Goal: Task Accomplishment & Management: Complete application form

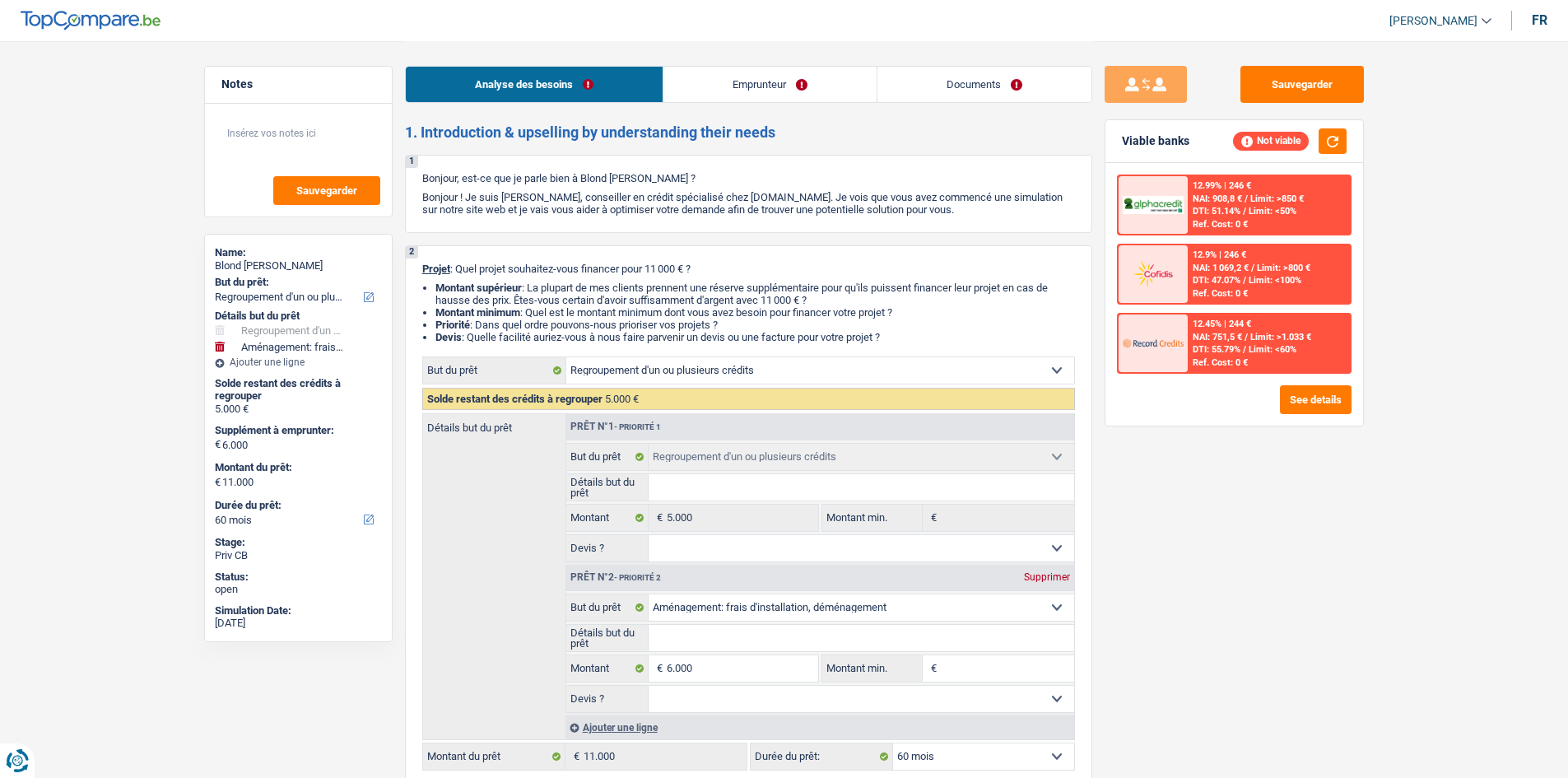
select select "refinancing"
select select "movingOrInstallation"
select select "60"
select select "refinancing"
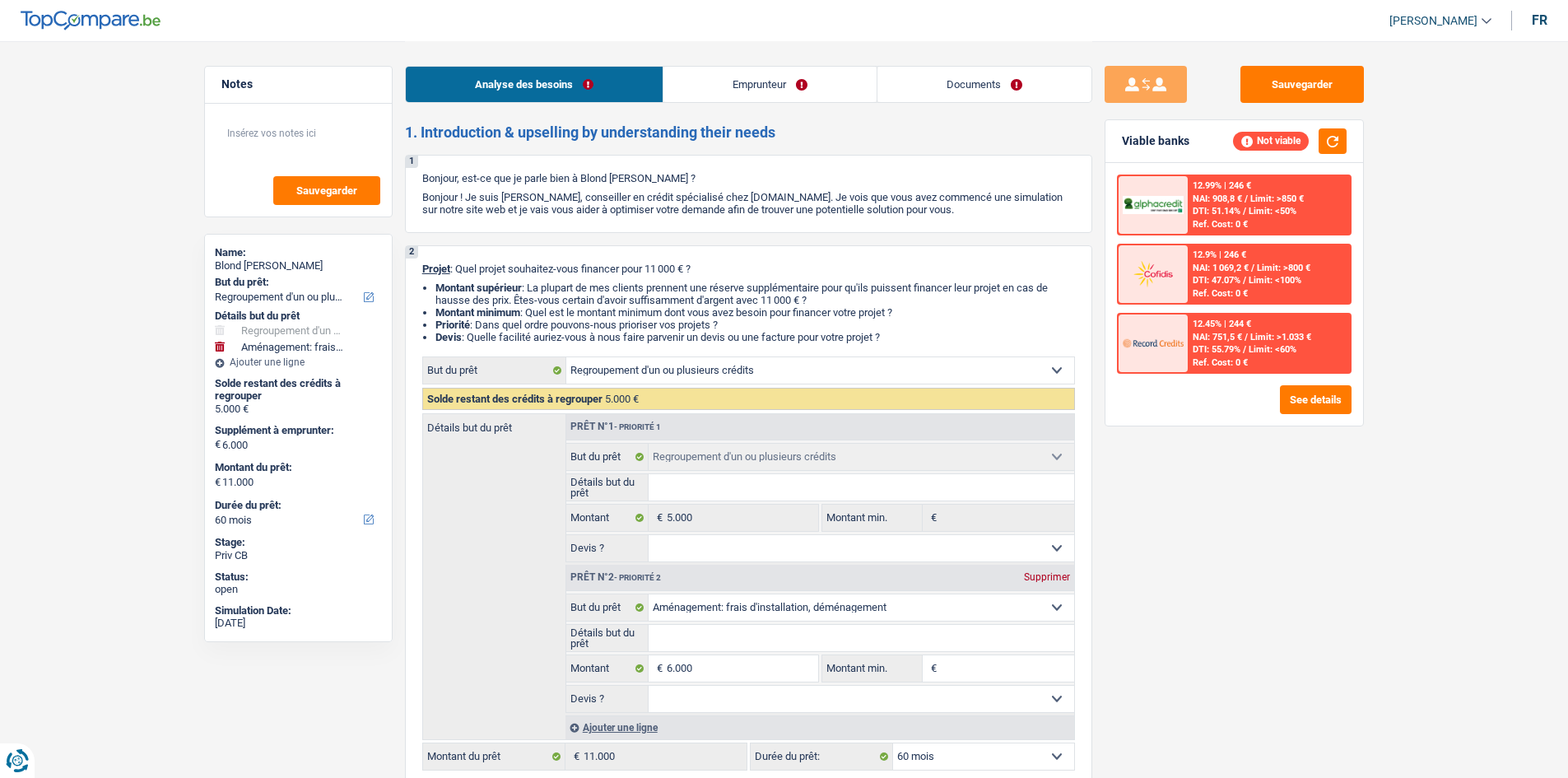
select select "refinancing"
select select "movingOrInstallation"
select select "60"
select select "invalid"
select select "familyAllowances"
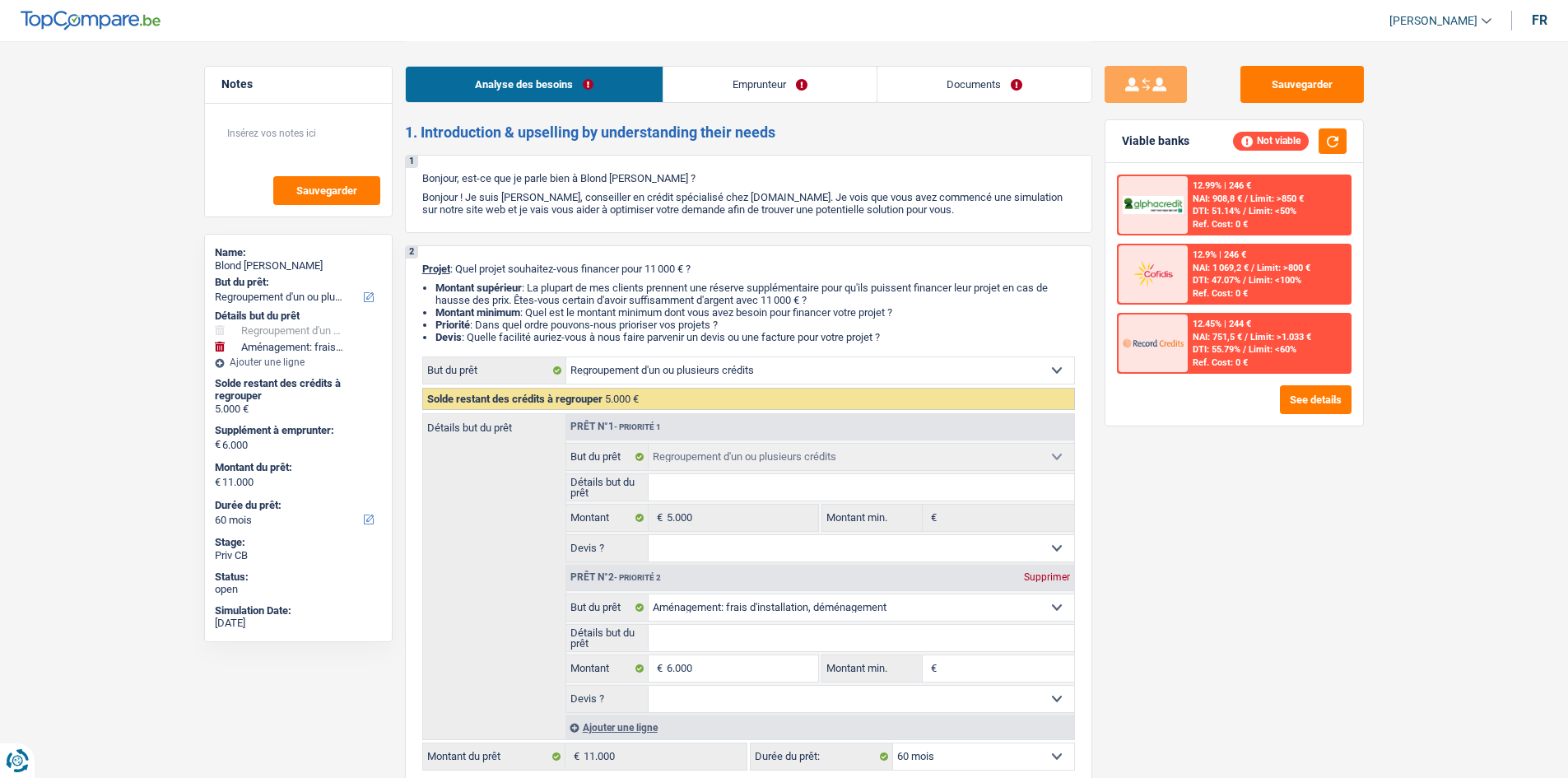
select select "disabilityPension"
select select "rents"
select select "cardOrCredit"
select select "refinancing"
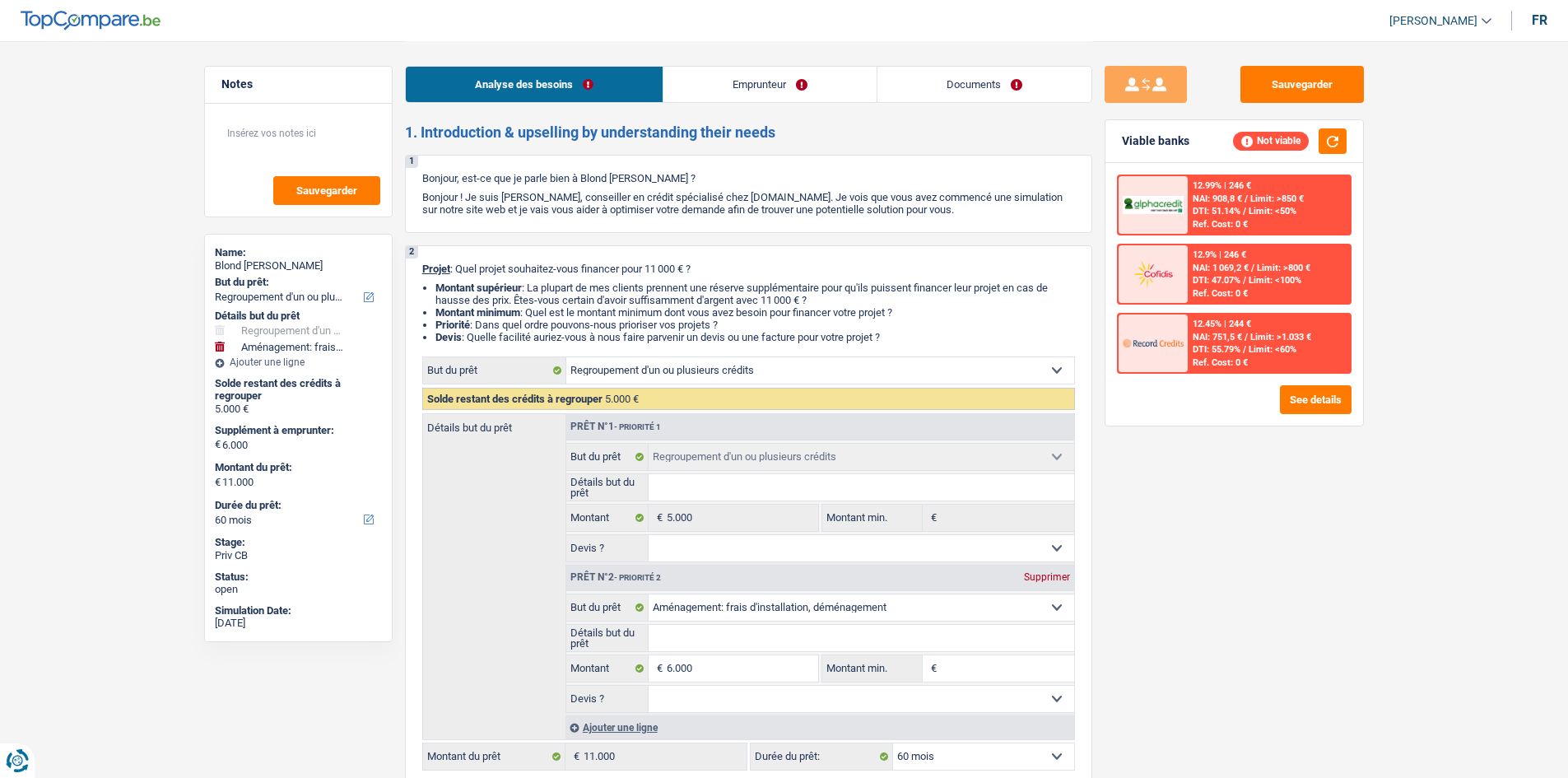
select select "movingOrInstallation"
select select "60"
click at [1308, 600] on div "Sauvegarder Viable banks Not viable 12.99% | 246 € NAI: 908,8 € / Limit: >850 €…" at bounding box center [1234, 408] width 284 height 686
click at [773, 92] on link "Emprunteur" at bounding box center [769, 84] width 213 height 35
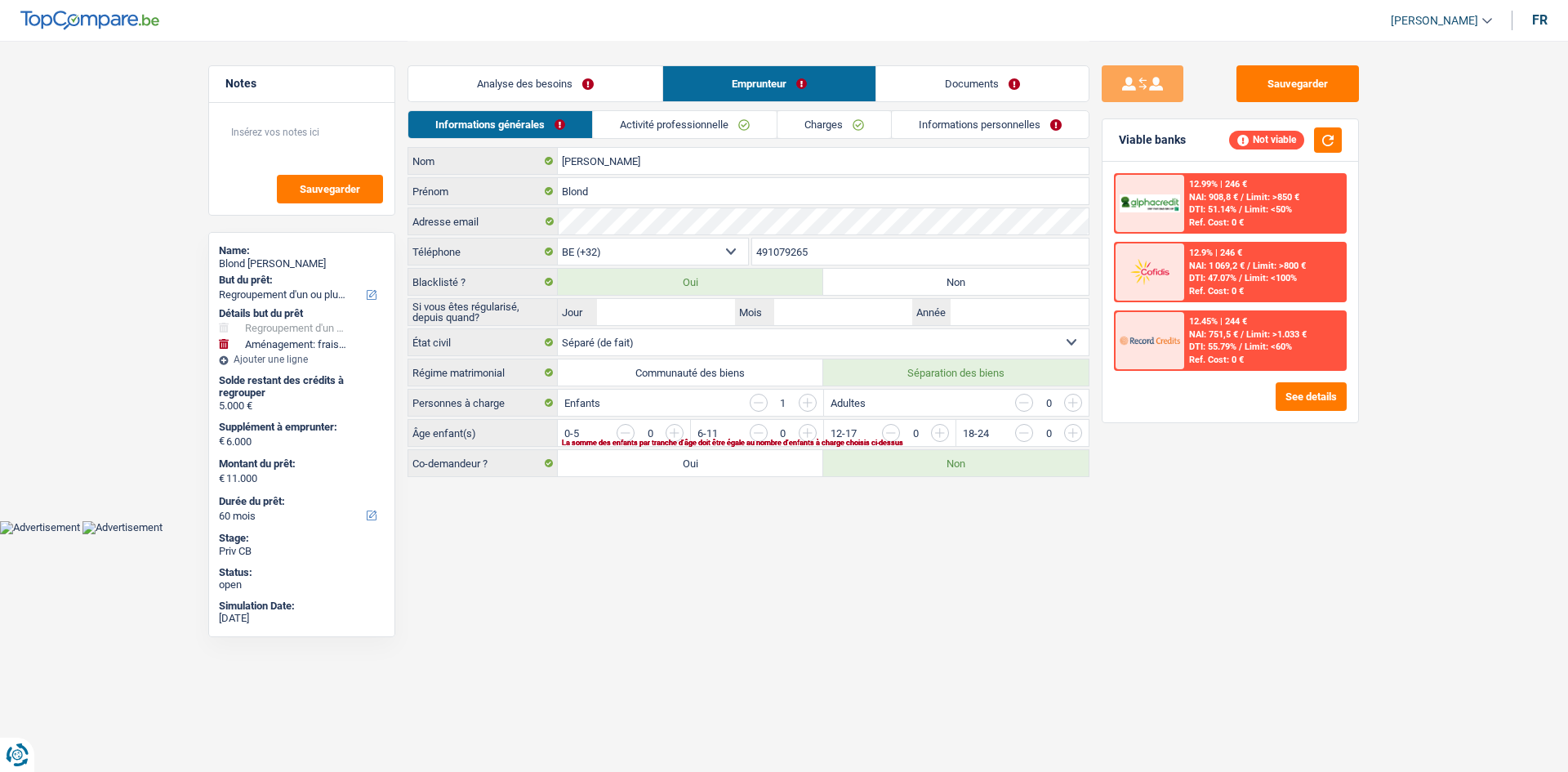
click at [815, 121] on link "Charges" at bounding box center [835, 125] width 114 height 27
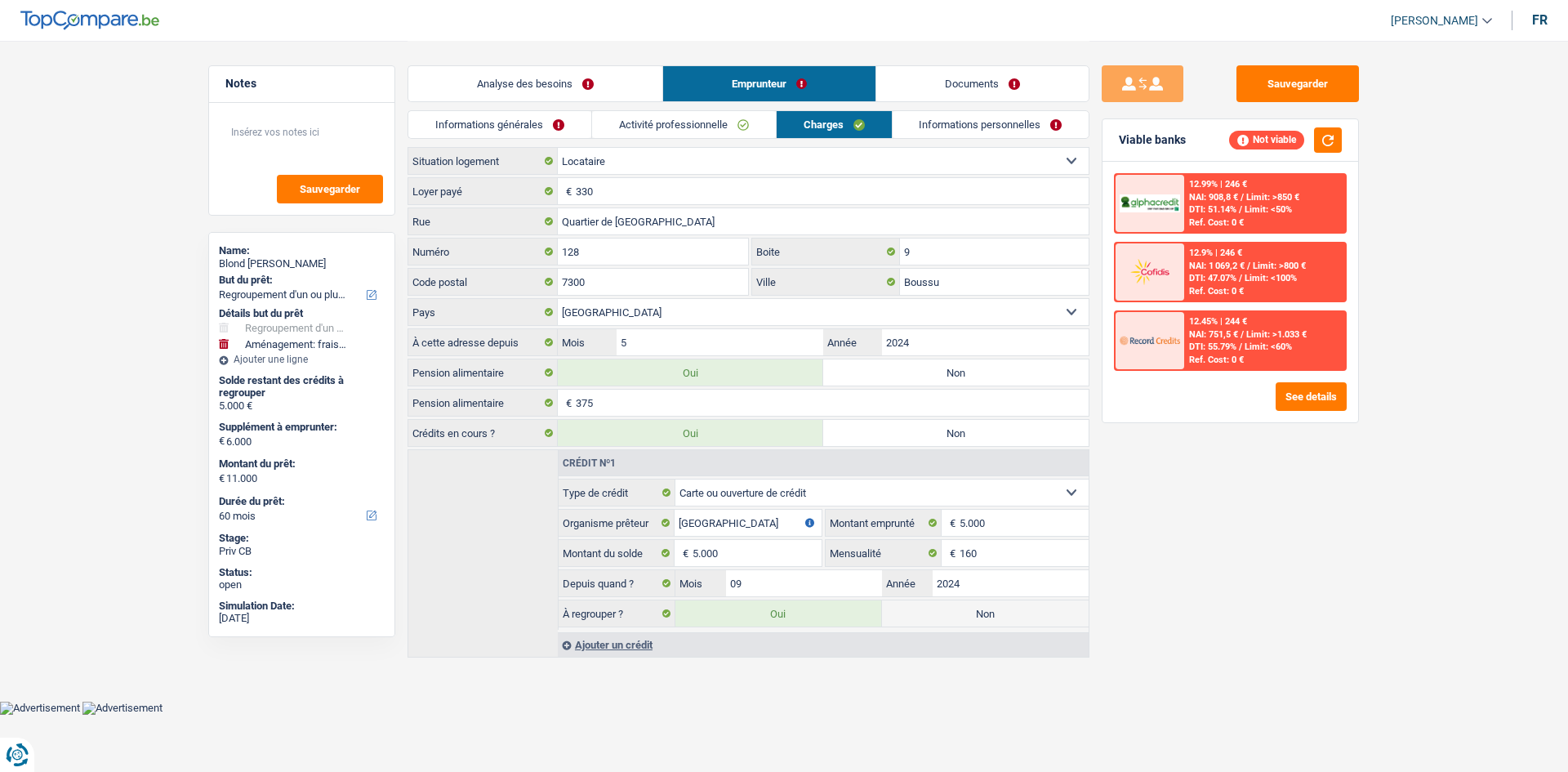
click at [532, 117] on link "Informations générales" at bounding box center [500, 125] width 183 height 27
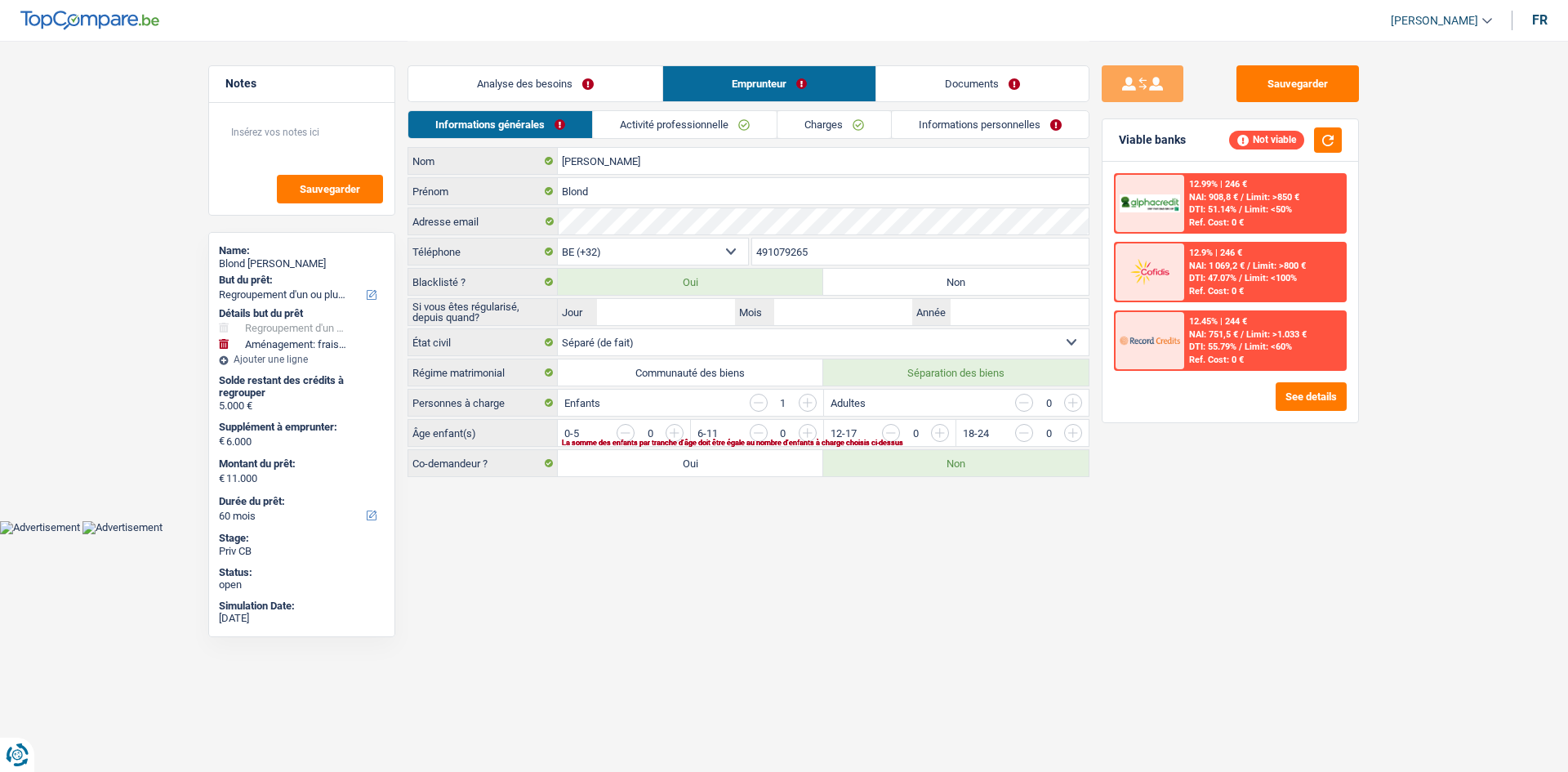
click at [1236, 493] on div "Sauvegarder Viable banks Not viable 12.99% | 246 € NAI: 908,8 € / Limit: >850 €…" at bounding box center [1231, 405] width 282 height 681
drag, startPoint x: 581, startPoint y: 81, endPoint x: 872, endPoint y: 189, distance: 310.4
click at [581, 81] on link "Analyse des besoins" at bounding box center [535, 84] width 254 height 35
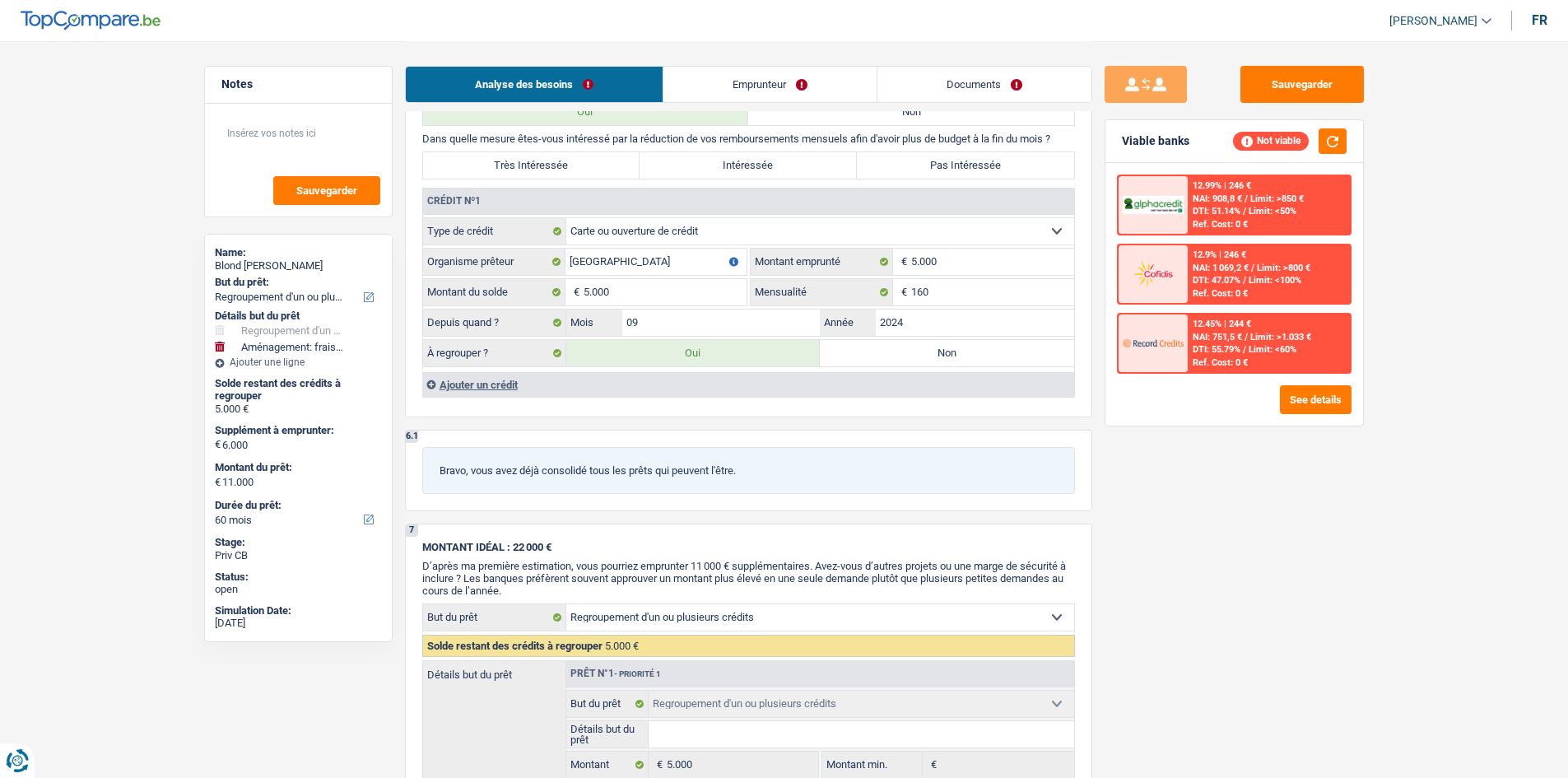
scroll to position [1482, 0]
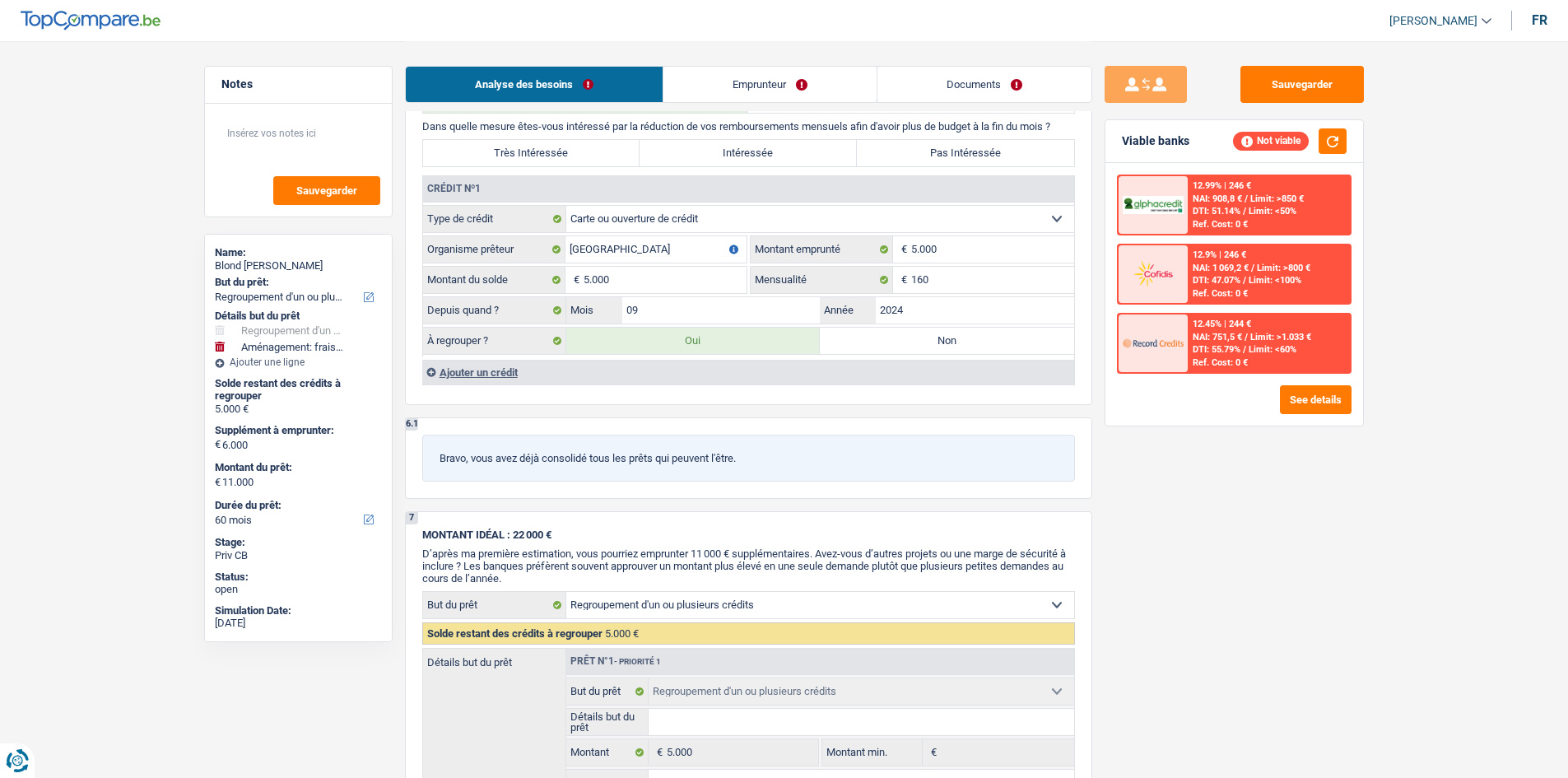
click at [1243, 484] on div "Sauvegarder Viable banks Not viable 12.99% | 246 € NAI: 908,8 € / Limit: >850 €…" at bounding box center [1234, 408] width 284 height 686
click at [1247, 485] on div "Sauvegarder Viable banks Not viable 12.99% | 246 € NAI: 908,8 € / Limit: >850 €…" at bounding box center [1234, 408] width 284 height 686
click at [1286, 546] on div "Sauvegarder Viable banks Not viable 12.99% | 246 € NAI: 908,8 € / Limit: >850 €…" at bounding box center [1234, 408] width 284 height 686
click at [619, 149] on label "Très Intéressée" at bounding box center [532, 153] width 218 height 26
click at [619, 149] on input "Très Intéressée" at bounding box center [532, 153] width 218 height 26
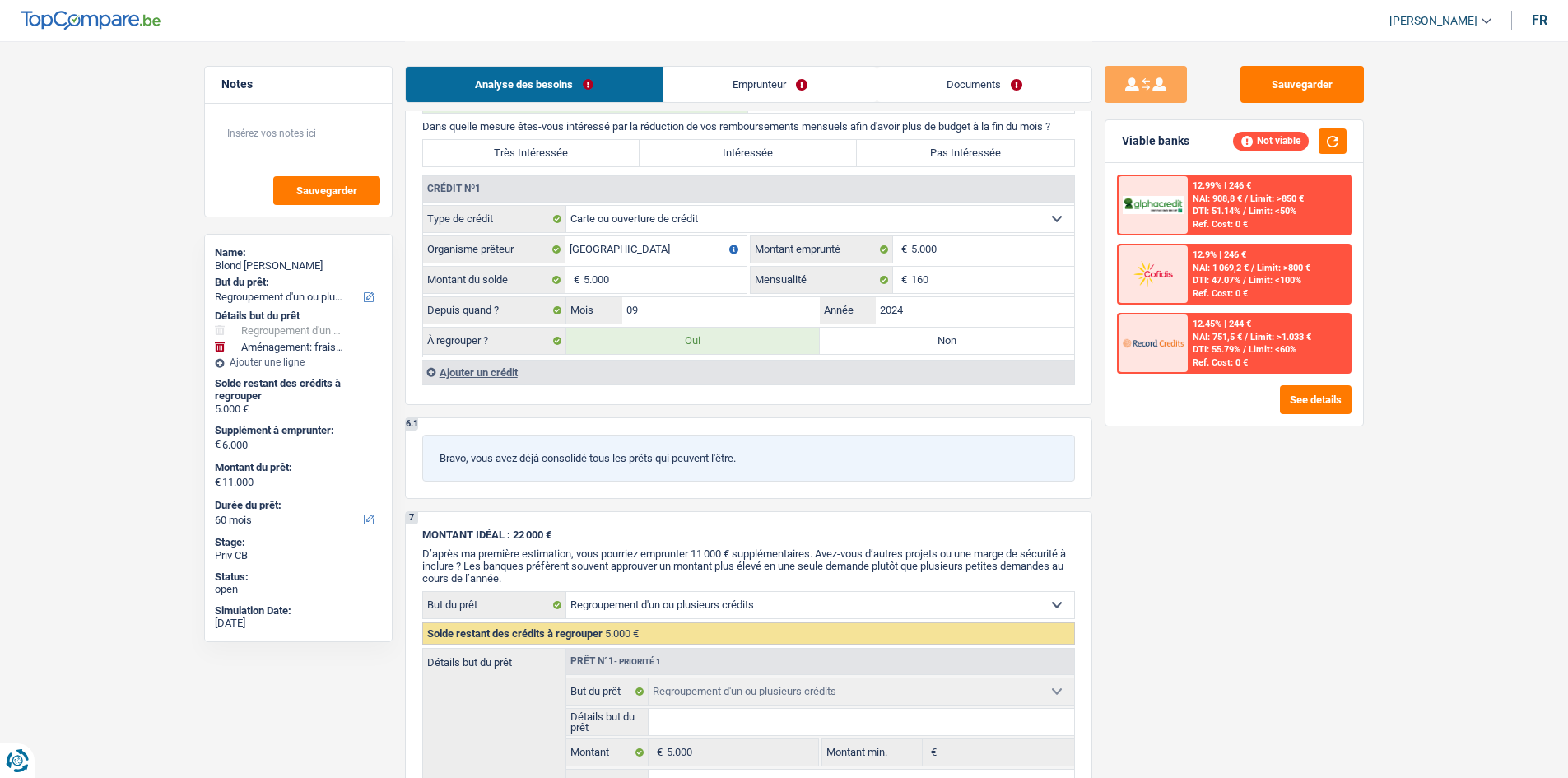
radio input "true"
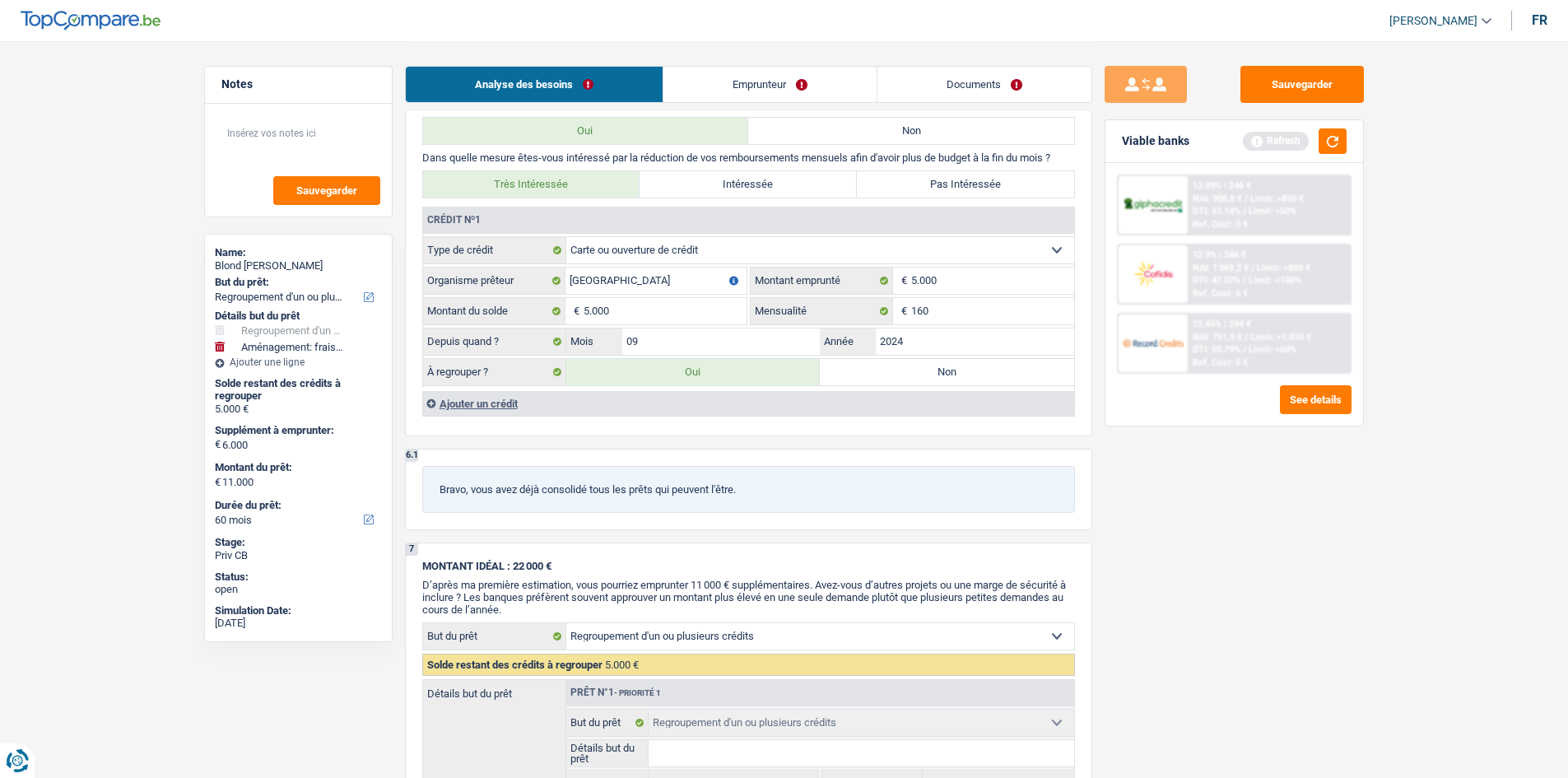
scroll to position [1400, 0]
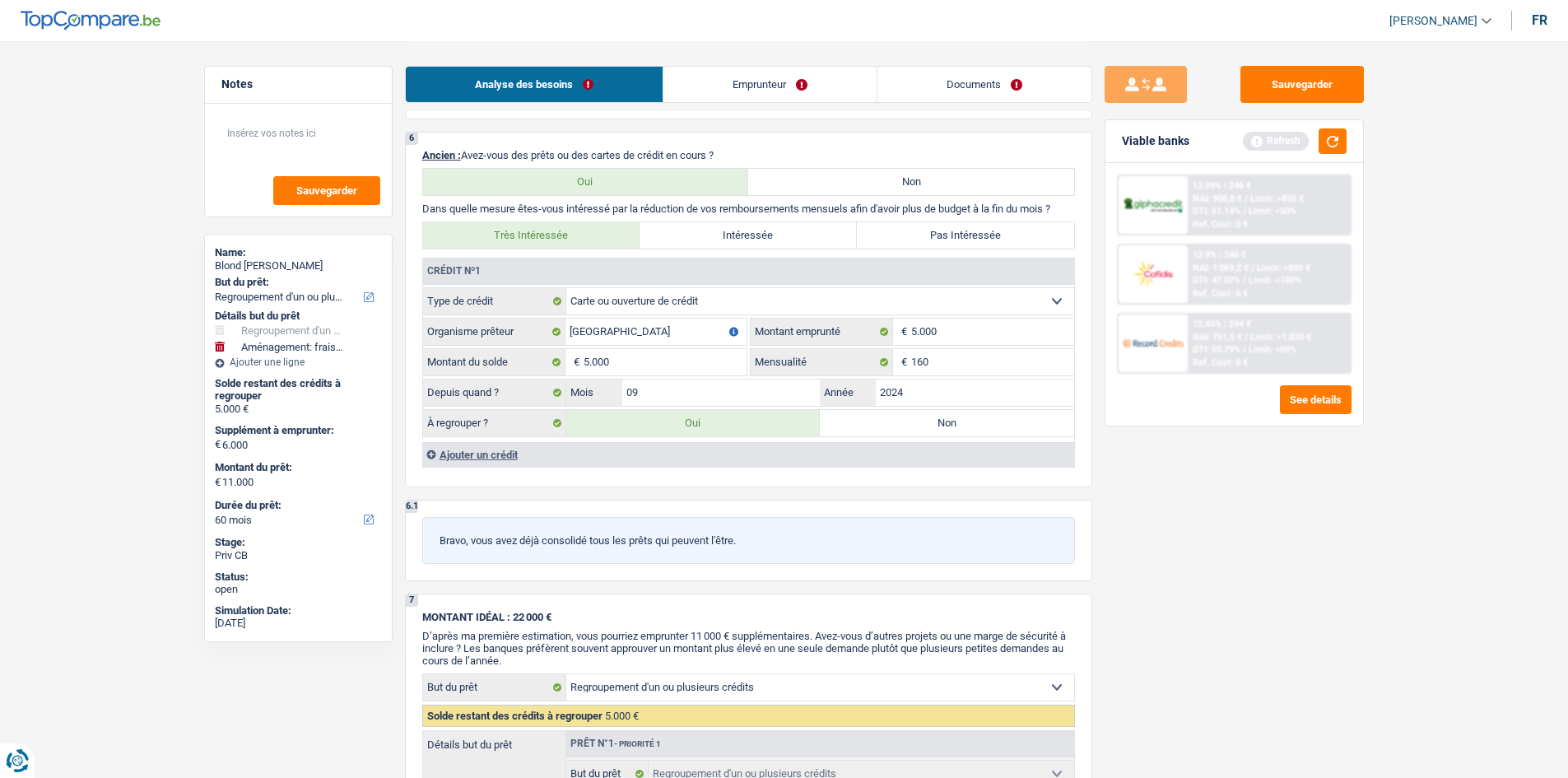
click at [808, 294] on select "Carte ou ouverture de crédit Prêt hypothécaire Vente à tempérament Prêt à tempé…" at bounding box center [820, 301] width 508 height 26
select select "personalLoan"
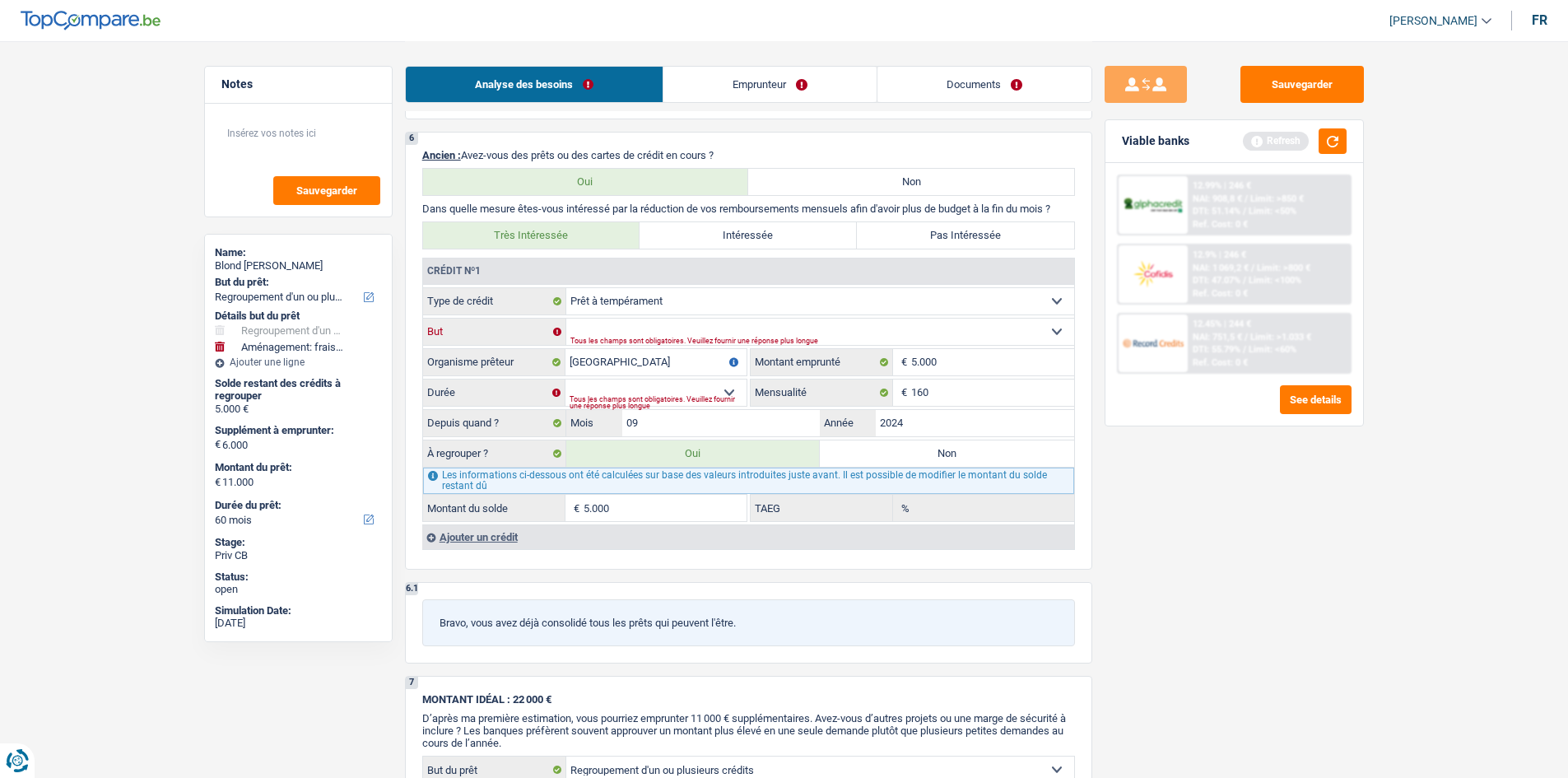
click at [783, 327] on select "Confort maison: meubles, textile, peinture, électroménager, outillage non-profe…" at bounding box center [820, 332] width 508 height 26
select select "homeFurnishingOrRelocation"
click at [566, 319] on select "Confort maison: meubles, textile, peinture, électroménager, outillage non-profe…" at bounding box center [820, 332] width 508 height 26
click at [718, 399] on div "Tous les champs sont obligatoires. Veuillez fournir une réponse plus longue" at bounding box center [658, 403] width 177 height 7
click at [730, 388] on select "12 mois 18 mois 24 mois 30 mois 36 mois Sélectionner une option" at bounding box center [655, 392] width 181 height 26
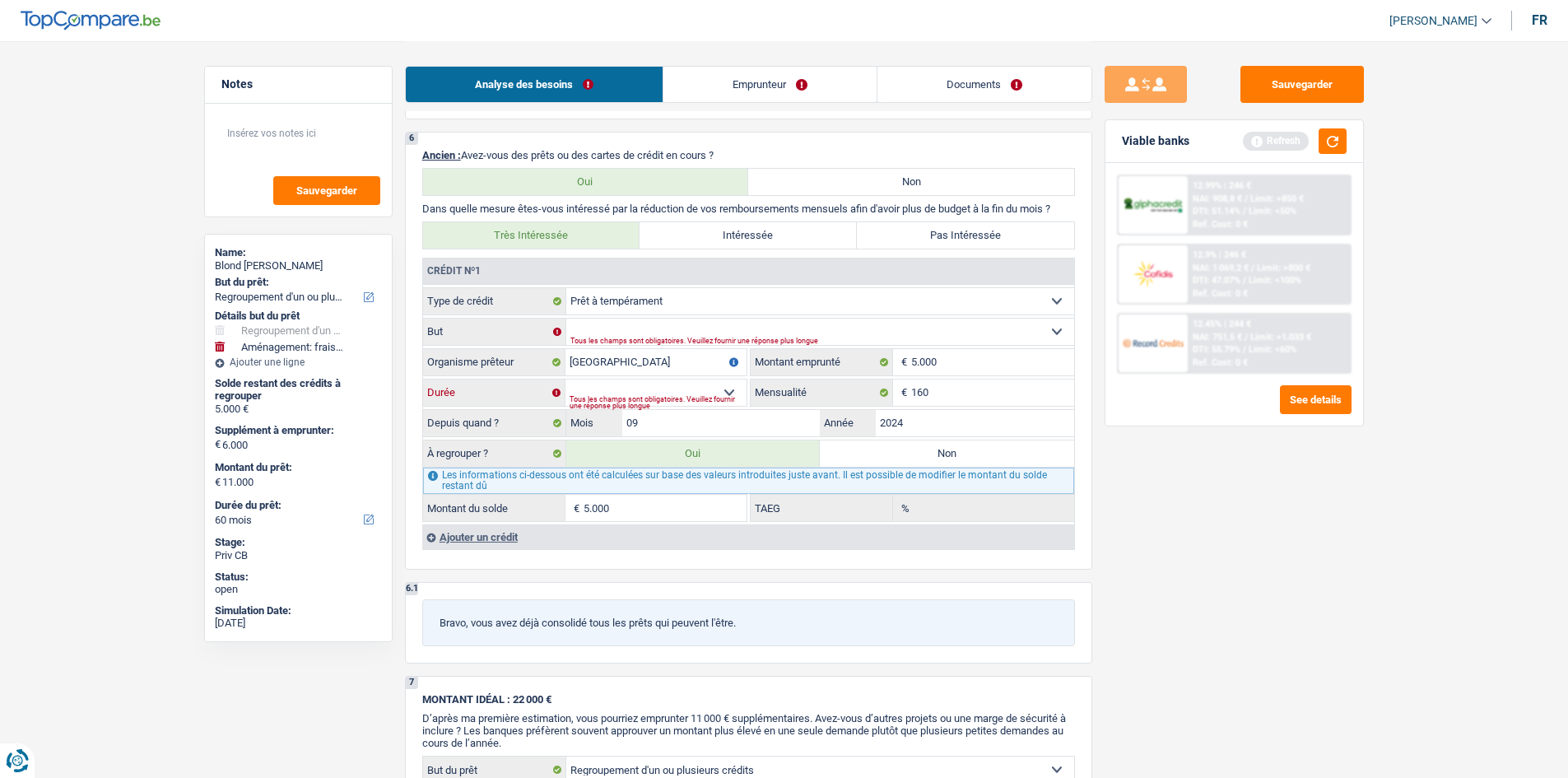
select select "36"
click at [565, 380] on select "12 mois 18 mois 24 mois 30 mois 36 mois Sélectionner une option" at bounding box center [655, 392] width 181 height 26
type input "3.488"
type input "9,85"
click at [936, 392] on input "160" at bounding box center [992, 392] width 163 height 26
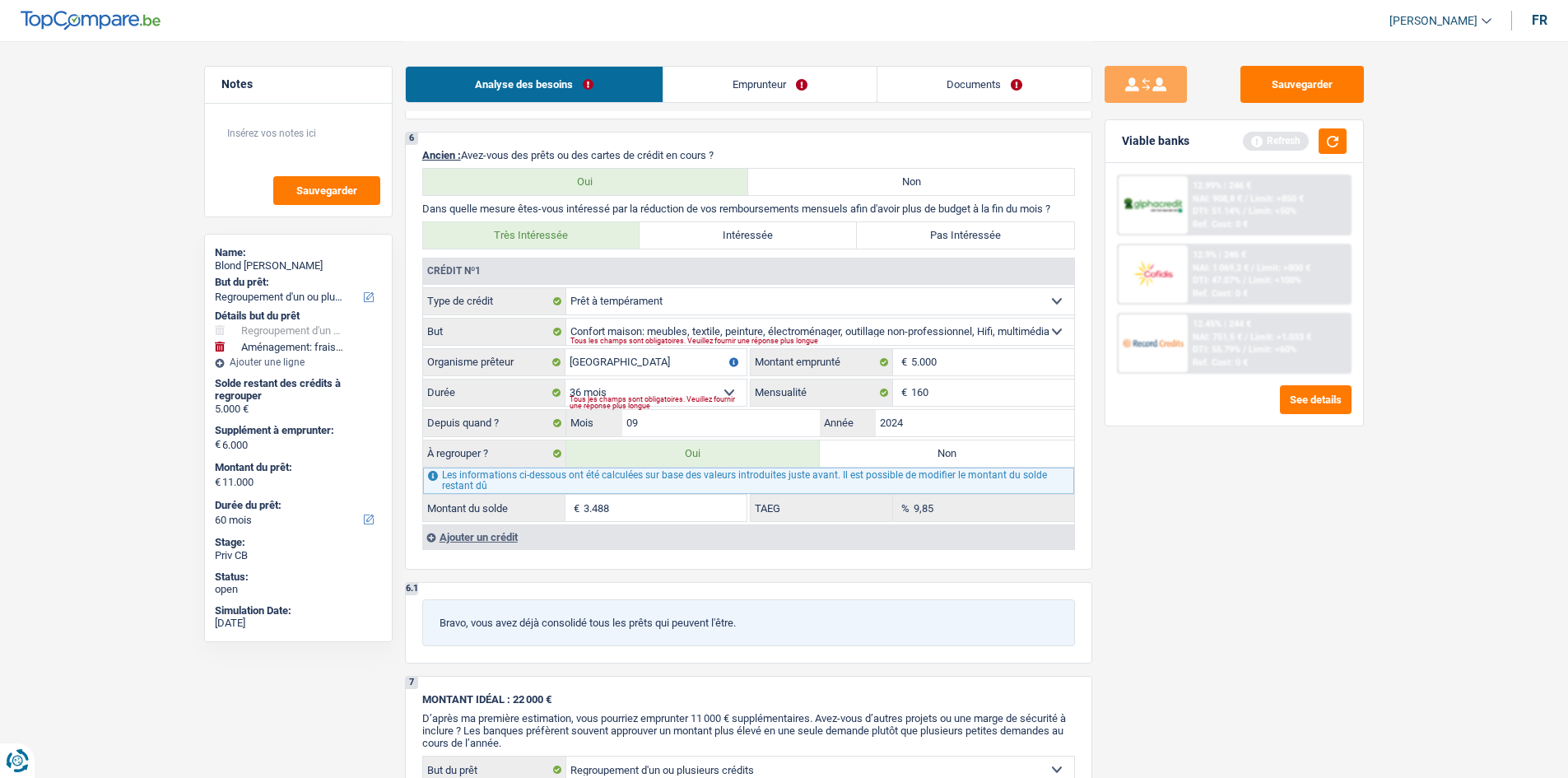
click at [1296, 478] on div "Sauvegarder Viable banks Refresh 12.99% | 246 € NAI: 908,8 € / Limit: >850 € DT…" at bounding box center [1234, 408] width 284 height 686
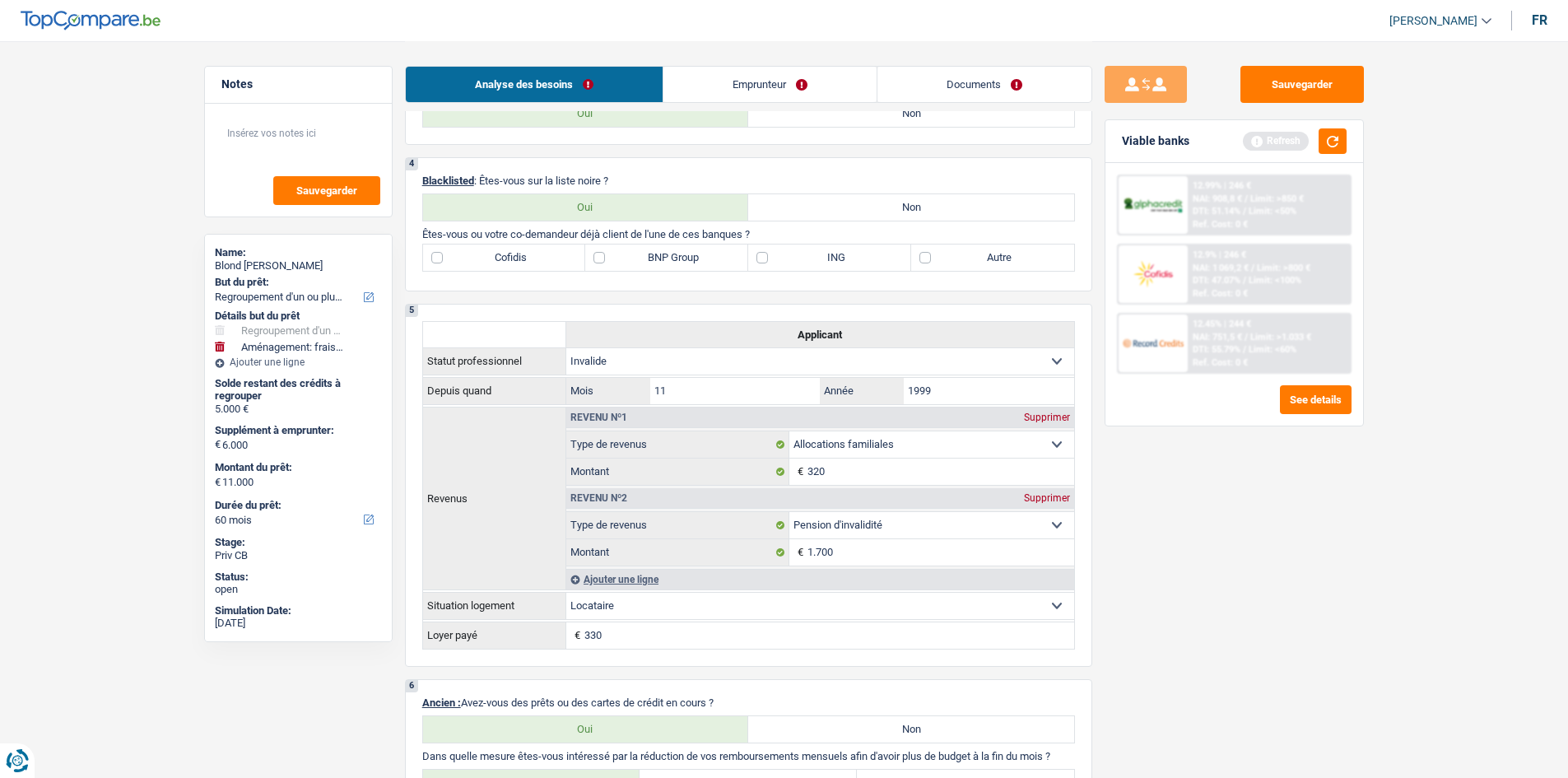
scroll to position [824, 0]
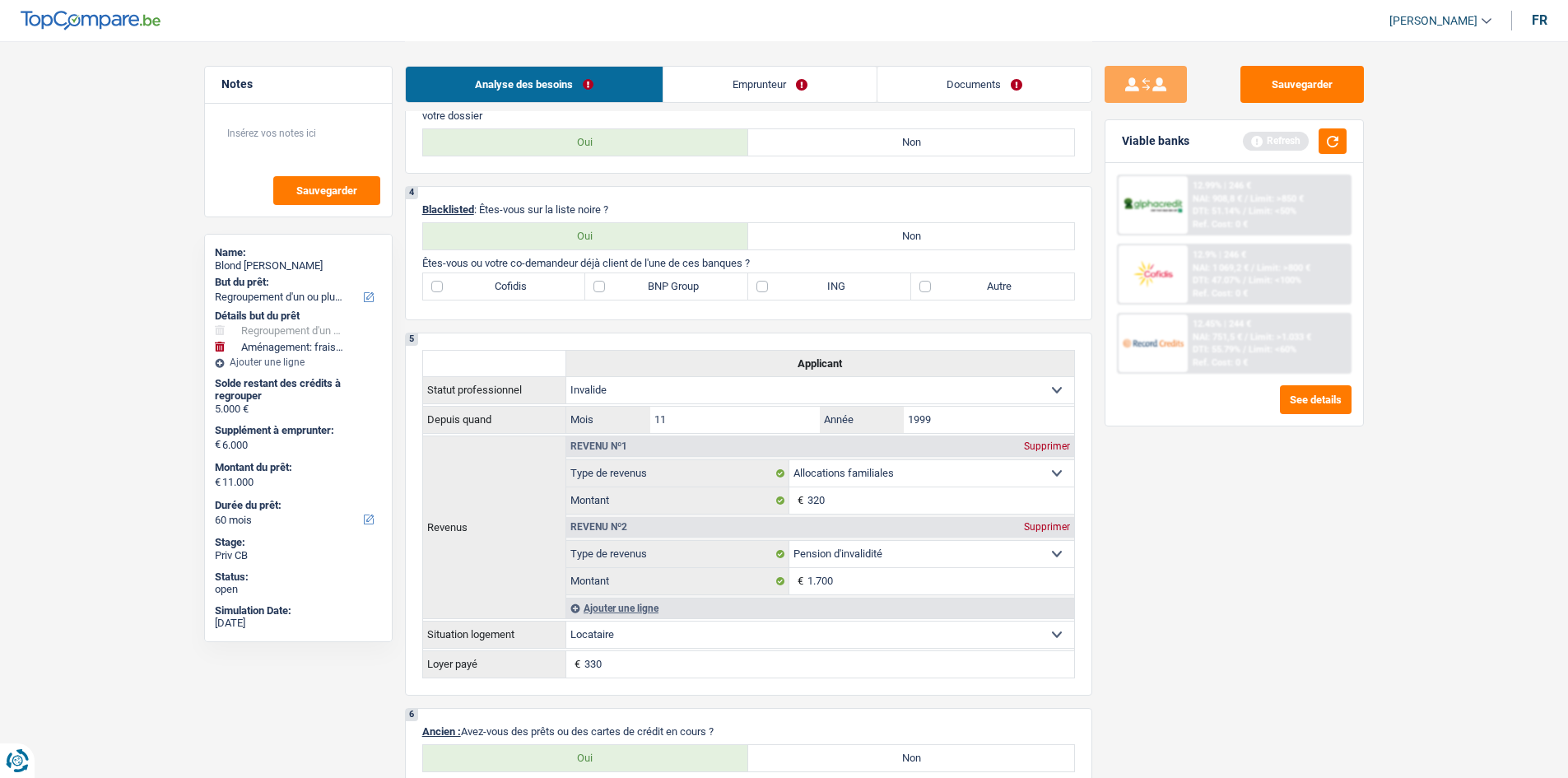
click at [671, 278] on label "BNP Group" at bounding box center [666, 286] width 163 height 26
click at [671, 278] on input "BNP Group" at bounding box center [666, 286] width 163 height 26
checkbox input "true"
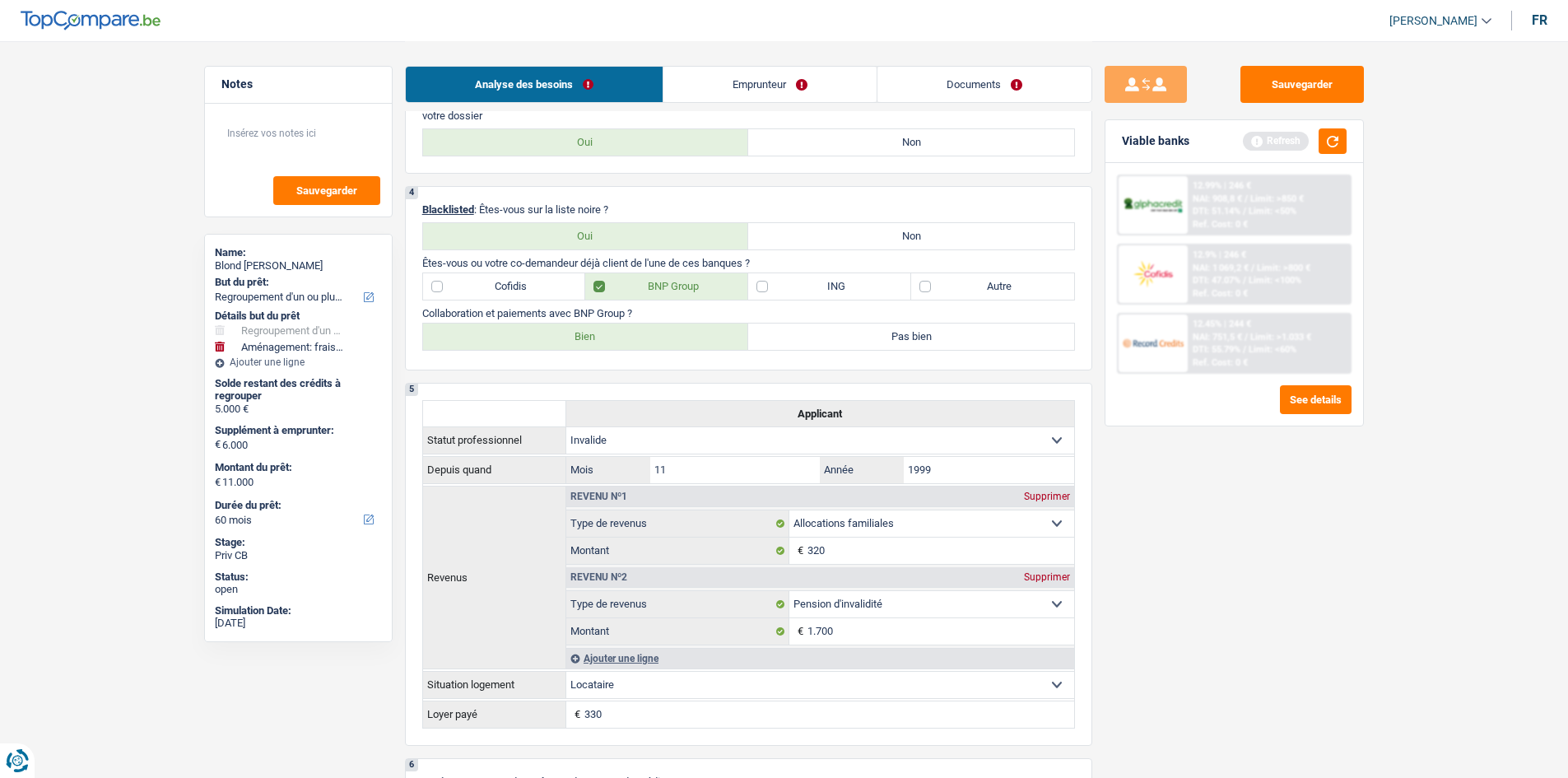
click at [659, 332] on label "Bien" at bounding box center [586, 336] width 326 height 26
click at [659, 332] on input "Bien" at bounding box center [586, 336] width 326 height 26
radio input "true"
click at [1361, 555] on div "Sauvegarder Viable banks Refresh 12.99% | 246 € NAI: 908,8 € / Limit: >750 € DT…" at bounding box center [1234, 408] width 284 height 686
click at [1352, 168] on div "Viable banks Refresh 12.99% | 246 € NAI: 908,8 € / Limit: >750 € DTI: 51.14% / …" at bounding box center [1233, 273] width 259 height 307
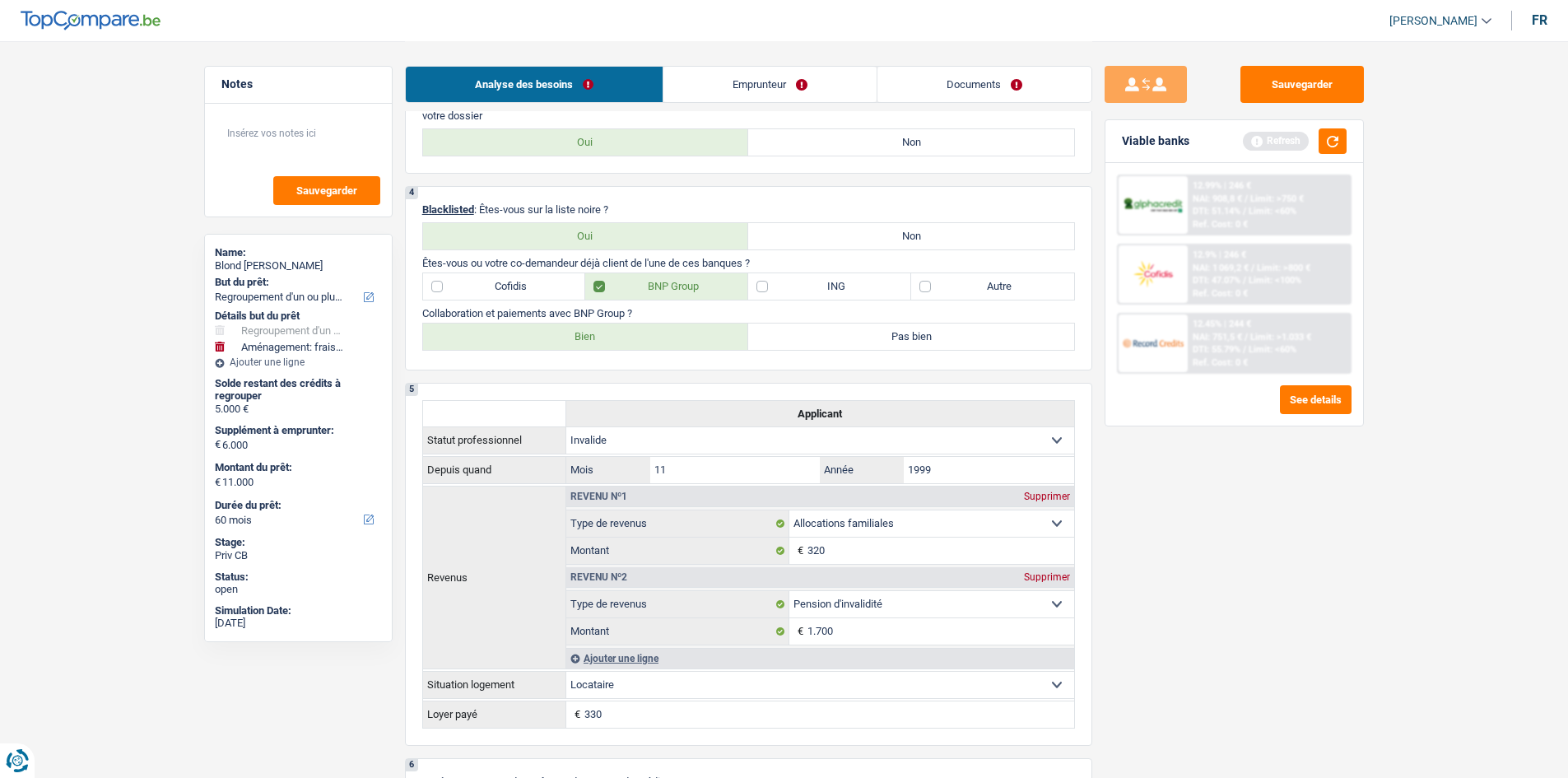
click at [1333, 126] on div "Viable banks Refresh" at bounding box center [1233, 141] width 257 height 43
click at [1334, 131] on button "button" at bounding box center [1332, 141] width 28 height 25
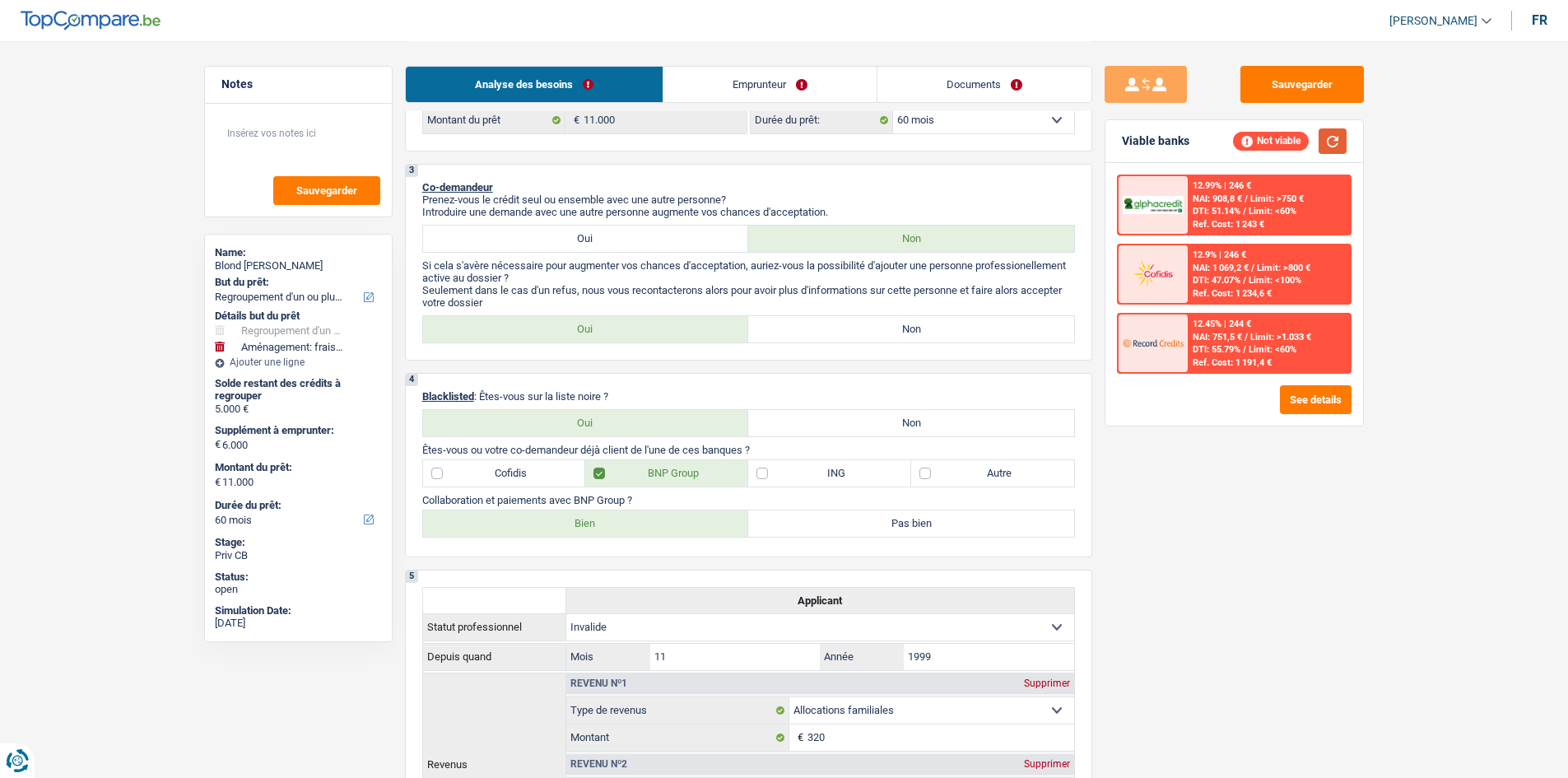
scroll to position [412, 0]
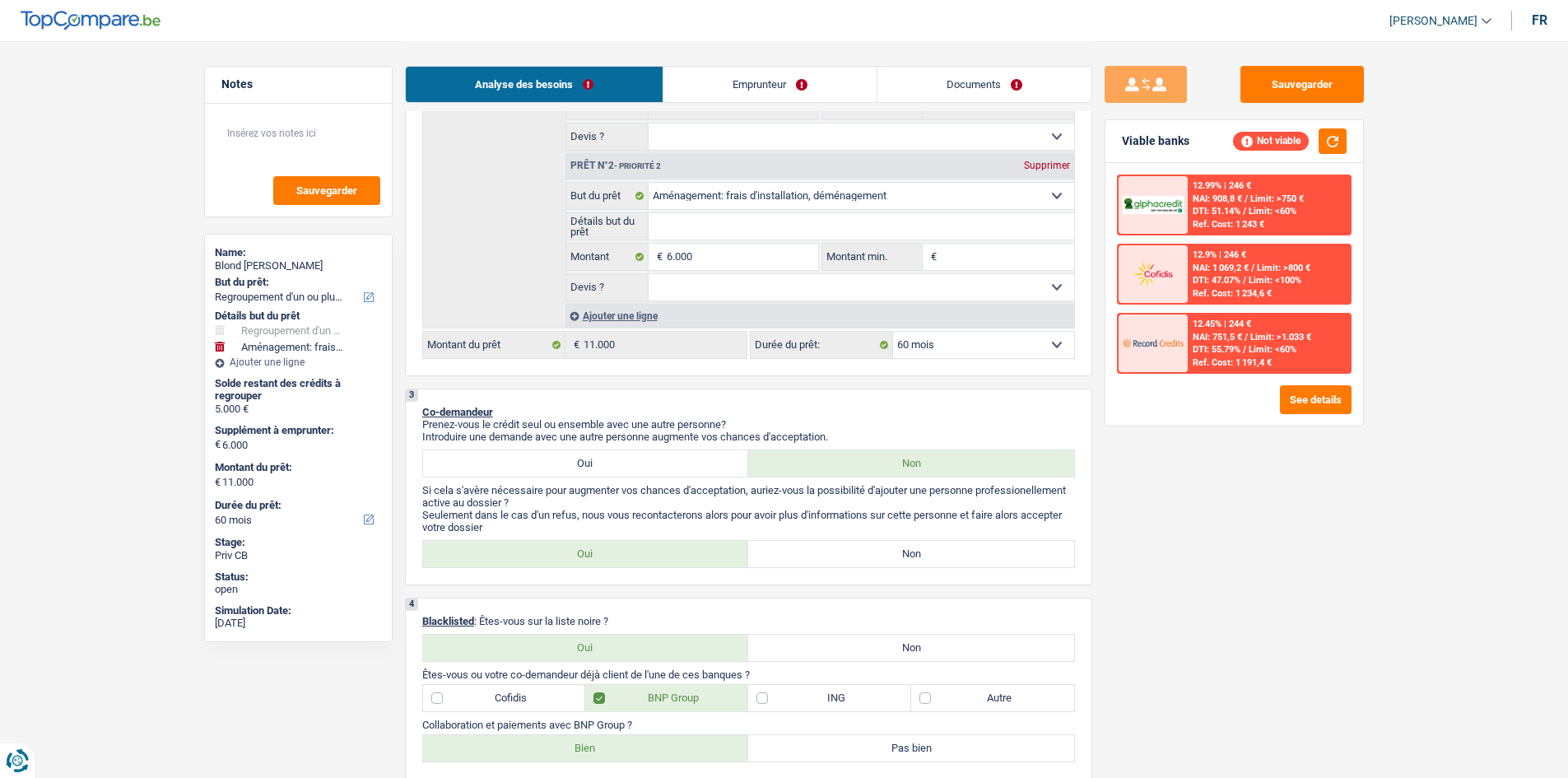
click at [926, 549] on label "Non" at bounding box center [911, 554] width 326 height 26
click at [926, 549] on input "Non" at bounding box center [911, 554] width 326 height 26
radio input "true"
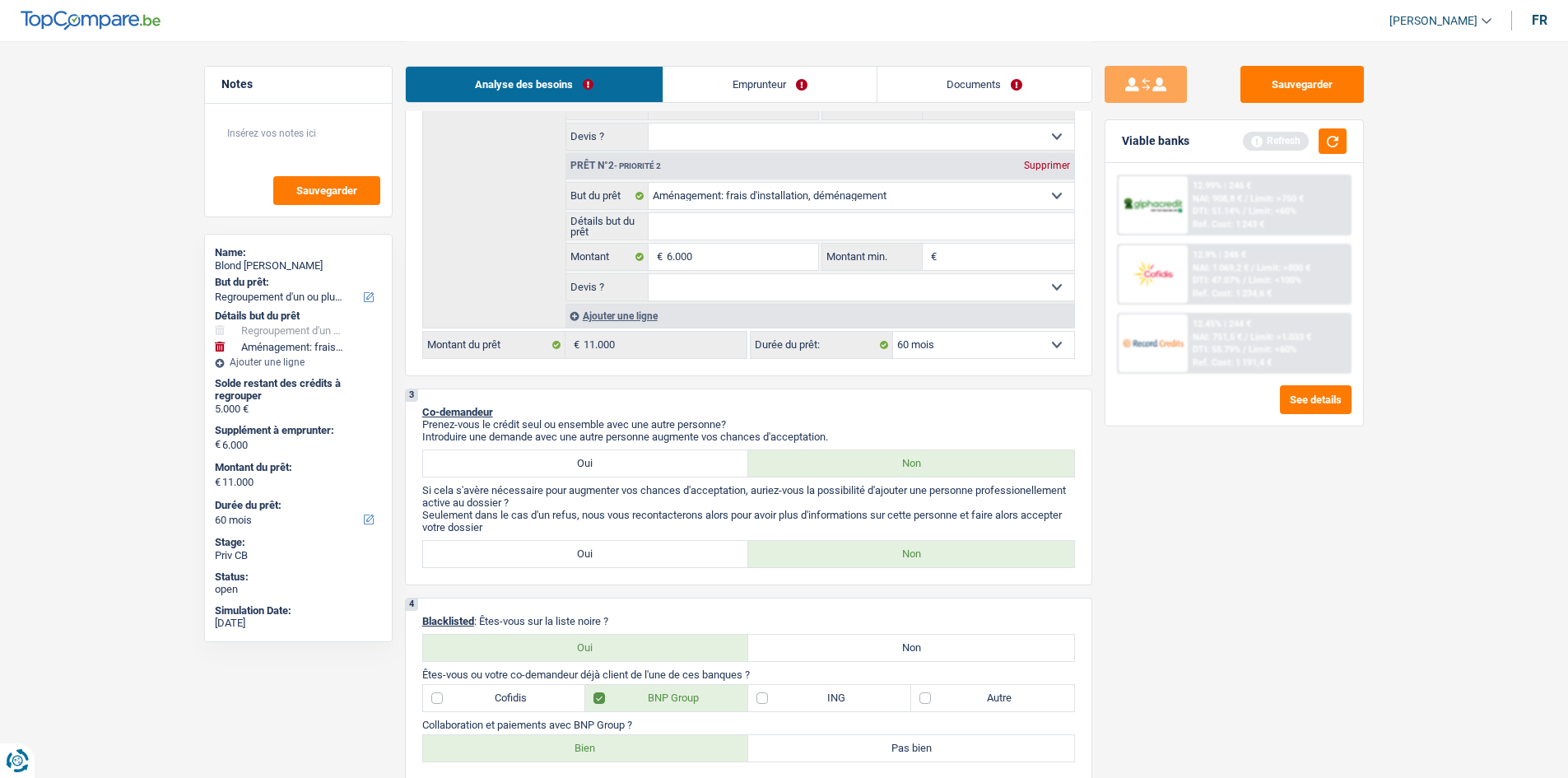
click at [1220, 505] on div "Sauvegarder Viable banks Refresh 12.99% | 246 € NAI: 908,8 € / Limit: >750 € DT…" at bounding box center [1234, 408] width 284 height 686
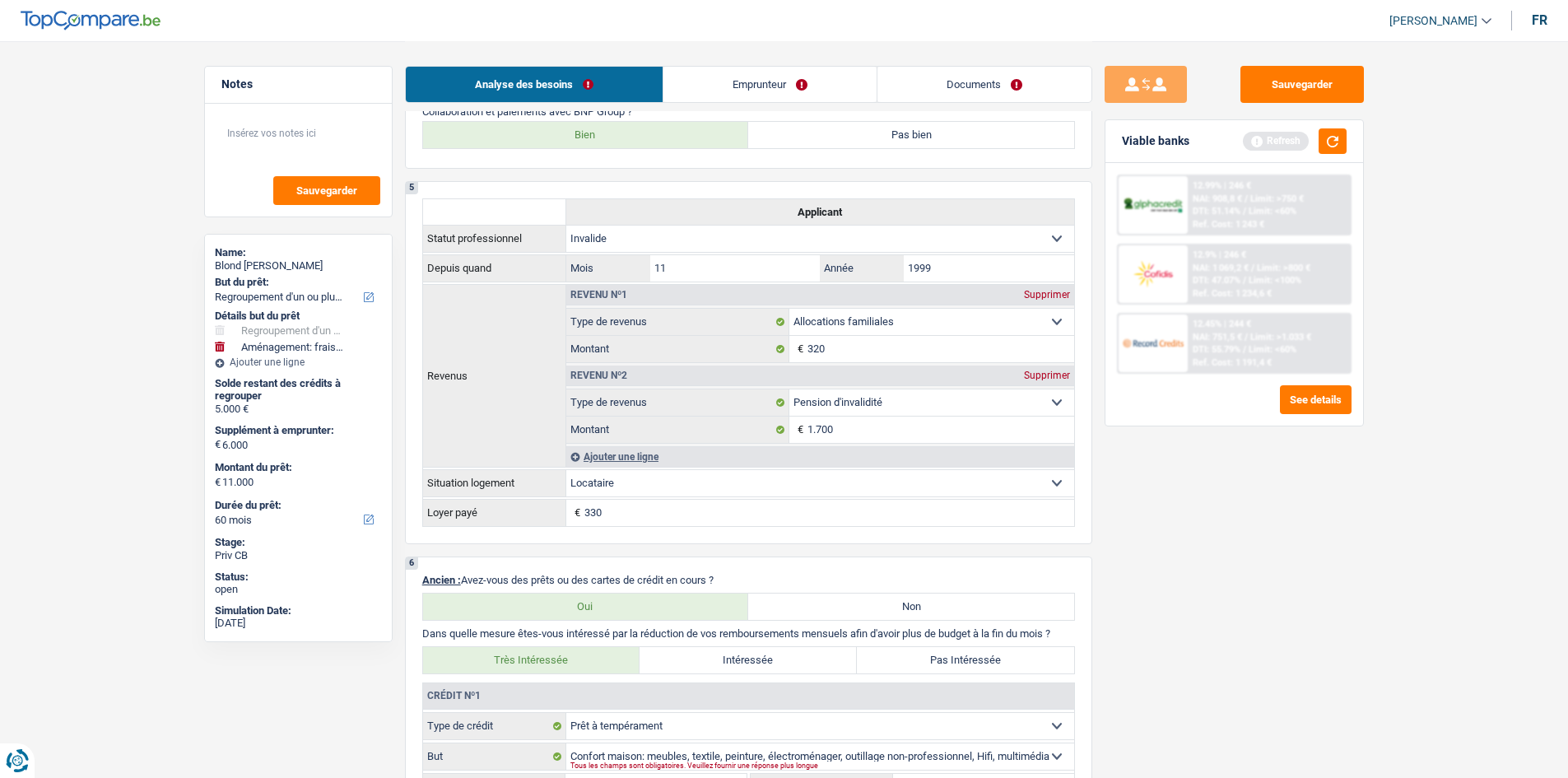
scroll to position [741, 0]
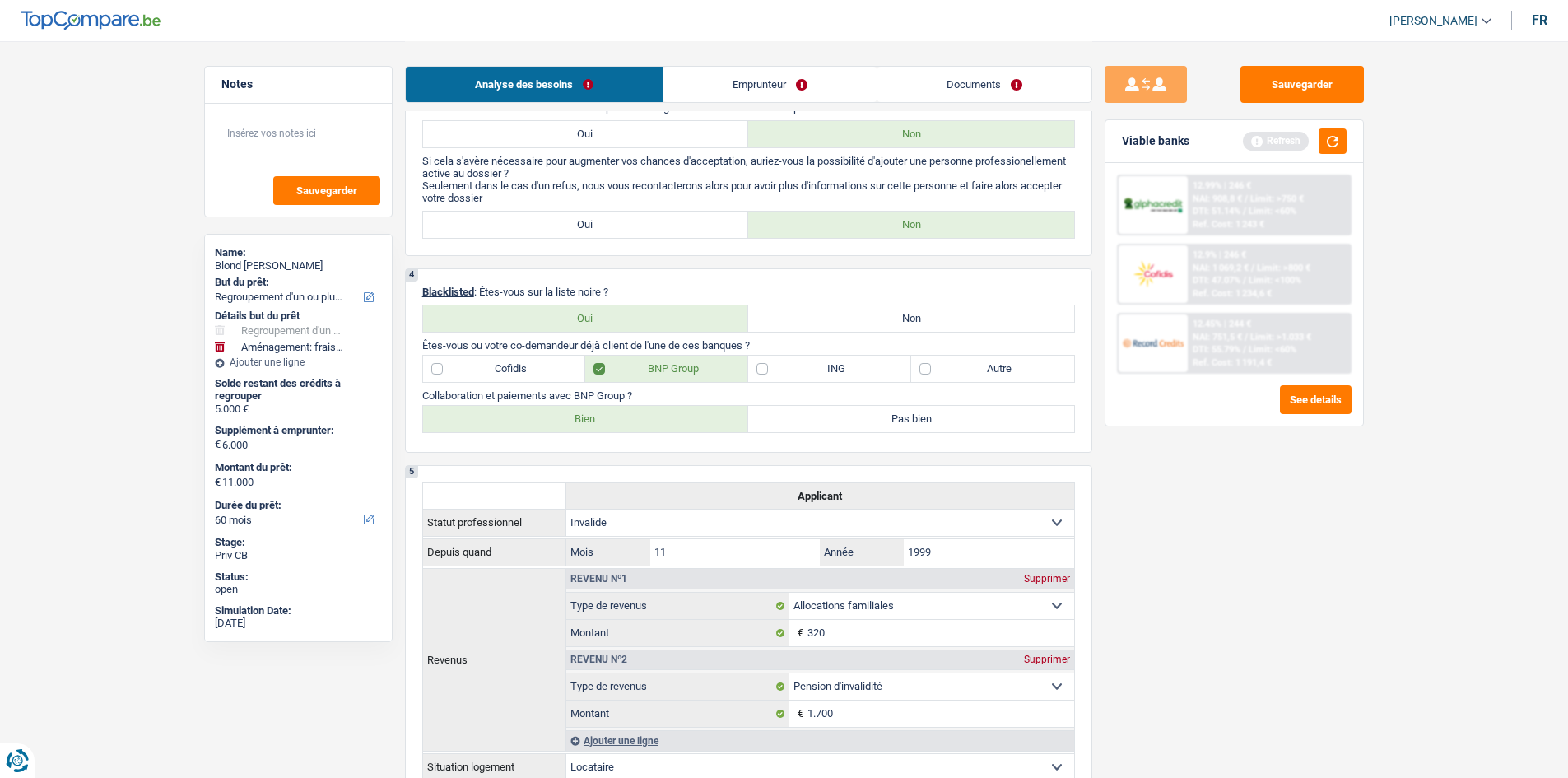
click at [1006, 367] on label "Autre" at bounding box center [992, 369] width 163 height 26
click at [1006, 367] on input "Autre" at bounding box center [992, 369] width 163 height 26
checkbox input "true"
click at [1227, 519] on div "Sauvegarder Viable banks Refresh 12.99% | 246 € NAI: 908,8 € / Limit: >750 € DT…" at bounding box center [1234, 408] width 284 height 686
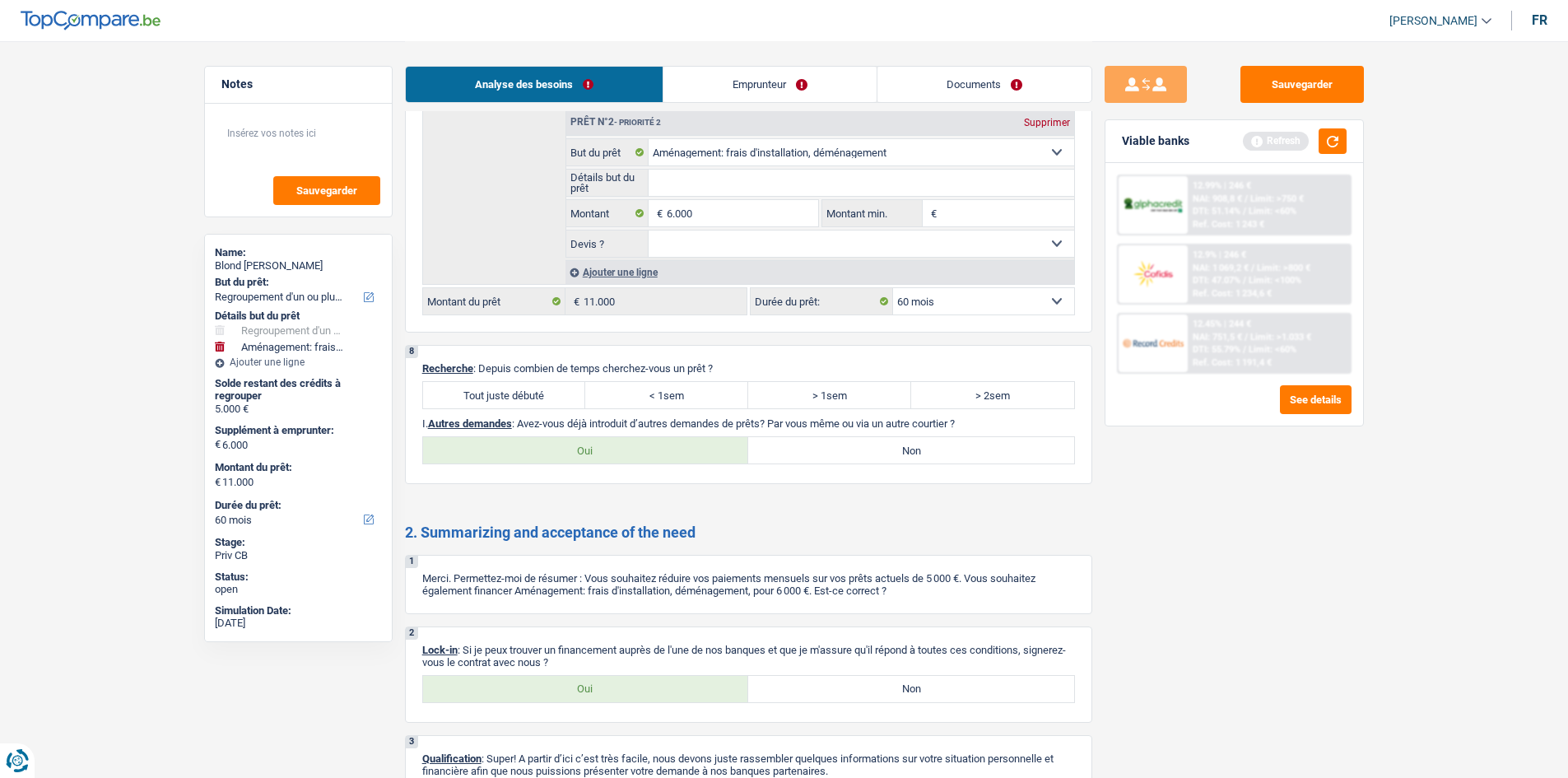
scroll to position [2406, 0]
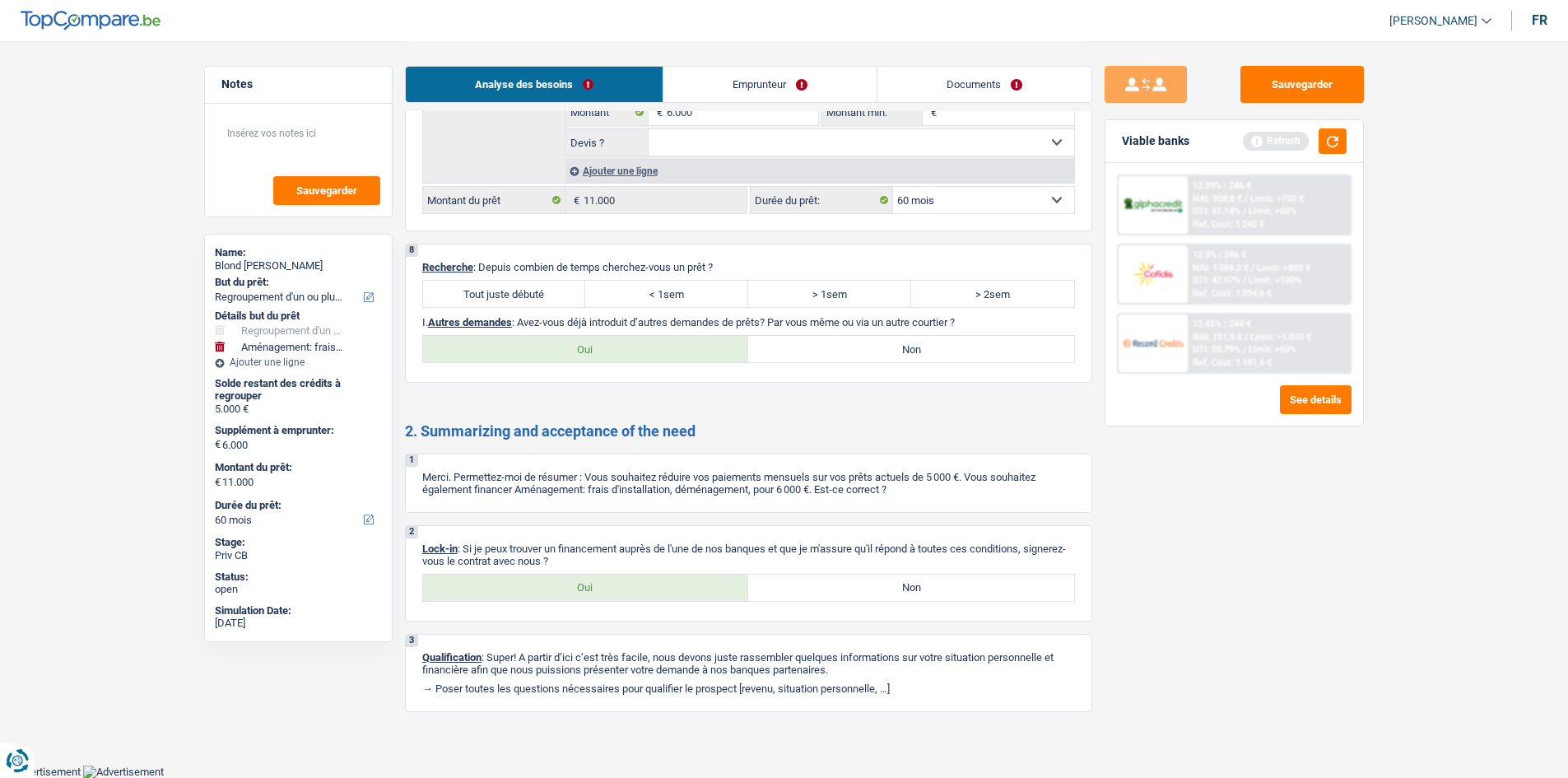
click at [531, 289] on label "Tout juste débuté" at bounding box center [504, 294] width 163 height 26
click at [531, 289] on input "Tout juste débuté" at bounding box center [504, 294] width 163 height 26
radio input "true"
click at [856, 357] on label "Non" at bounding box center [911, 348] width 326 height 26
click at [856, 357] on input "Non" at bounding box center [911, 348] width 326 height 26
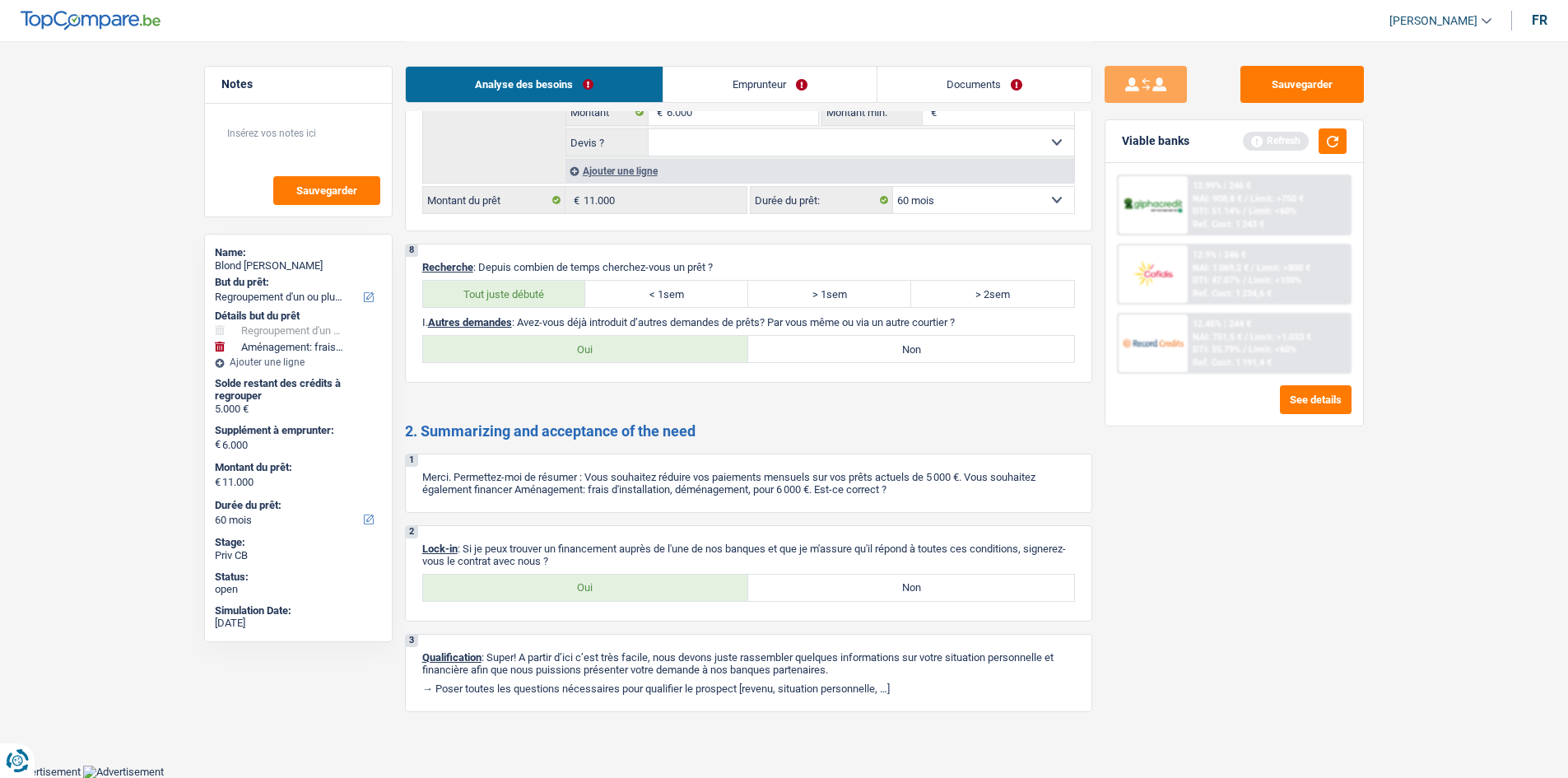
radio input "true"
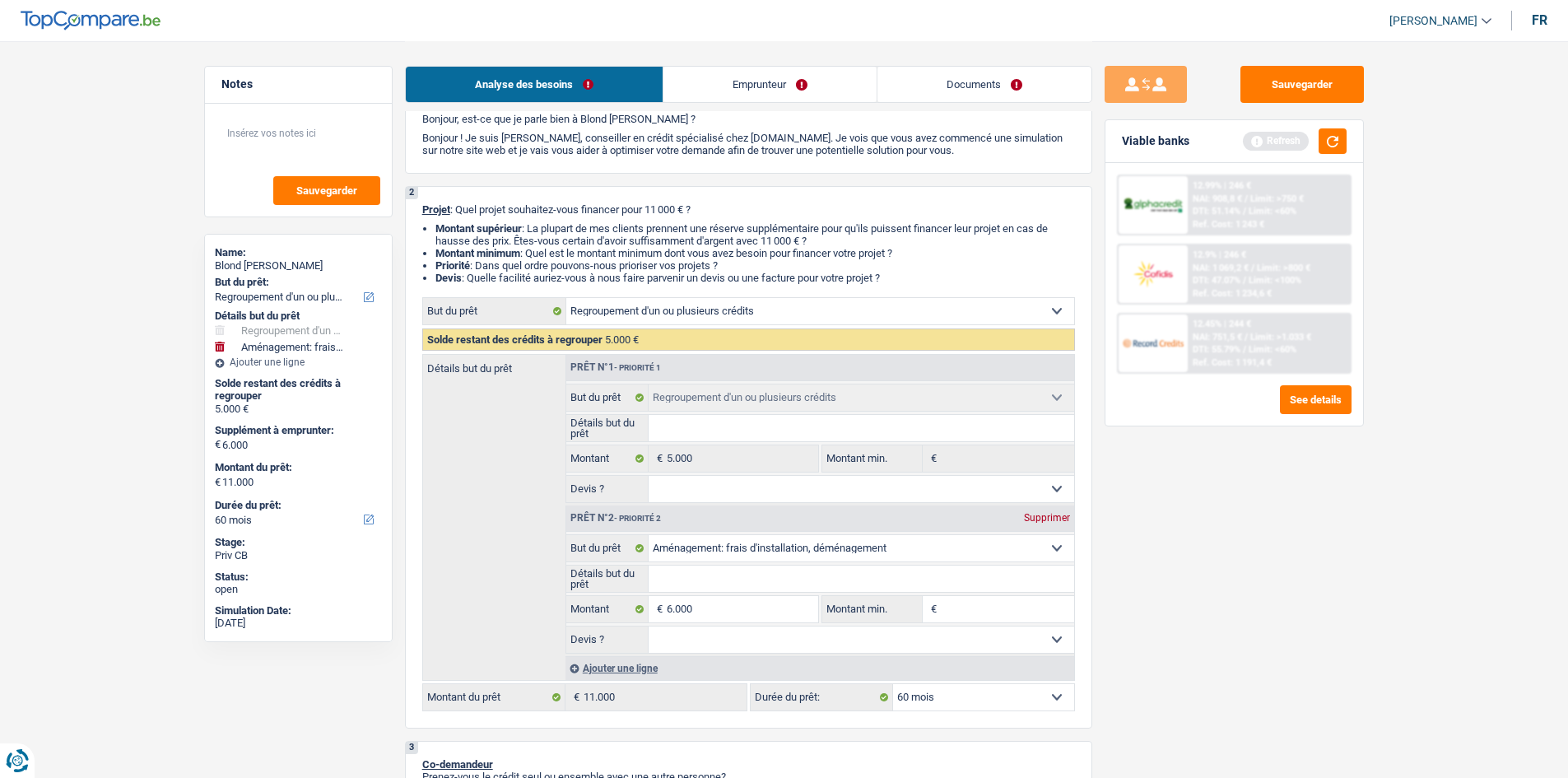
scroll to position [24, 0]
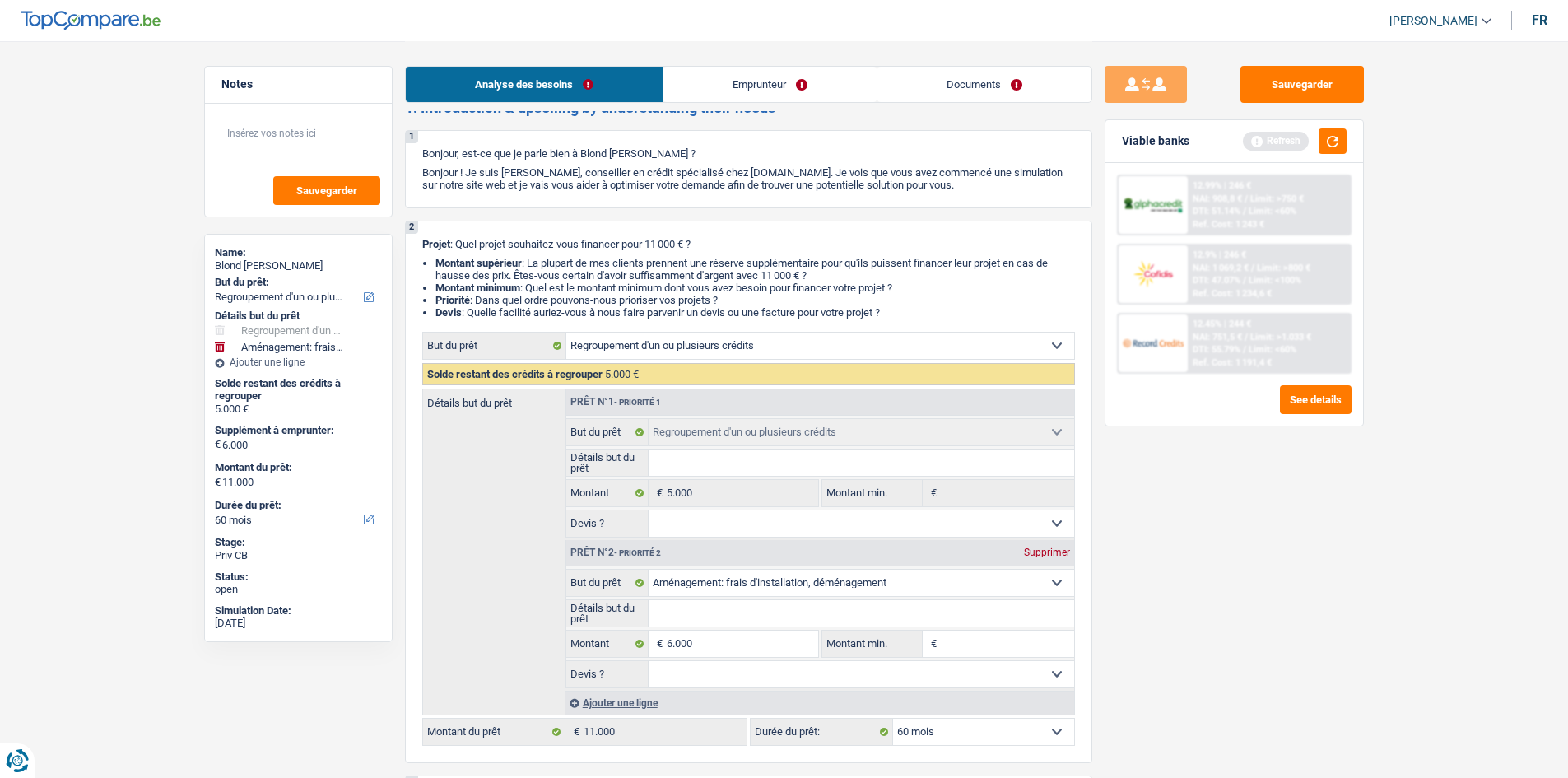
click at [716, 76] on link "Emprunteur" at bounding box center [769, 84] width 213 height 35
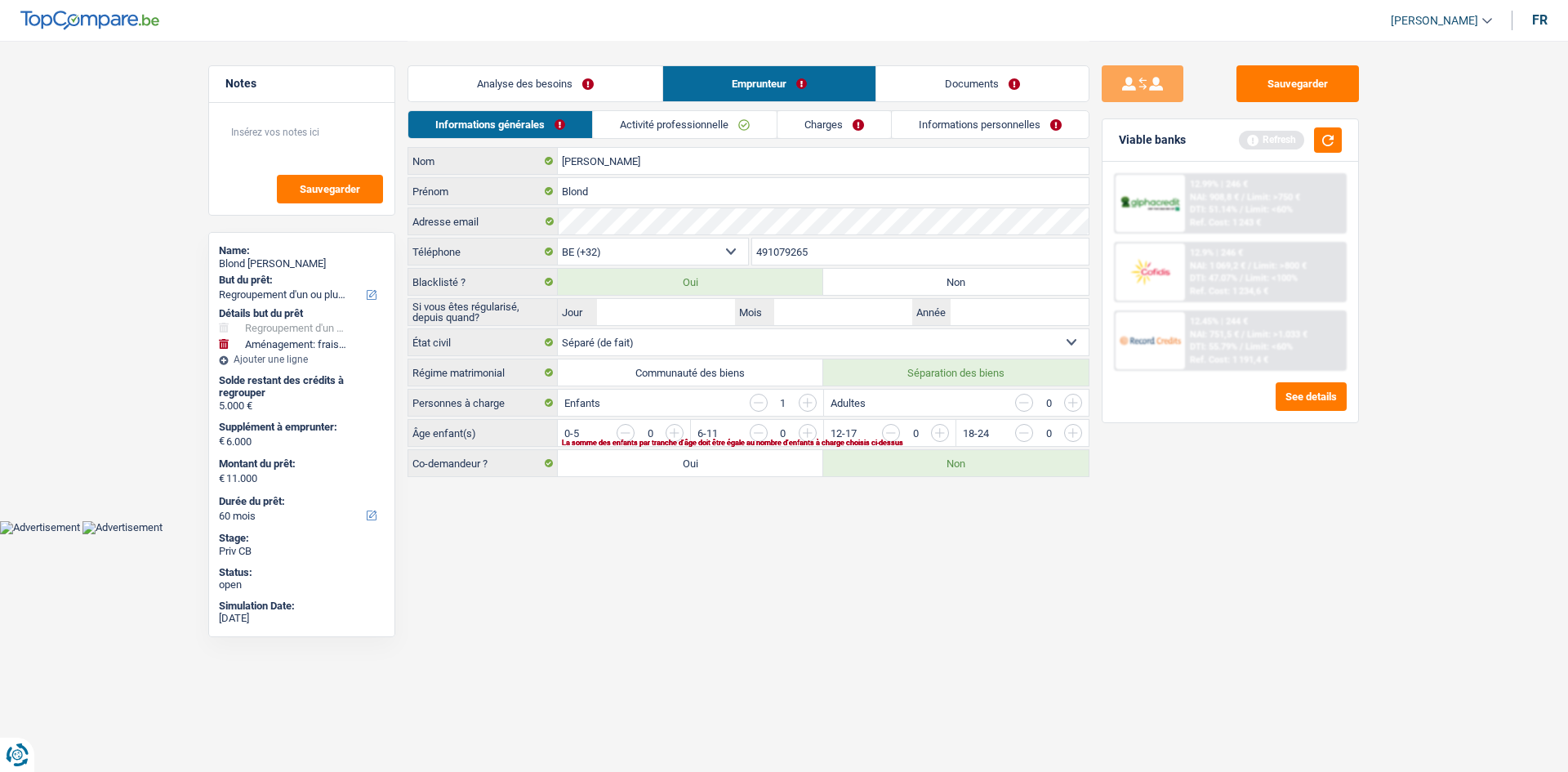
click at [982, 282] on label "Non" at bounding box center [956, 281] width 265 height 26
click at [982, 282] on input "Non" at bounding box center [956, 281] width 265 height 26
radio input "true"
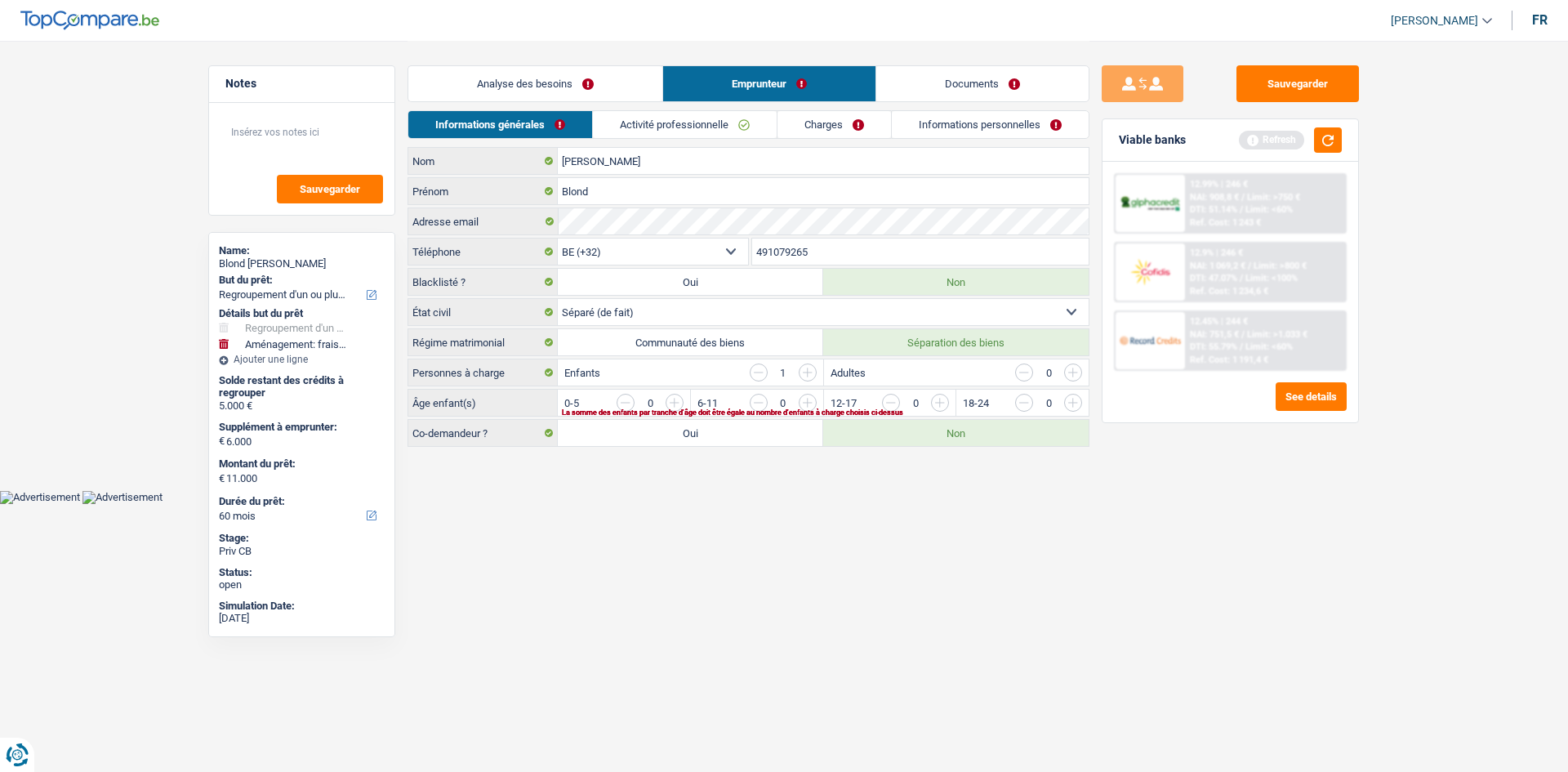
click at [849, 489] on main "Notes Sauvegarder Name: Blond valerie But du prêt: Confort maison: meubles, tex…" at bounding box center [784, 244] width 1568 height 490
click at [1068, 401] on input "button" at bounding box center [1404, 406] width 681 height 26
click at [704, 124] on link "Activité professionnelle" at bounding box center [686, 125] width 184 height 27
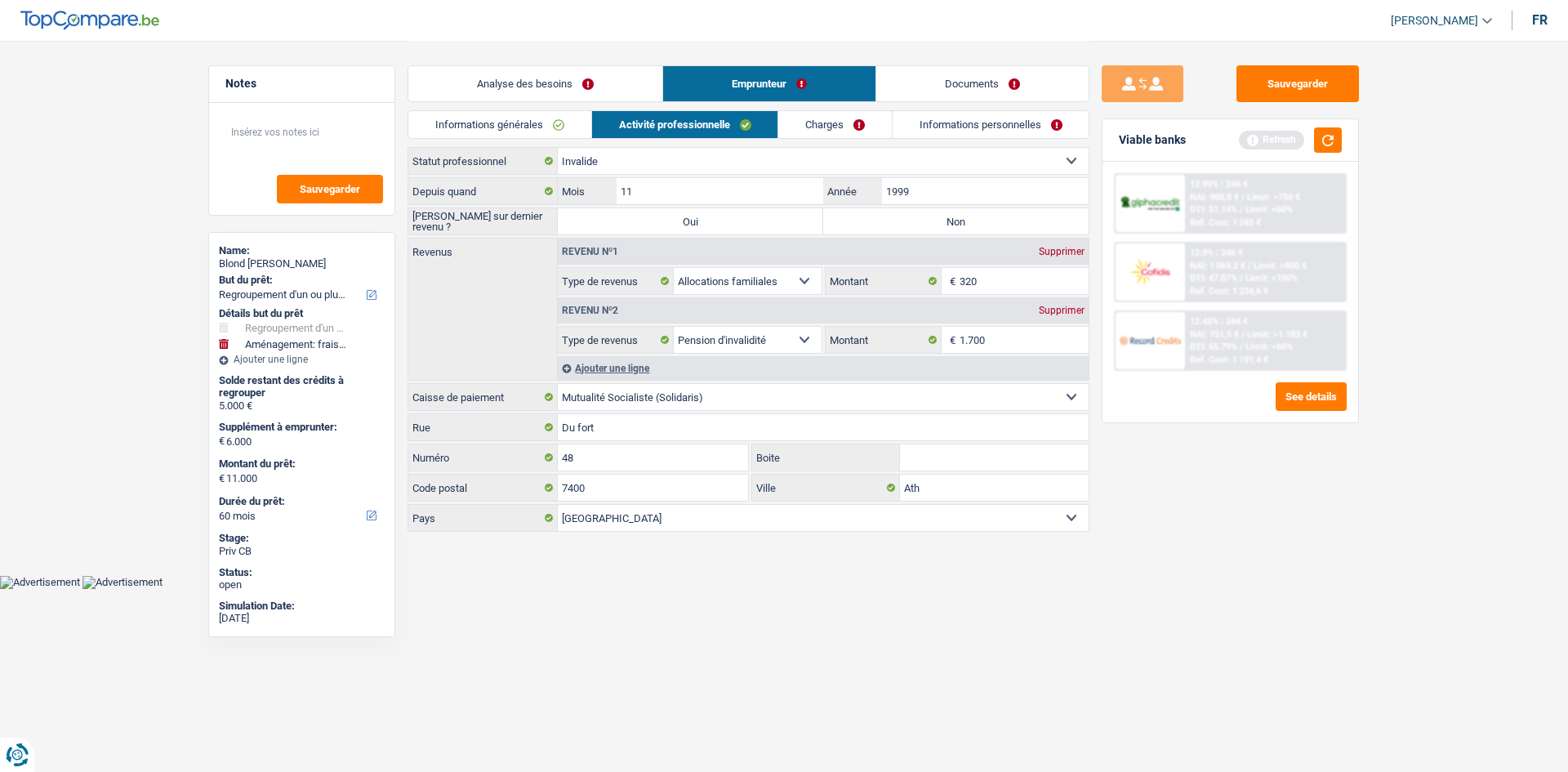
click at [922, 219] on label "Non" at bounding box center [956, 221] width 265 height 26
click at [922, 219] on input "Non" at bounding box center [956, 221] width 265 height 26
radio input "true"
click at [1178, 547] on div "Sauvegarder Viable banks Refresh 12.99% | 246 € NAI: 908,8 € / Limit: >750 € DT…" at bounding box center [1231, 405] width 282 height 681
click at [1195, 522] on div "Sauvegarder Viable banks Refresh 12.99% | 246 € NAI: 908,8 € / Limit: >750 € DT…" at bounding box center [1231, 405] width 282 height 681
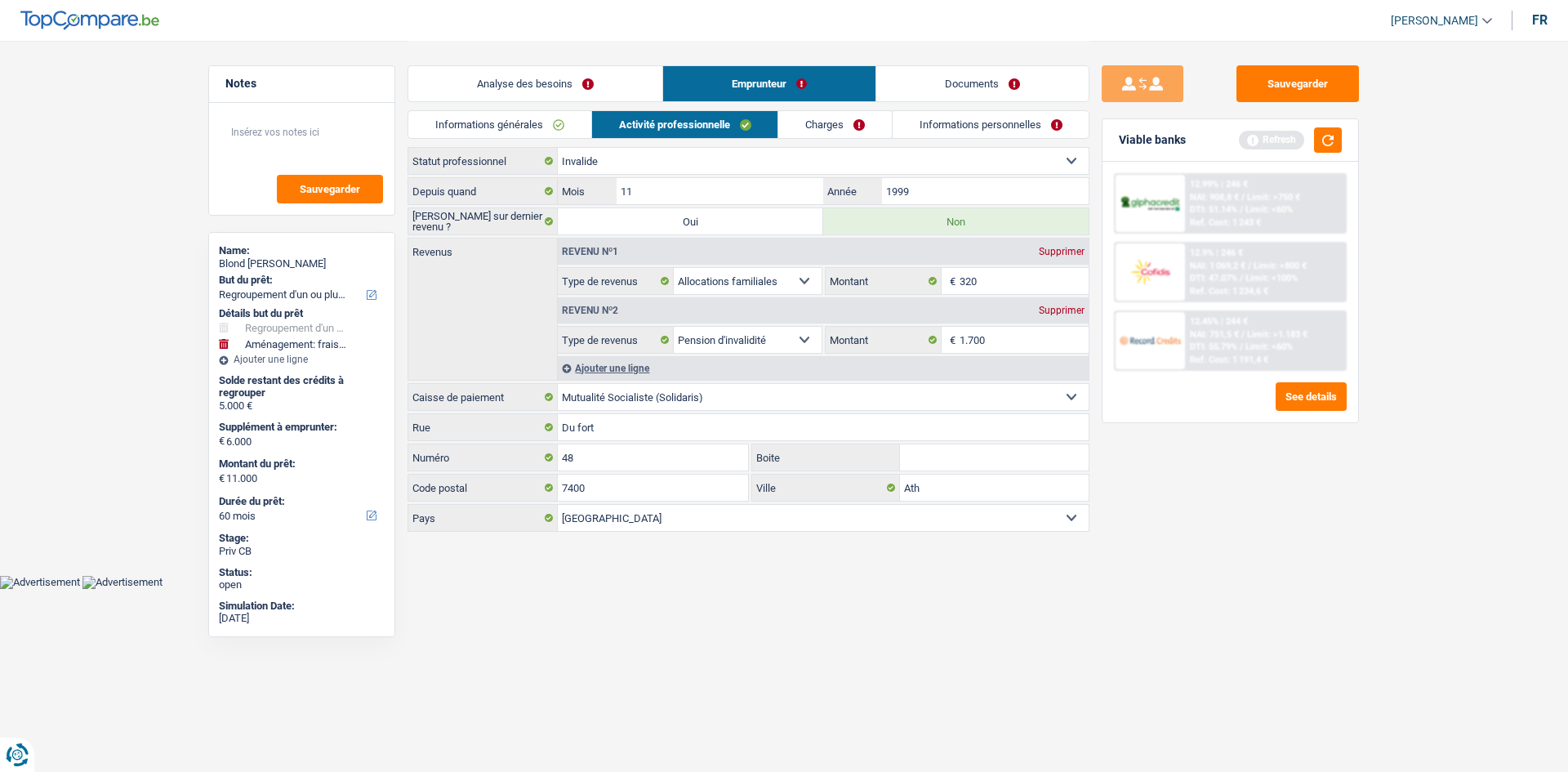
click at [647, 366] on div "Ajouter une ligne" at bounding box center [823, 368] width 531 height 23
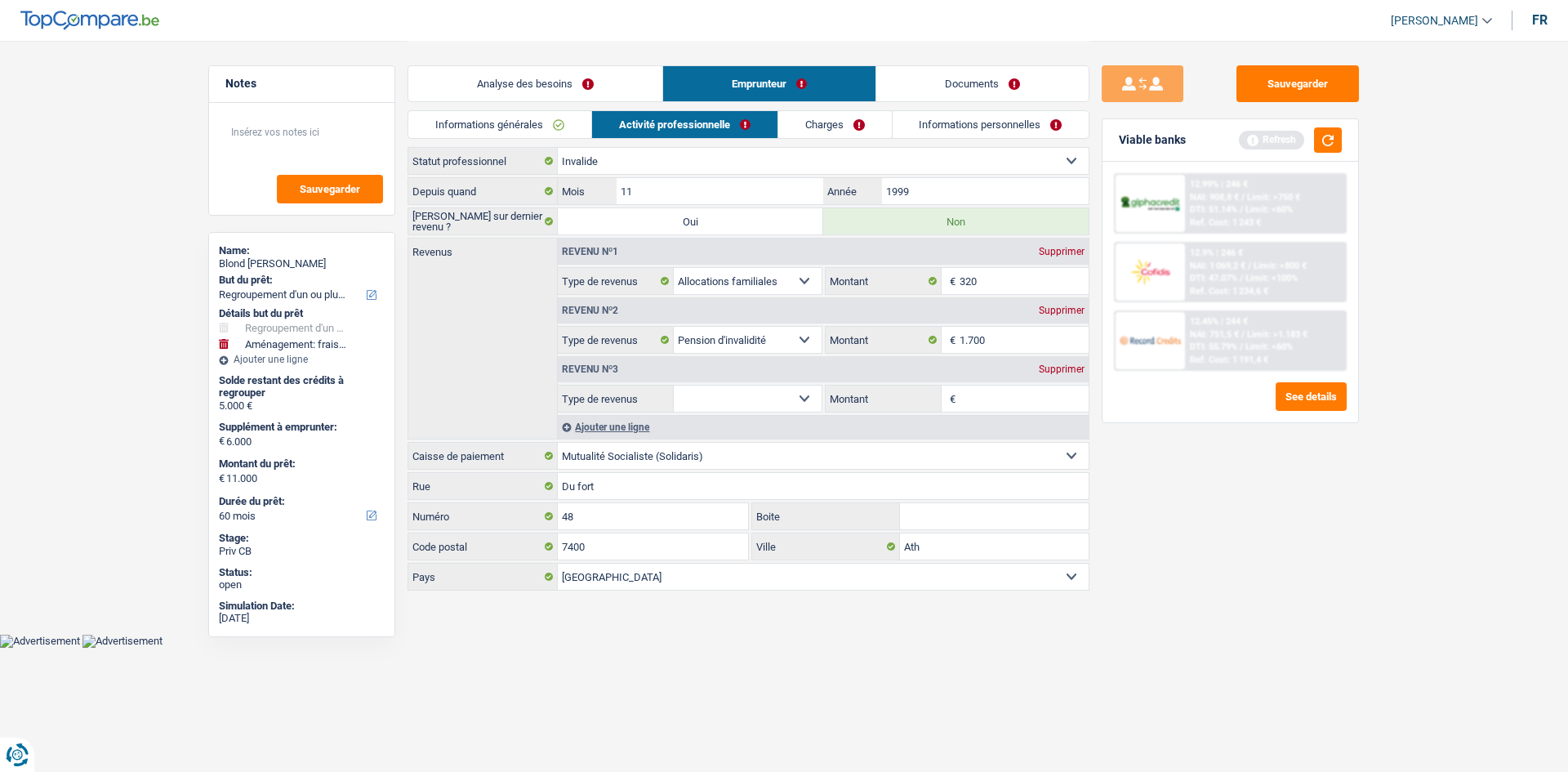
click at [778, 405] on select "Allocation d'handicap Allocations chômage Allocations familiales Chèques repas …" at bounding box center [748, 399] width 148 height 26
select select "alimony"
click at [674, 386] on select "Allocation d'handicap Allocations chômage Allocations familiales Chèques repas …" at bounding box center [748, 399] width 148 height 26
click at [998, 394] on input "Montant" at bounding box center [1025, 399] width 130 height 26
type input "370"
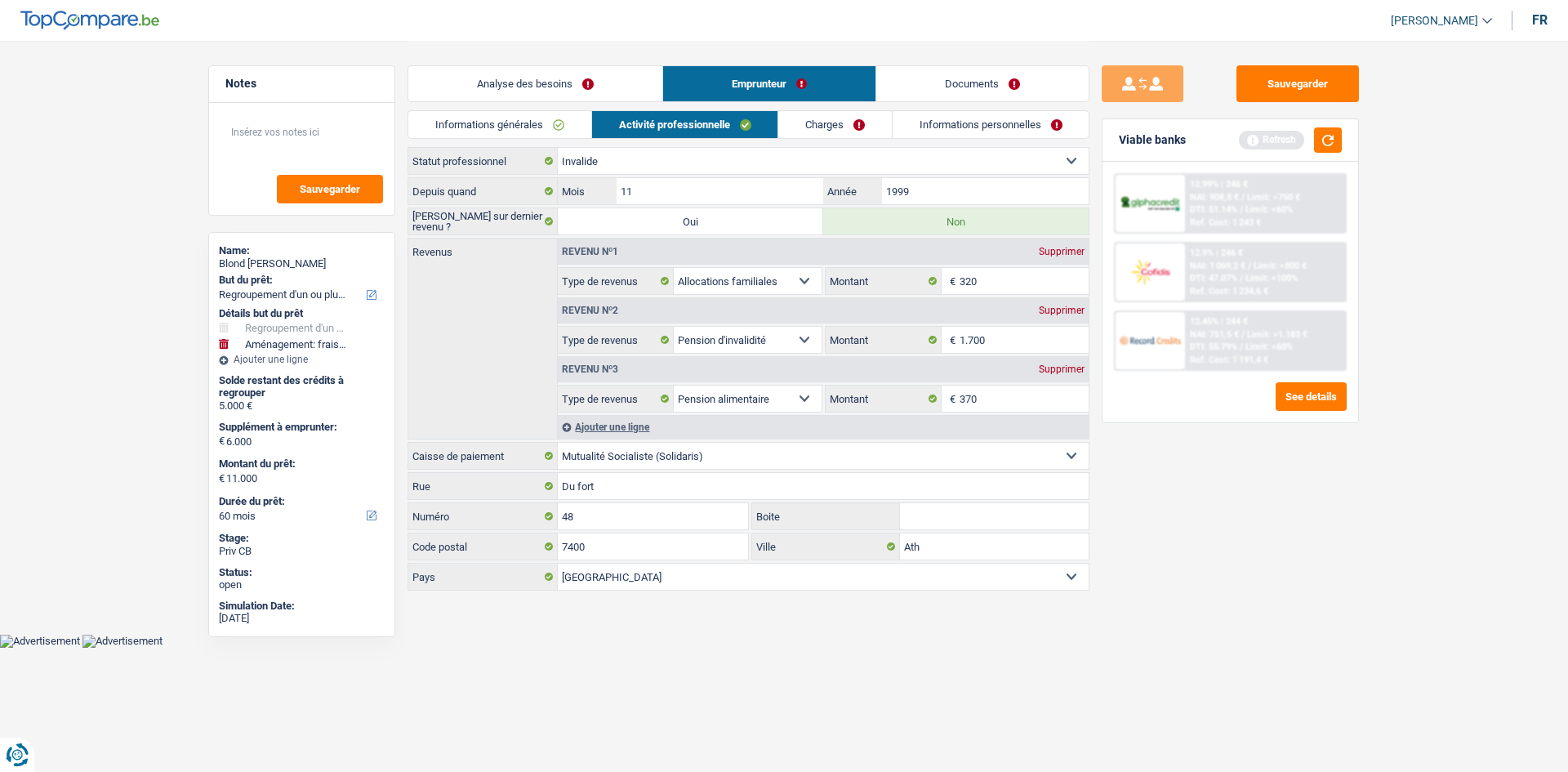
click at [835, 119] on link "Charges" at bounding box center [835, 125] width 114 height 27
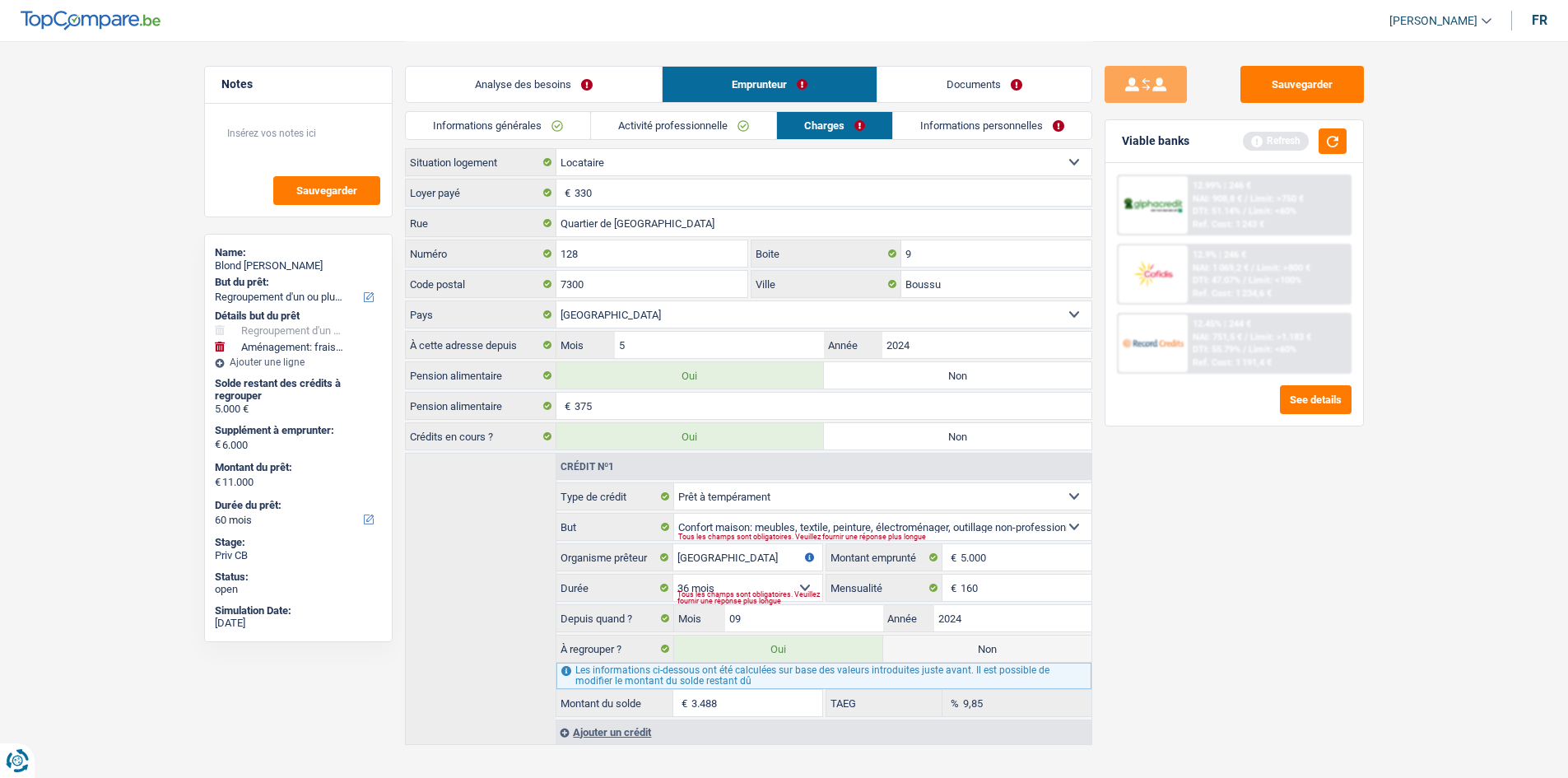
click at [1066, 74] on link "Documents" at bounding box center [984, 84] width 214 height 35
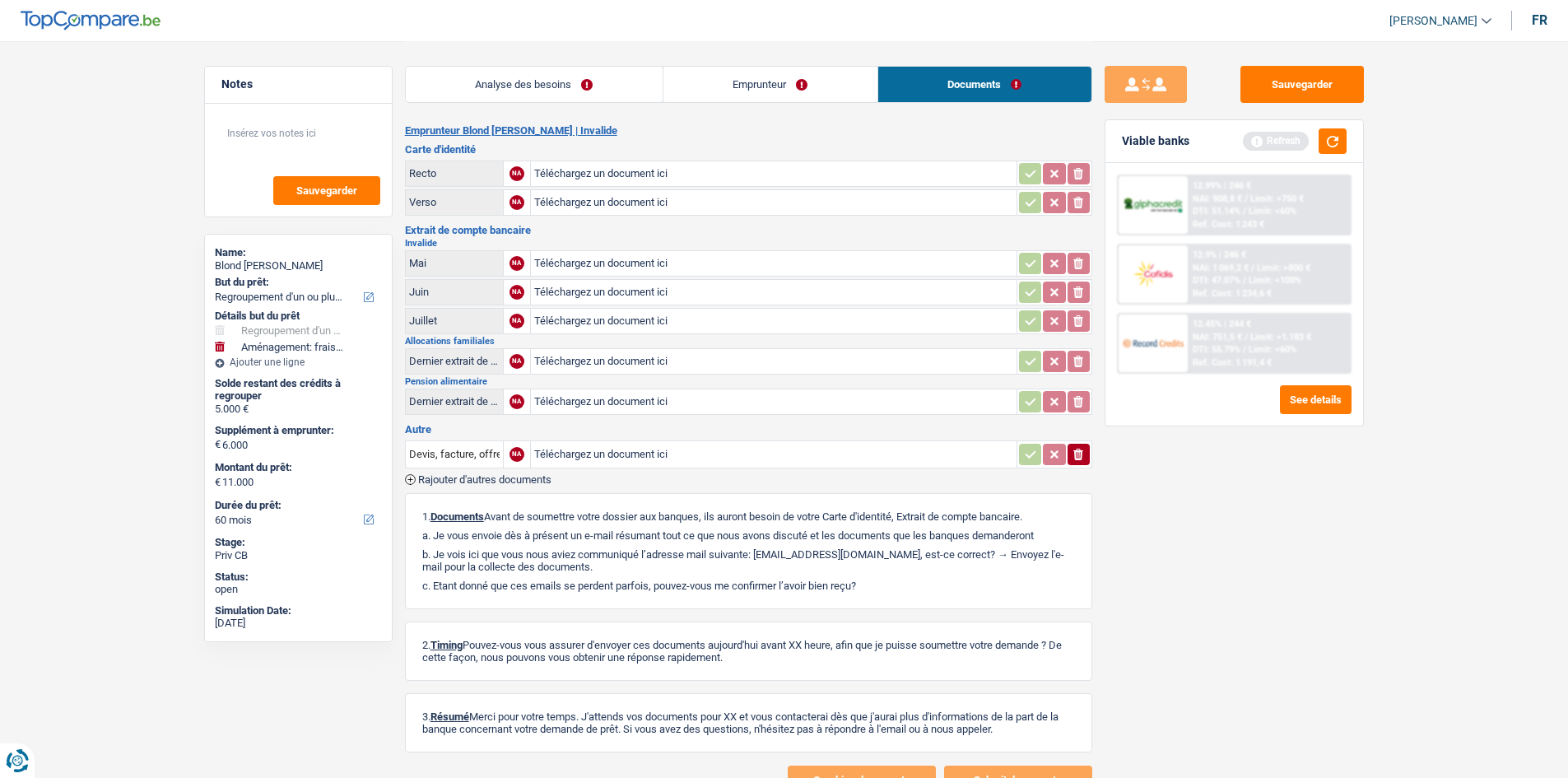
click at [825, 82] on link "Emprunteur" at bounding box center [770, 84] width 214 height 35
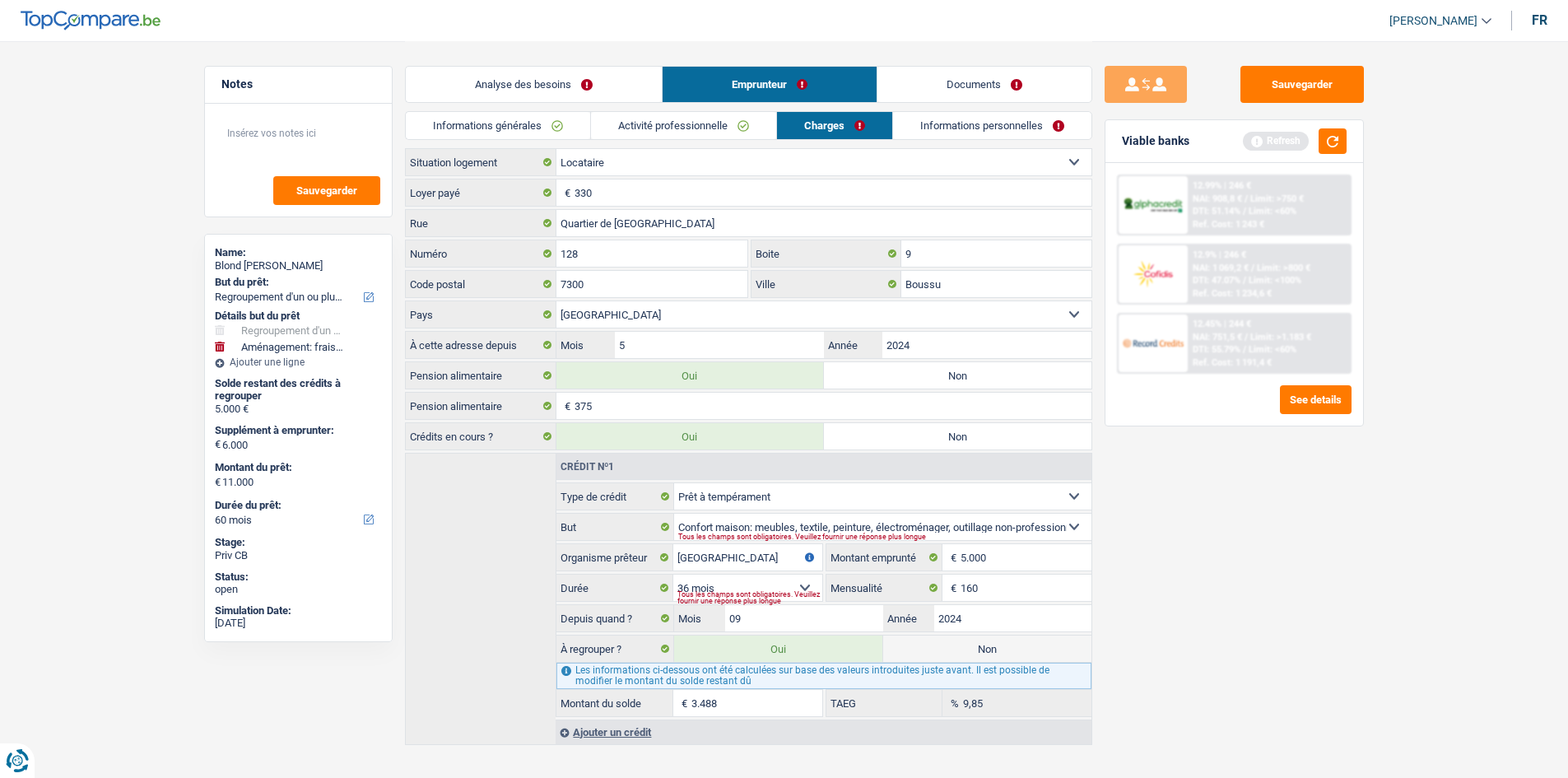
click at [939, 382] on label "Non" at bounding box center [957, 375] width 267 height 26
click at [939, 382] on input "Non" at bounding box center [957, 375] width 267 height 26
radio input "true"
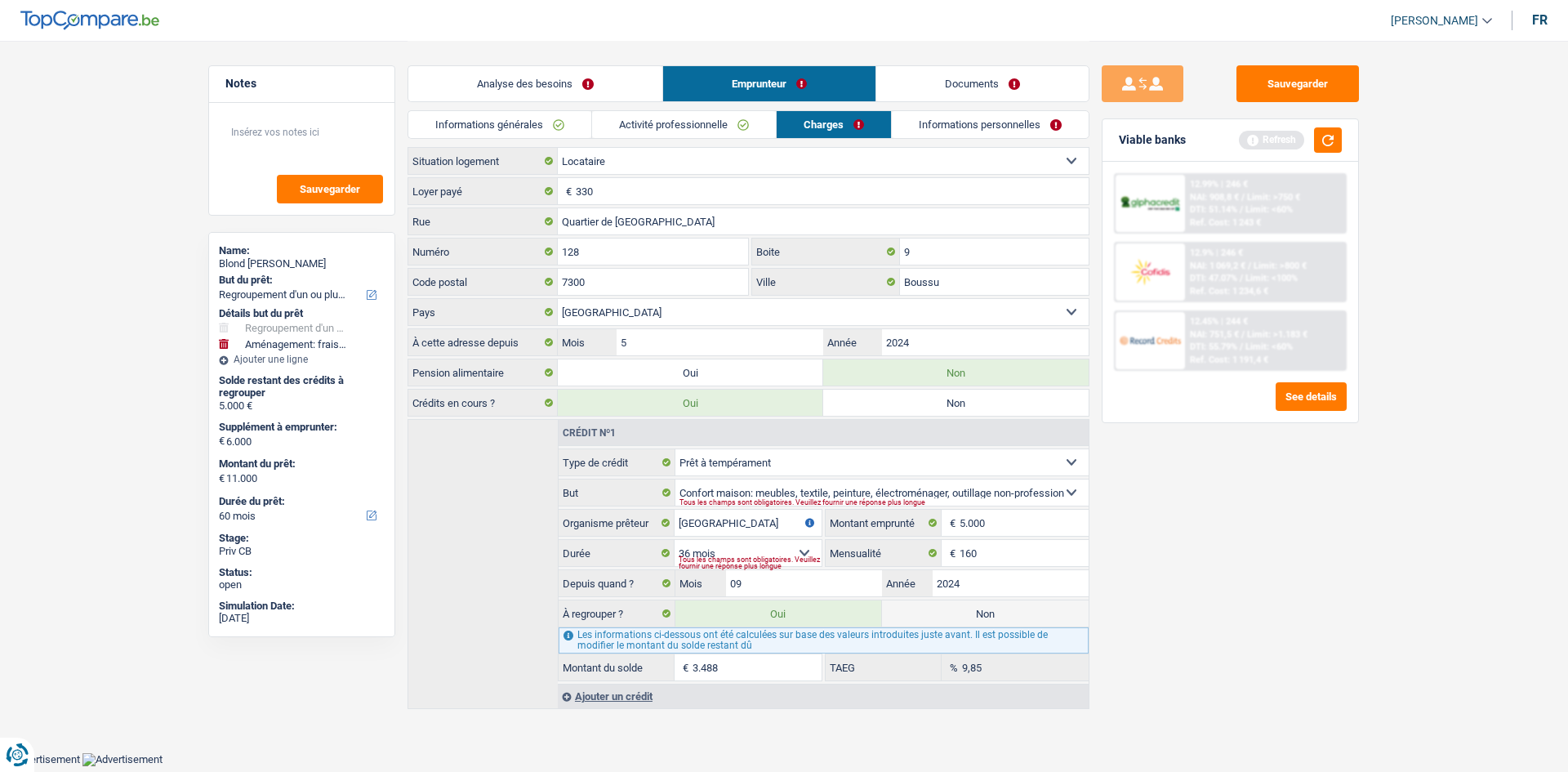
click at [1259, 531] on div "Sauvegarder Viable banks Refresh 12.99% | 246 € NAI: 908,8 € / Limit: >750 € DT…" at bounding box center [1231, 405] width 282 height 681
click at [1333, 134] on button "button" at bounding box center [1328, 140] width 28 height 25
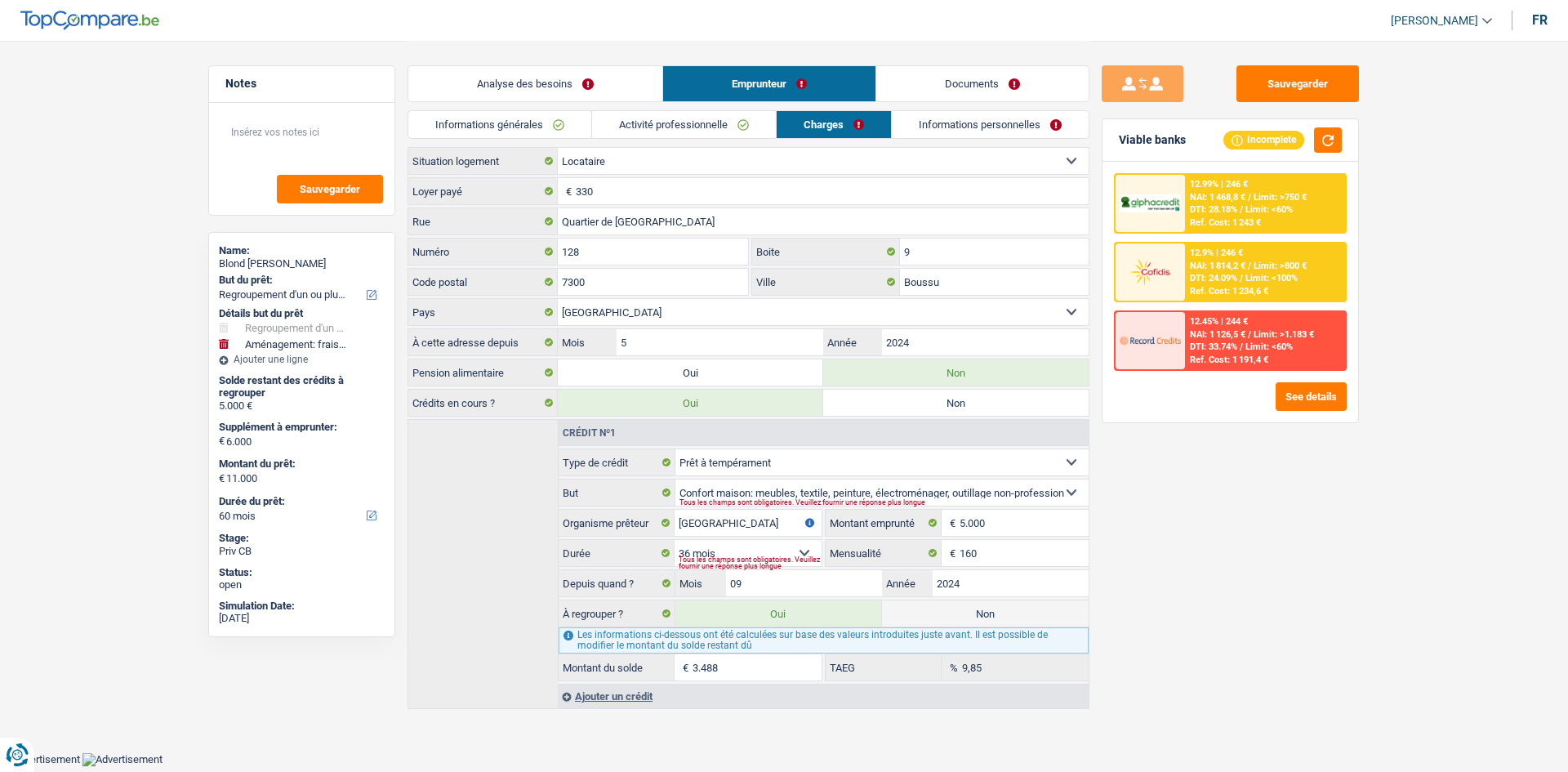
click at [1204, 569] on div "Sauvegarder Viable banks Incomplete 12.99% | 246 € NAI: 1 468,8 € / Limit: >750…" at bounding box center [1231, 405] width 282 height 681
click at [985, 129] on link "Informations personnelles" at bounding box center [990, 125] width 197 height 27
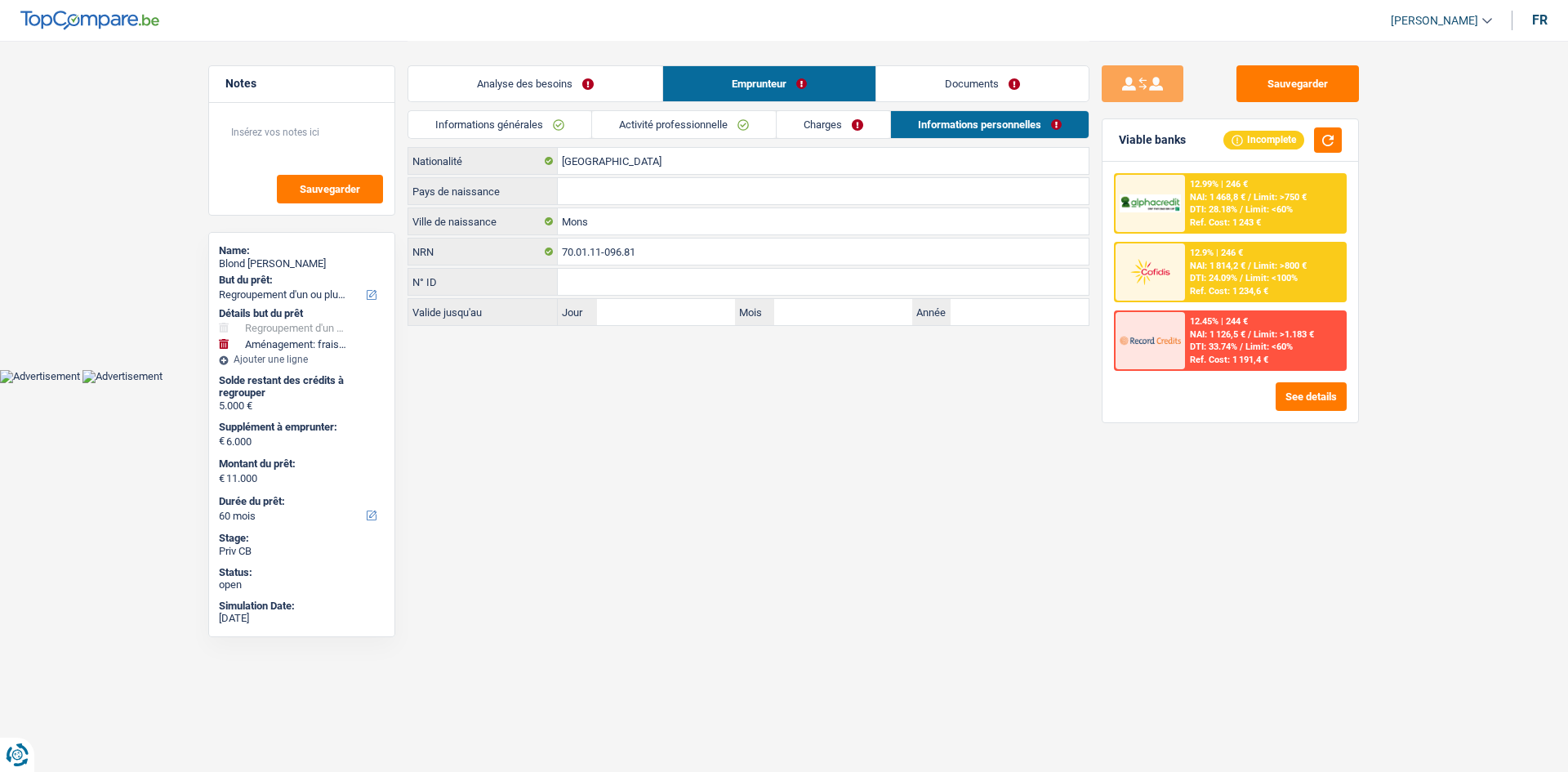
click at [973, 86] on link "Documents" at bounding box center [983, 84] width 213 height 35
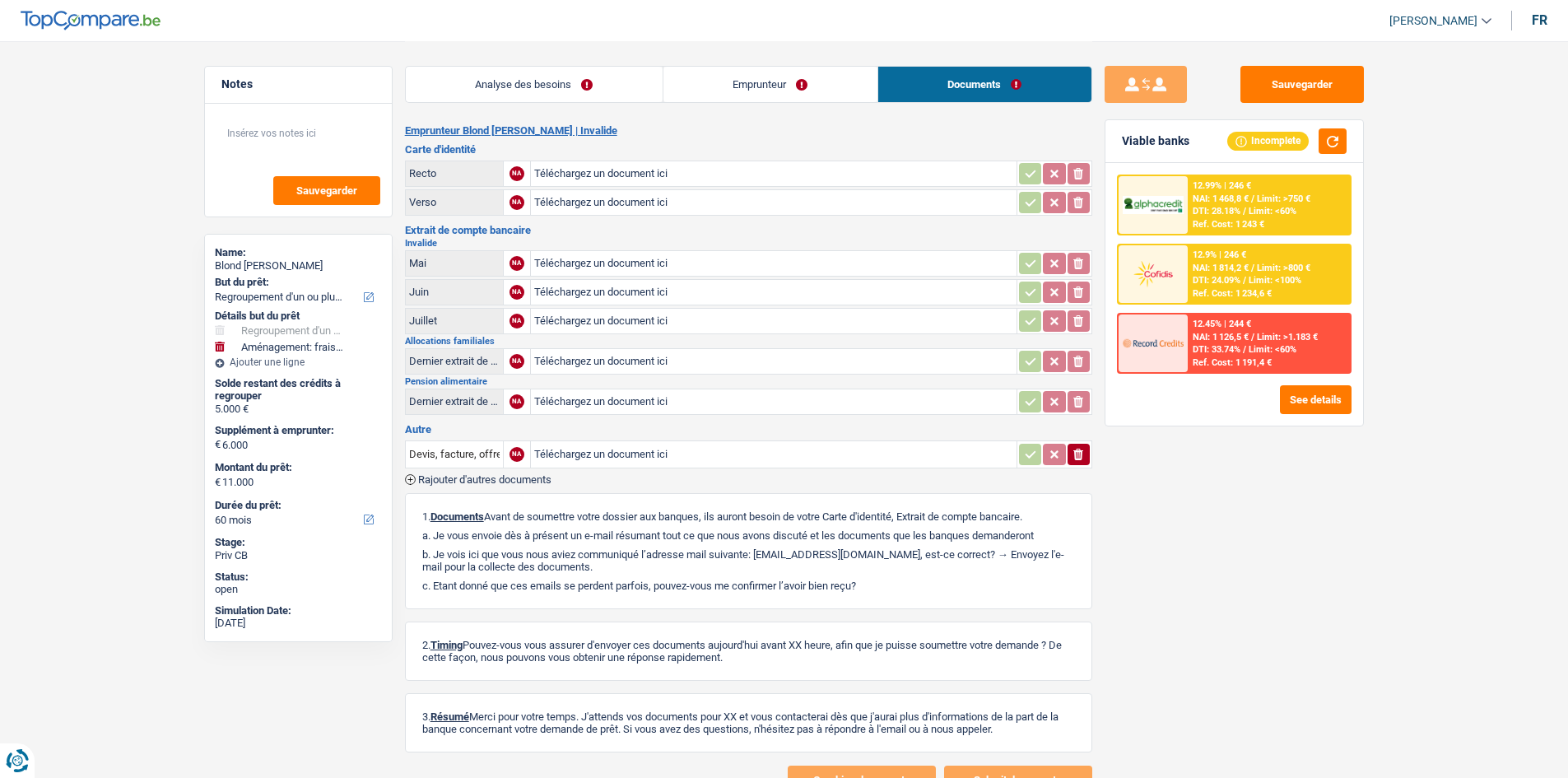
click at [730, 83] on link "Emprunteur" at bounding box center [770, 84] width 214 height 35
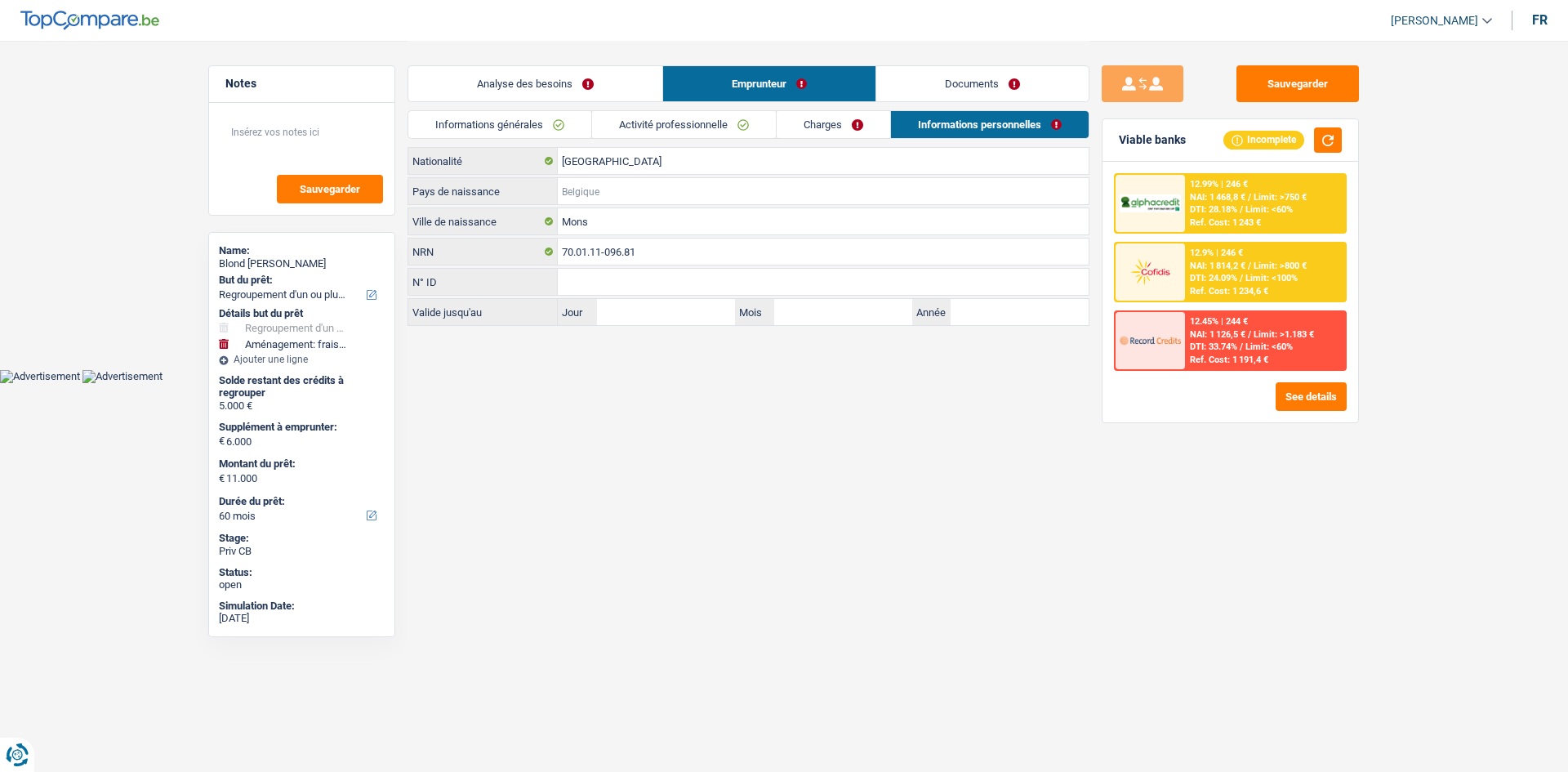
click at [652, 186] on input "Pays de naissance" at bounding box center [823, 191] width 531 height 26
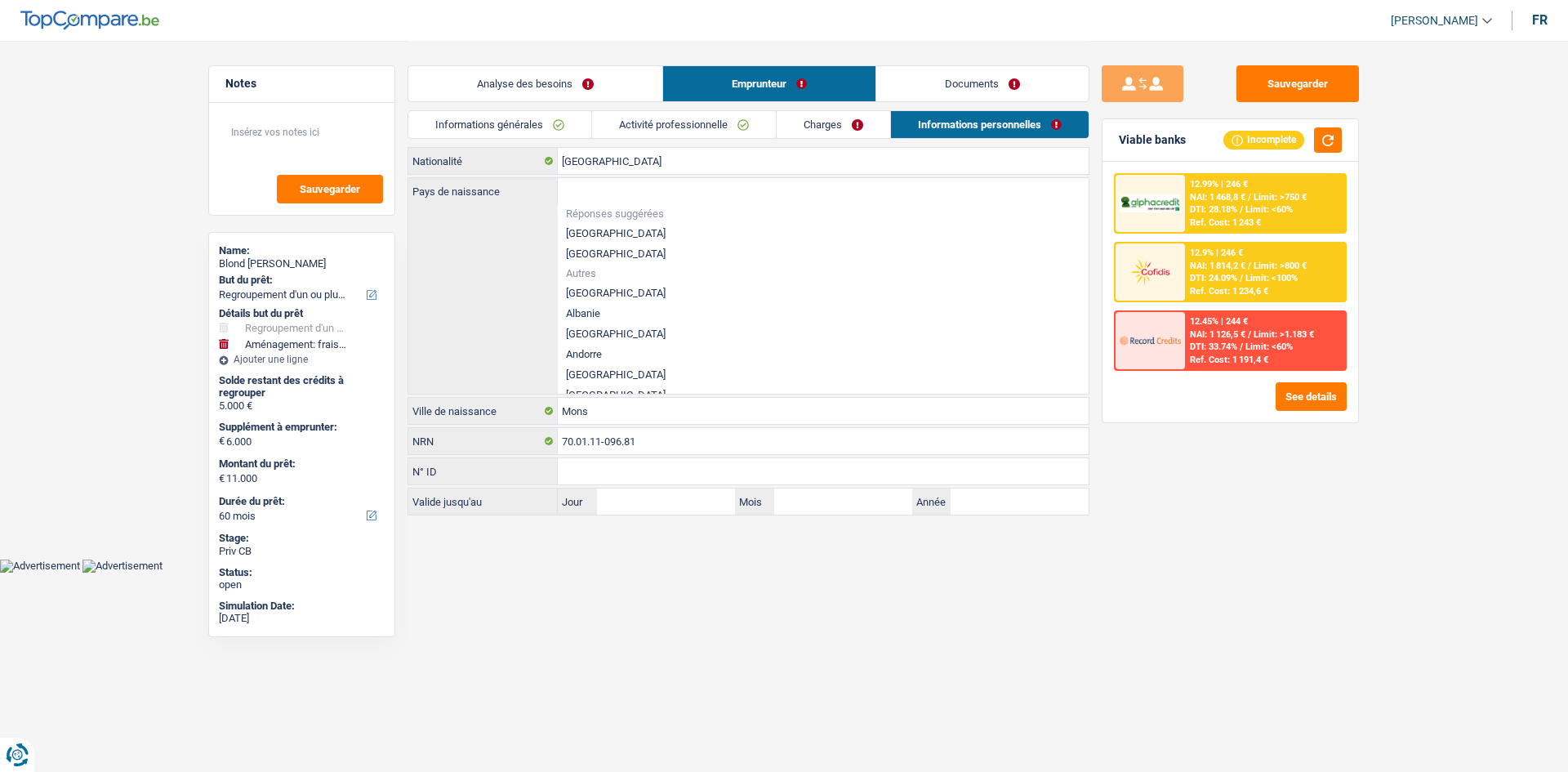
click at [597, 227] on li "[GEOGRAPHIC_DATA]" at bounding box center [823, 233] width 531 height 20
type input "[GEOGRAPHIC_DATA]"
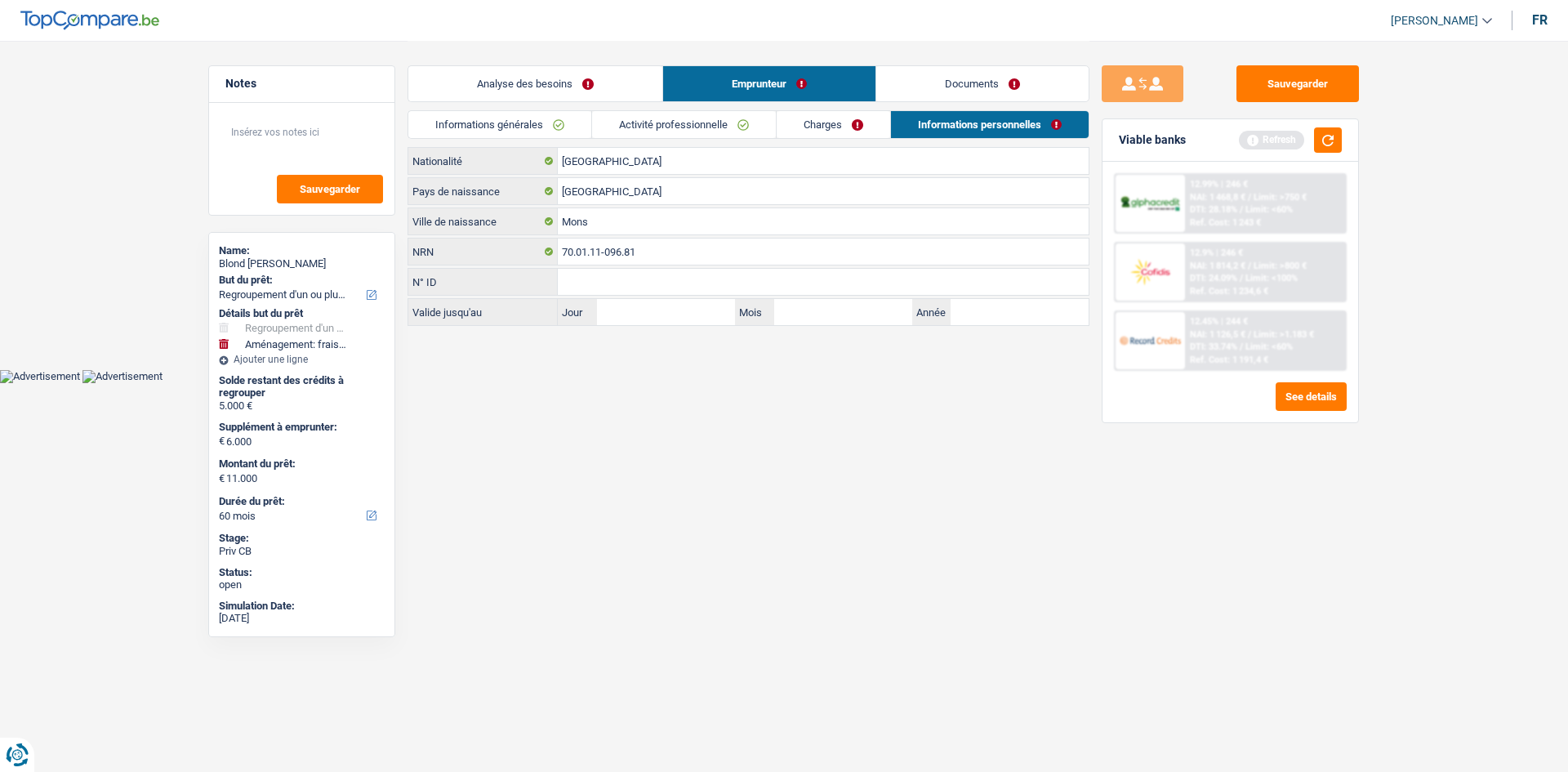
click at [620, 76] on link "Analyse des besoins" at bounding box center [535, 84] width 254 height 35
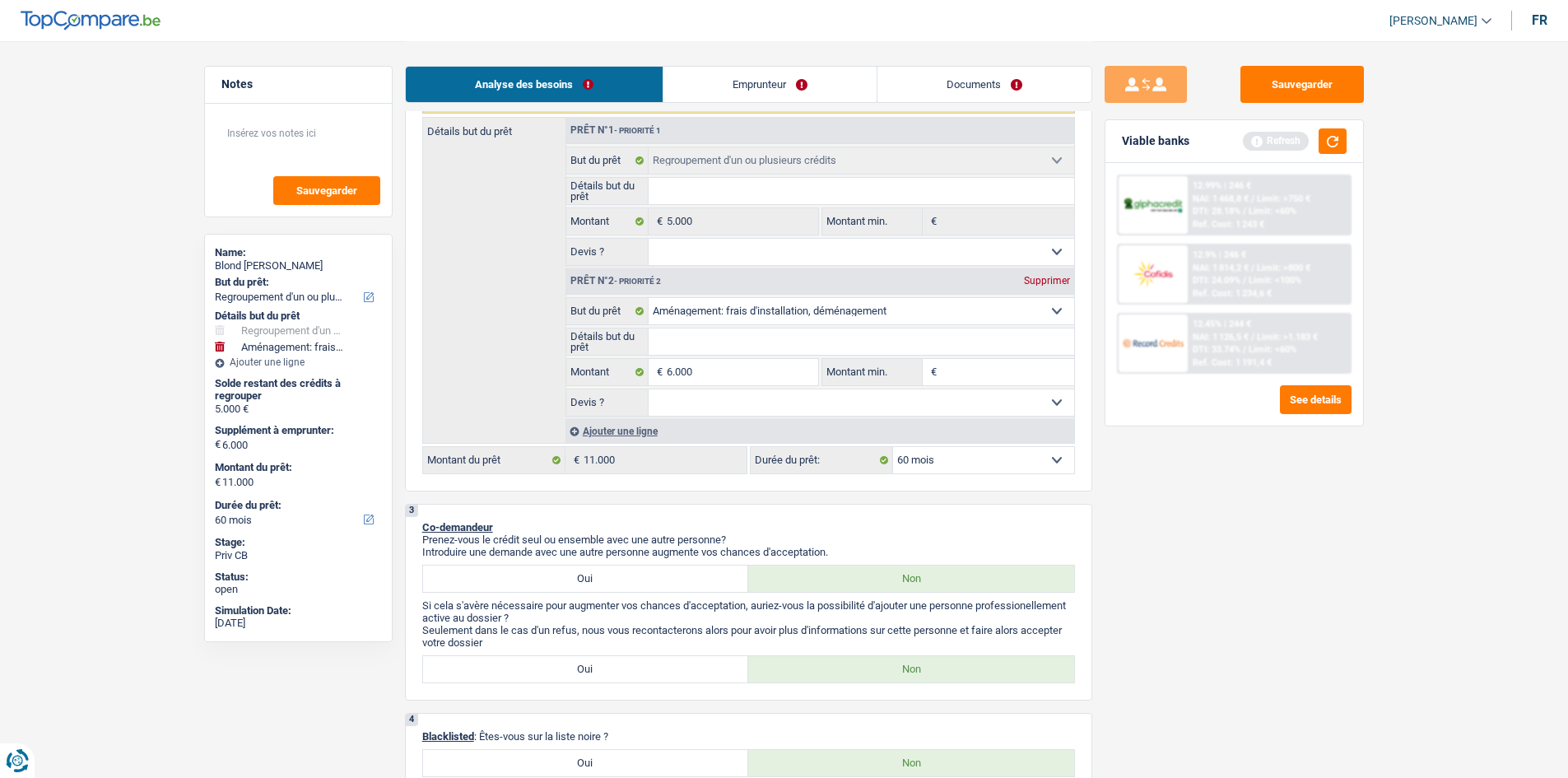
scroll to position [329, 0]
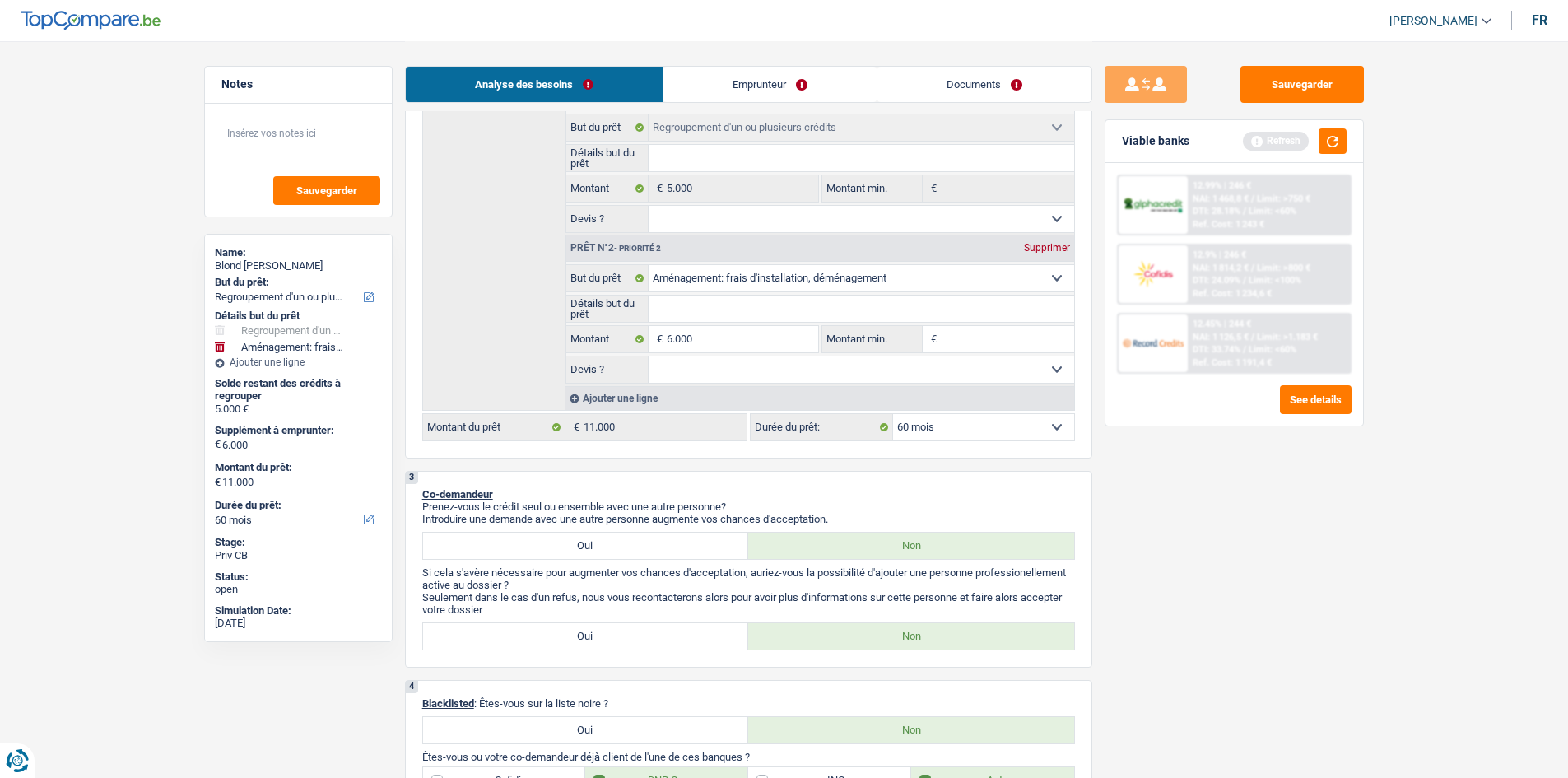
click at [778, 273] on select "Confort maison: meubles, textile, peinture, électroménager, outillage non-profe…" at bounding box center [861, 278] width 425 height 26
select select "household"
click at [649, 265] on select "Confort maison: meubles, textile, peinture, électroménager, outillage non-profe…" at bounding box center [861, 278] width 425 height 26
select select "household"
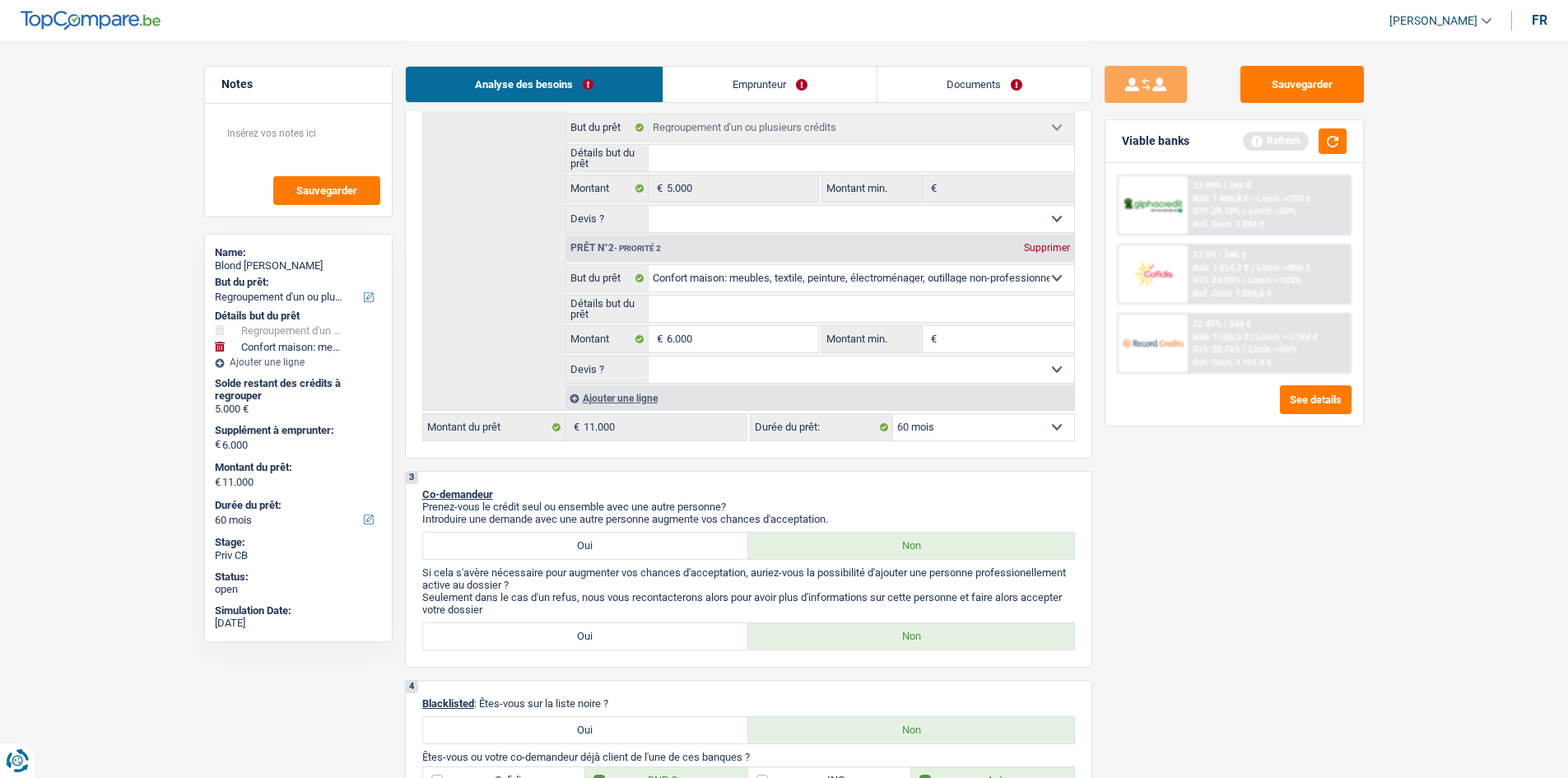
click at [727, 302] on input "Détails but du prêt" at bounding box center [861, 308] width 425 height 26
paste input "Ameublement + Sommier + Lit + Lave vaisselle + Lave linge + TV + Frigo"
type input "Ameublement + Sommier + Lit + Lave vaisselle + Lave linge + TV + Frigo"
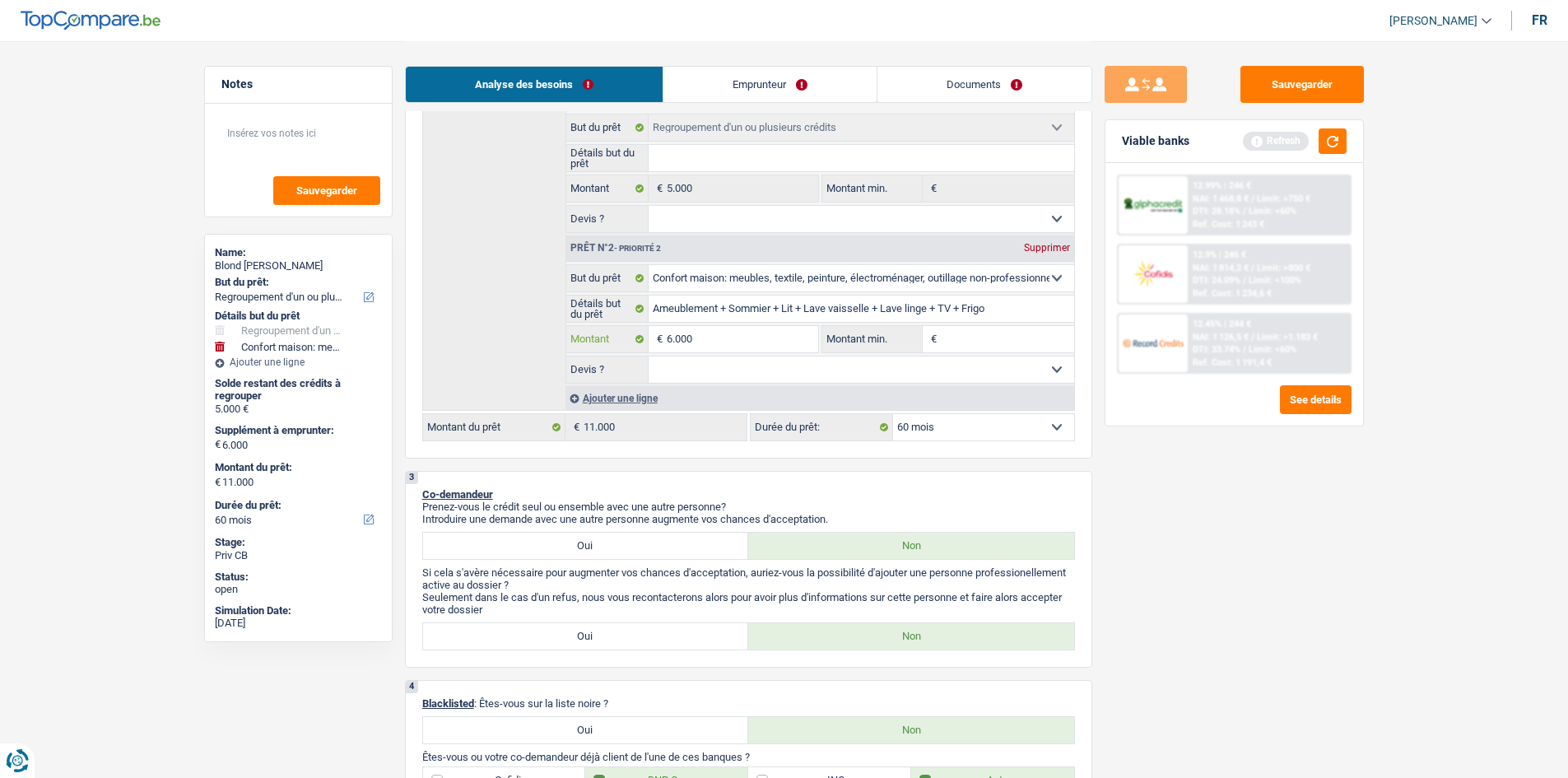
click at [739, 336] on input "6.000" at bounding box center [741, 338] width 151 height 26
click at [981, 341] on input "Montant min." at bounding box center [1007, 338] width 133 height 26
paste input "6.000"
type input "6.000"
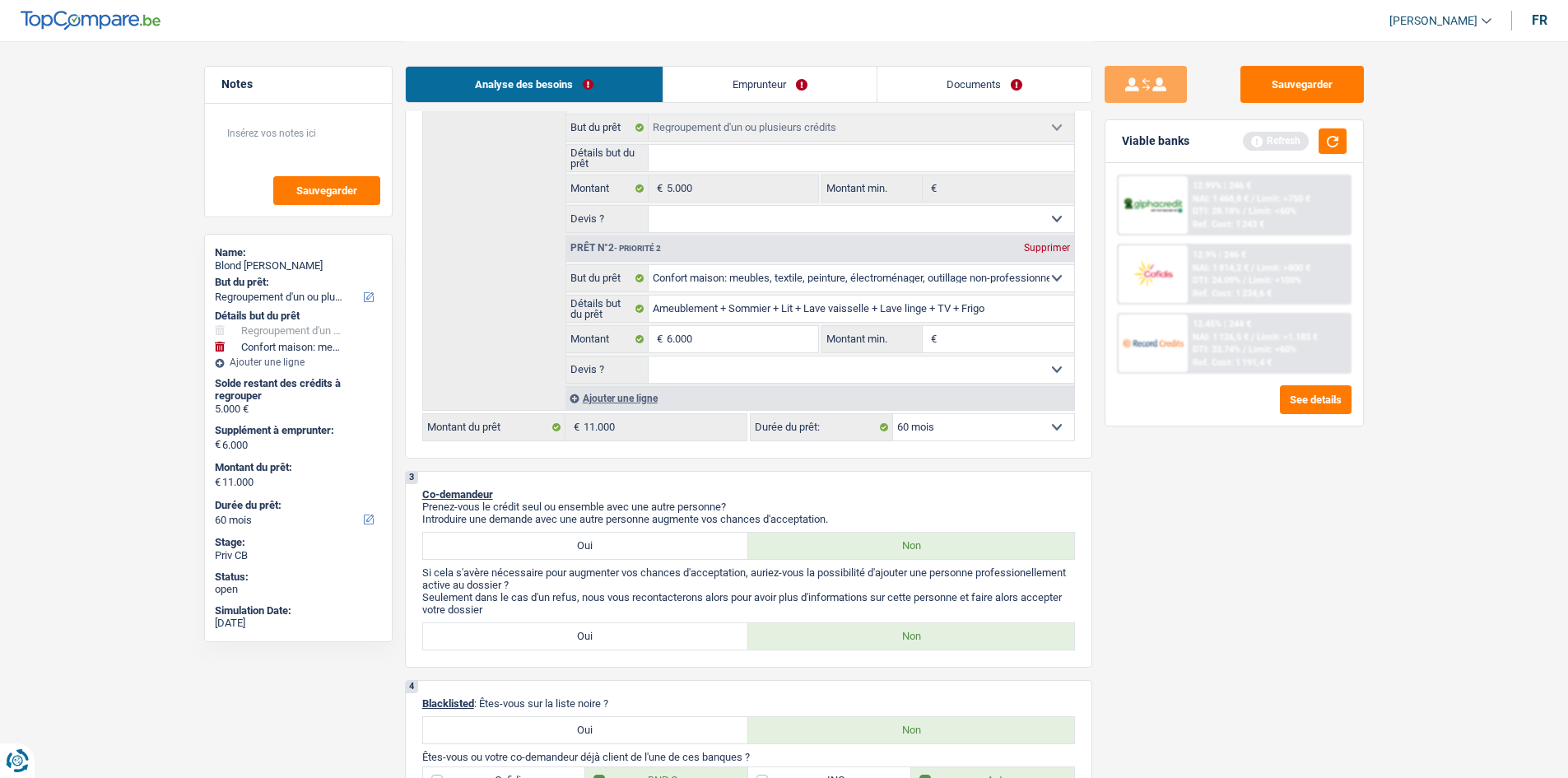
type input "6.000"
click at [953, 369] on select "Oui Non Non répondu Sélectionner une option" at bounding box center [861, 370] width 425 height 26
select select "false"
click at [649, 357] on select "Oui Non Non répondu Sélectionner une option" at bounding box center [861, 370] width 425 height 26
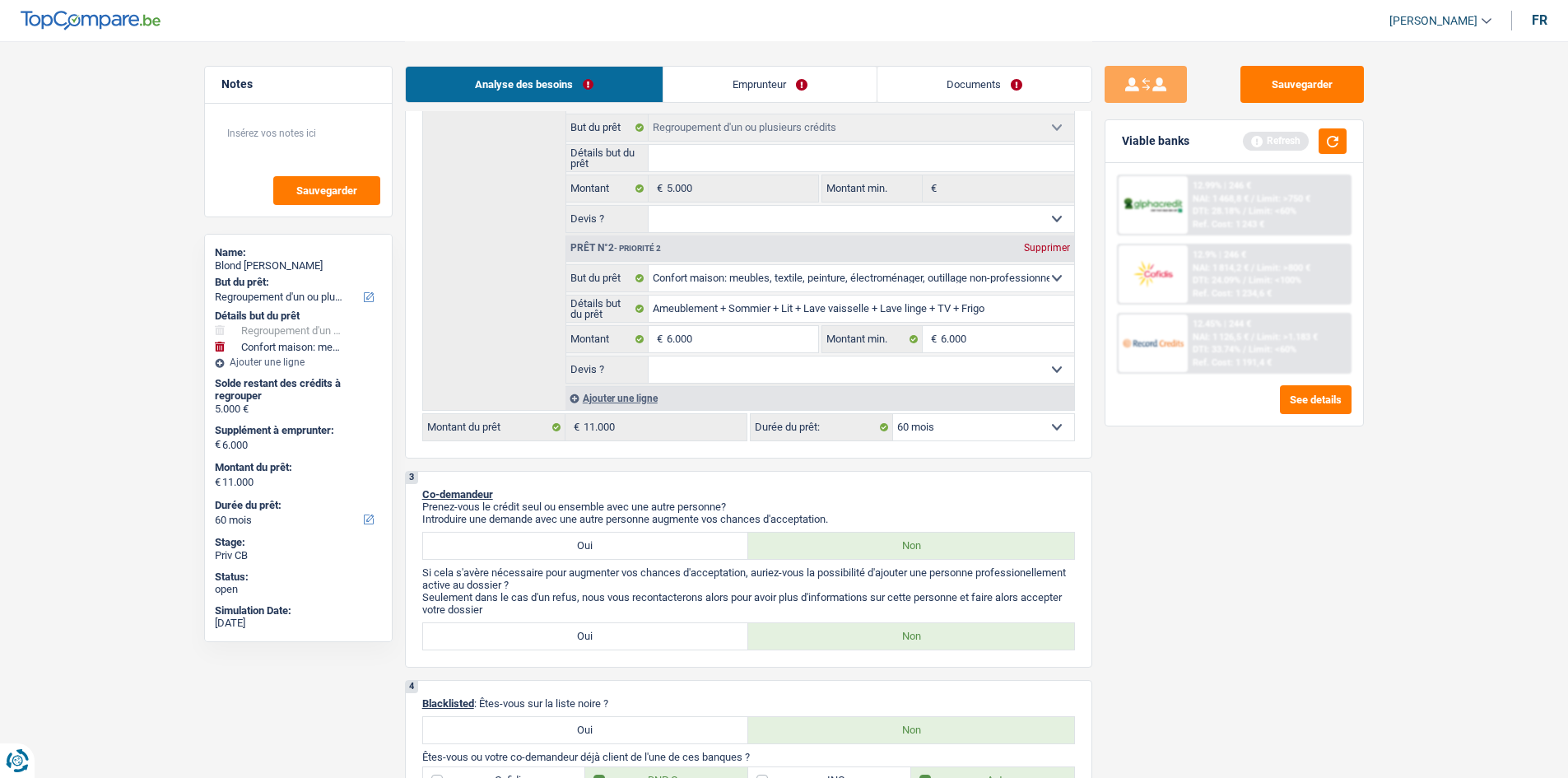
select select "false"
click at [863, 216] on select "Oui Non Non répondu Sélectionner une option" at bounding box center [861, 219] width 425 height 26
select select "yes"
click at [649, 206] on select "Oui Non Non répondu Sélectionner une option" at bounding box center [861, 219] width 425 height 26
select select "yes"
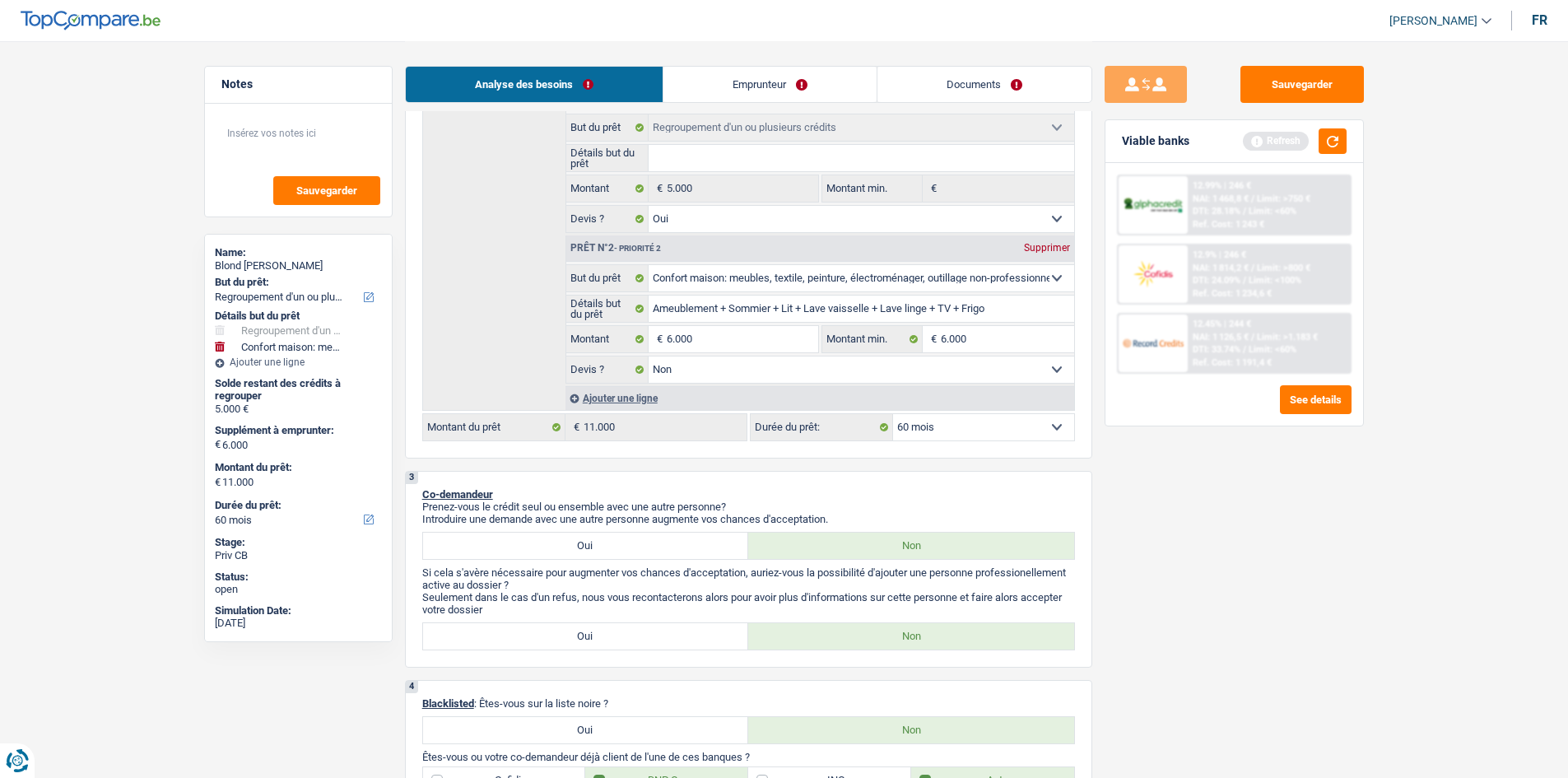
click at [835, 155] on input "Détails but du prêt" at bounding box center [861, 158] width 425 height 26
type input "R"
type input "Re"
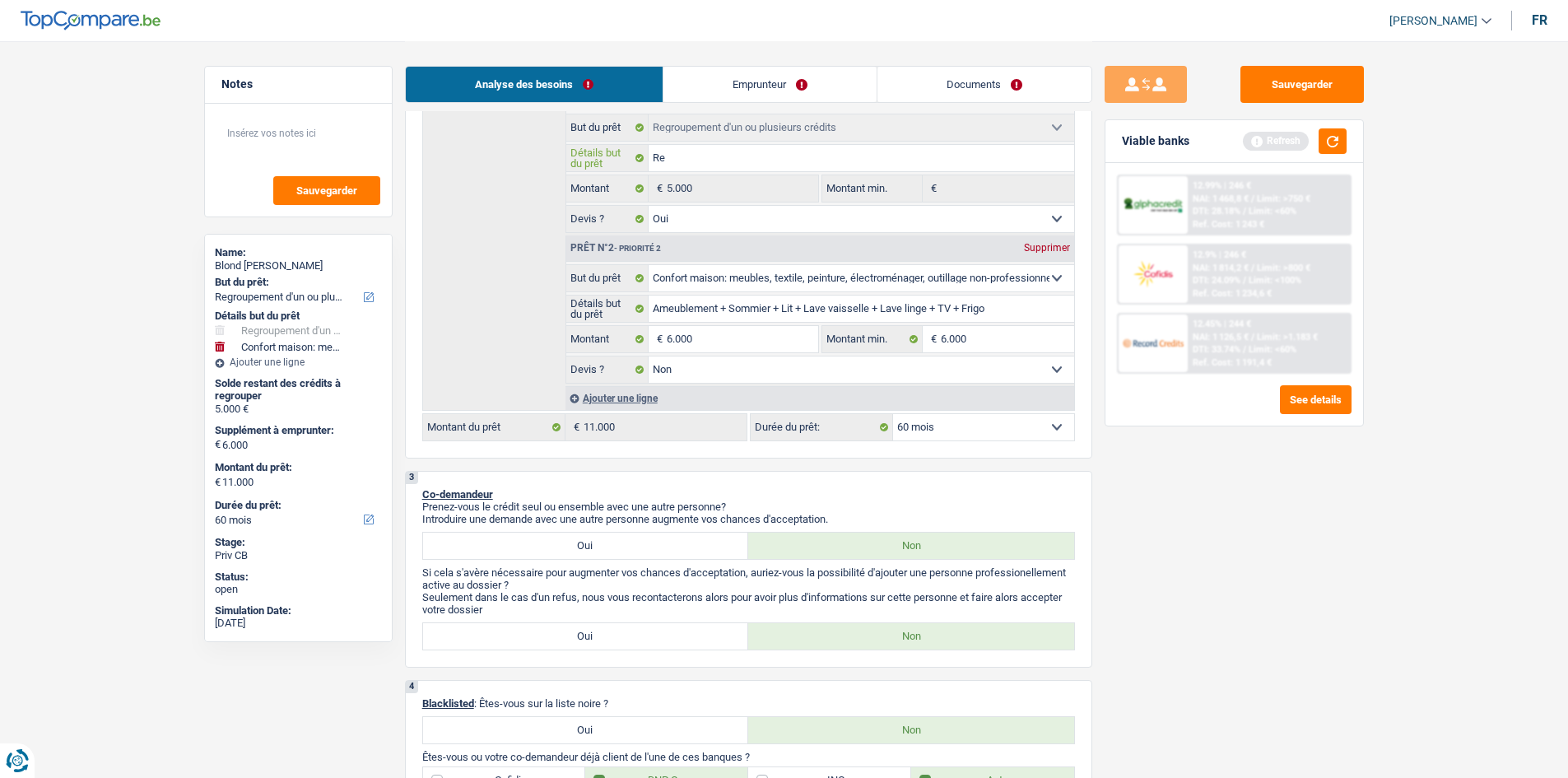
type input "Reg"
type input "Regr"
type input "Regro"
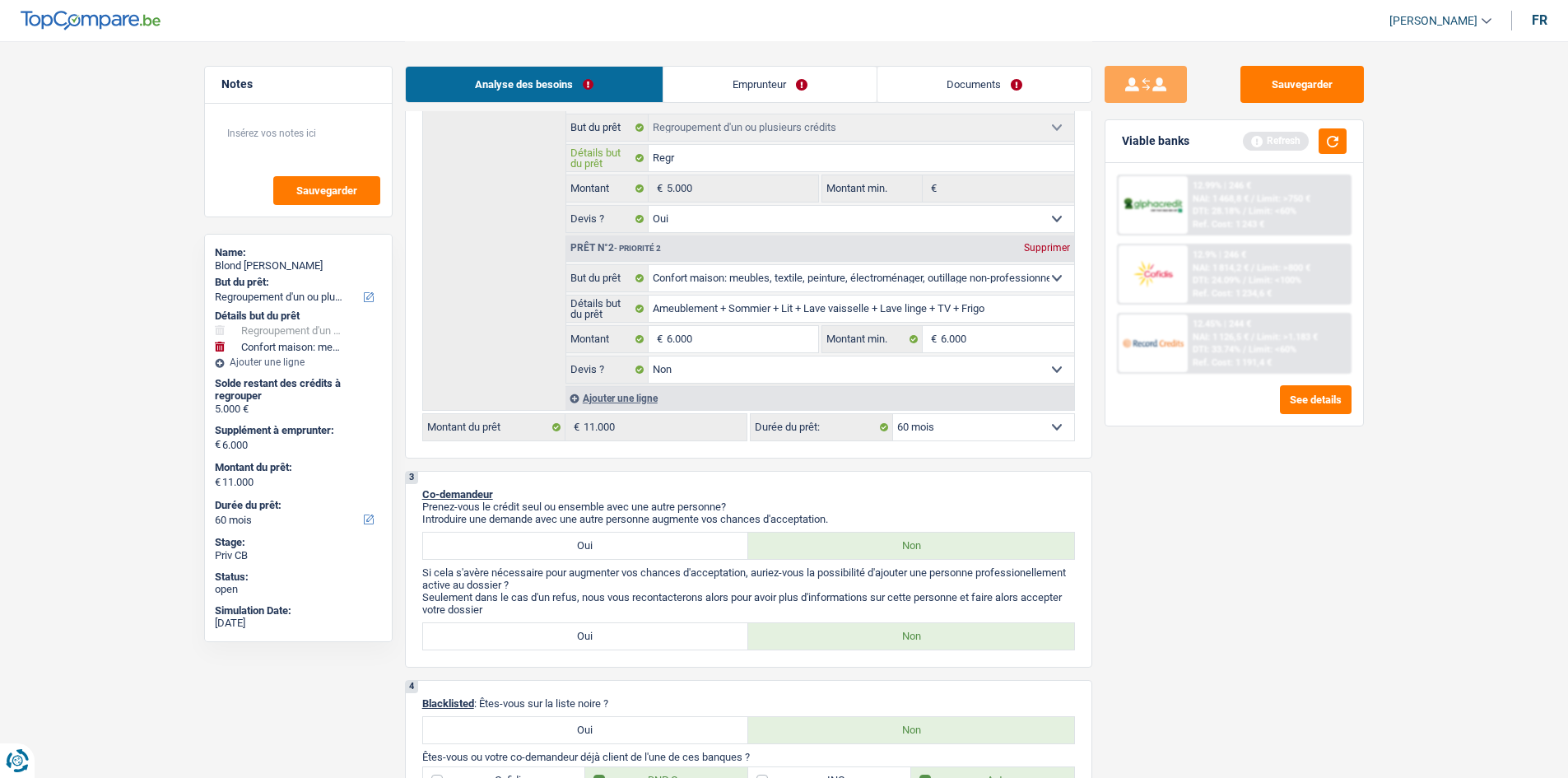
type input "Regro"
type input "Regrou"
type input "Regroup"
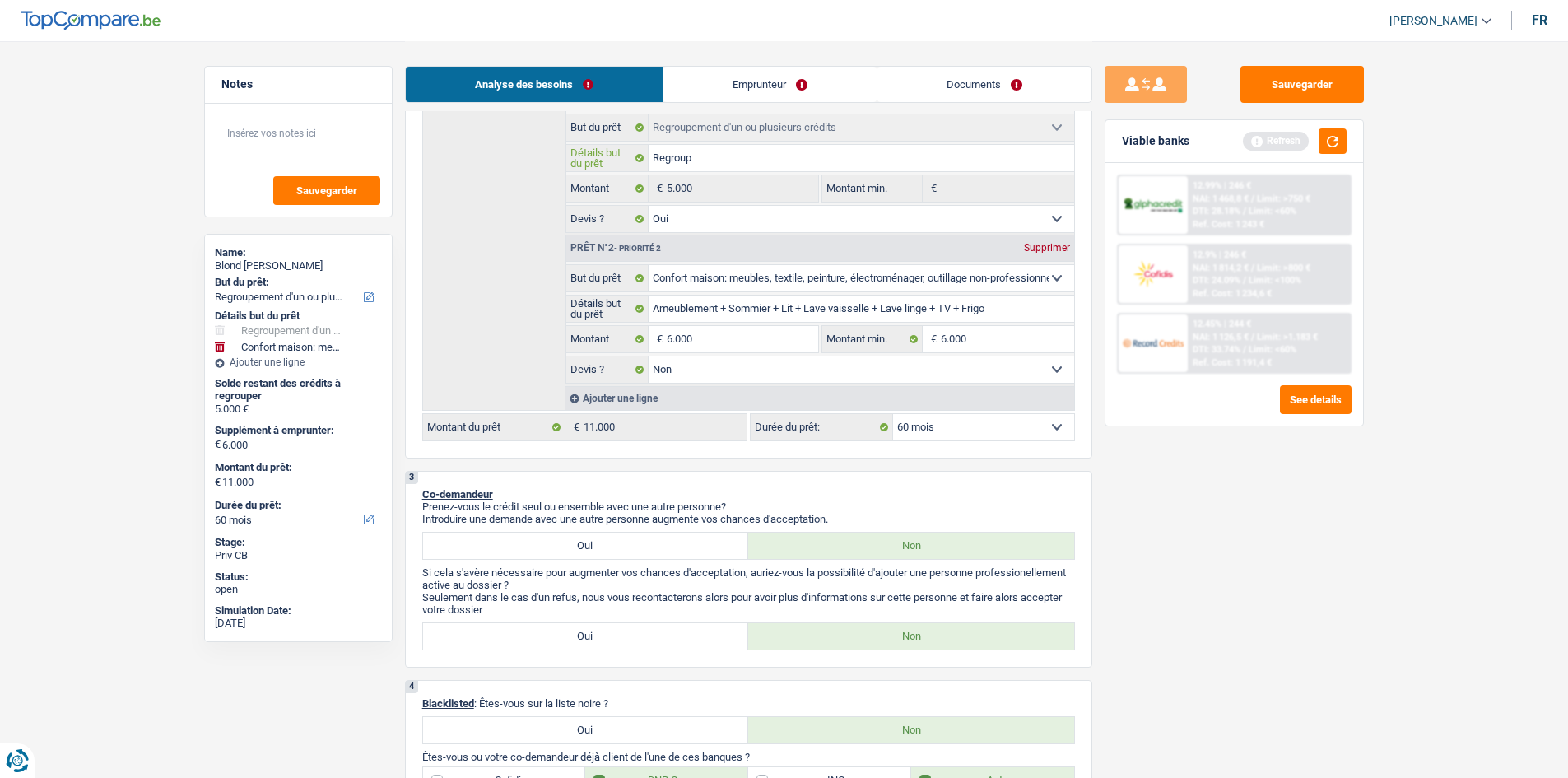
type input "Regroupe"
type input "Regroupem"
type input "Regroupeme"
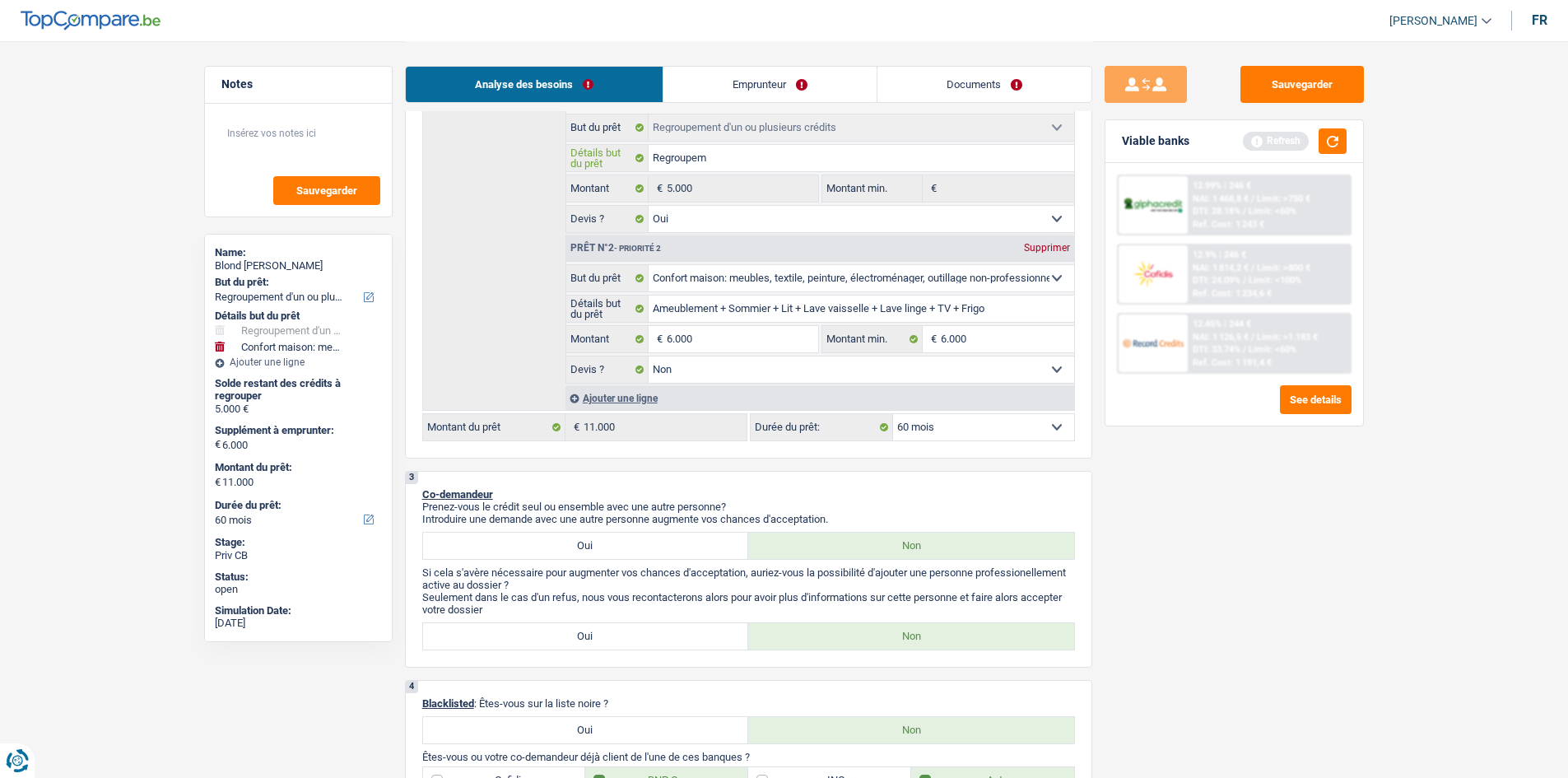
type input "Regroupeme"
type input "Regroupemen"
type input "Regroupement"
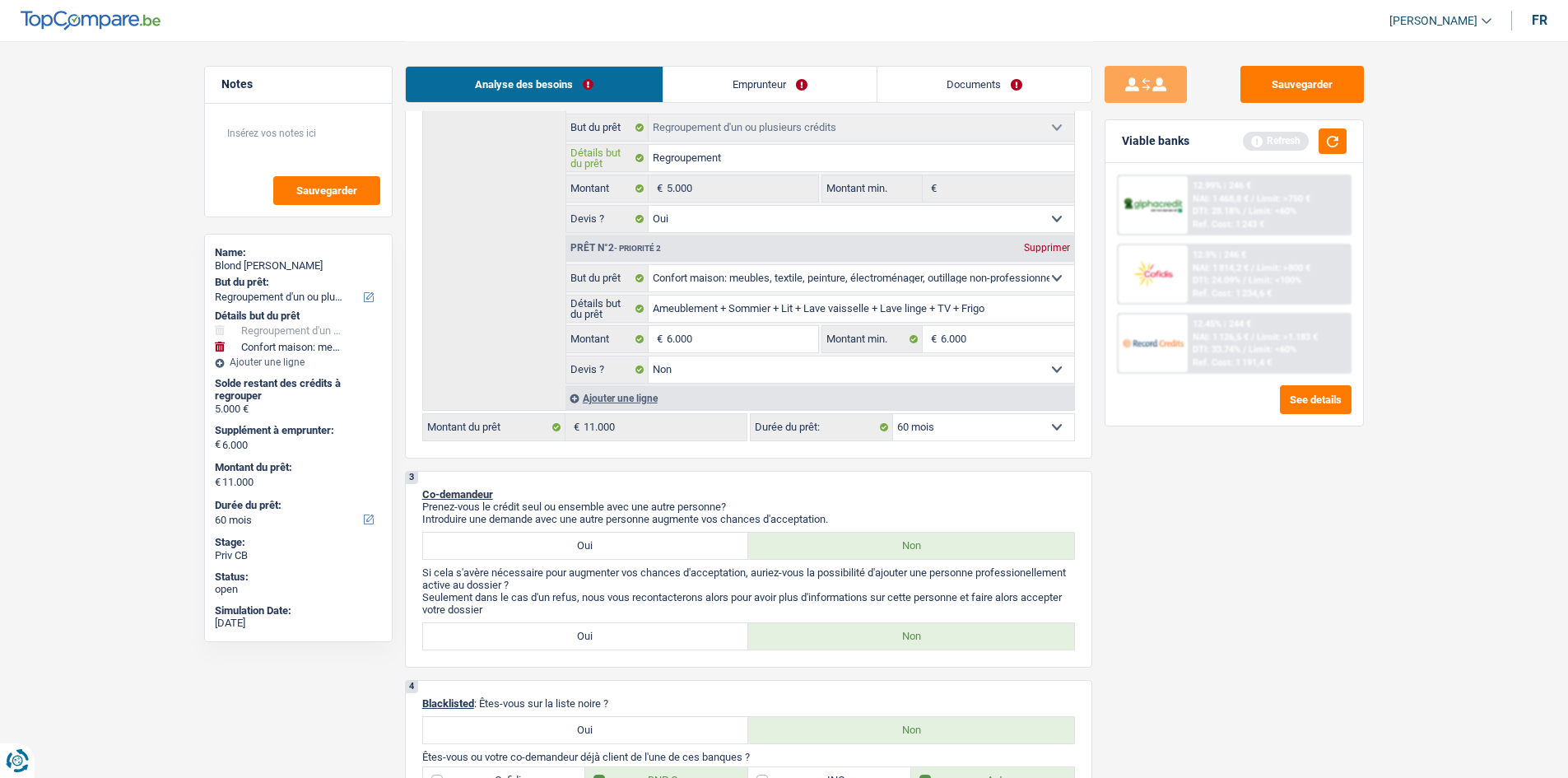
type input "Regroupement"
click at [1242, 552] on div "Sauvegarder Viable banks Refresh 12.99% | 246 € NAI: 1 468,8 € / Limit: >750 € …" at bounding box center [1234, 408] width 284 height 686
click at [987, 340] on input "6.000" at bounding box center [1007, 338] width 133 height 26
type input "5"
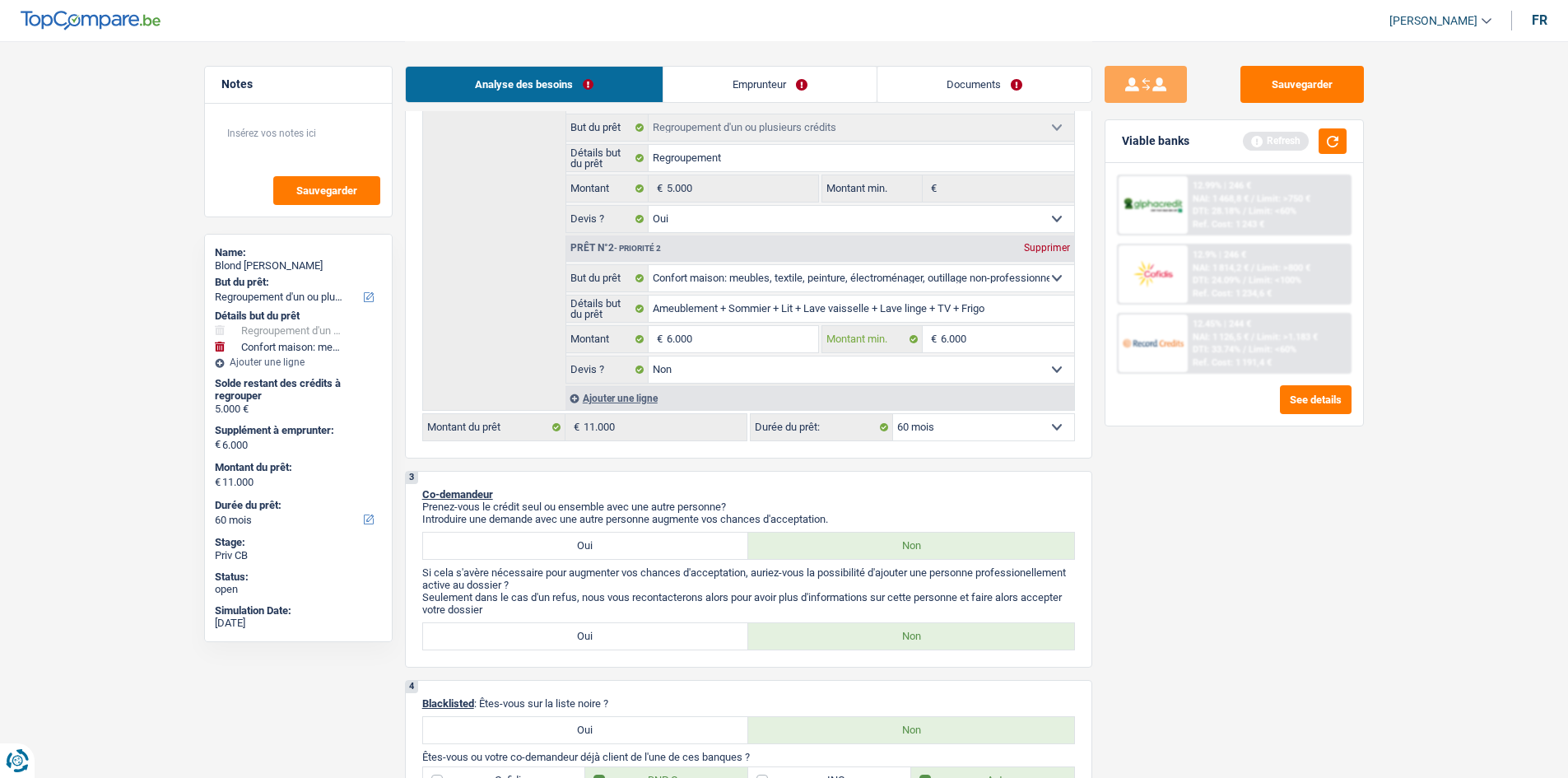
type input "5"
type input "50"
type input "500"
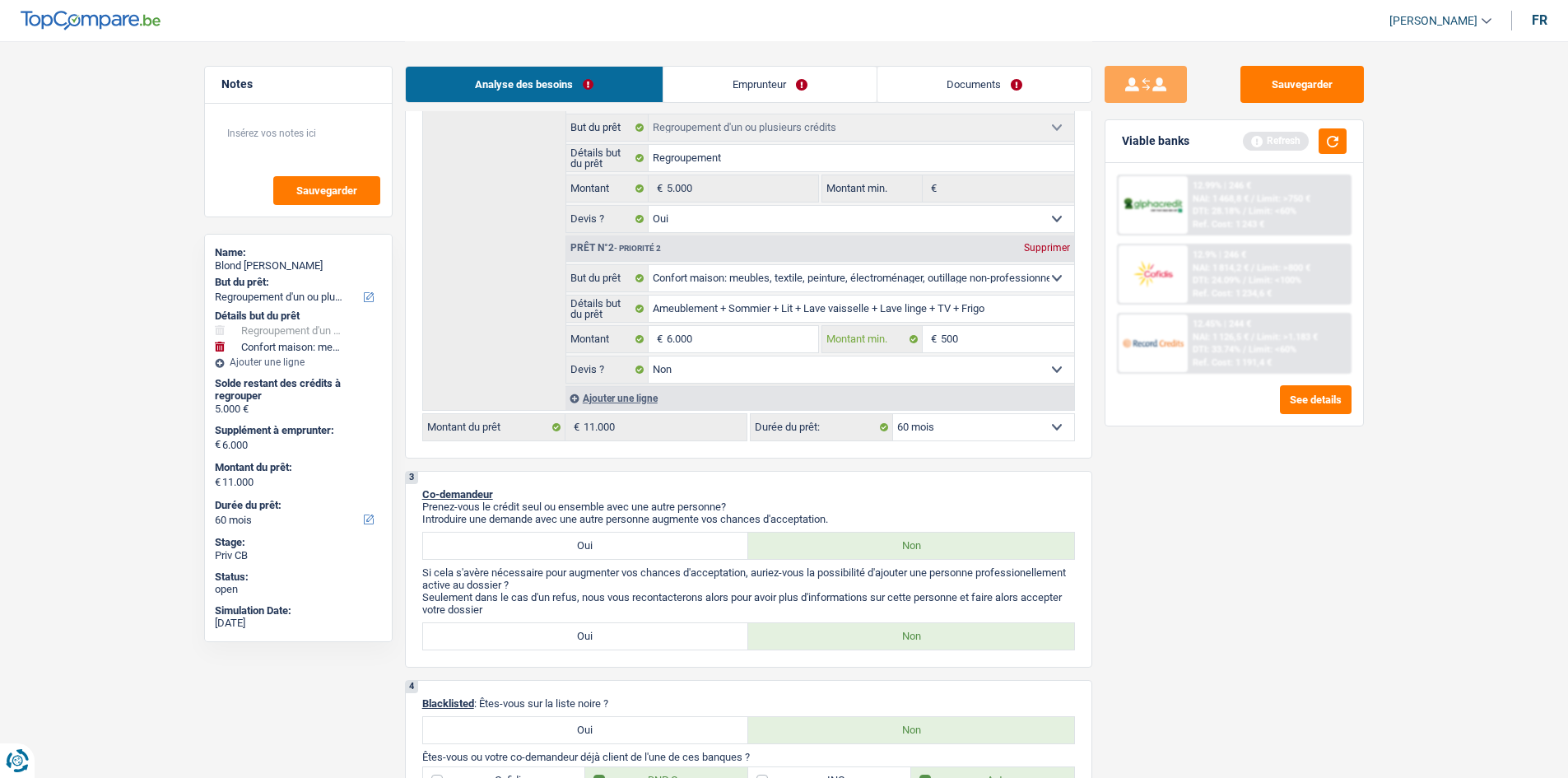
type input "5.001"
click at [1175, 521] on div "Sauvegarder Viable banks Refresh 12.99% | 246 € NAI: 1 468,8 € / Limit: >750 € …" at bounding box center [1234, 408] width 284 height 686
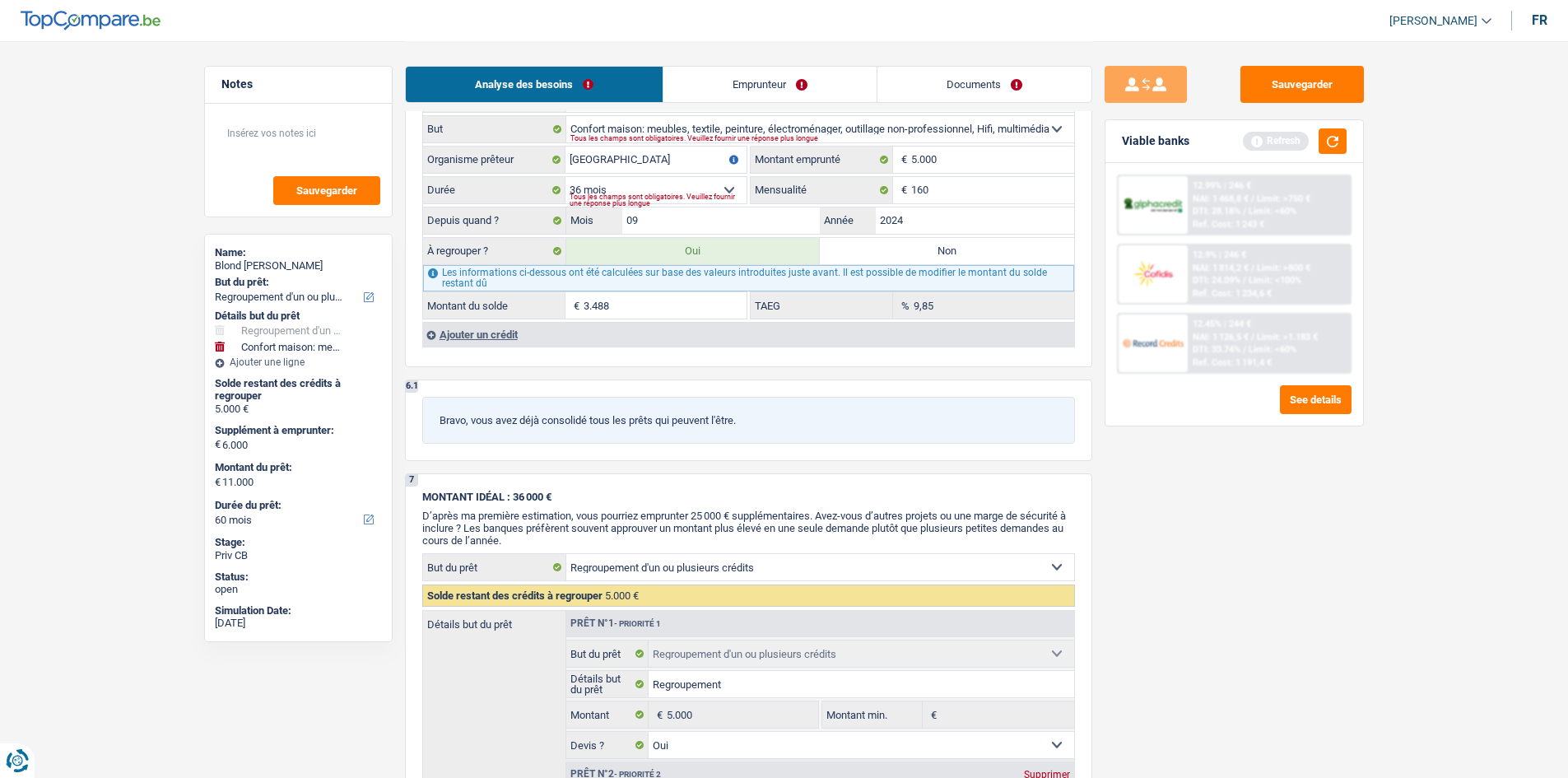
scroll to position [1564, 0]
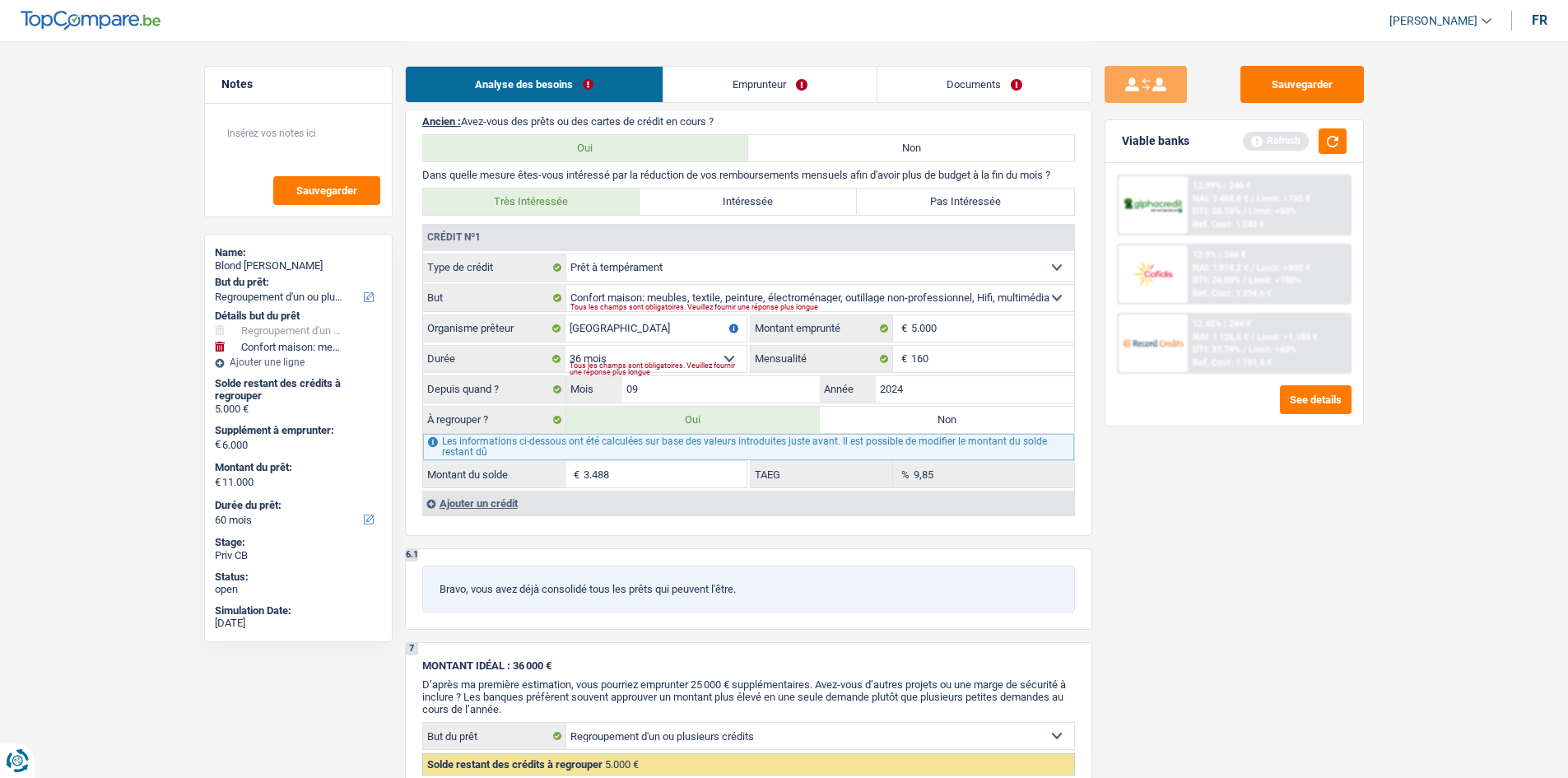
click at [736, 263] on select "Carte ou ouverture de crédit Prêt hypothécaire Vente à tempérament Prêt à tempé…" at bounding box center [820, 267] width 508 height 26
select select "cardOrCredit"
click at [566, 255] on select "Carte ou ouverture de crédit Prêt hypothécaire Vente à tempérament Prêt à tempé…" at bounding box center [820, 267] width 508 height 26
type input "9.488"
select select "48"
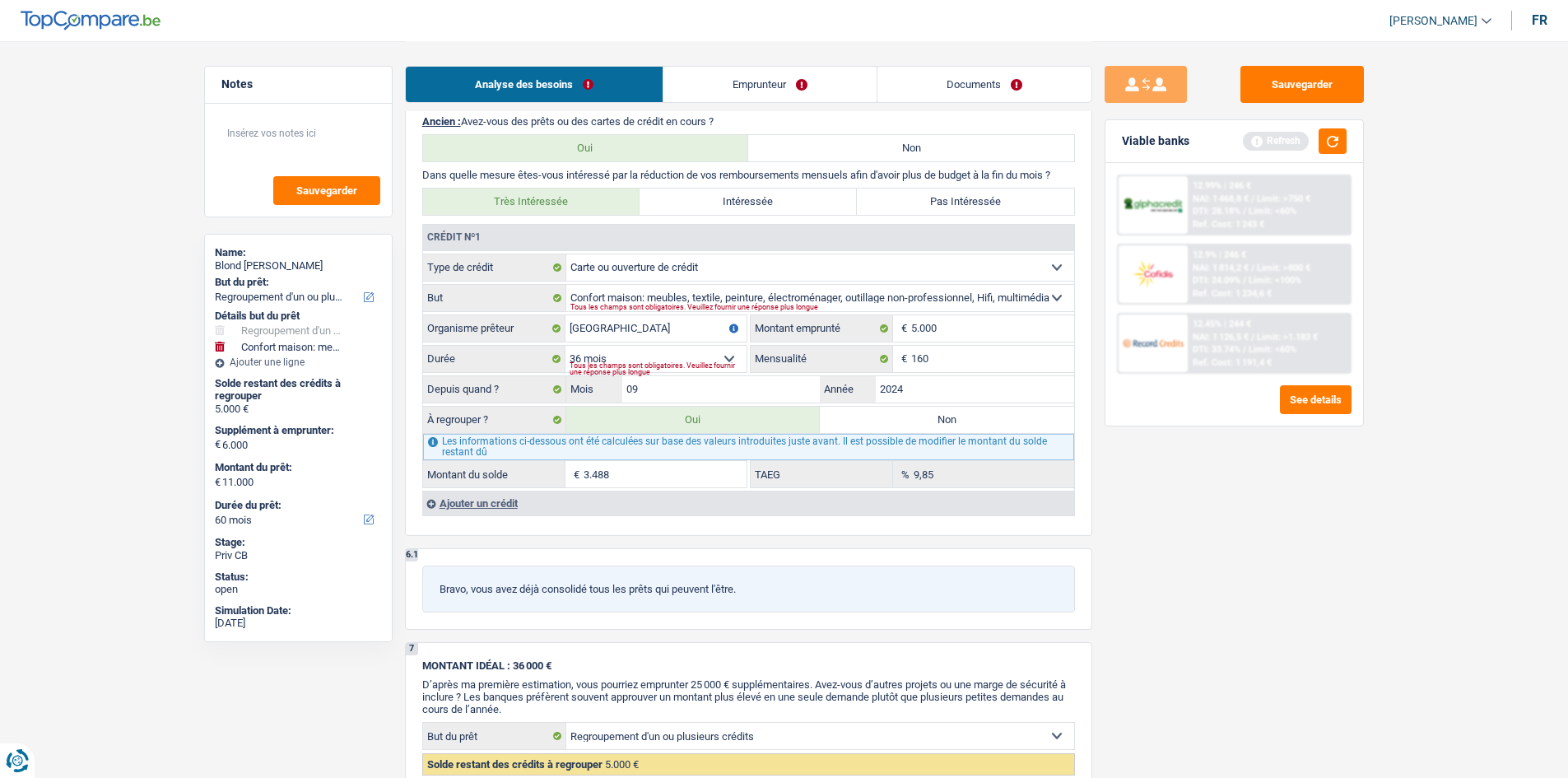
type input "3.488"
type input "9.488"
select select "48"
type input "3.488"
type input "9.488"
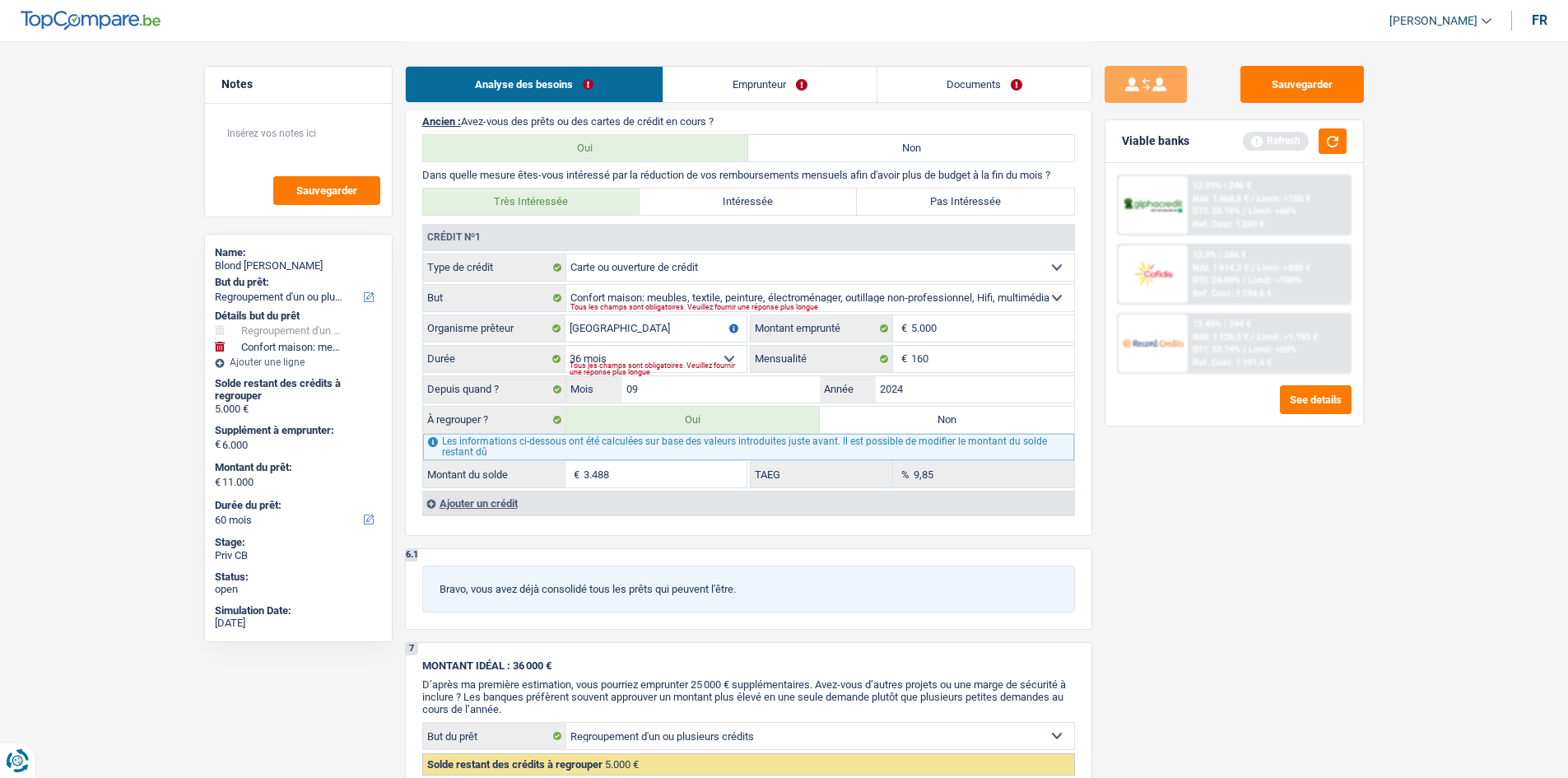
select select "48"
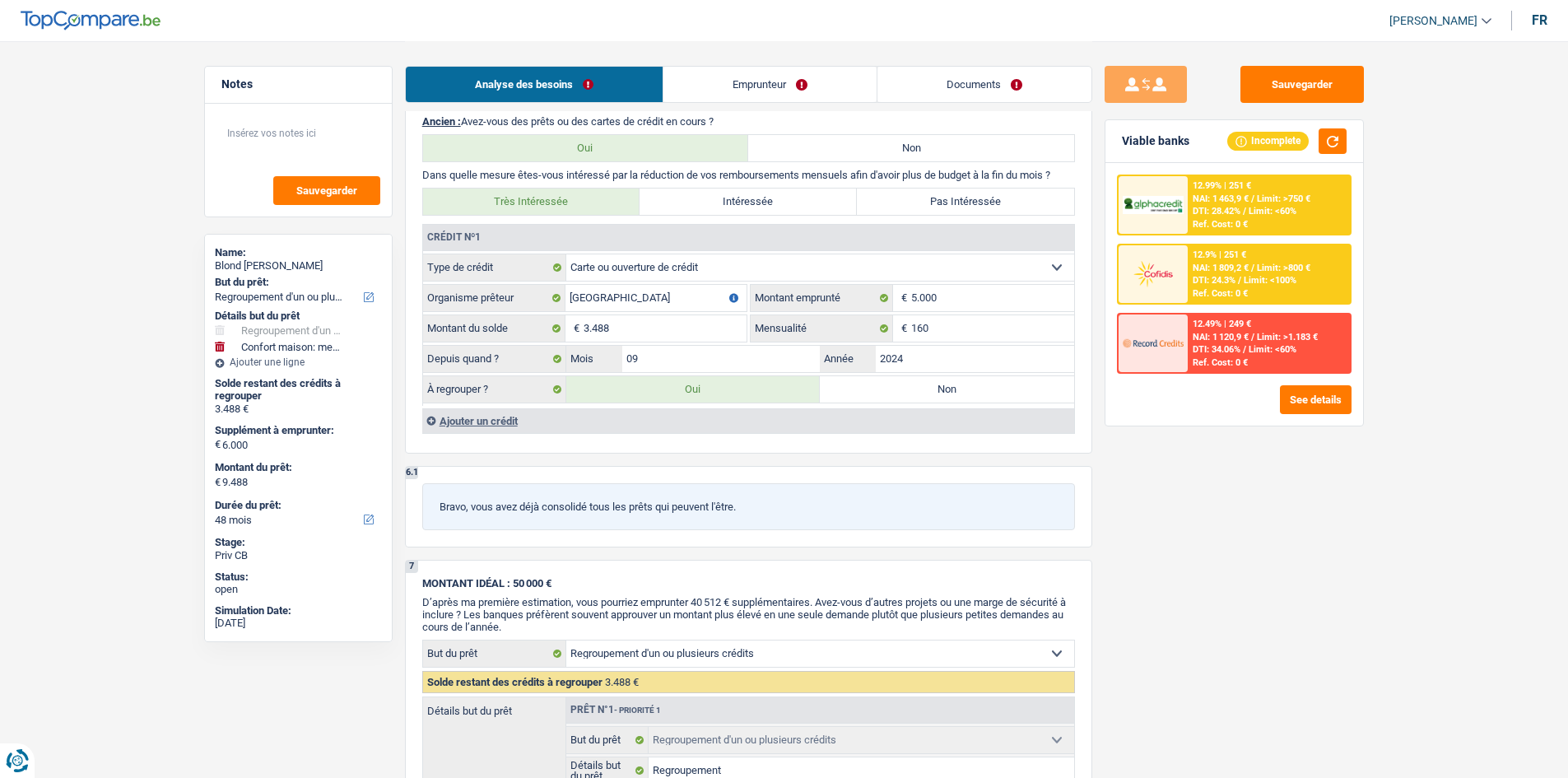
click at [1370, 559] on div "Sauvegarder Viable banks Incomplete 12.99% | 251 € NAI: 1 463,9 € / Limit: >750…" at bounding box center [1234, 408] width 284 height 686
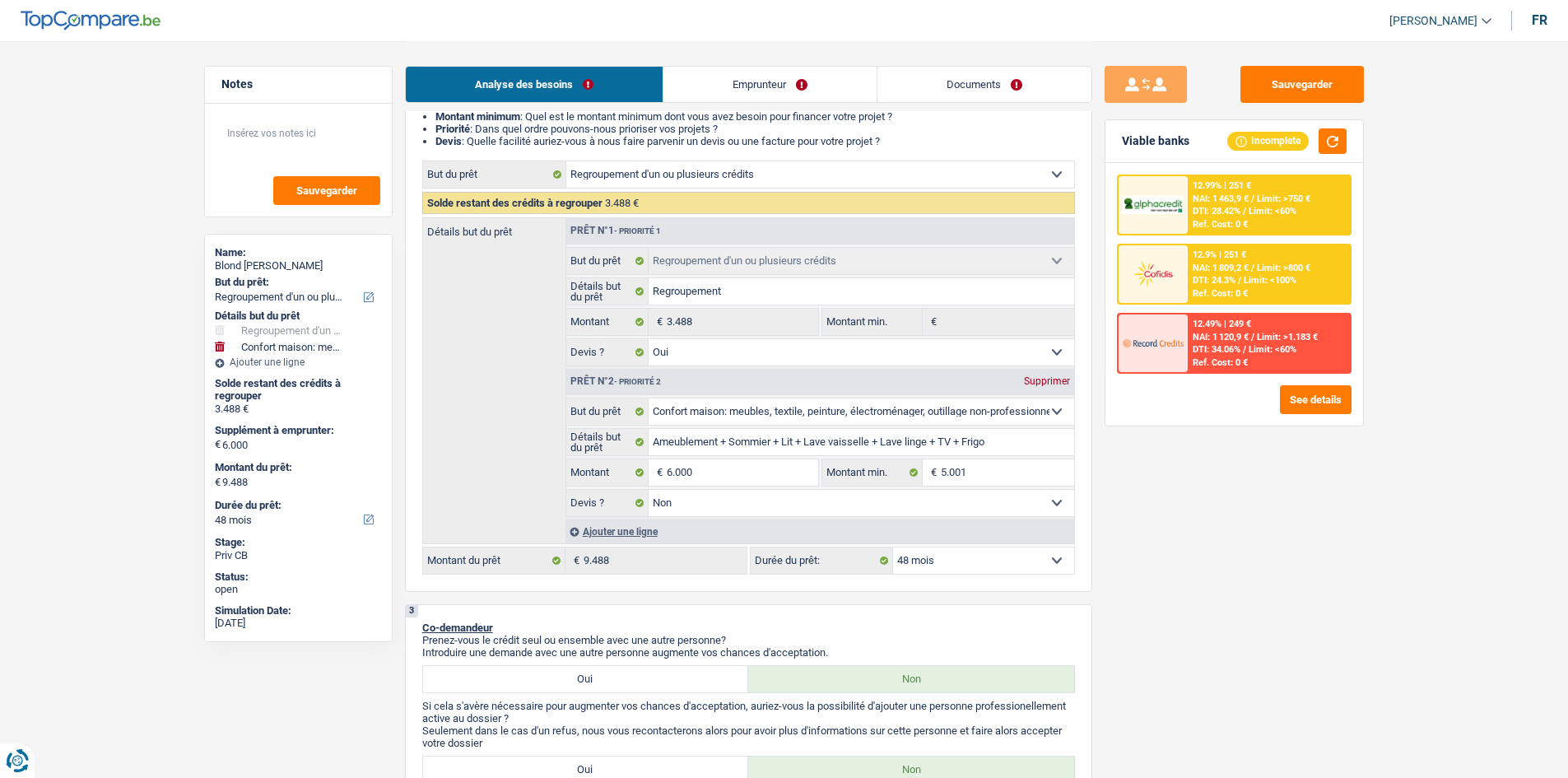
scroll to position [0, 0]
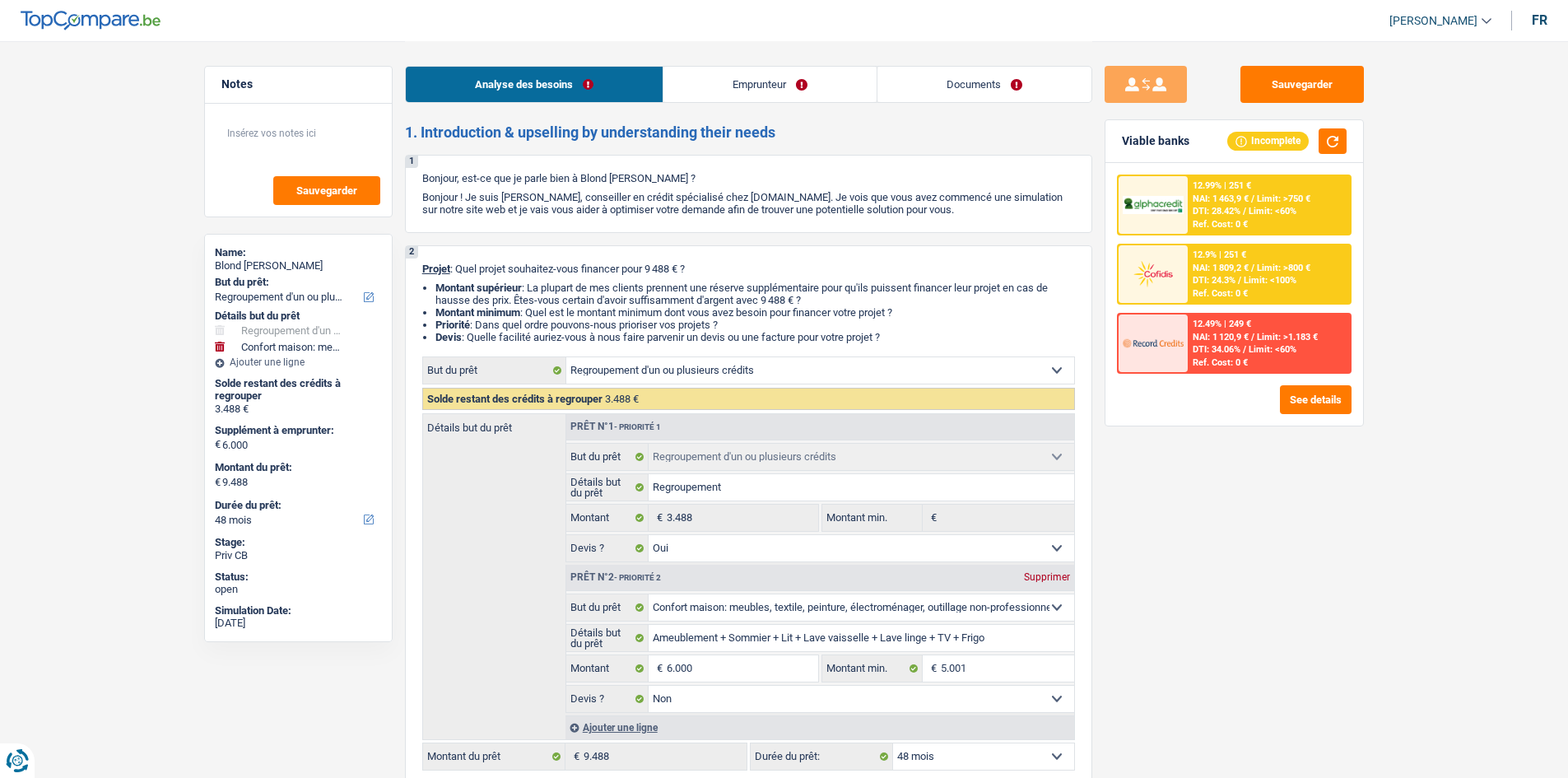
click at [1274, 267] on span "Limit: >800 €" at bounding box center [1283, 267] width 53 height 11
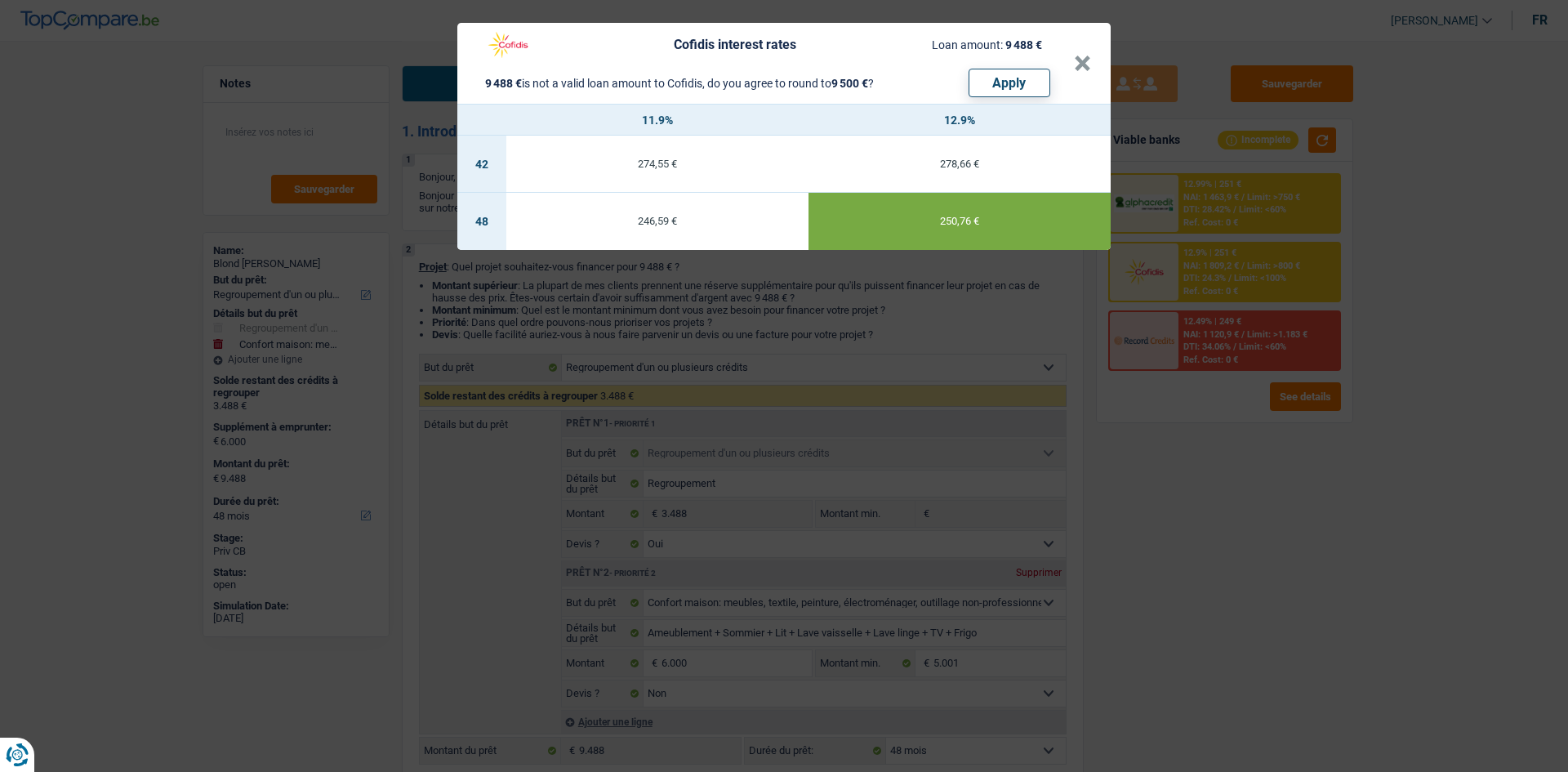
click at [1253, 540] on div "Cofidis interest rates Loan amount: 9 488 € 9 488 € is not a valid loan amount …" at bounding box center [784, 386] width 1568 height 772
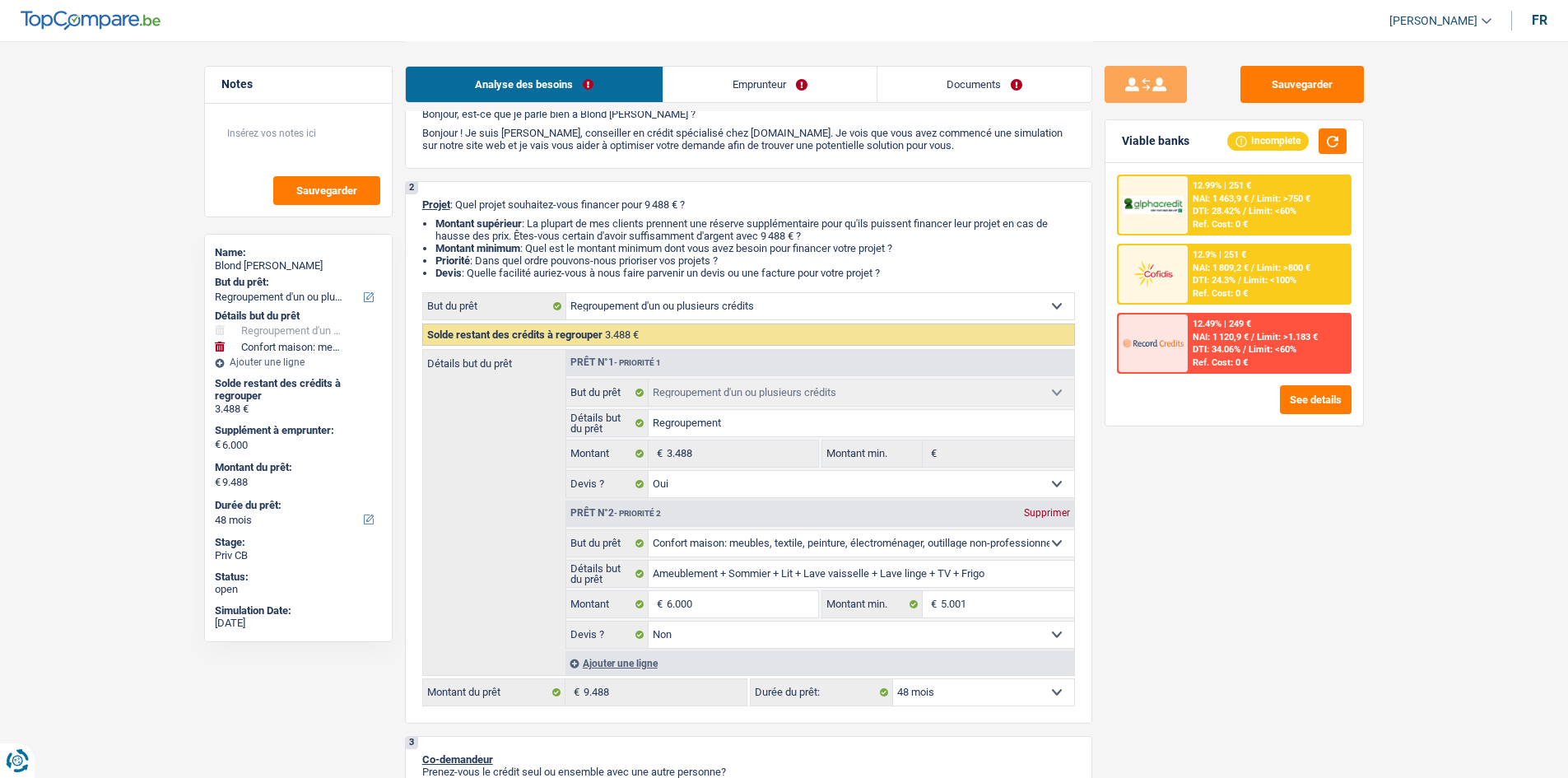
scroll to position [329, 0]
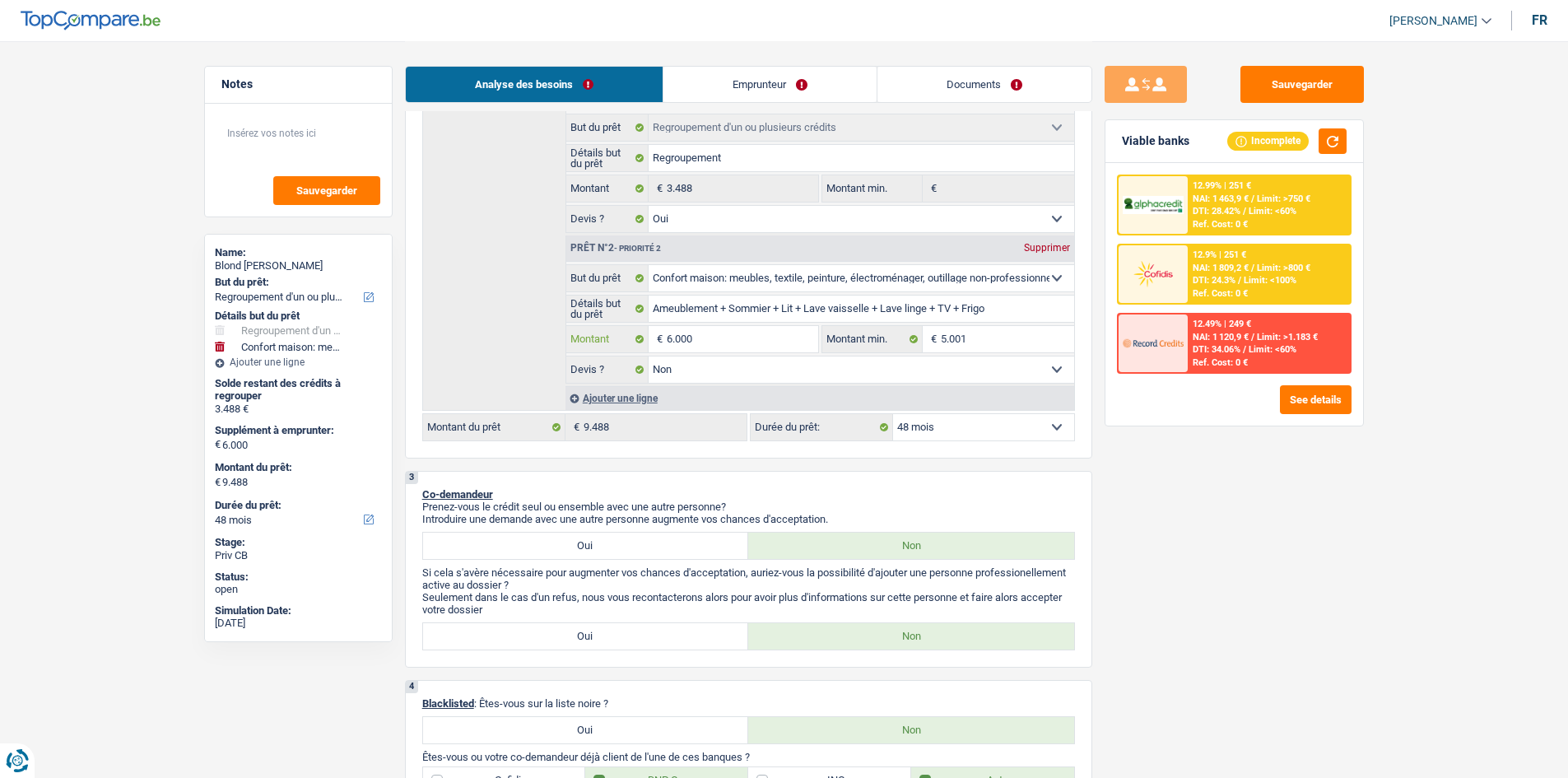
click at [754, 338] on input "6.000" at bounding box center [741, 338] width 151 height 26
click at [1248, 530] on div "Sauvegarder Viable banks Incomplete 12.99% | 251 € NAI: 1 463,9 € / Limit: >750…" at bounding box center [1234, 408] width 284 height 686
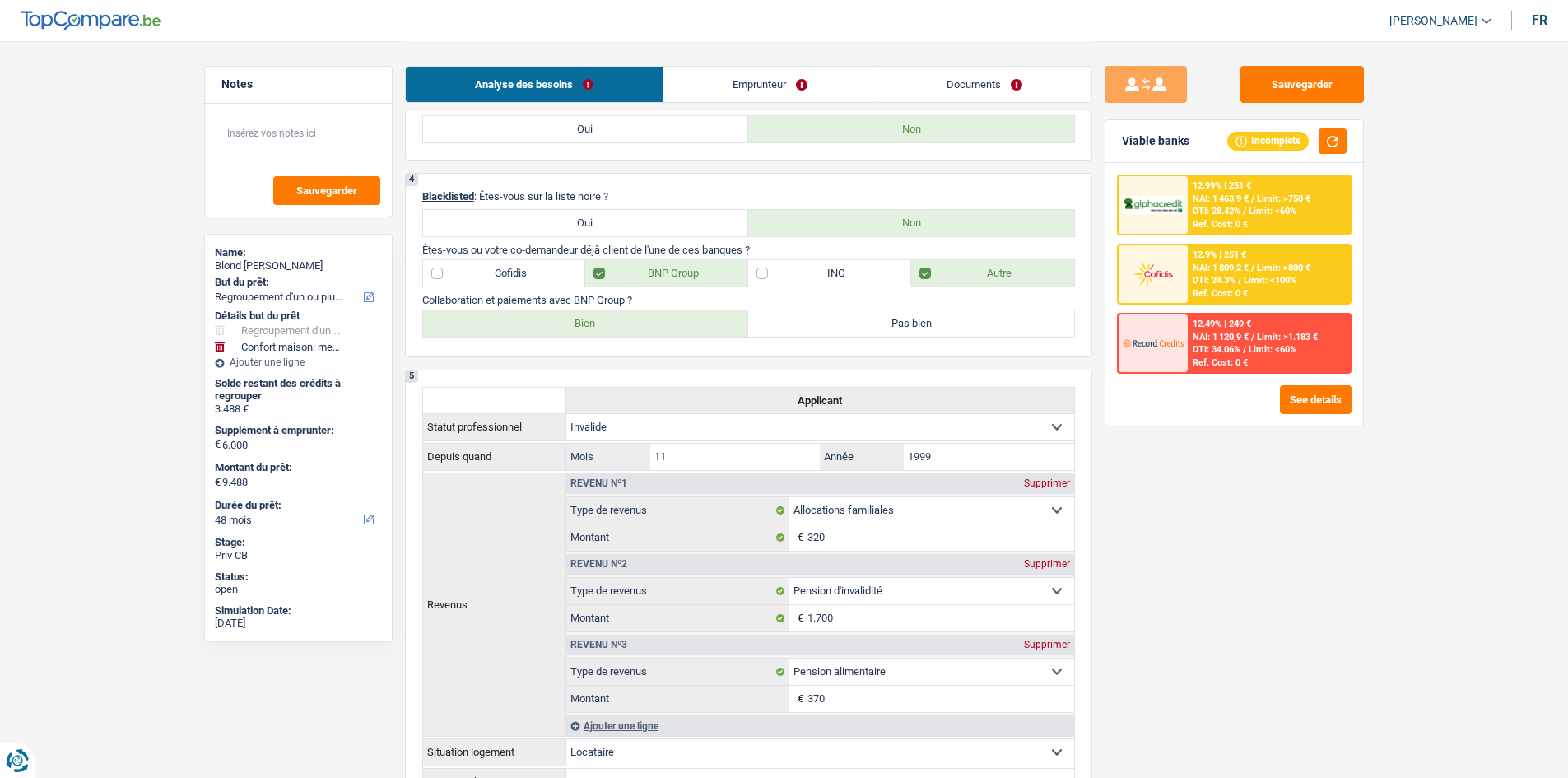
scroll to position [1400, 0]
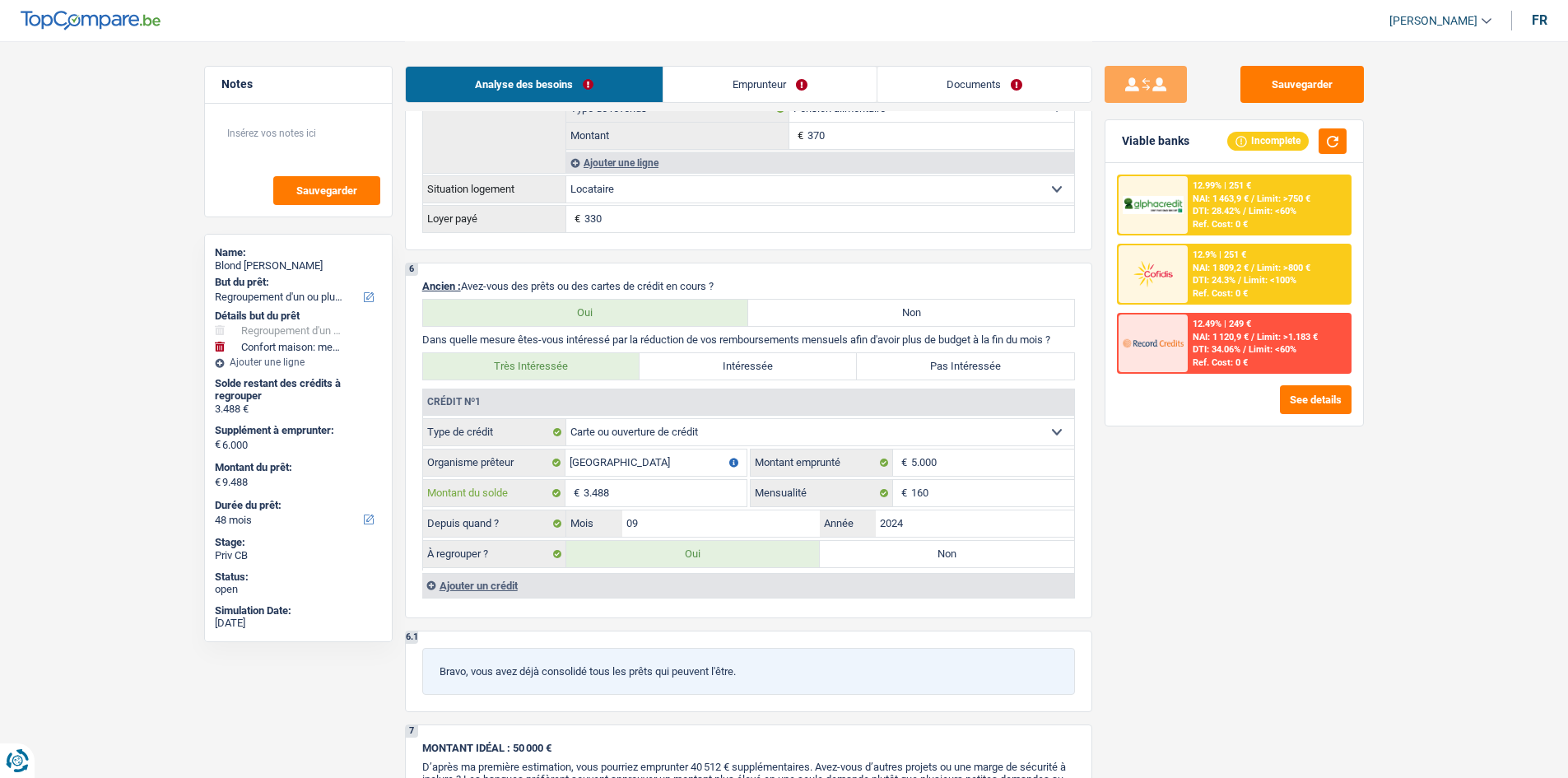
click at [667, 493] on input "3.488" at bounding box center [665, 493] width 163 height 26
type input "6.005"
select select "42"
type input "5"
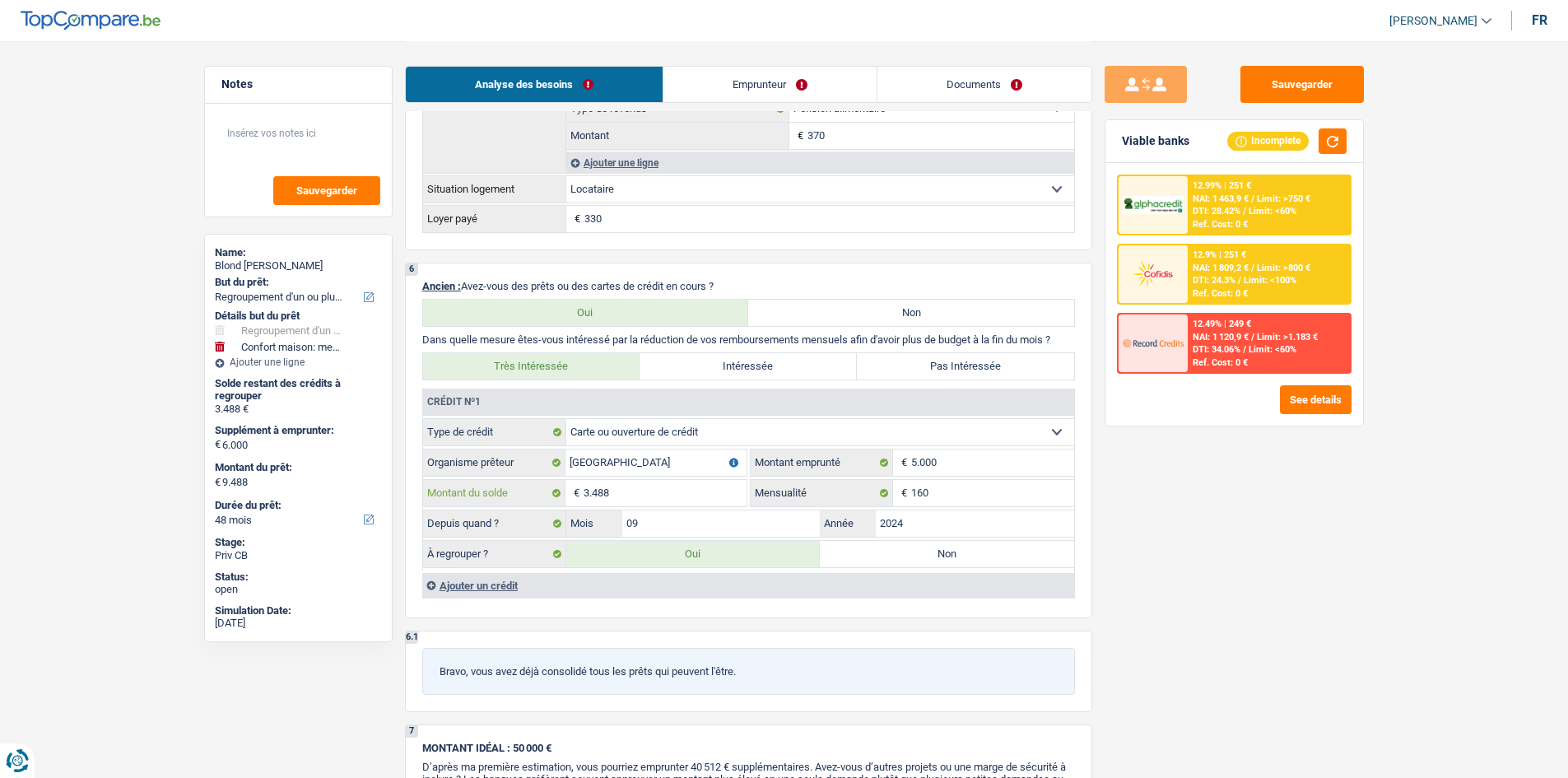
type input "6.005"
select select "42"
type input "5"
type input "6.005"
select select "42"
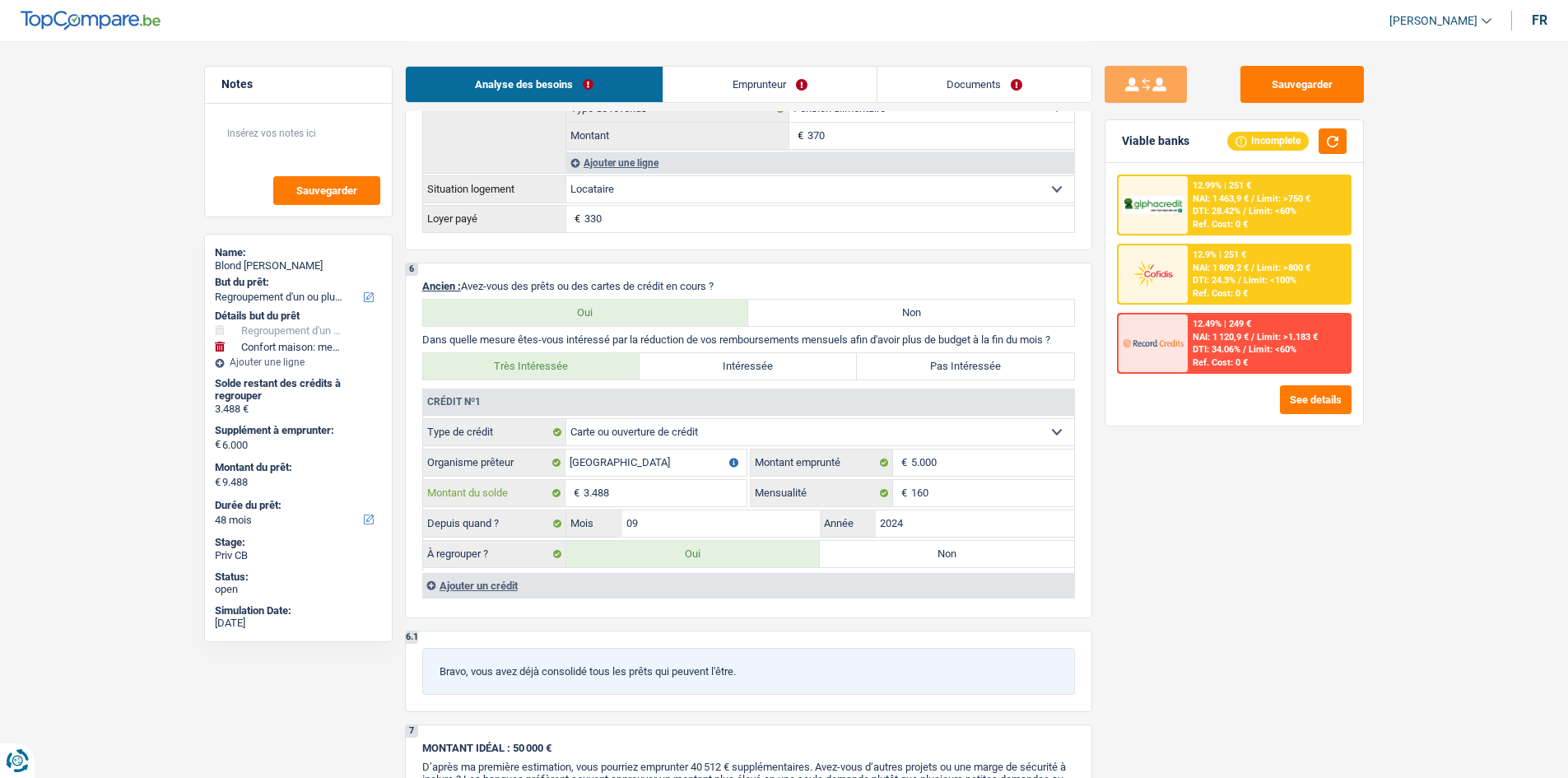
type input "5"
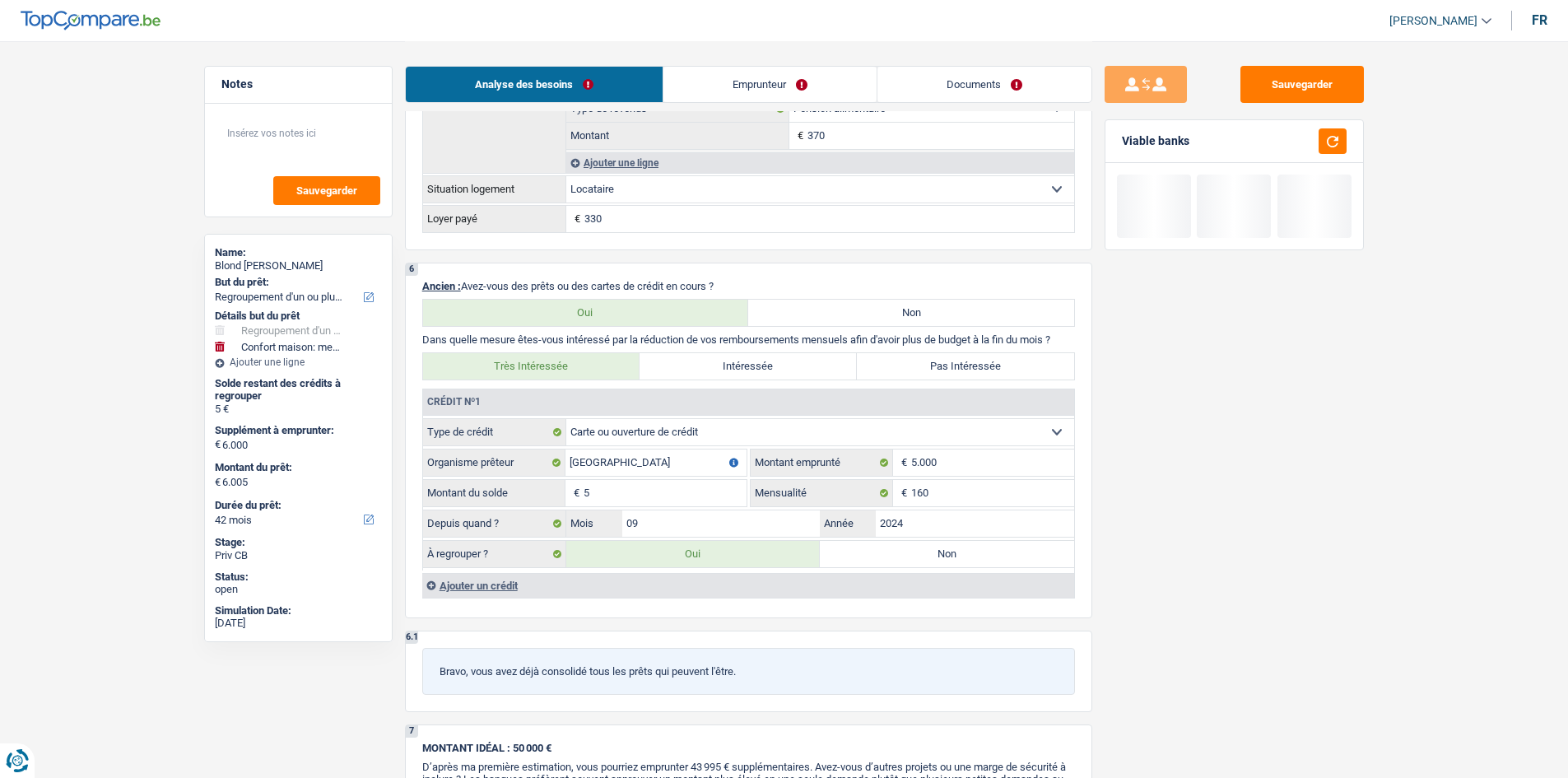
type input "6.050"
type input "50"
type input "6.050"
type input "50"
type input "6.050"
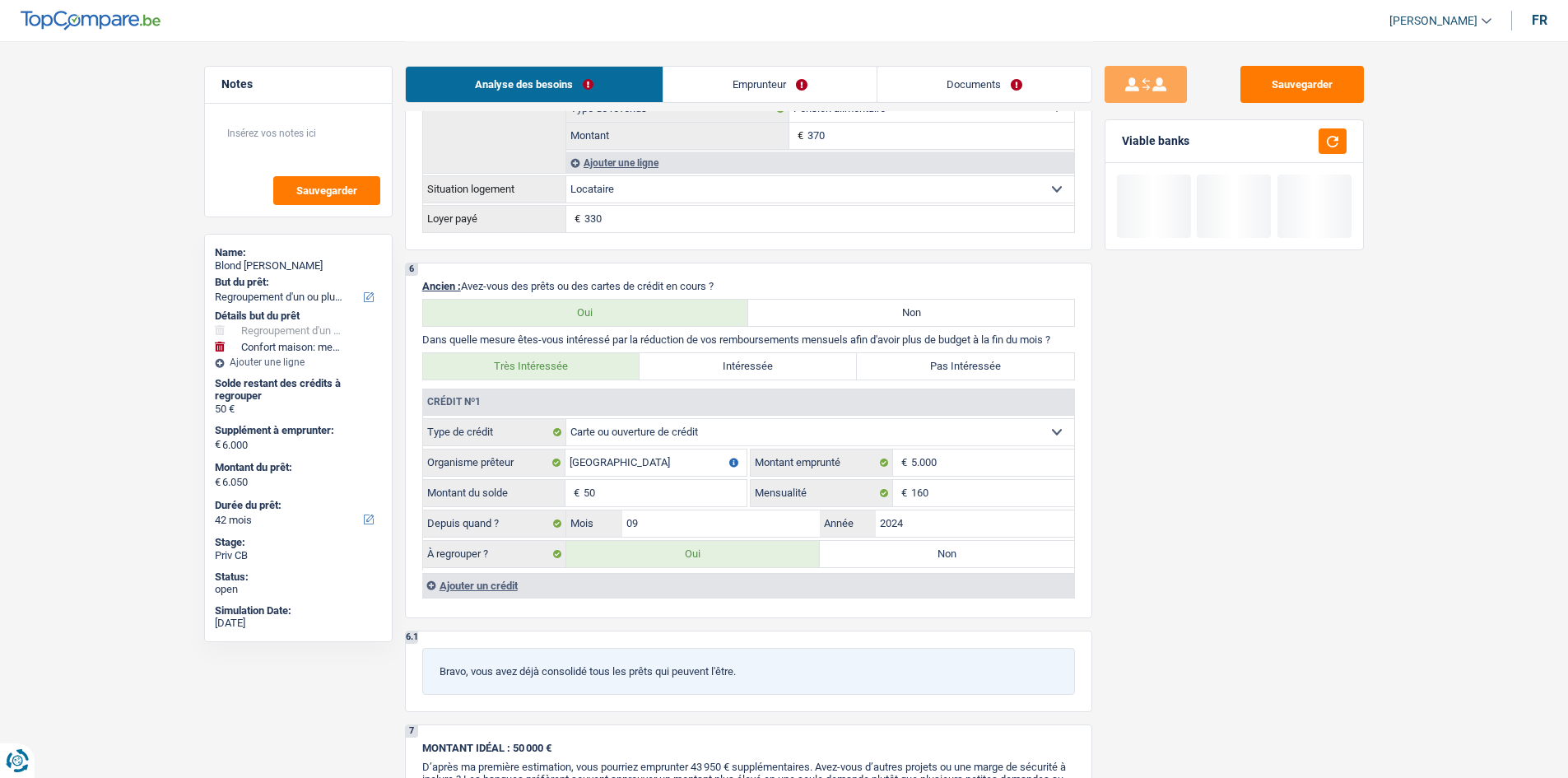
type input "500"
type input "6.500"
type input "500"
type input "6.500"
type input "500"
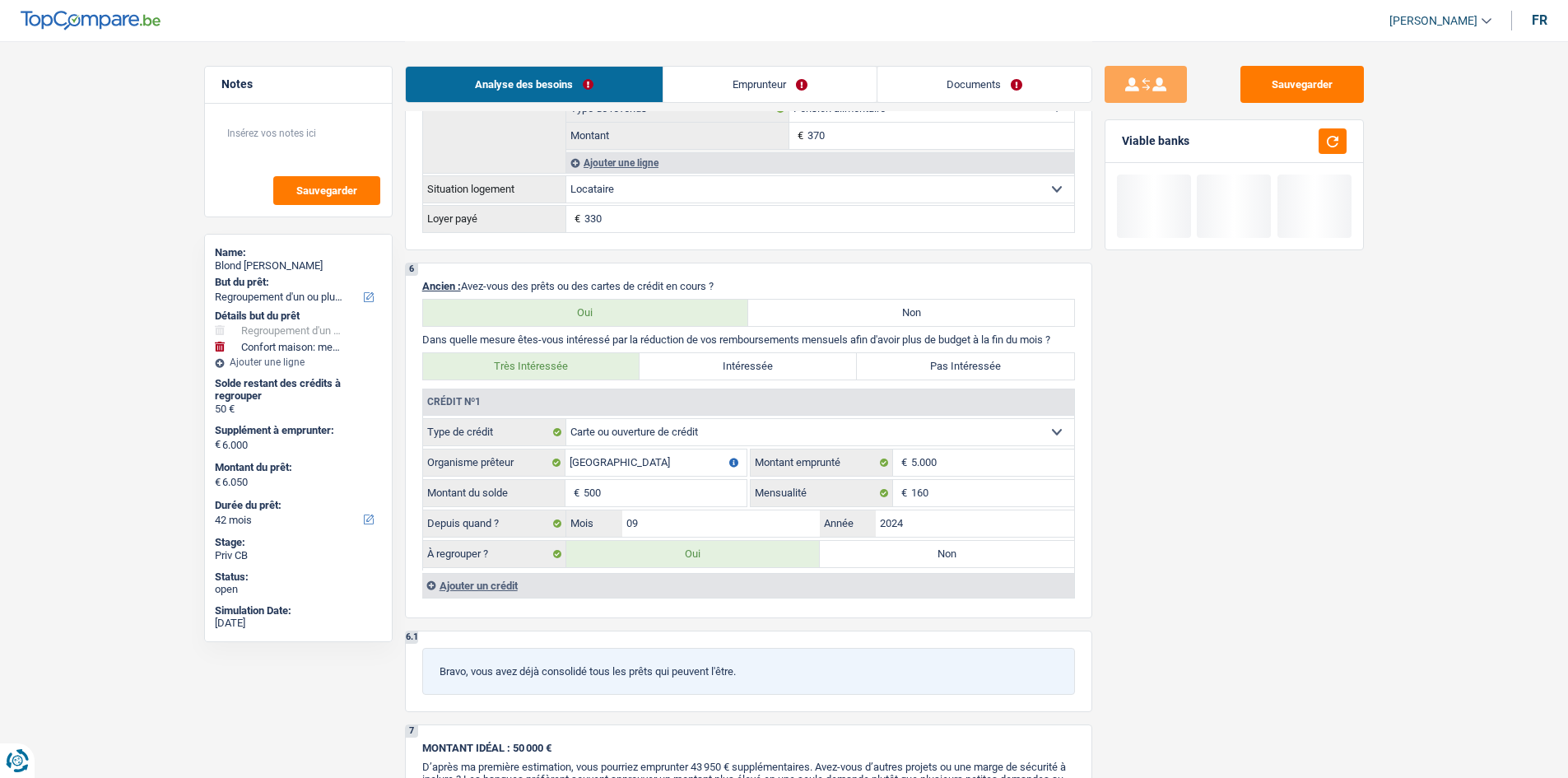
type input "6.500"
type input "11.000"
type input "5.000"
type input "11.000"
type input "5.000"
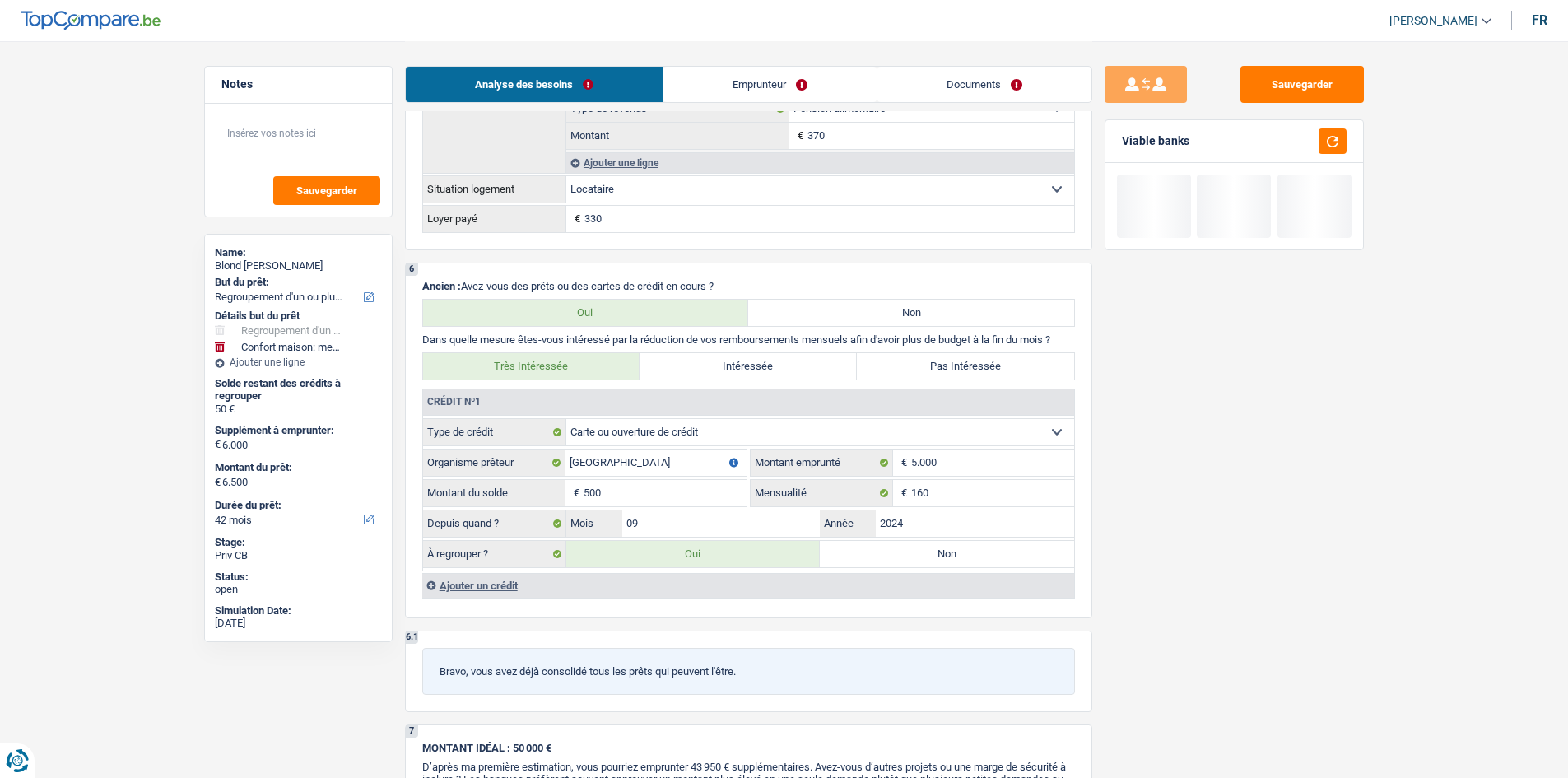
type input "11.000"
type input "5.000"
select select "60"
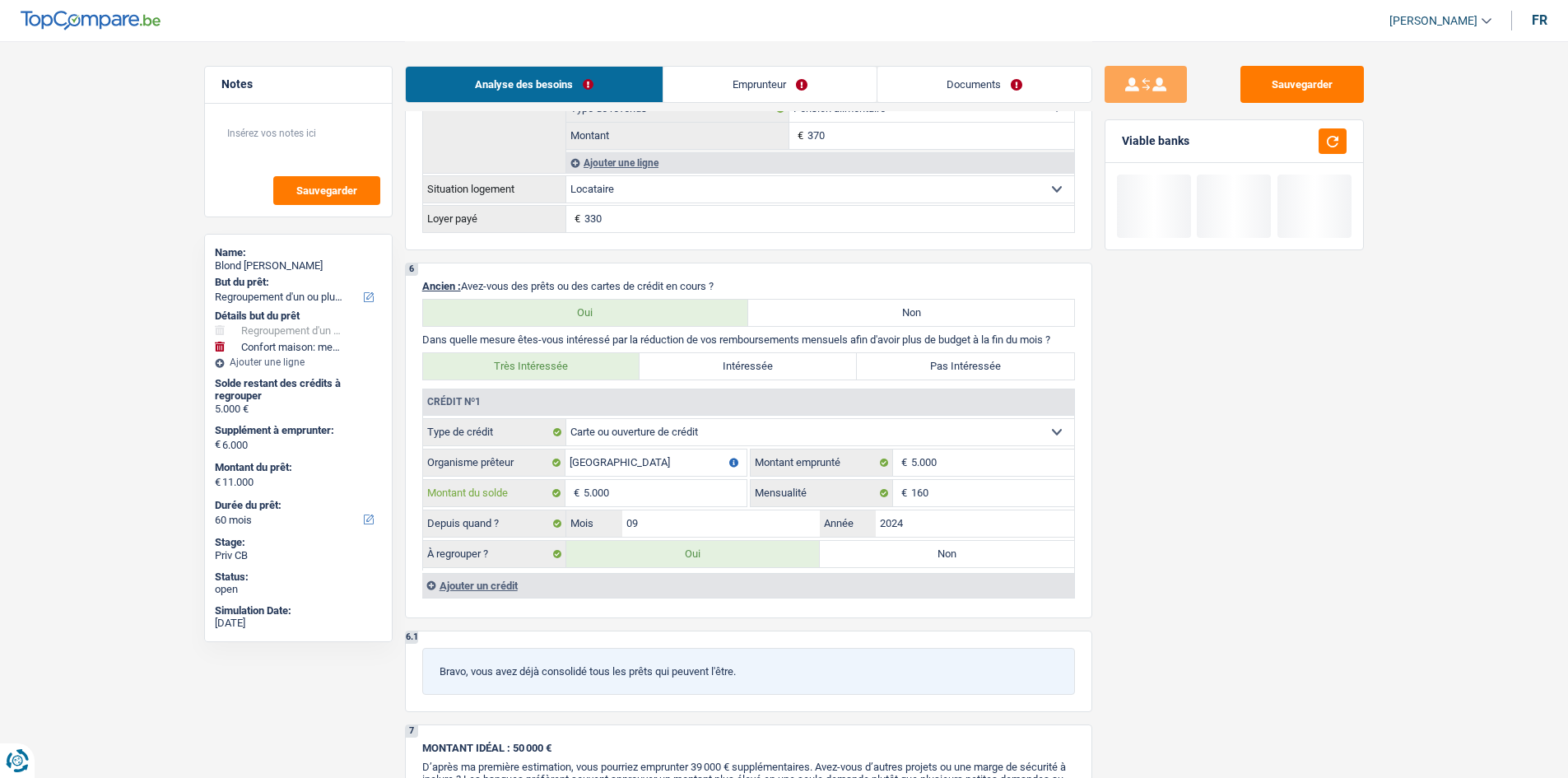
type input "5.000"
click at [955, 502] on input "160" at bounding box center [992, 493] width 163 height 26
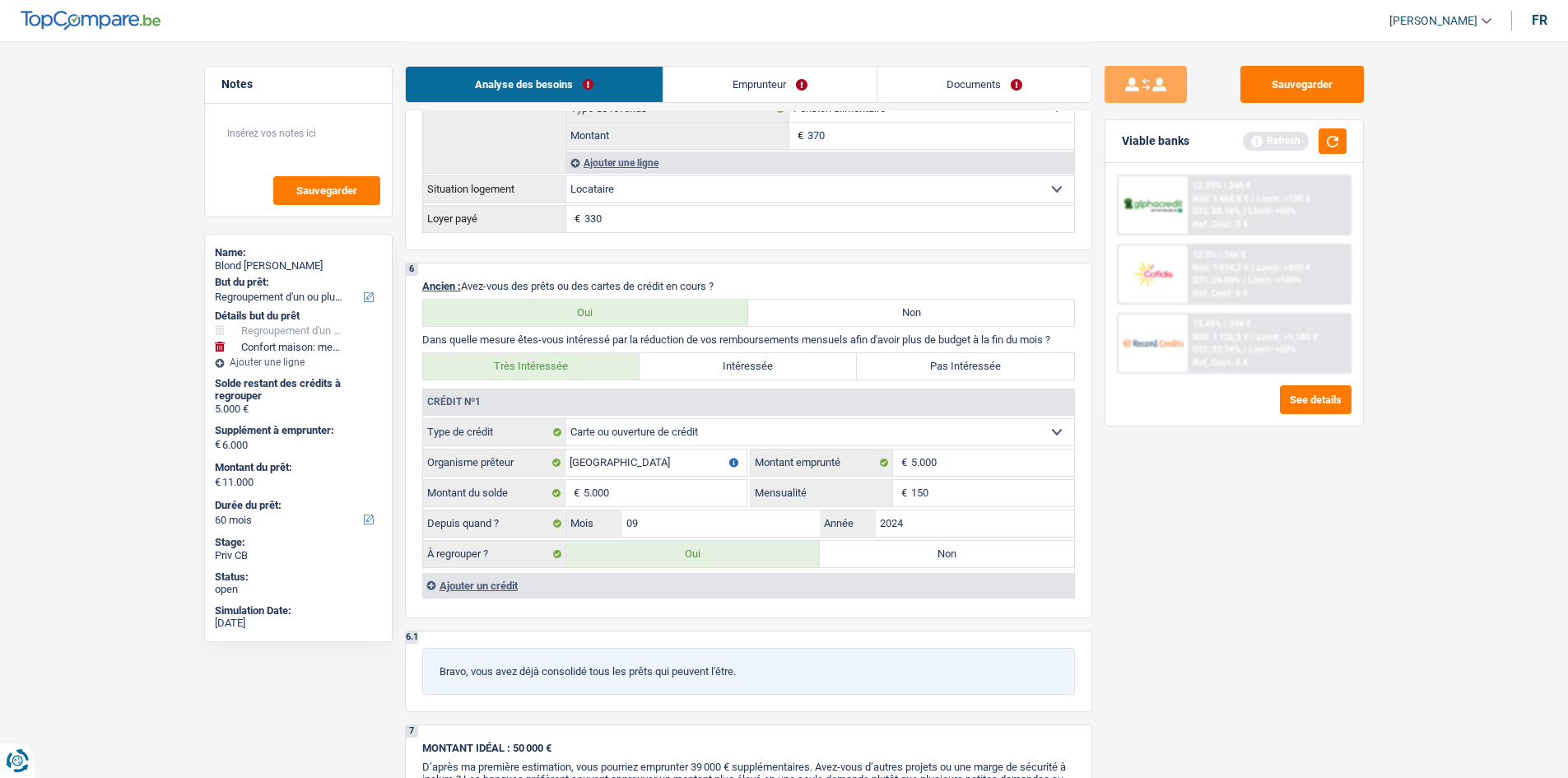
type input "150"
click at [1294, 530] on div "Sauvegarder Viable banks Refresh 12.99% | 246 € NAI: 1 468,8 € / Limit: >750 € …" at bounding box center [1234, 408] width 284 height 686
click at [1321, 144] on button "button" at bounding box center [1332, 141] width 28 height 25
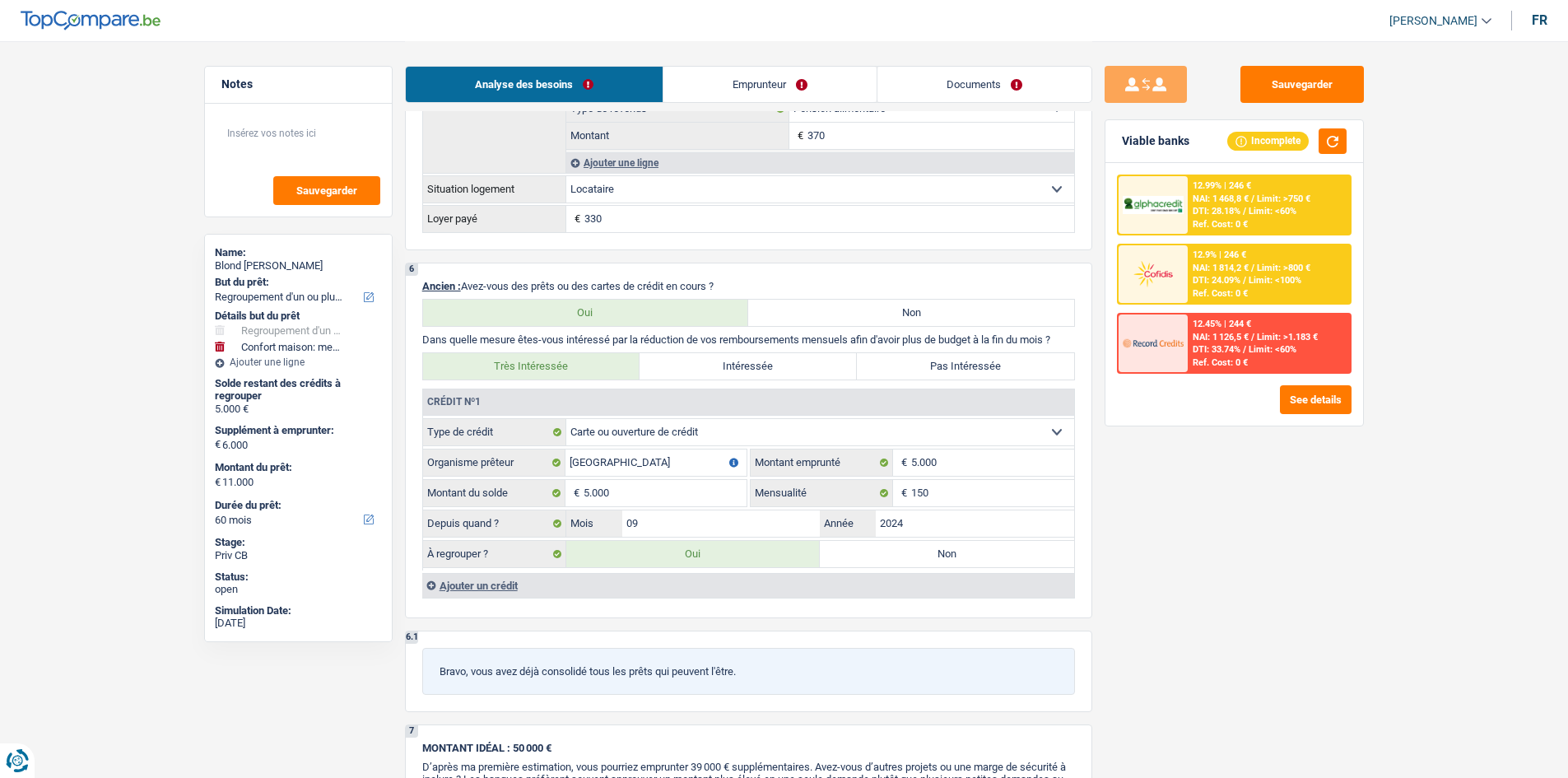
click at [712, 430] on select "Carte ou ouverture de crédit Prêt hypothécaire Vente à tempérament Prêt à tempé…" at bounding box center [820, 432] width 508 height 26
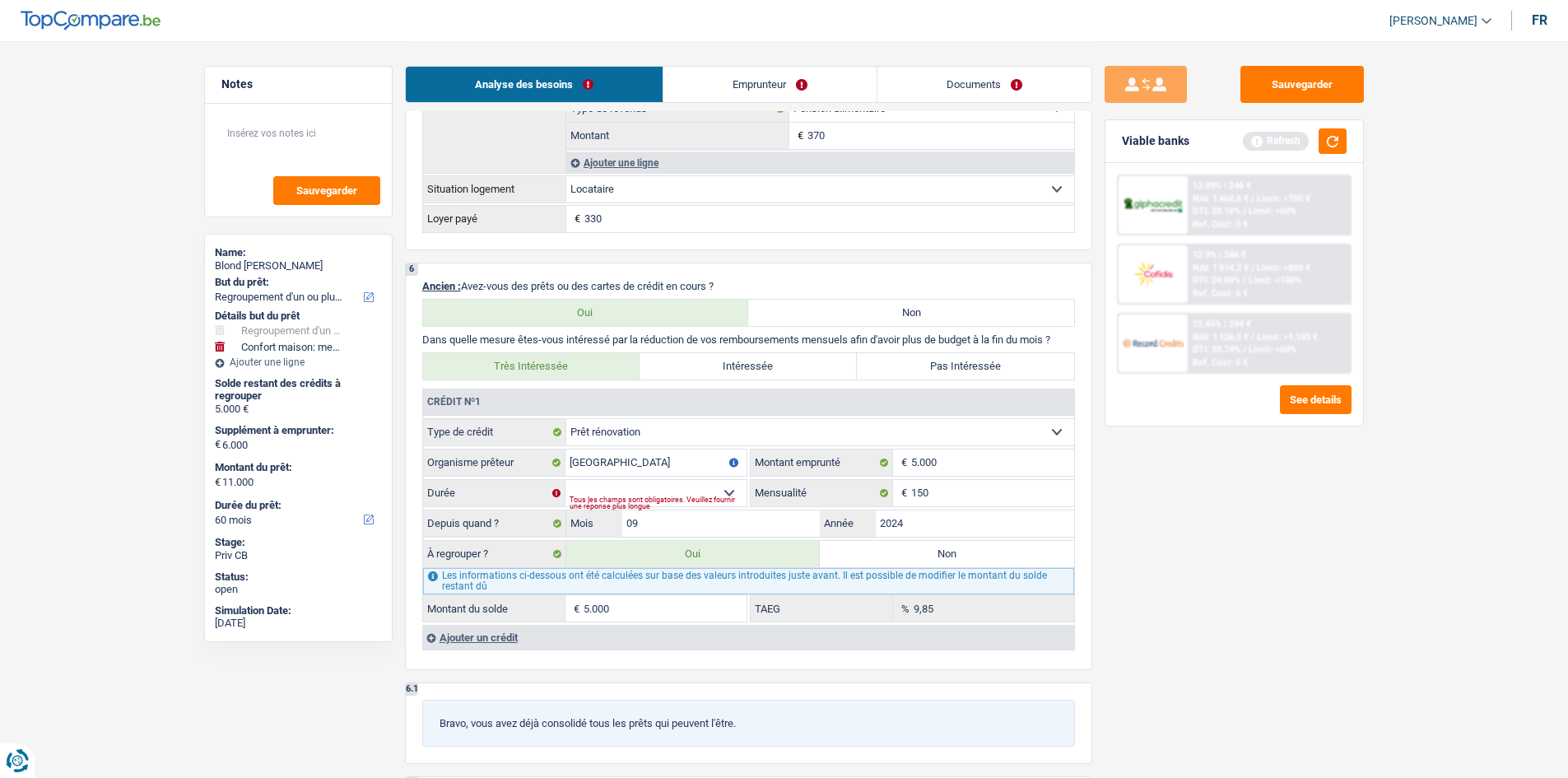
click at [684, 428] on select "Carte ou ouverture de crédit Prêt hypothécaire Vente à tempérament Prêt à tempé…" at bounding box center [820, 432] width 508 height 26
select select "personalLoan"
select select "homeFurnishingOrRelocation"
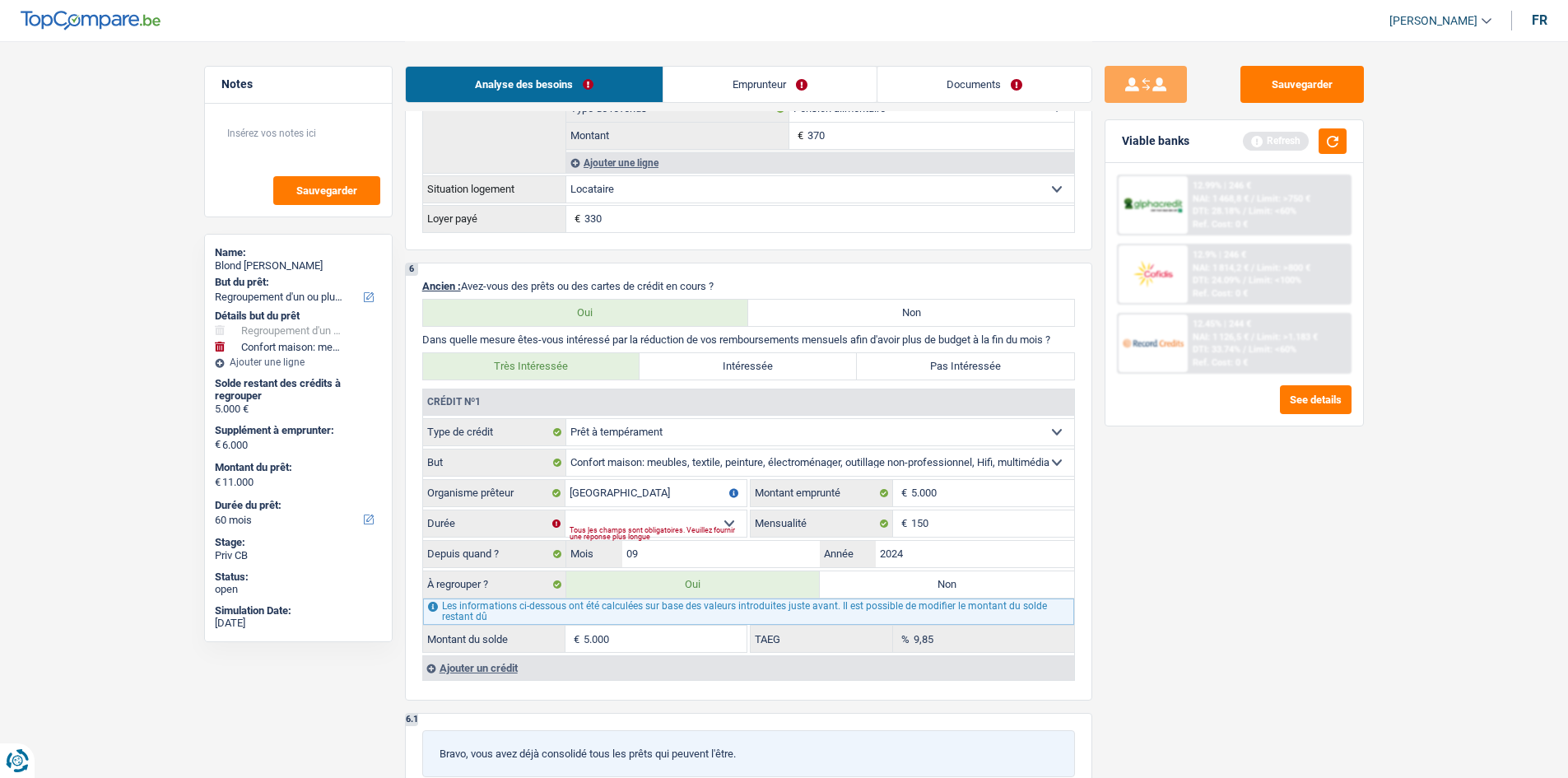
click at [711, 530] on div "Tous les champs sont obligatoires. Veuillez fournir une réponse plus longue" at bounding box center [658, 533] width 177 height 7
drag, startPoint x: 723, startPoint y: 515, endPoint x: 717, endPoint y: 525, distance: 11.7
click at [723, 515] on select "12 mois 18 mois 24 mois 30 mois 36 mois Sélectionner une option" at bounding box center [655, 523] width 181 height 26
select select "36"
click at [565, 511] on select "12 mois 18 mois 24 mois 30 mois 36 mois Sélectionner une option" at bounding box center [655, 523] width 181 height 26
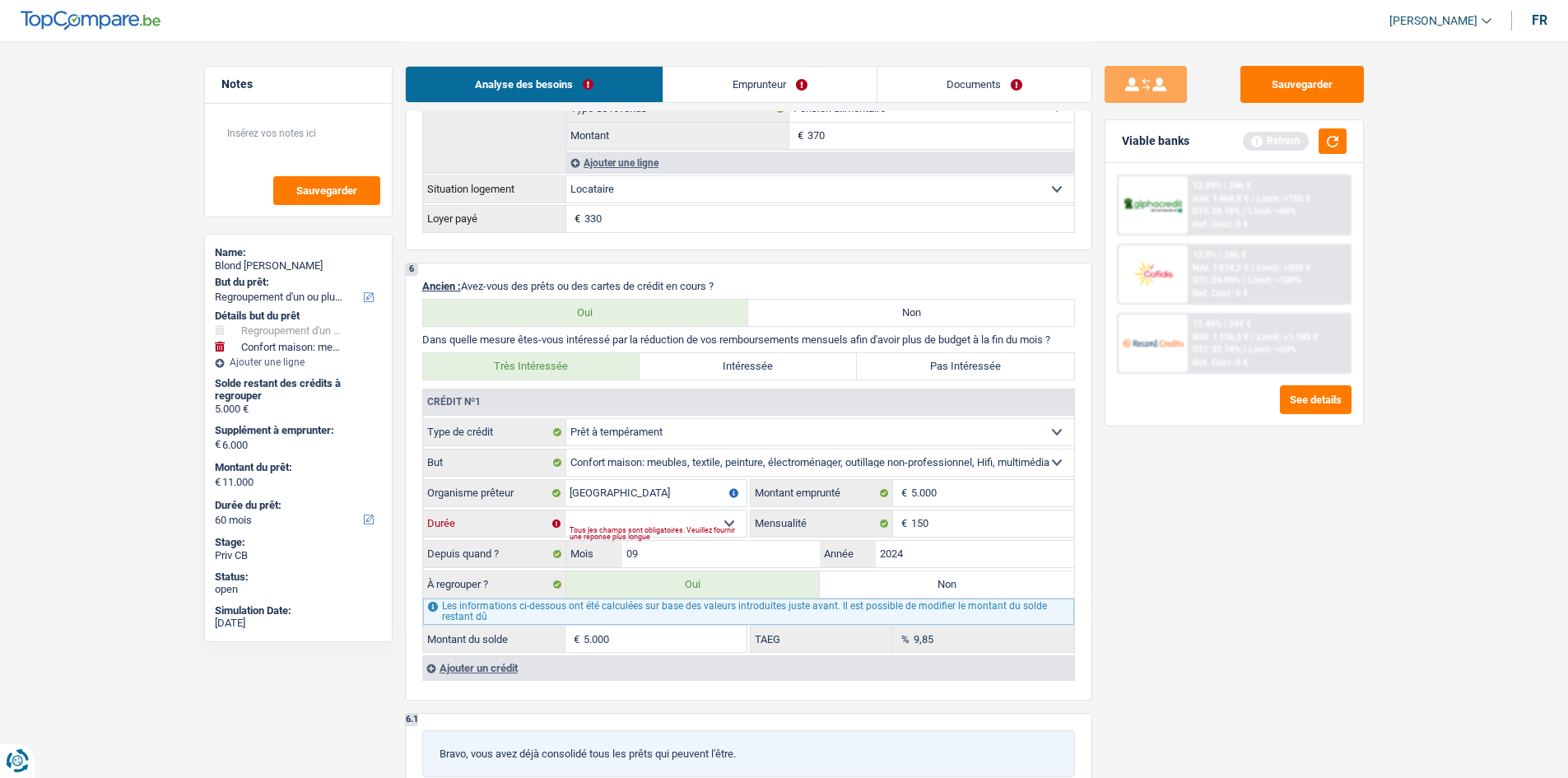
type input "3.417"
type input "5,18"
click at [1393, 560] on main "Notes Sauvegarder Name: Blond valerie But du prêt: Confort maison: meubles, tex…" at bounding box center [784, 226] width 1568 height 3252
click at [1338, 146] on button "button" at bounding box center [1332, 141] width 28 height 25
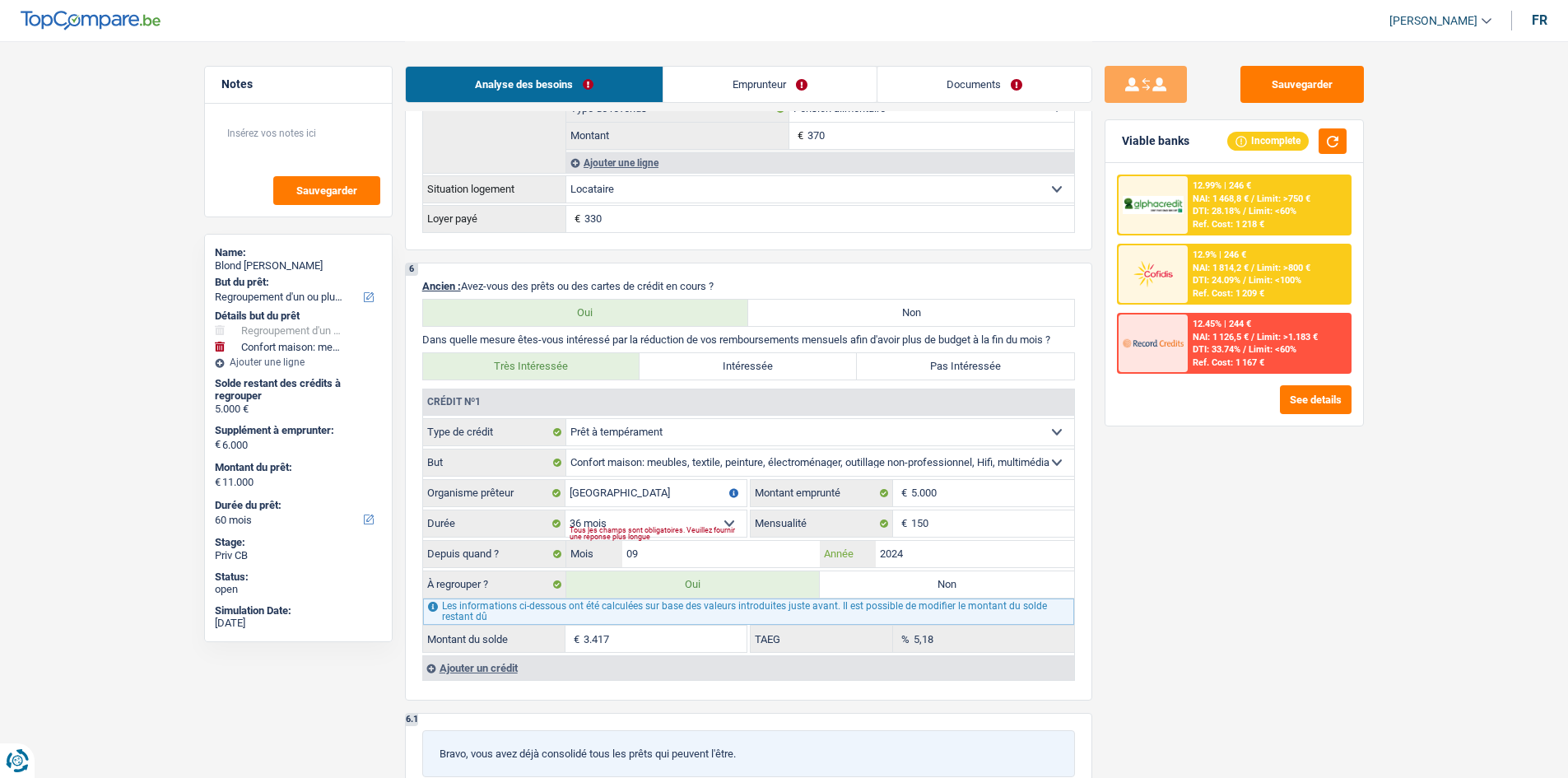
click at [927, 554] on input "2024" at bounding box center [974, 554] width 198 height 26
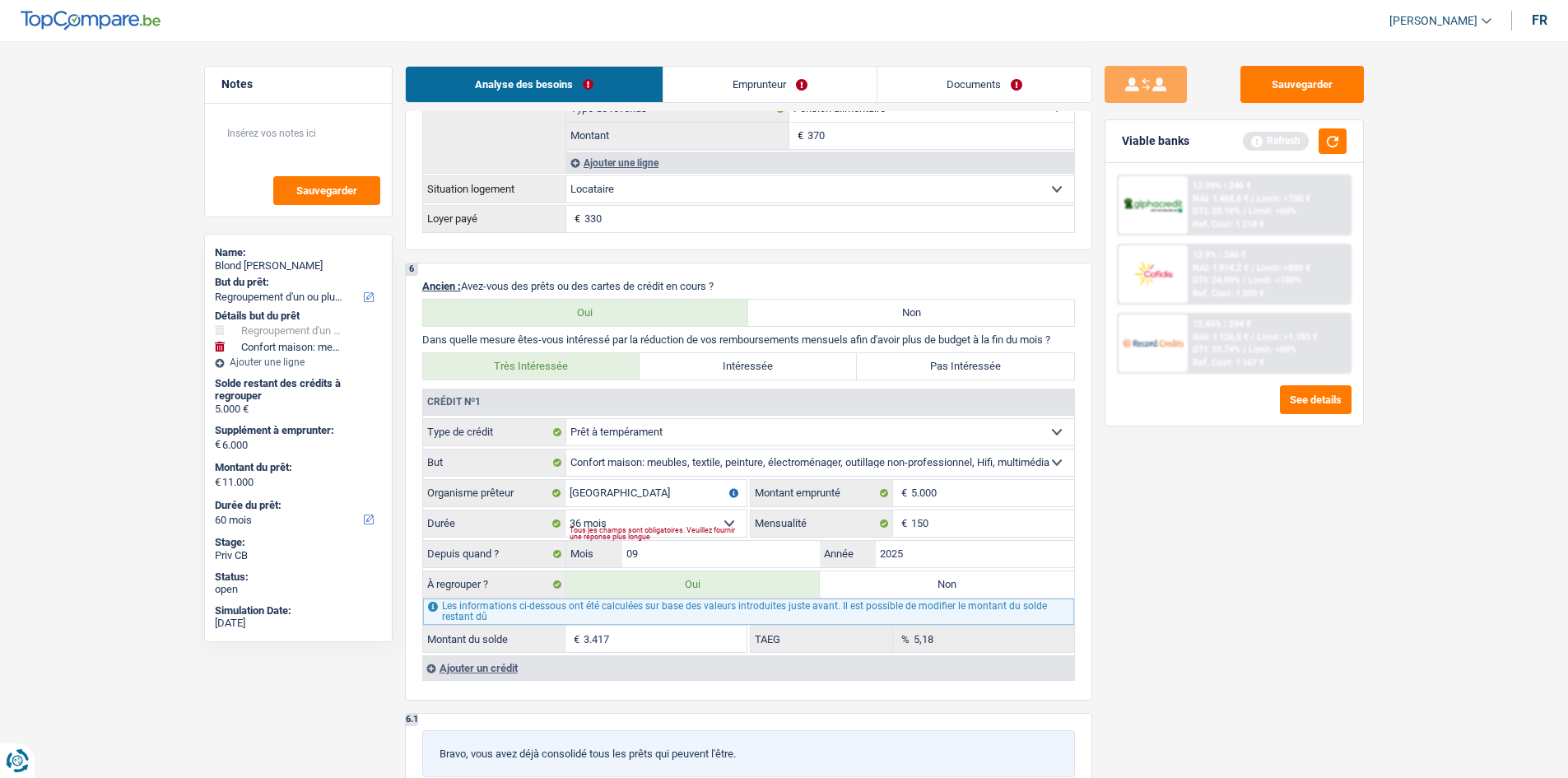
type input "2025"
type input "5.001"
click at [714, 556] on input "09" at bounding box center [721, 554] width 198 height 26
type input "0"
type input "8"
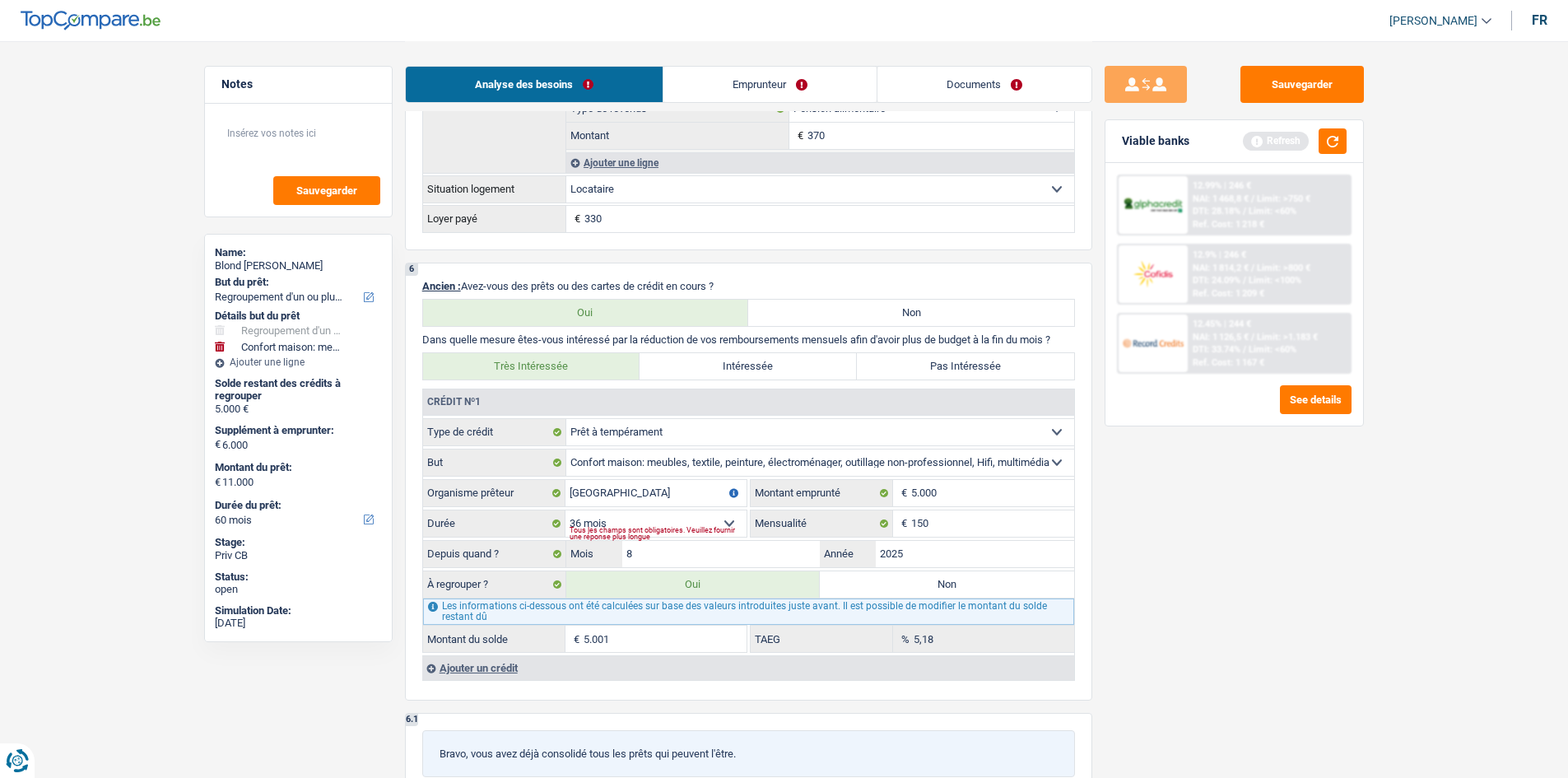
type input "4.872"
click at [1361, 603] on div "Sauvegarder Viable banks Refresh 12.99% | 246 € NAI: 1 468,8 € / Limit: >750 € …" at bounding box center [1234, 408] width 284 height 686
click at [926, 583] on label "Non" at bounding box center [947, 584] width 255 height 26
click at [926, 583] on input "Non" at bounding box center [947, 584] width 255 height 26
radio input "true"
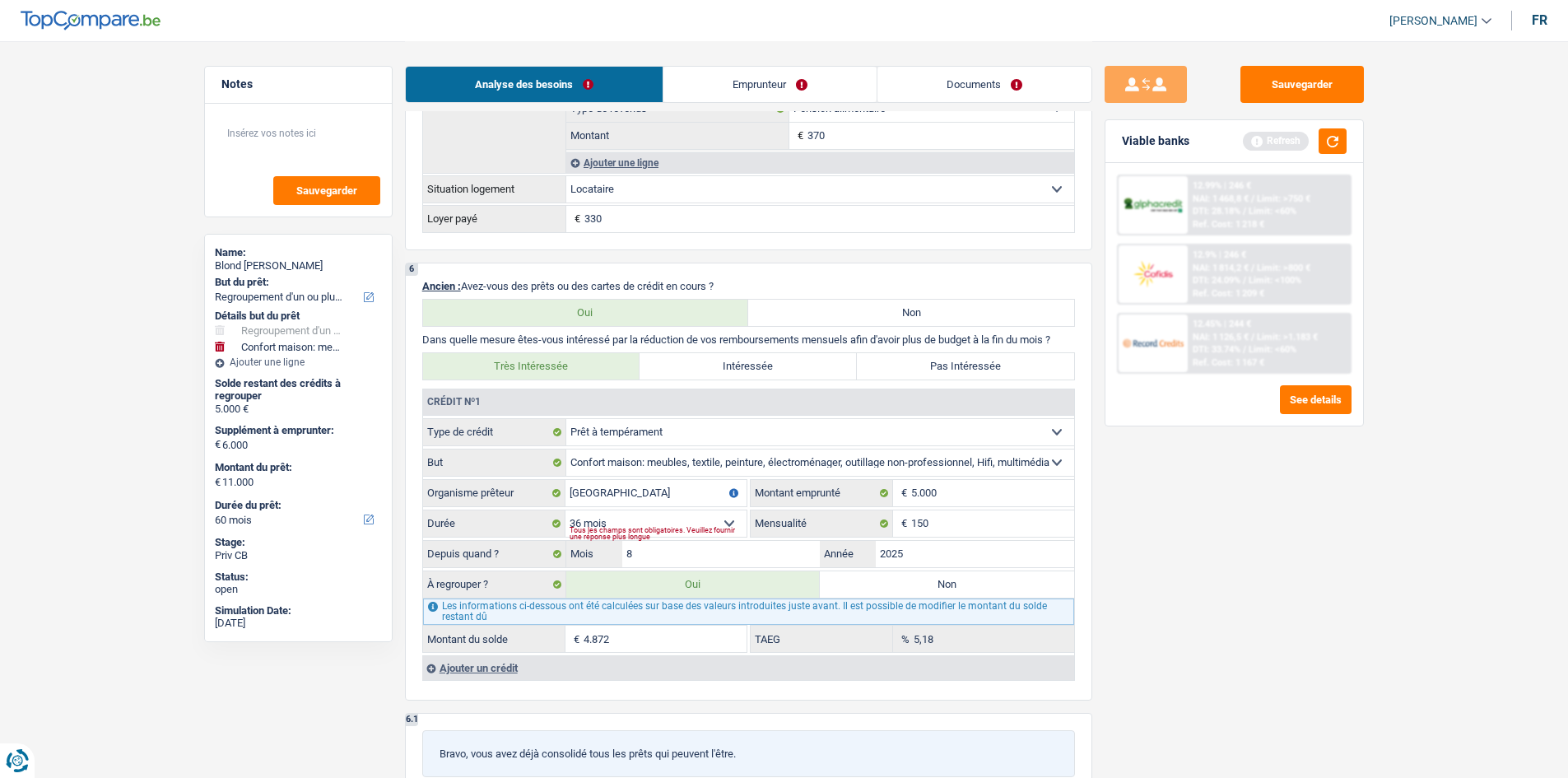
select select "household"
select select "42"
select select "household"
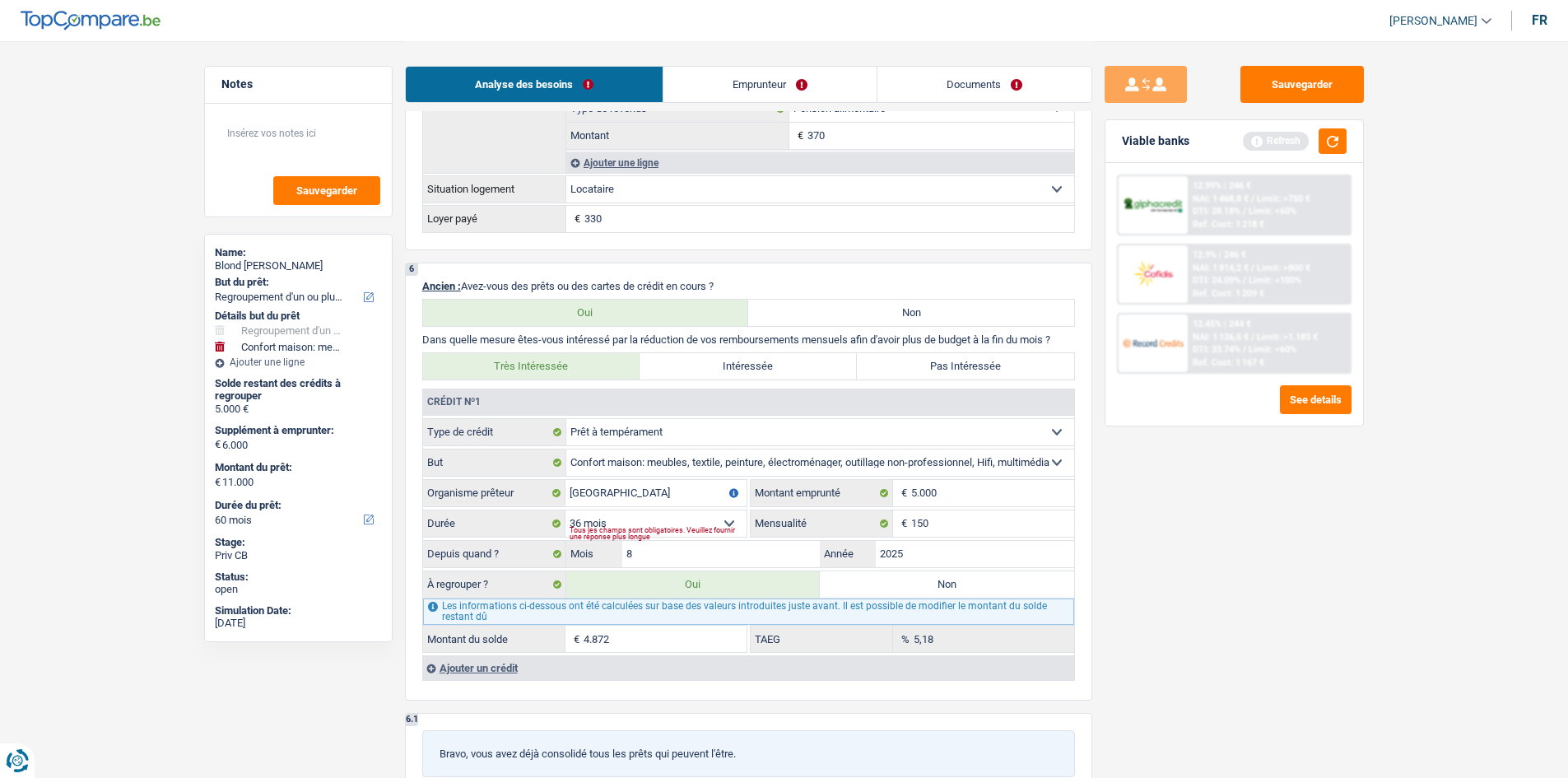
type input "Ameublement + Sommier + Lit + Lave vaisselle + Lave linge + TV + Frigo"
type input "6.000"
type input "5.001"
select select "false"
select select "42"
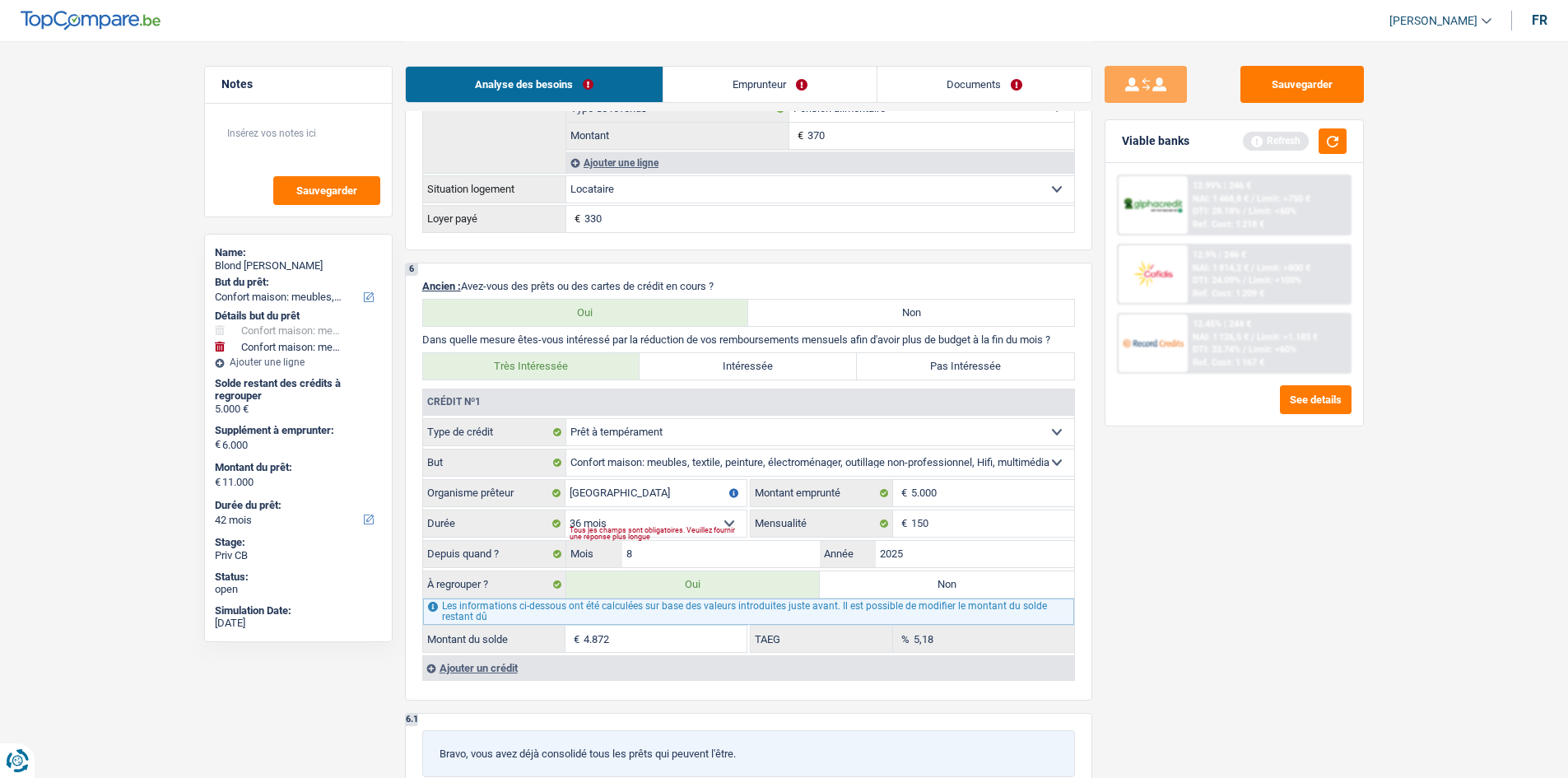
radio input "false"
select select "household"
type input "Ameublement + Sommier + Lit + Lave vaisselle + Lave linge + TV + Frigo"
type input "6.000"
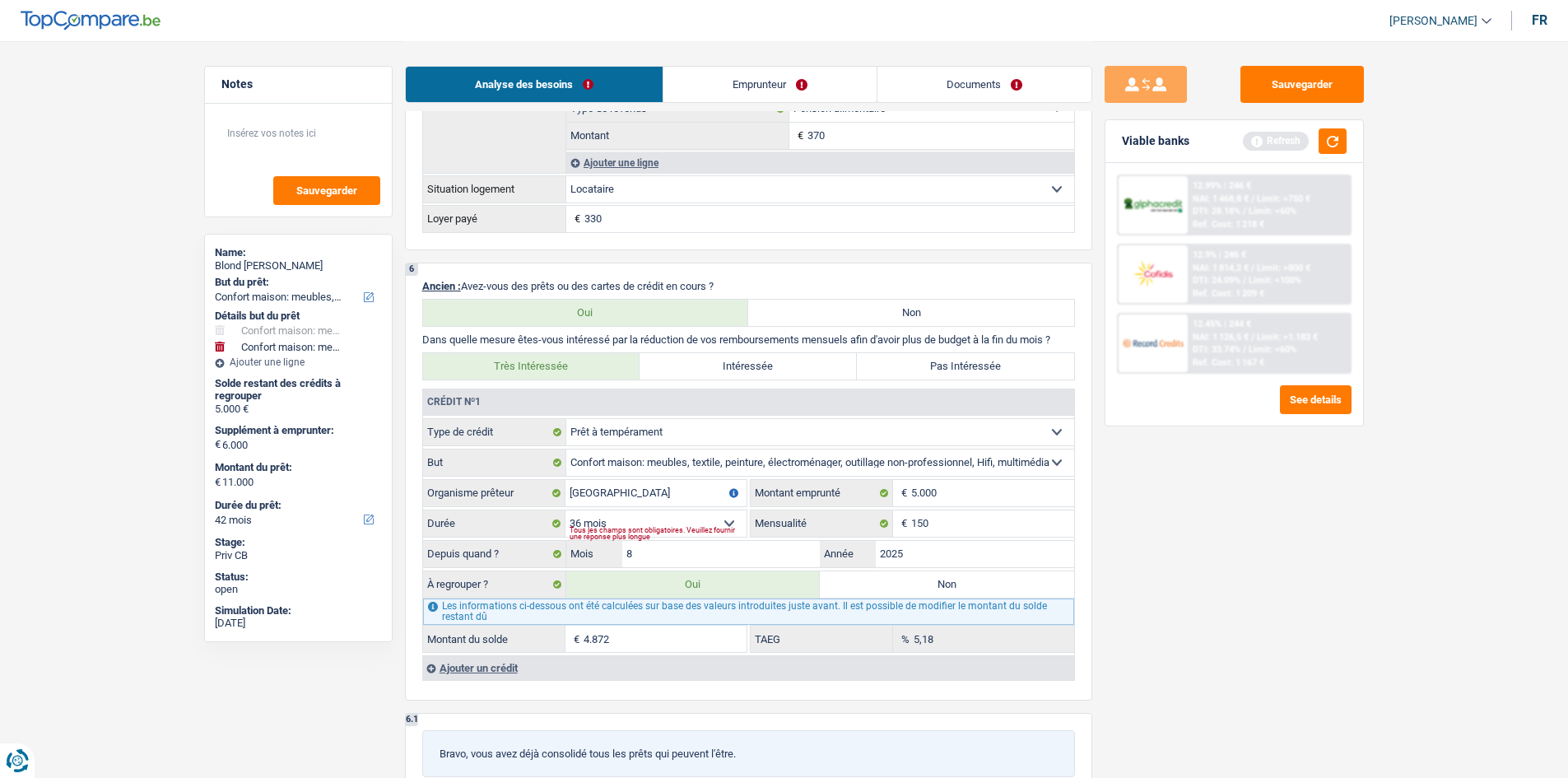
type input "5.001"
select select "false"
select select "42"
select select "yes"
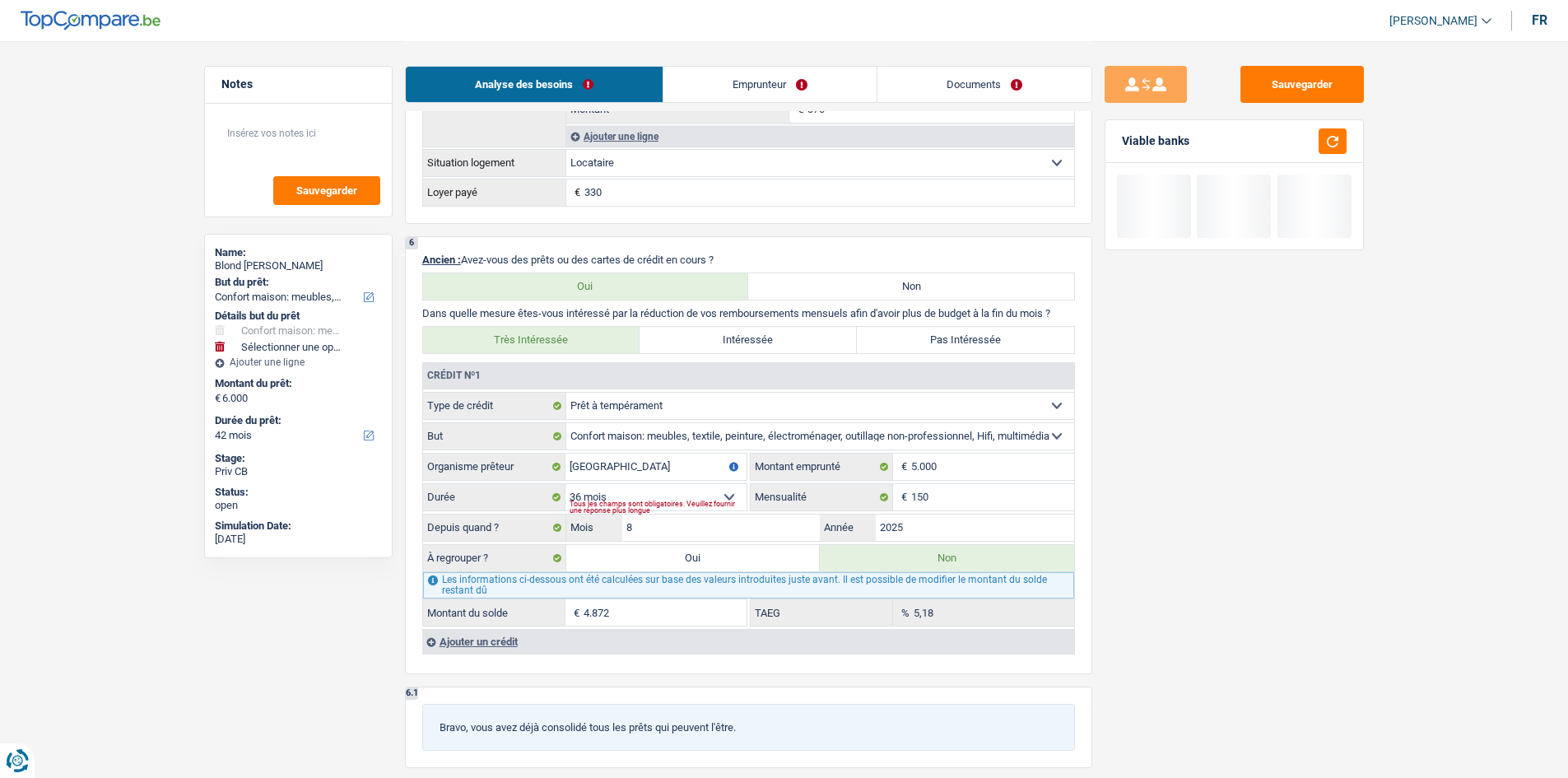
click at [967, 367] on div "Crédit nº1" at bounding box center [749, 375] width 651 height 26
click at [964, 339] on label "Pas Intéressée" at bounding box center [966, 339] width 218 height 26
click at [964, 339] on input "Pas Intéressée" at bounding box center [966, 339] width 218 height 26
radio input "true"
click at [1305, 528] on div "Sauvegarder Viable banks" at bounding box center [1234, 408] width 284 height 686
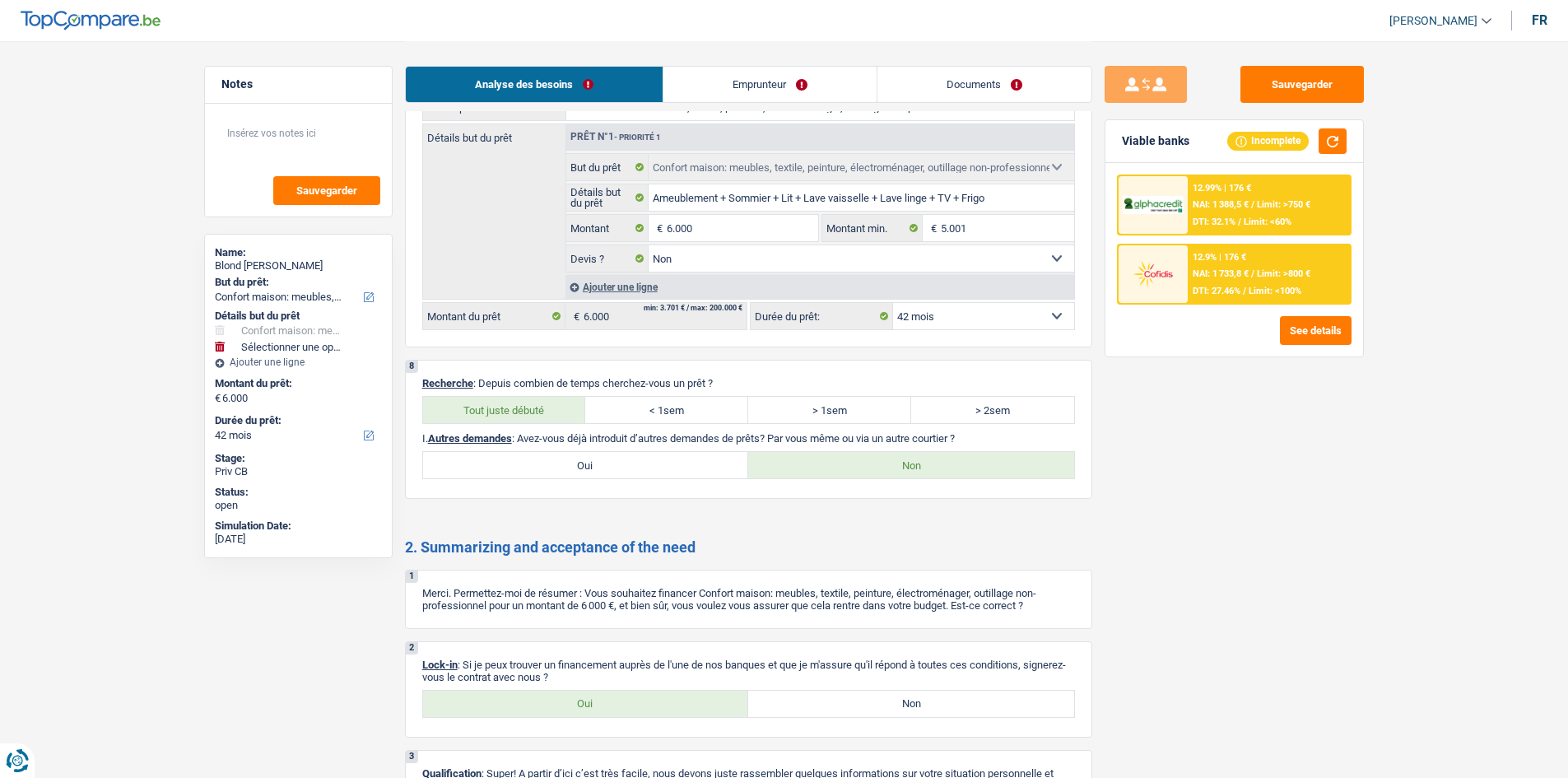
scroll to position [2283, 0]
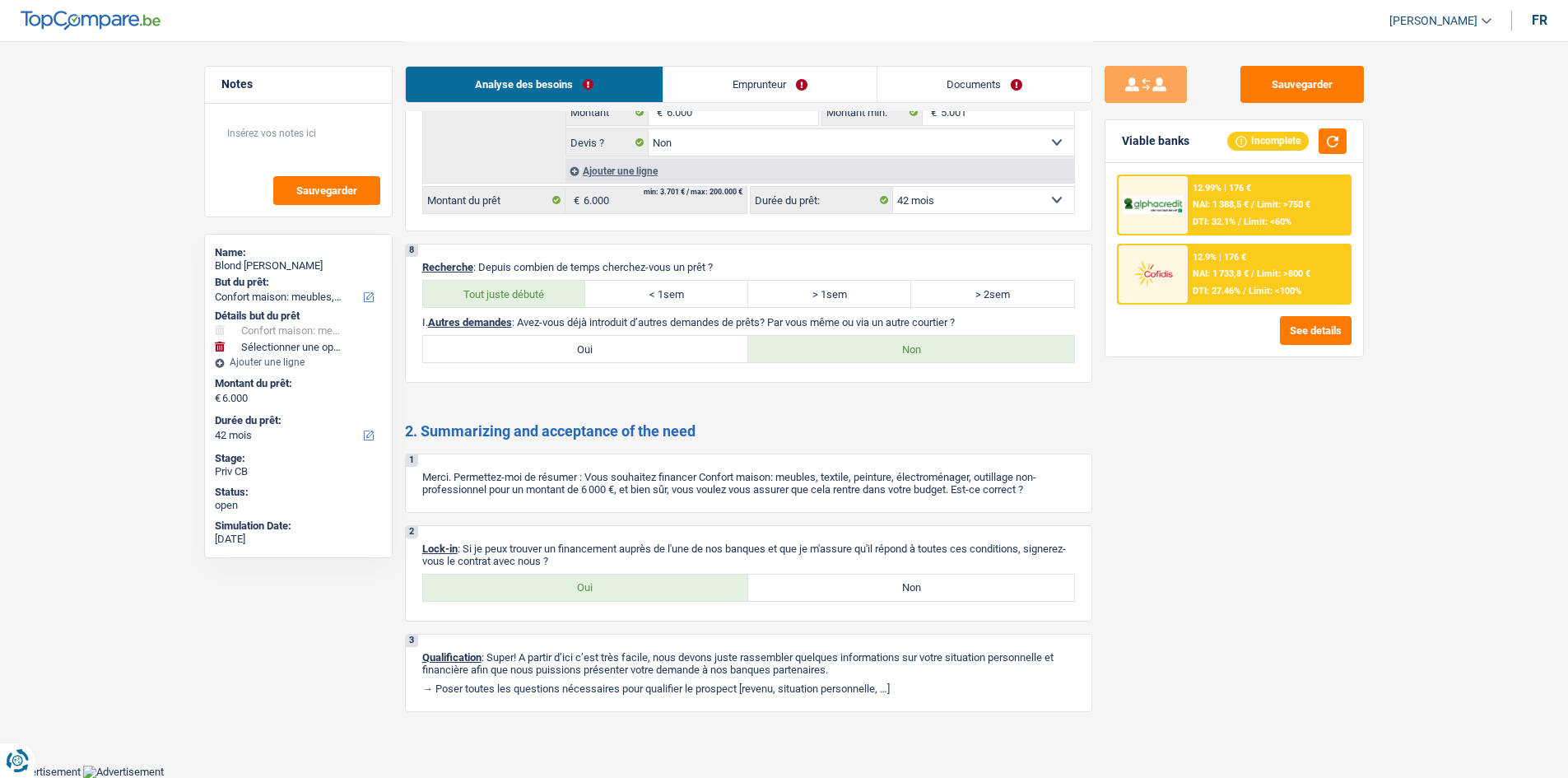
click at [544, 588] on label "Oui" at bounding box center [586, 587] width 326 height 26
click at [544, 588] on input "Oui" at bounding box center [586, 587] width 326 height 26
radio input "true"
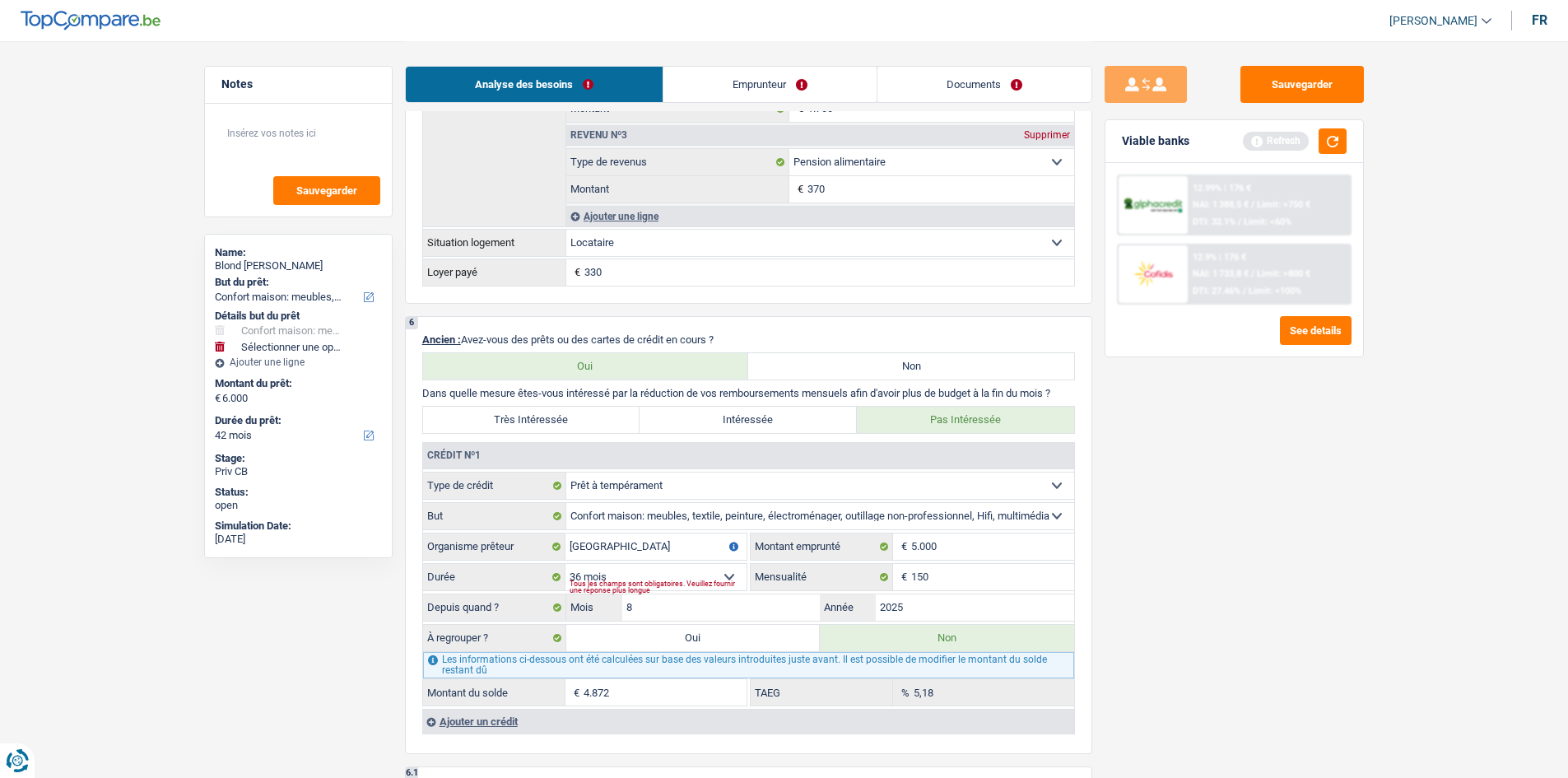
scroll to position [0, 0]
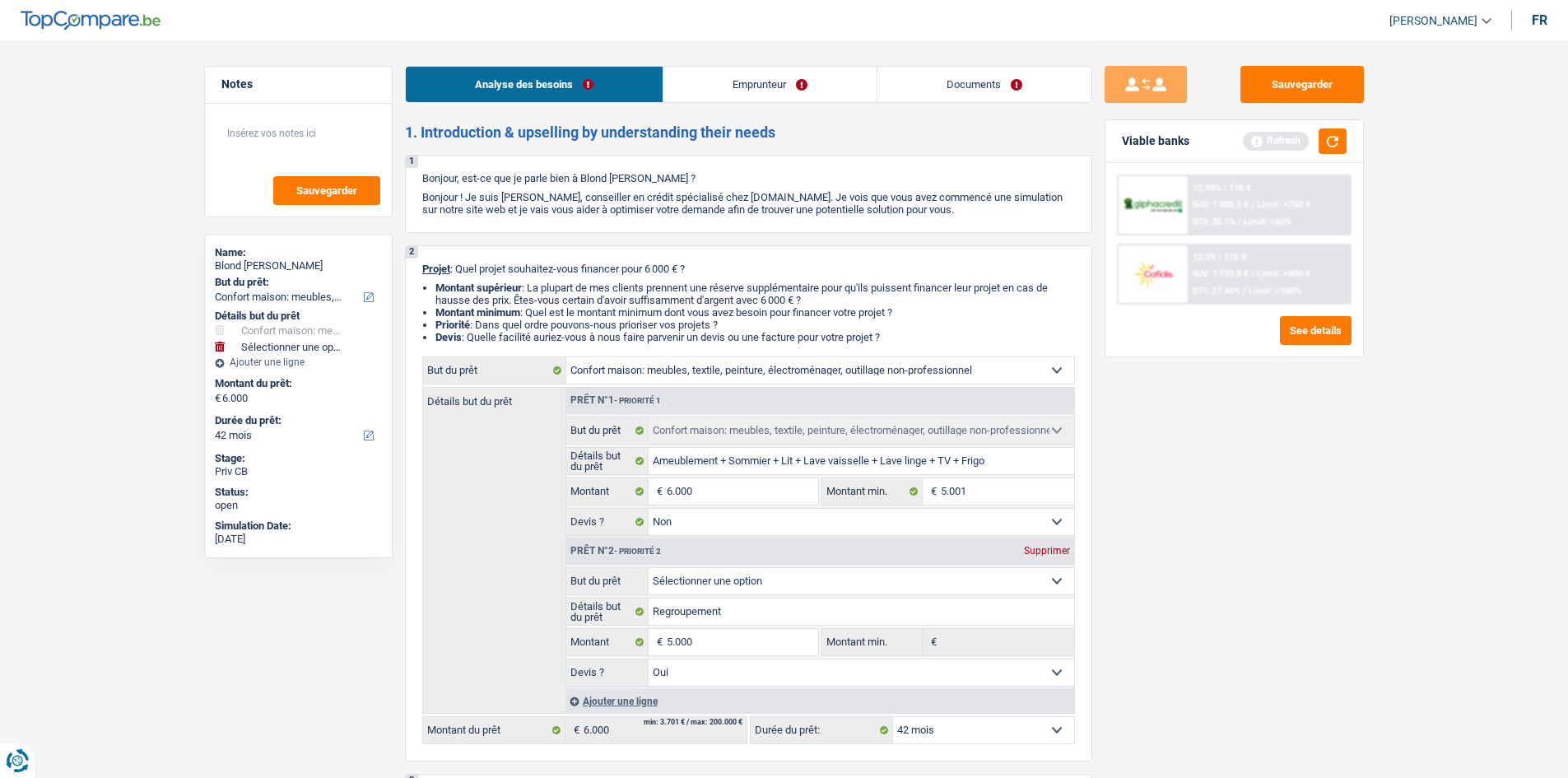
drag, startPoint x: 1361, startPoint y: 528, endPoint x: 993, endPoint y: 144, distance: 531.9
click at [1360, 528] on div "Sauvegarder Viable banks Refresh 12.99% | 176 € NAI: 1 388,5 € / Limit: >750 € …" at bounding box center [1234, 408] width 284 height 686
click at [1335, 140] on button "button" at bounding box center [1332, 141] width 28 height 25
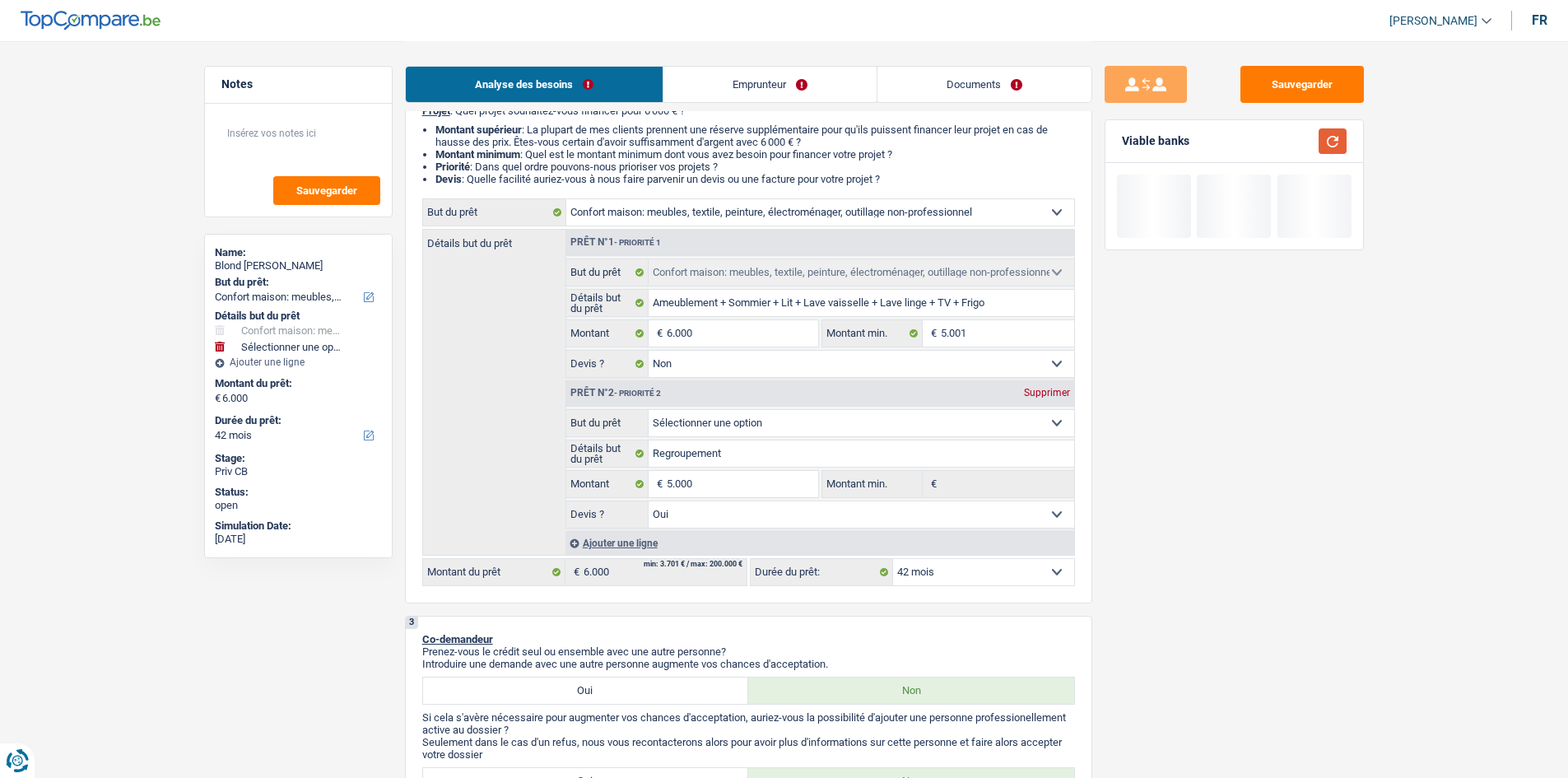
scroll to position [165, 0]
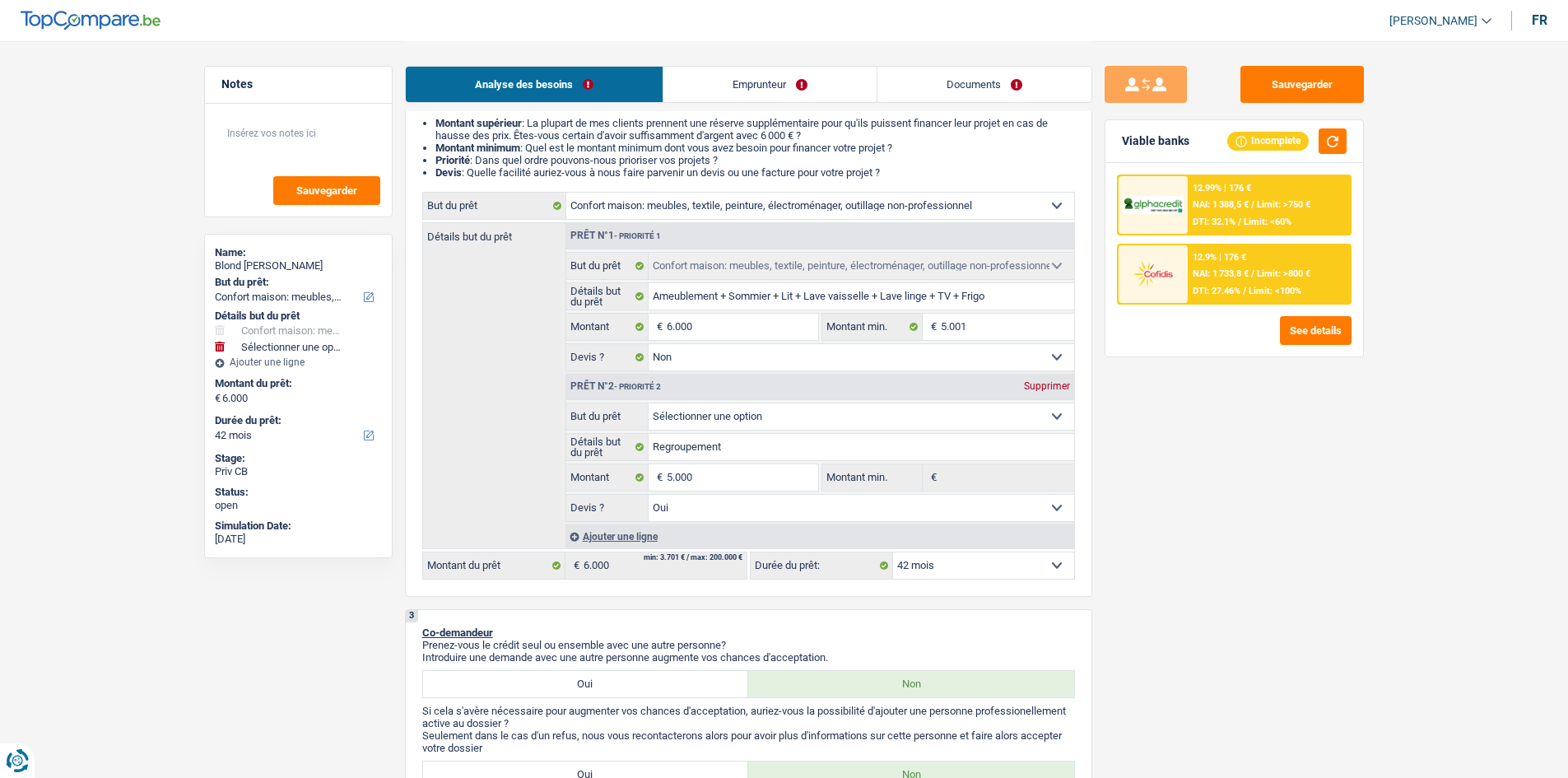
click at [1212, 489] on div "Sauvegarder Viable banks Incomplete 12.99% | 176 € NAI: 1 388,5 € / Limit: >750…" at bounding box center [1234, 408] width 284 height 686
click at [1032, 390] on div "Supprimer" at bounding box center [1047, 386] width 54 height 10
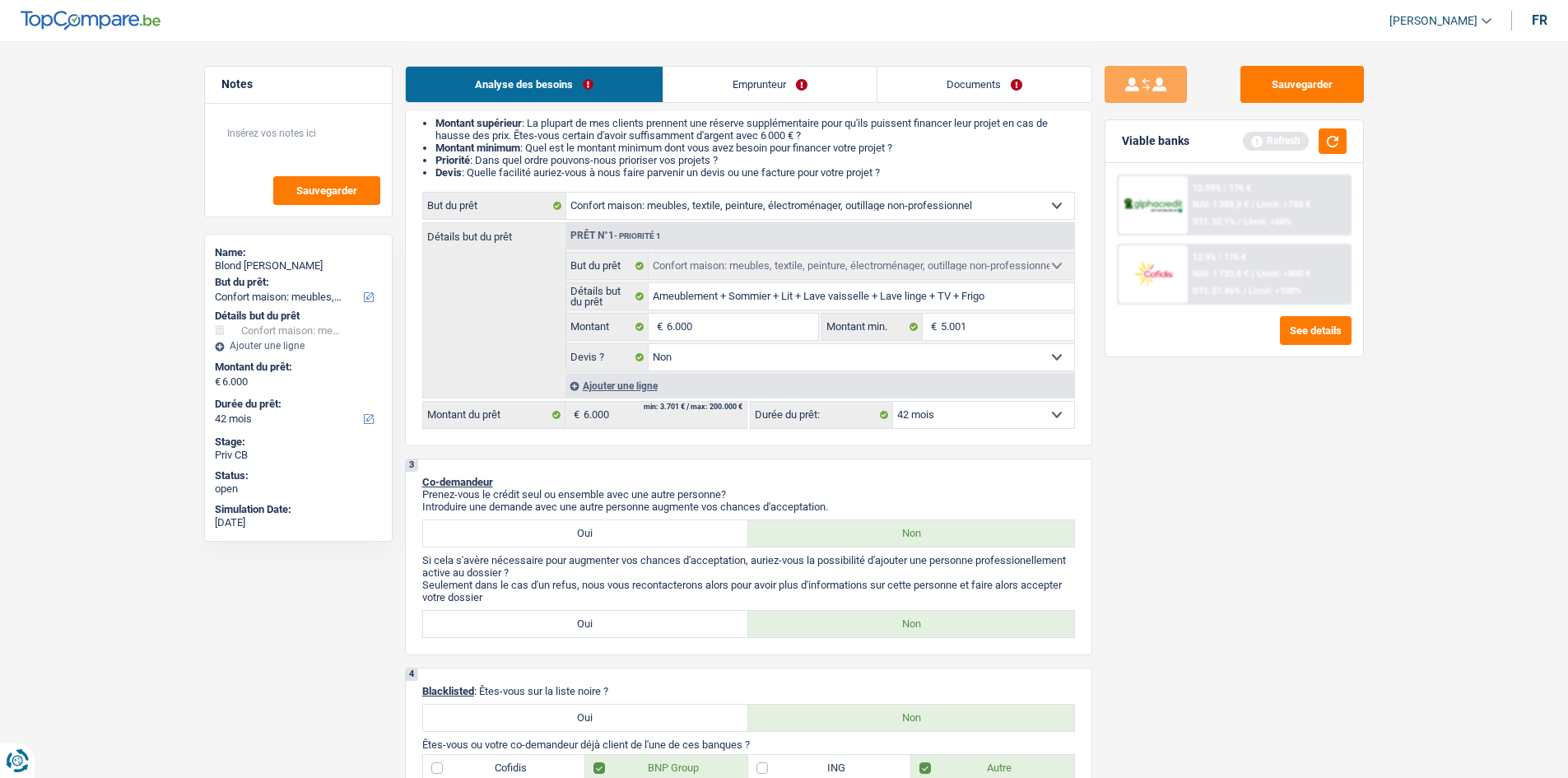
click at [1202, 430] on div "Sauvegarder Viable banks Refresh 12.99% | 176 € NAI: 1 388,5 € / Limit: >750 € …" at bounding box center [1234, 408] width 284 height 686
click at [1269, 476] on div "Sauvegarder Viable banks Refresh 12.99% | 176 € NAI: 1 388,5 € / Limit: >750 € …" at bounding box center [1234, 408] width 284 height 686
click at [735, 326] on input "6.000" at bounding box center [741, 327] width 151 height 26
click at [1290, 446] on div "Sauvegarder Viable banks Refresh 12.99% | 176 € NAI: 1 388,5 € / Limit: >750 € …" at bounding box center [1234, 408] width 284 height 686
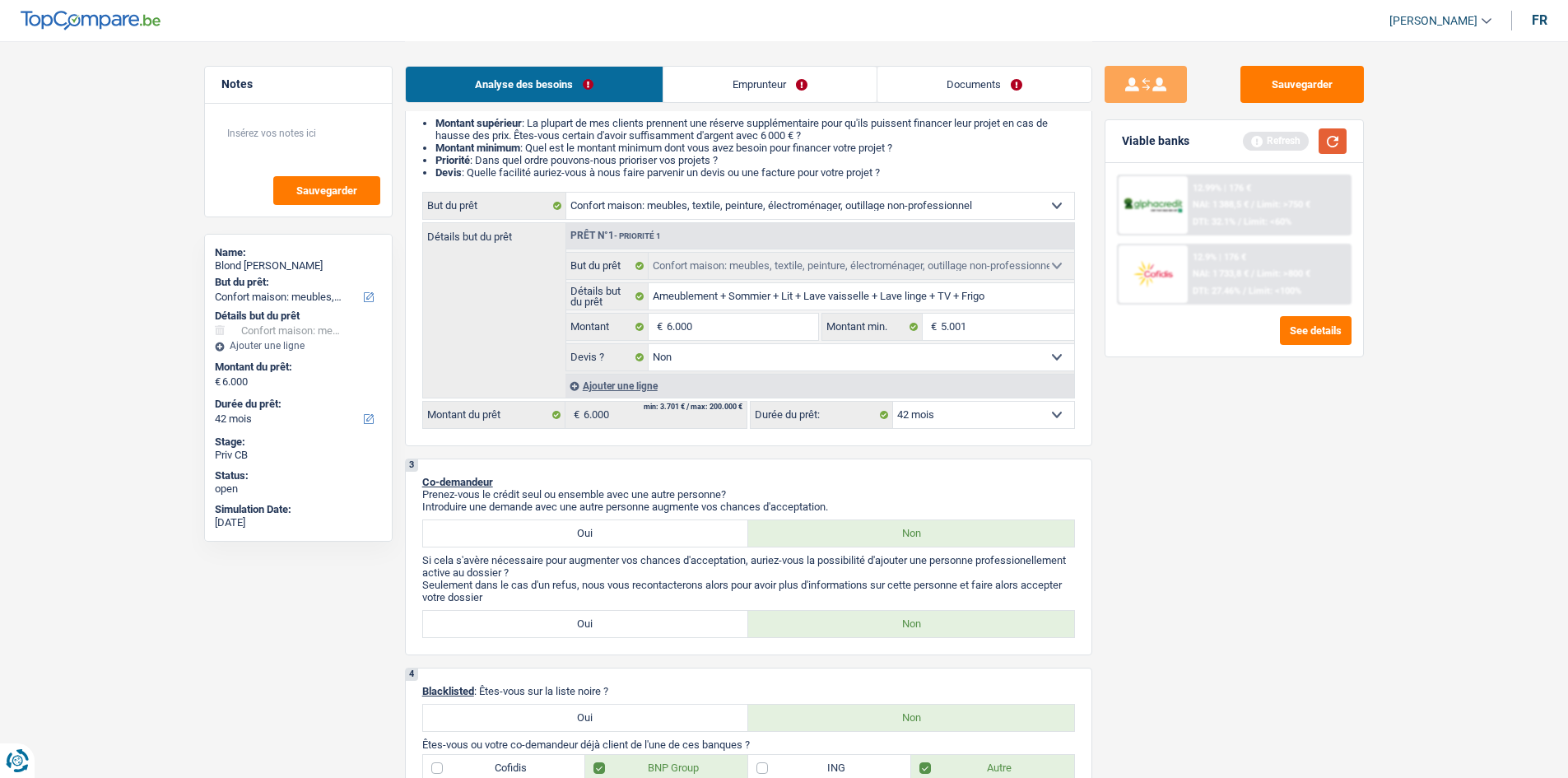
drag, startPoint x: 1339, startPoint y: 148, endPoint x: 1334, endPoint y: 159, distance: 12.1
click at [1338, 147] on button "button" at bounding box center [1332, 141] width 28 height 25
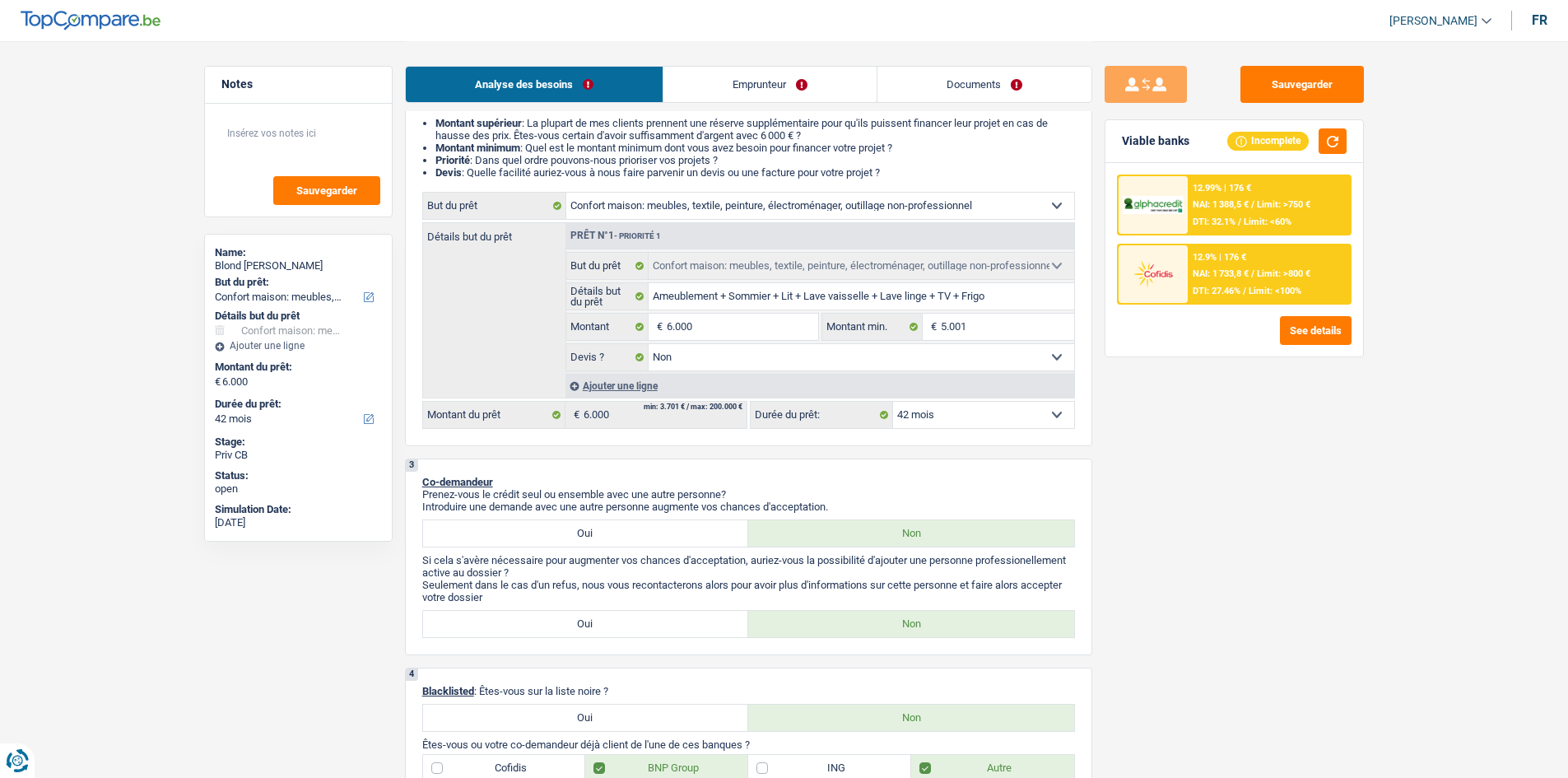
click at [1253, 288] on span "Limit: <100%" at bounding box center [1274, 291] width 52 height 11
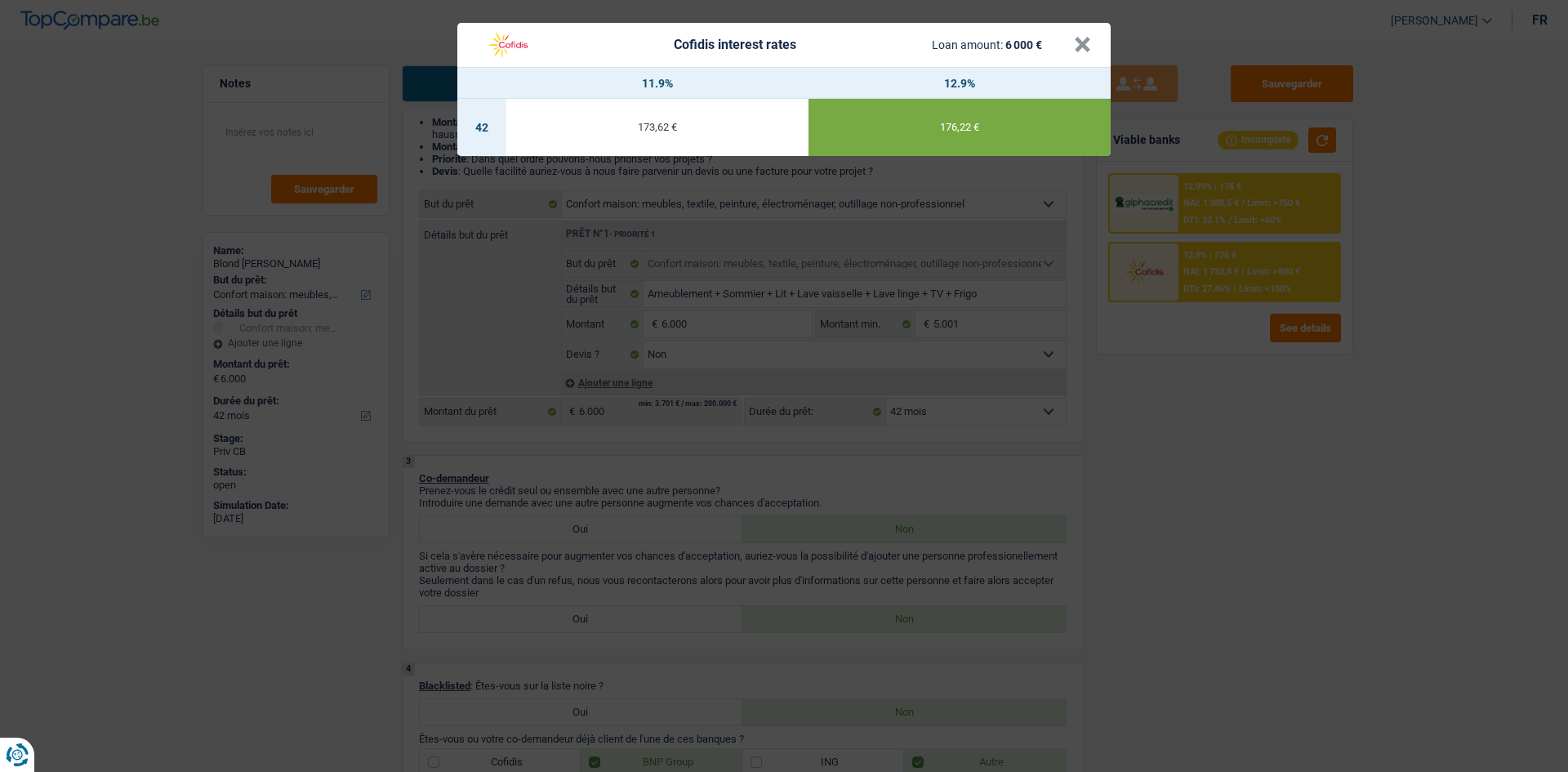
click at [1252, 425] on div "Cofidis interest rates Loan amount: 6 000 € × 11.9% 12.9% 42 173,62 € 176,22 €" at bounding box center [784, 386] width 1568 height 772
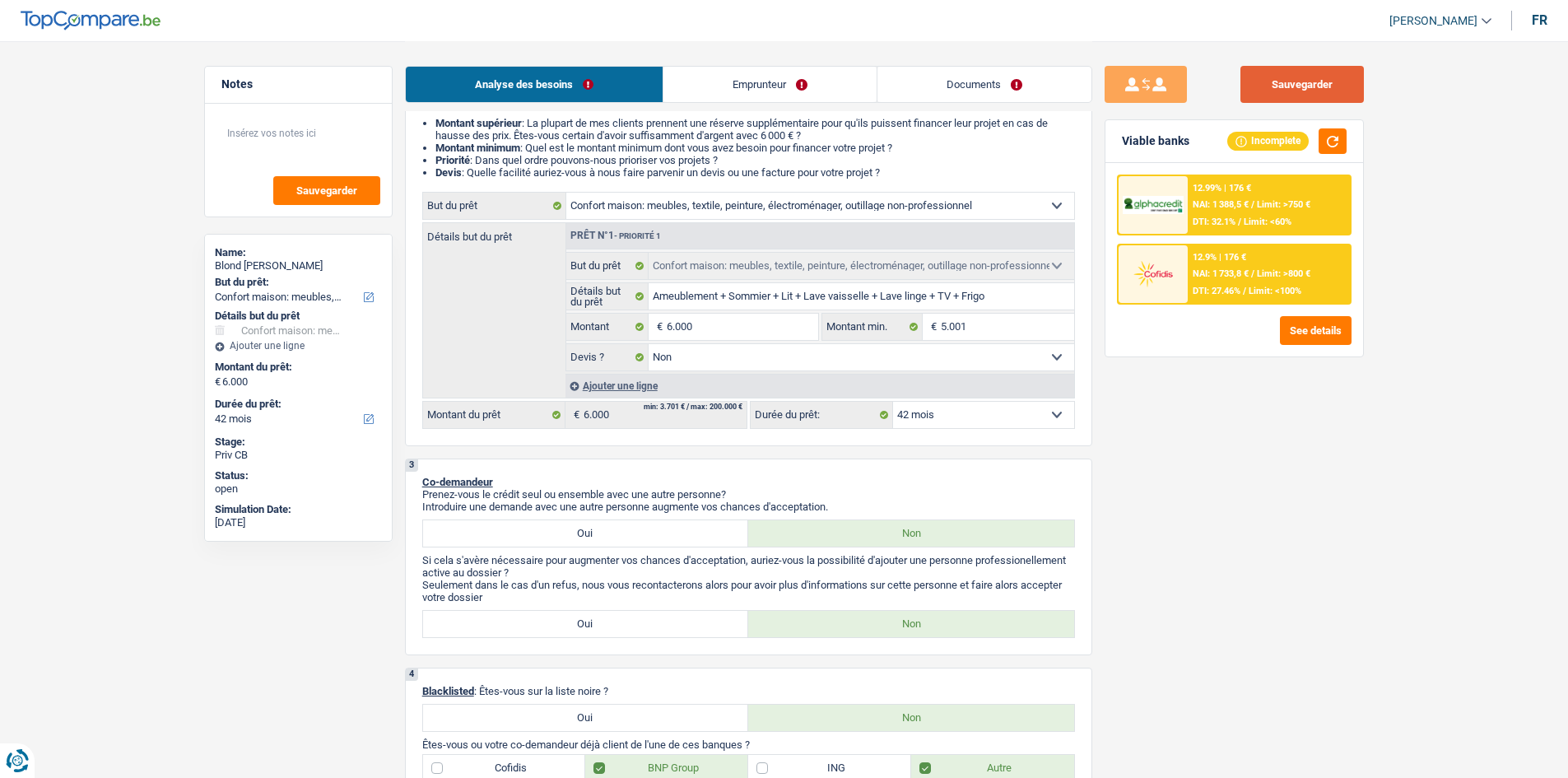
click at [1295, 73] on button "Sauvegarder" at bounding box center [1301, 84] width 123 height 37
click at [1247, 443] on div "Sauvegarder Viable banks Incomplete 12.99% | 176 € NAI: 1 388,5 € / Limit: >750…" at bounding box center [1234, 408] width 284 height 686
click at [736, 332] on input "6.000" at bounding box center [741, 327] width 151 height 26
type input "1"
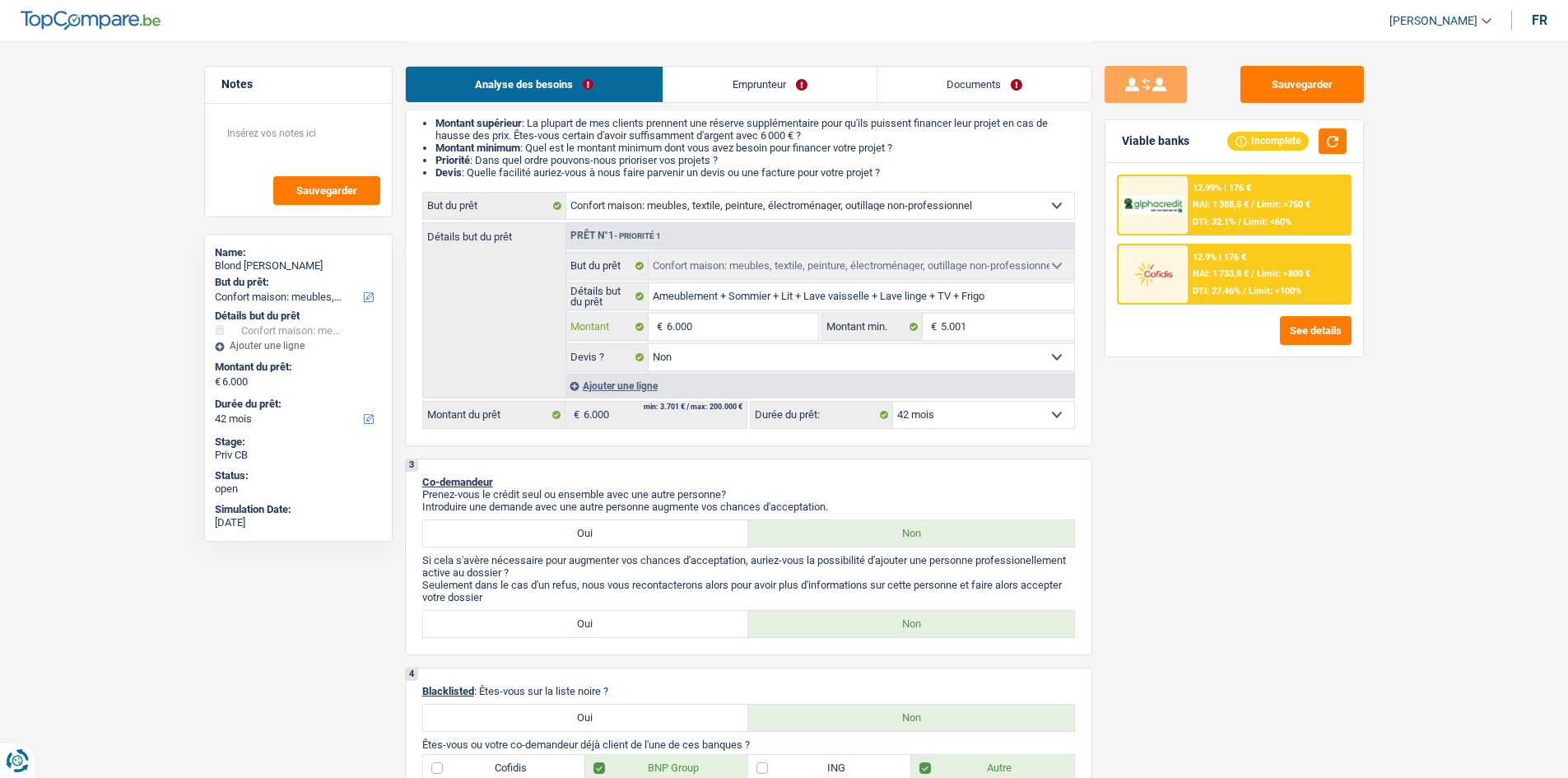
type input "1"
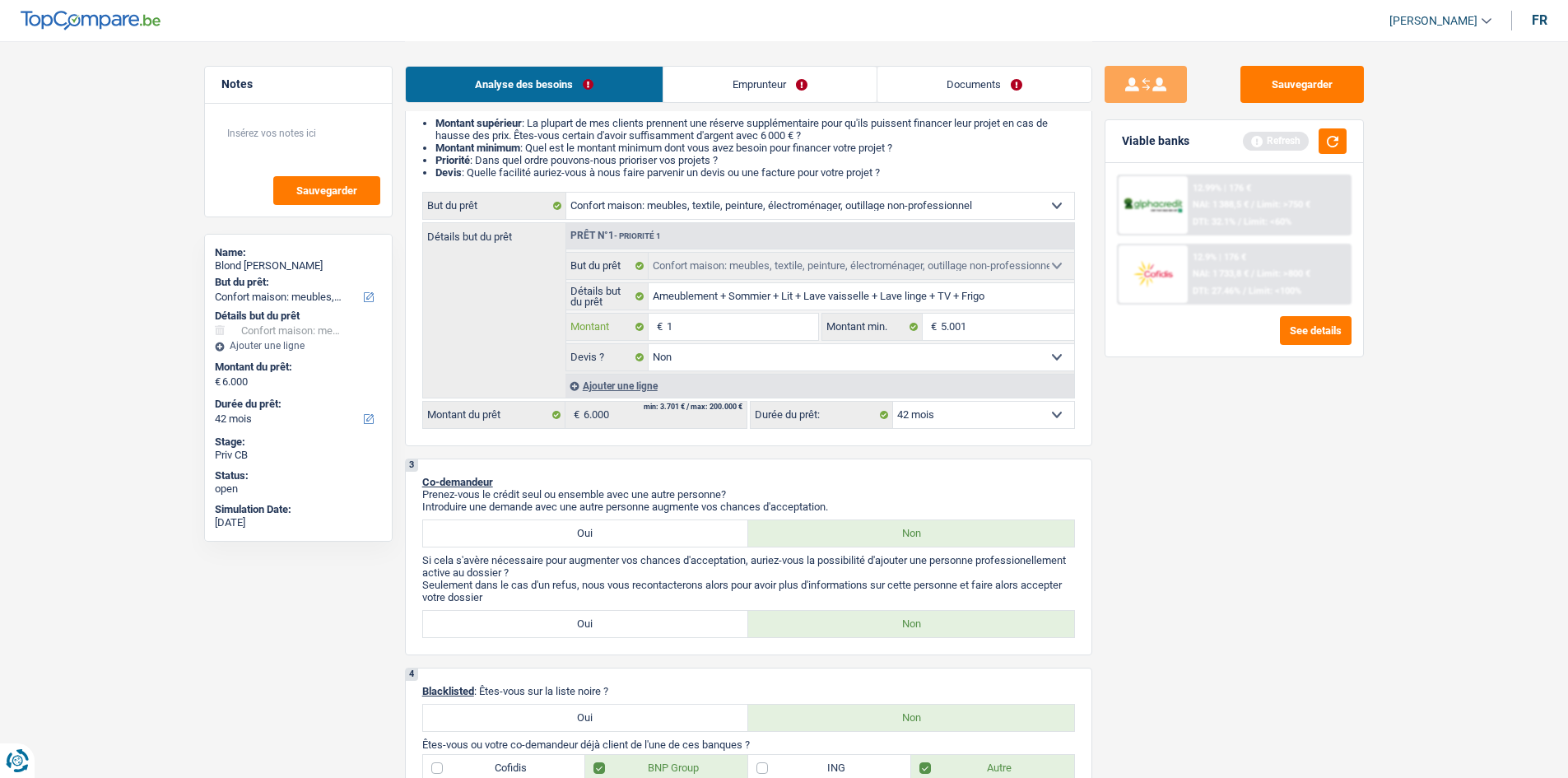
type input "11"
type input "110"
type input "1.100"
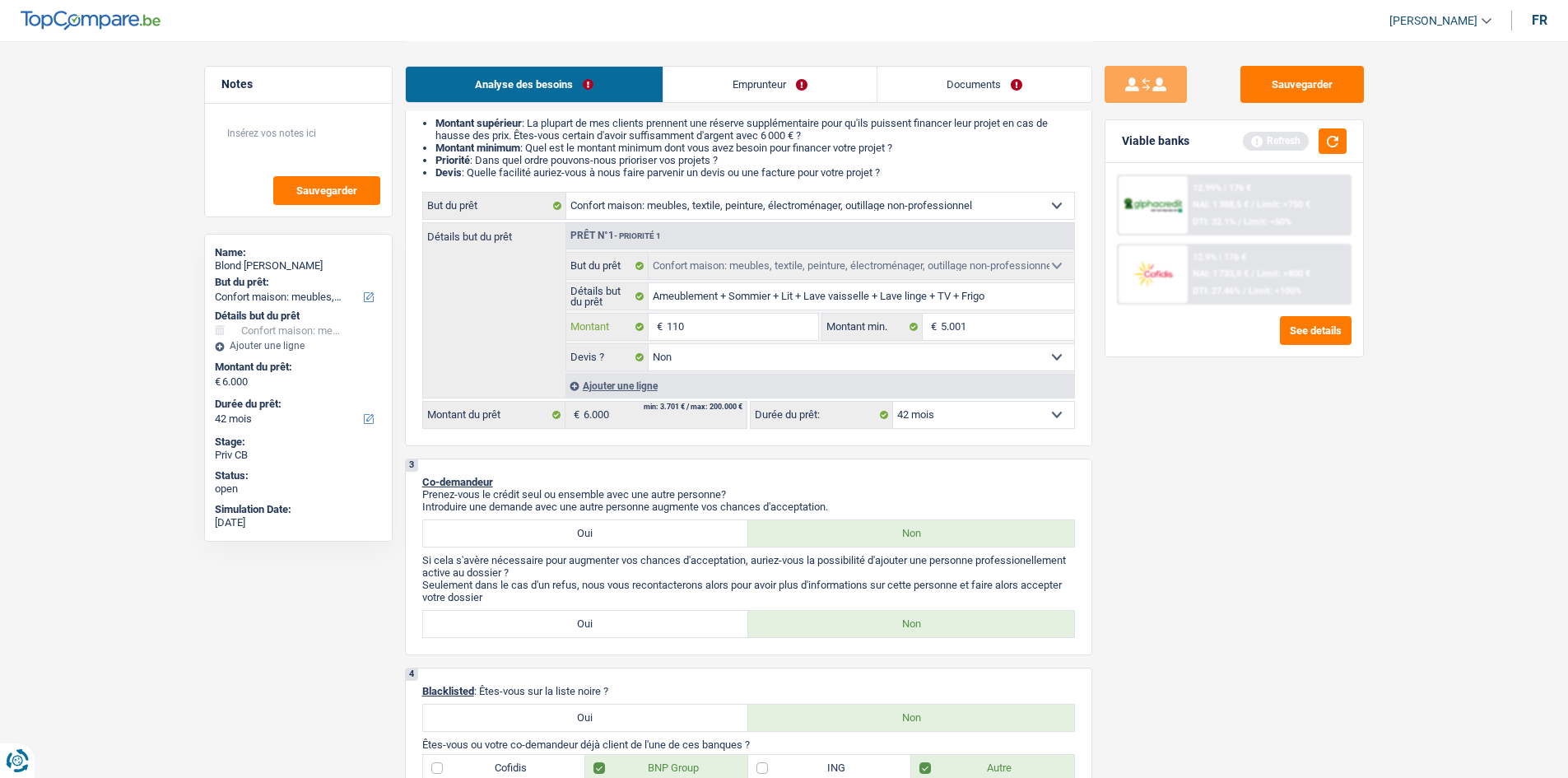
type input "1.100"
type input "11.000"
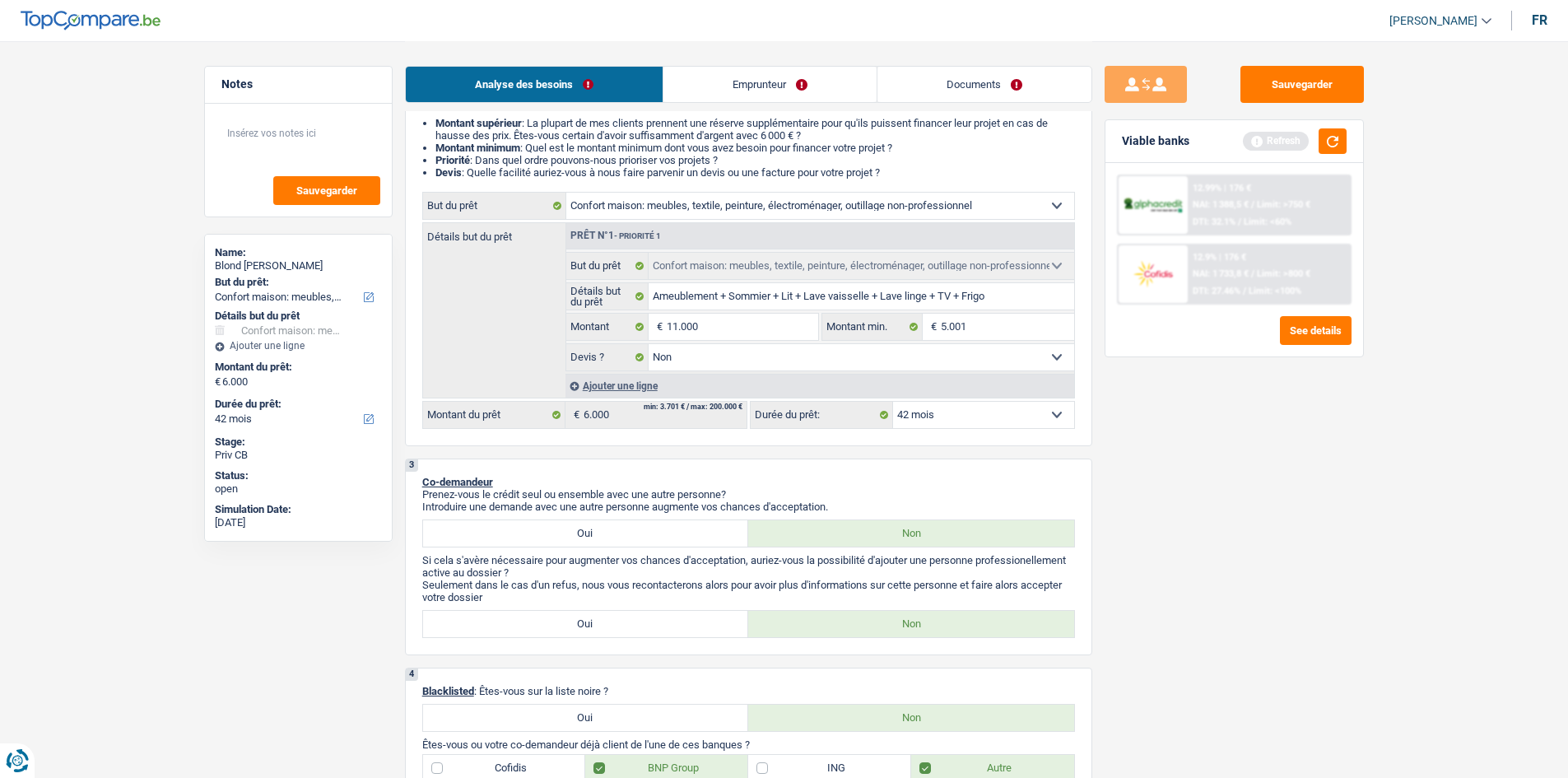
type input "11.000"
click at [1360, 430] on div "Sauvegarder Viable banks Refresh 12.99% | 176 € NAI: 1 388,5 € / Limit: >750 € …" at bounding box center [1234, 408] width 284 height 686
select select "60"
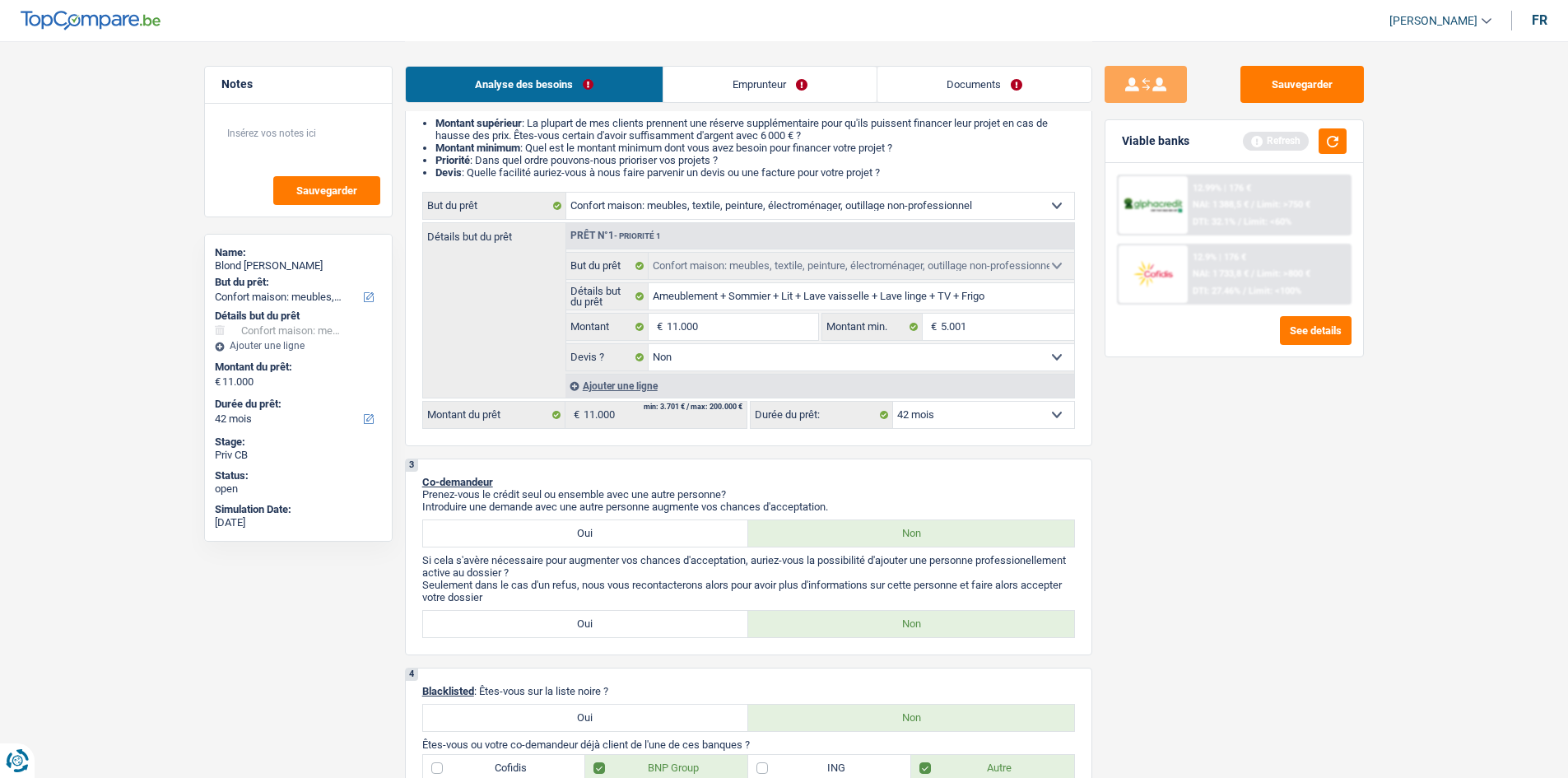
select select "60"
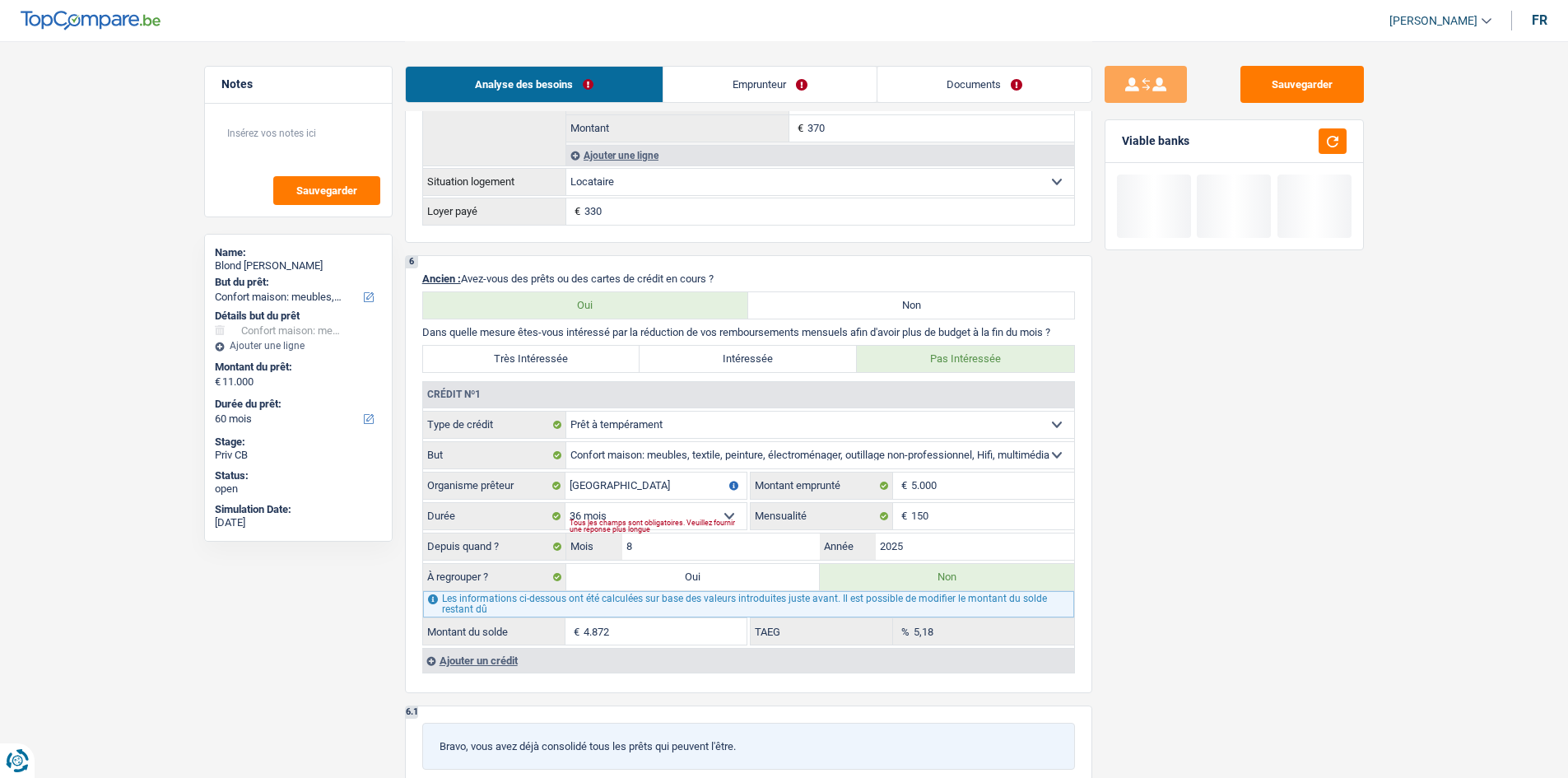
scroll to position [1235, 0]
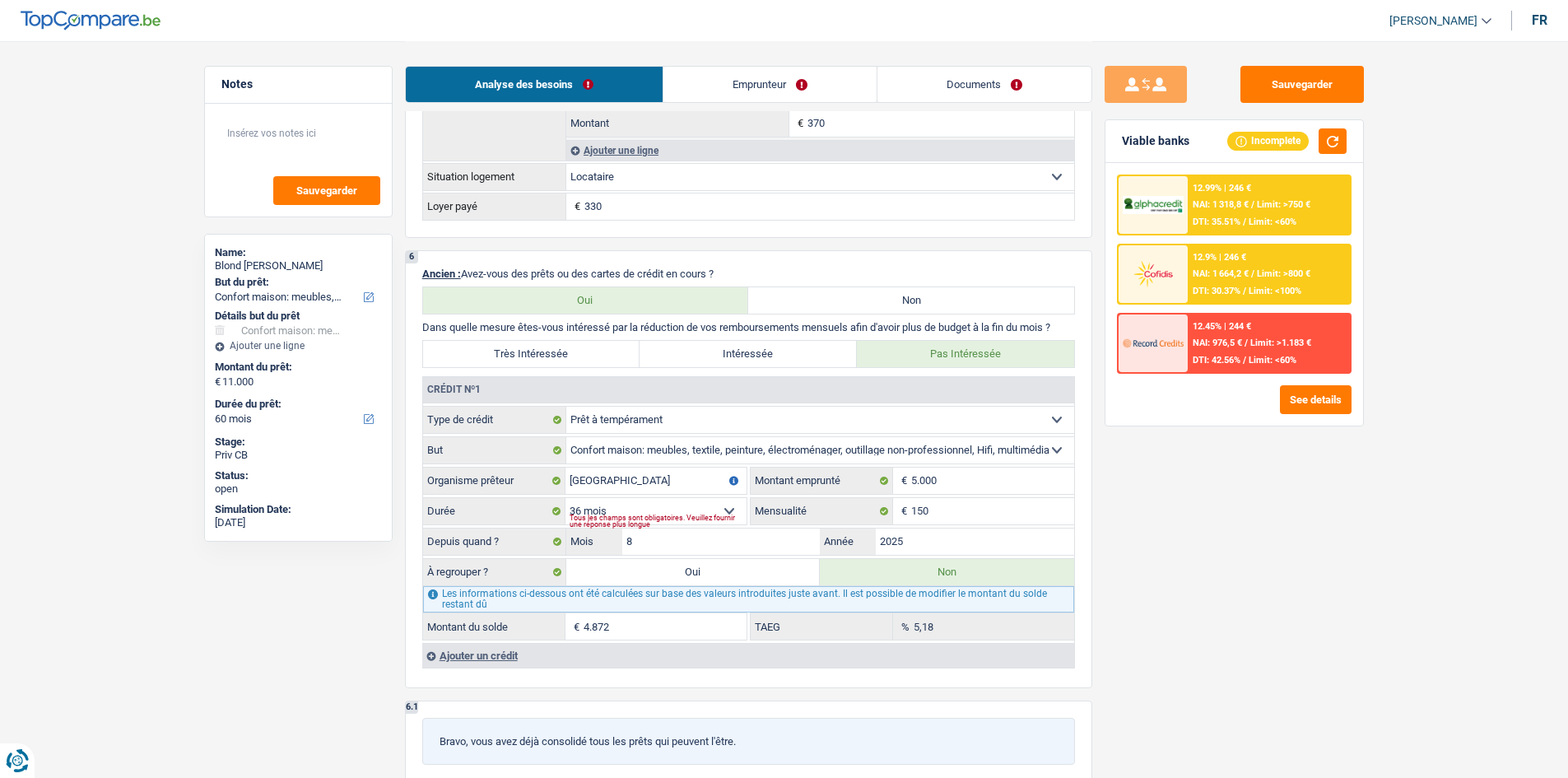
click at [1276, 260] on div "12.9% | 246 € NAI: 1 664,2 € / Limit: >800 € DTI: 30.37% / Limit: <100%" at bounding box center [1269, 274] width 162 height 57
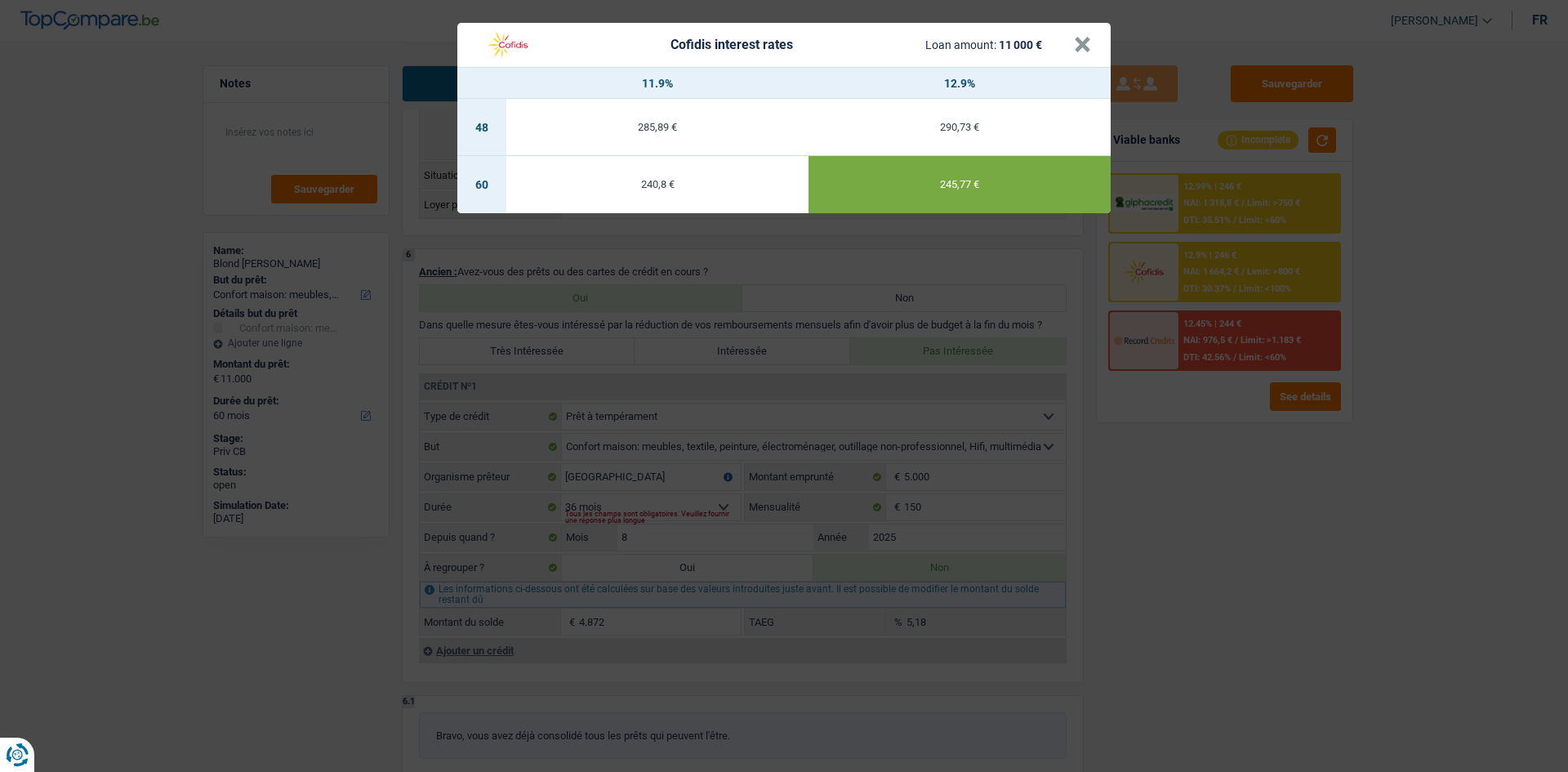
click at [1345, 517] on div "Cofidis interest rates Loan amount: 11 000 € × 11.9% 12.9% 48 285,89 € 290,73 €…" at bounding box center [784, 386] width 1568 height 772
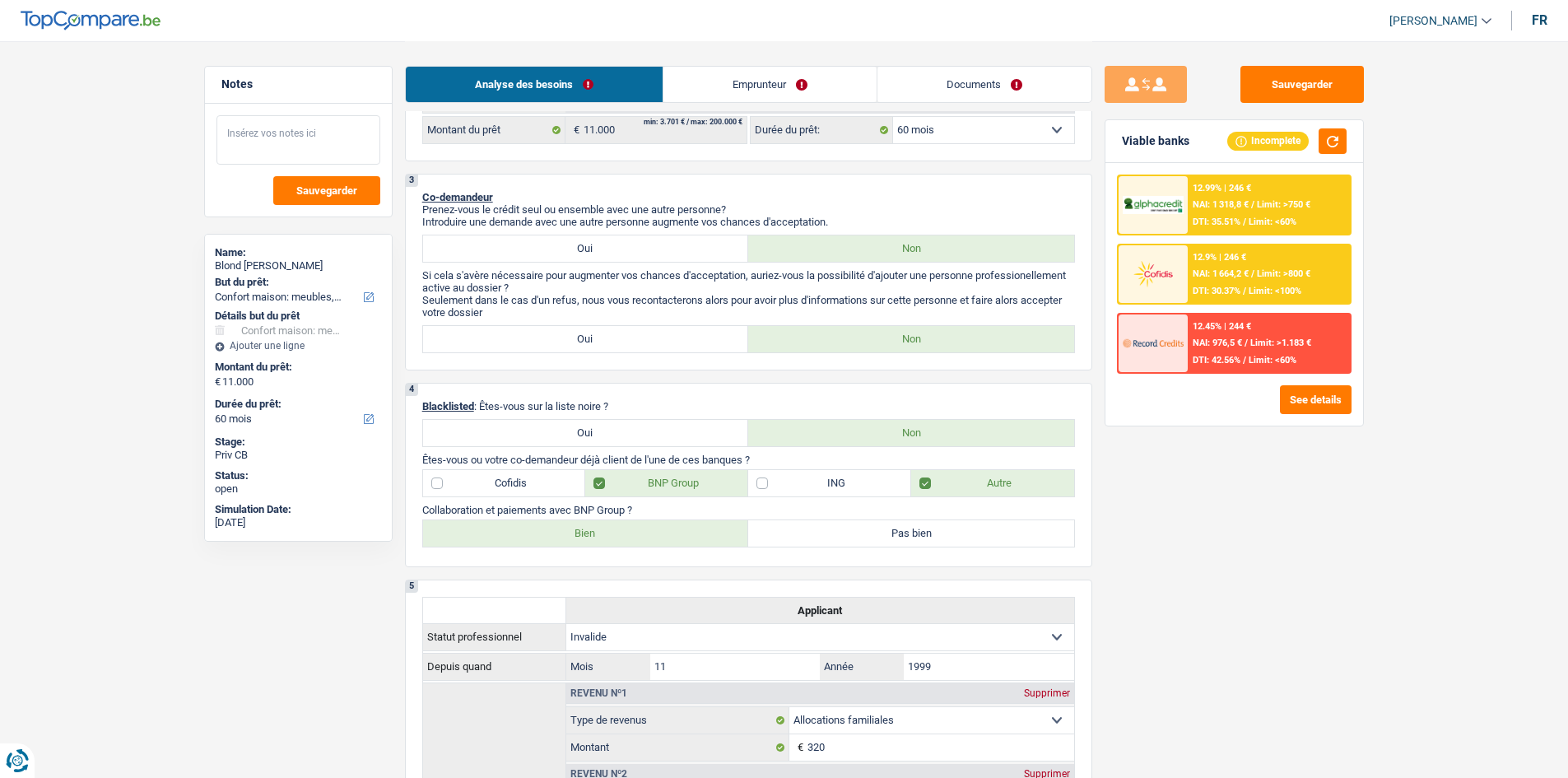
scroll to position [329, 0]
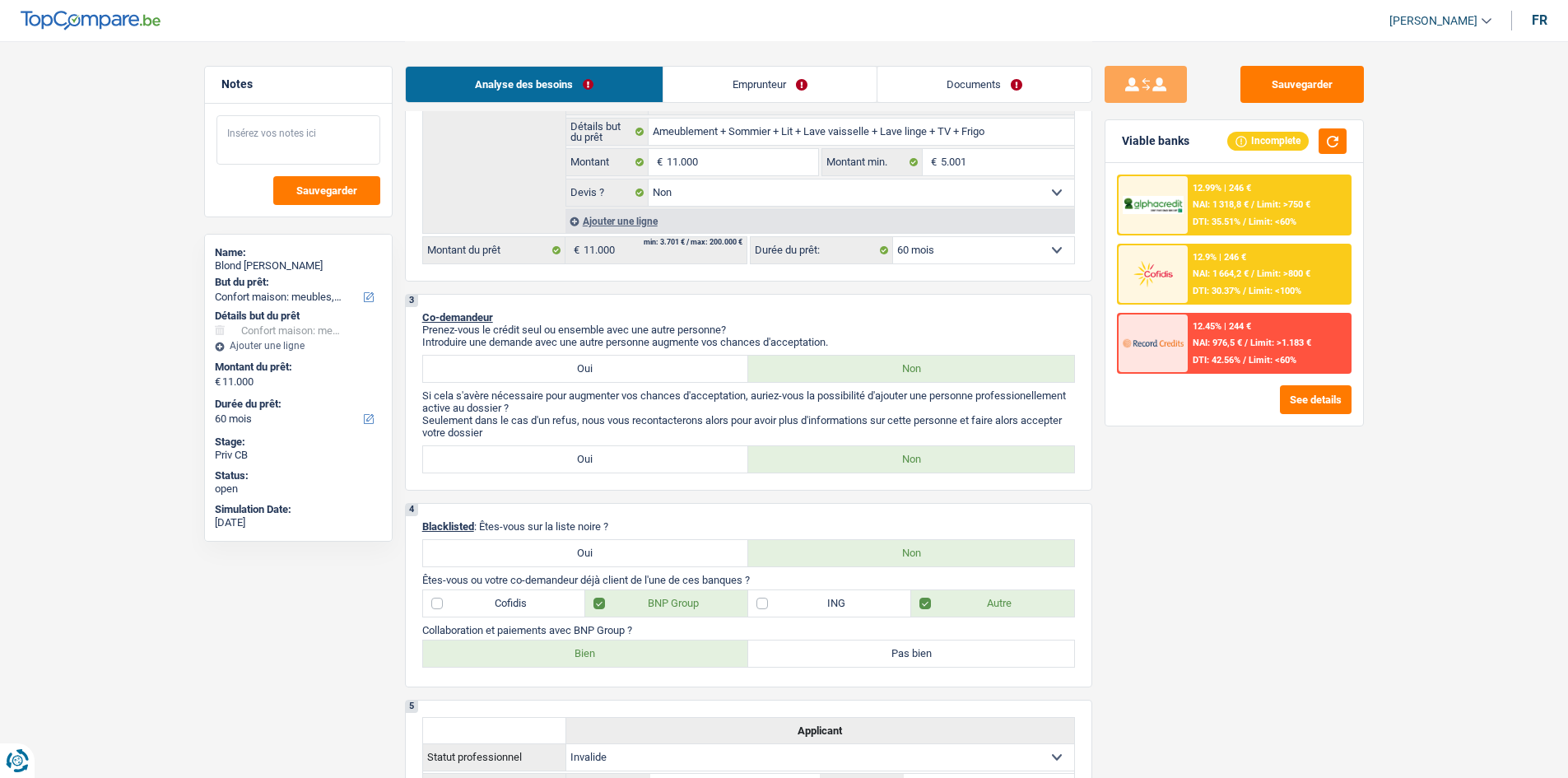
click at [307, 127] on textarea at bounding box center [299, 140] width 164 height 50
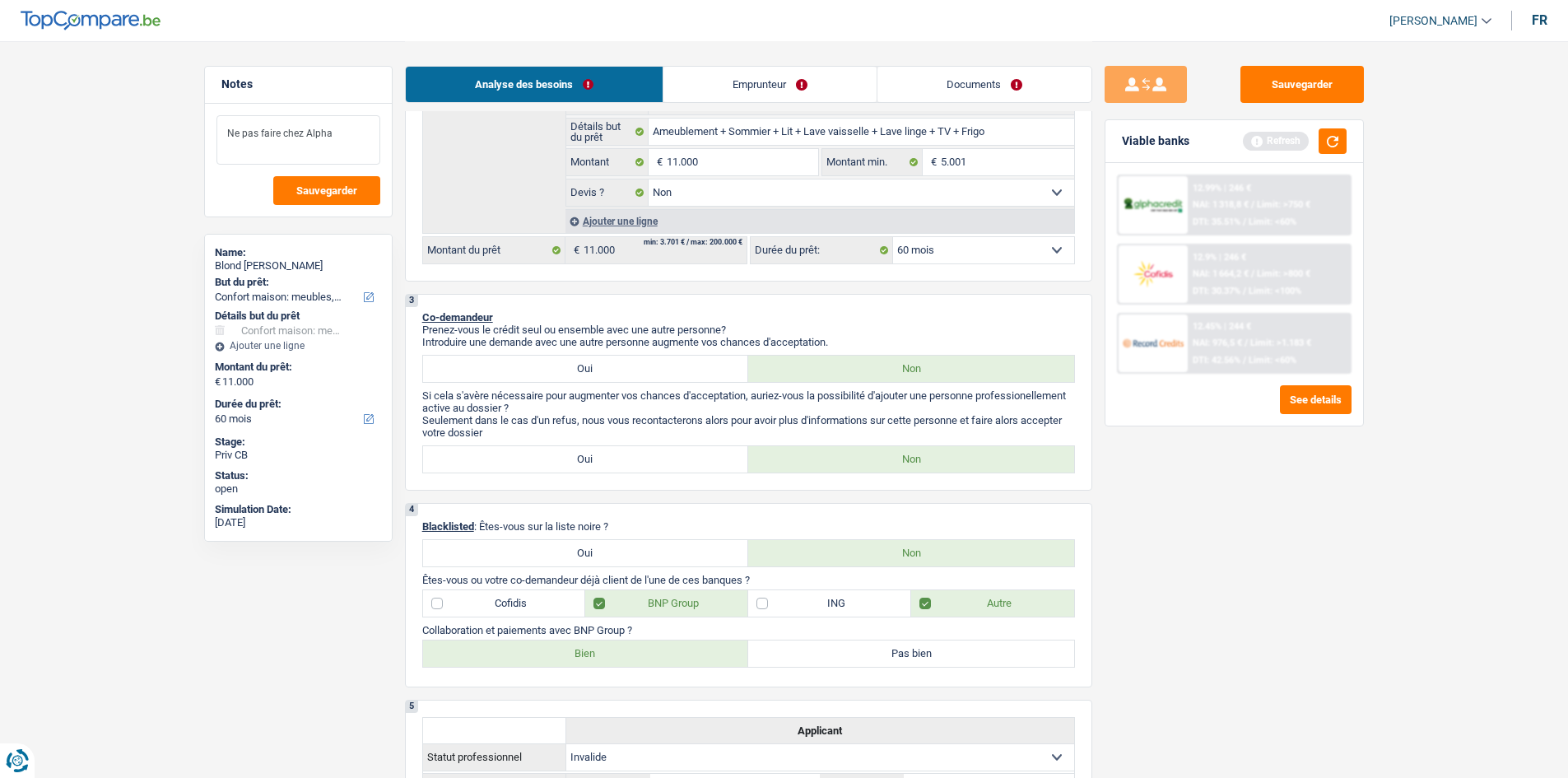
type textarea "Ne pas faire chez Alpha"
click at [1273, 575] on div "Sauvegarder Viable banks Refresh 12.99% | 246 € NAI: 1 318,8 € / Limit: >750 € …" at bounding box center [1234, 408] width 284 height 686
click at [1329, 145] on button "button" at bounding box center [1332, 141] width 28 height 25
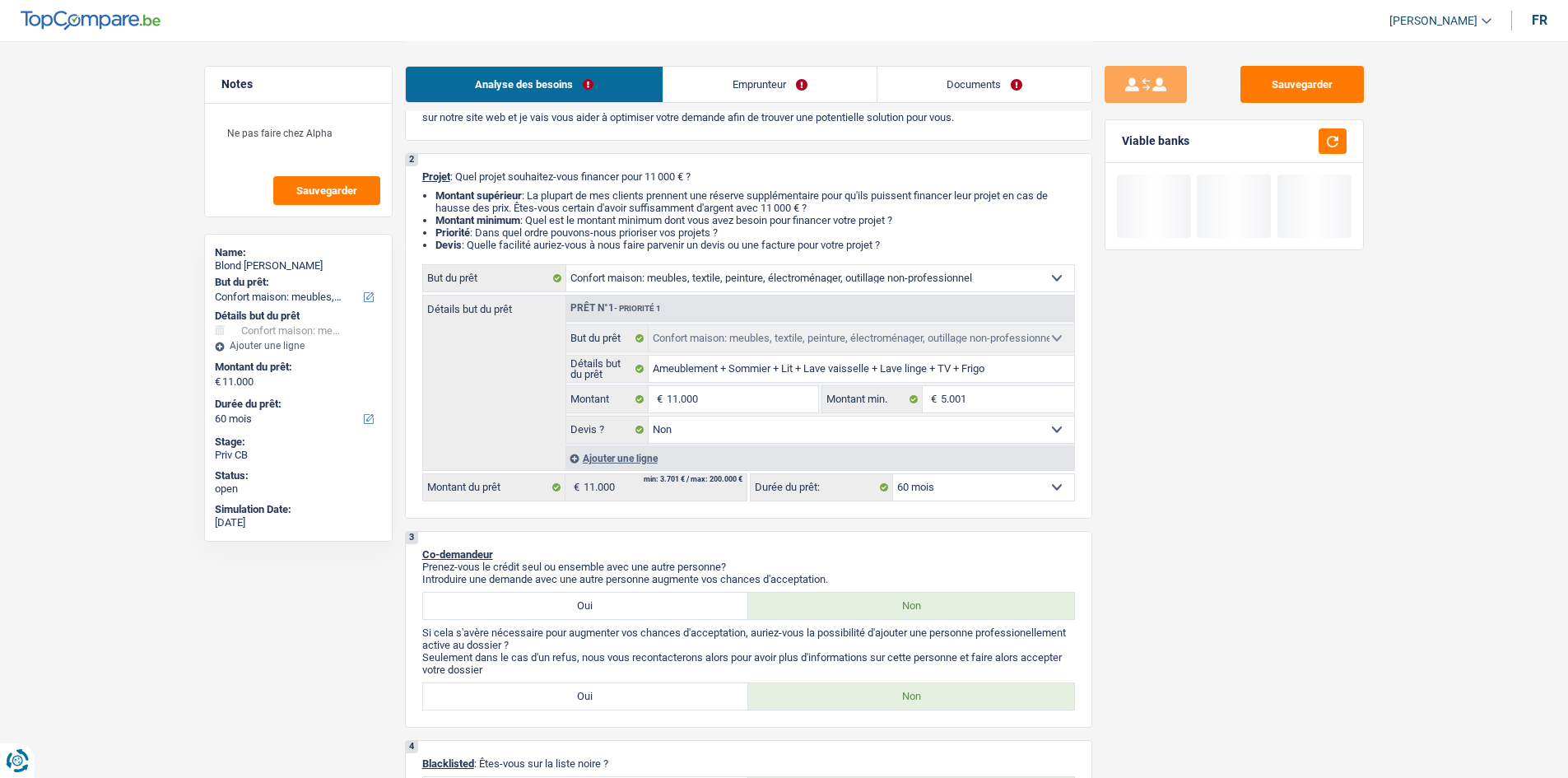
scroll to position [0, 0]
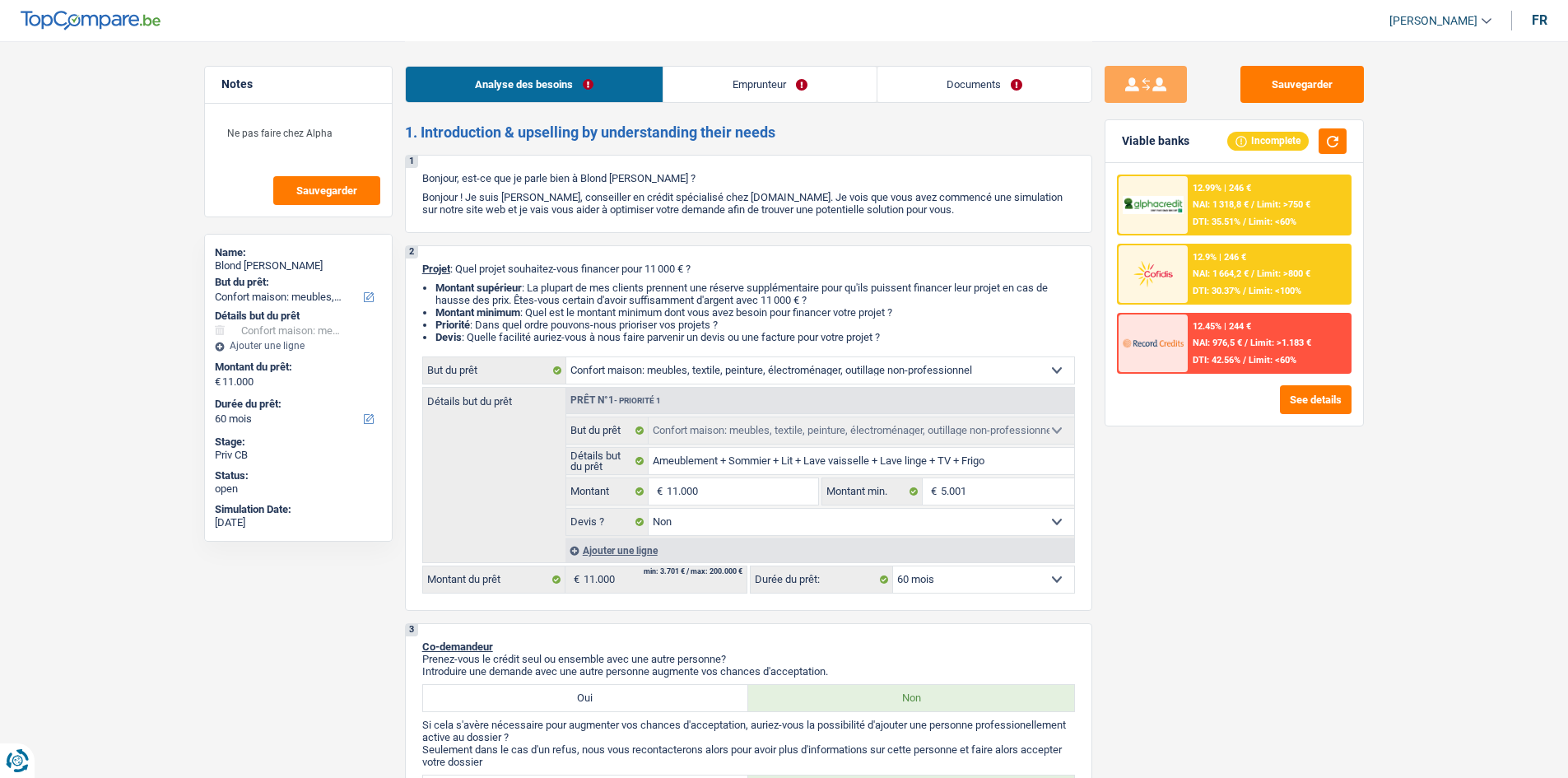
click at [1274, 282] on div "12.9% | 246 € NAI: 1 664,2 € / Limit: >800 € DTI: 30.37% / Limit: <100%" at bounding box center [1269, 274] width 162 height 57
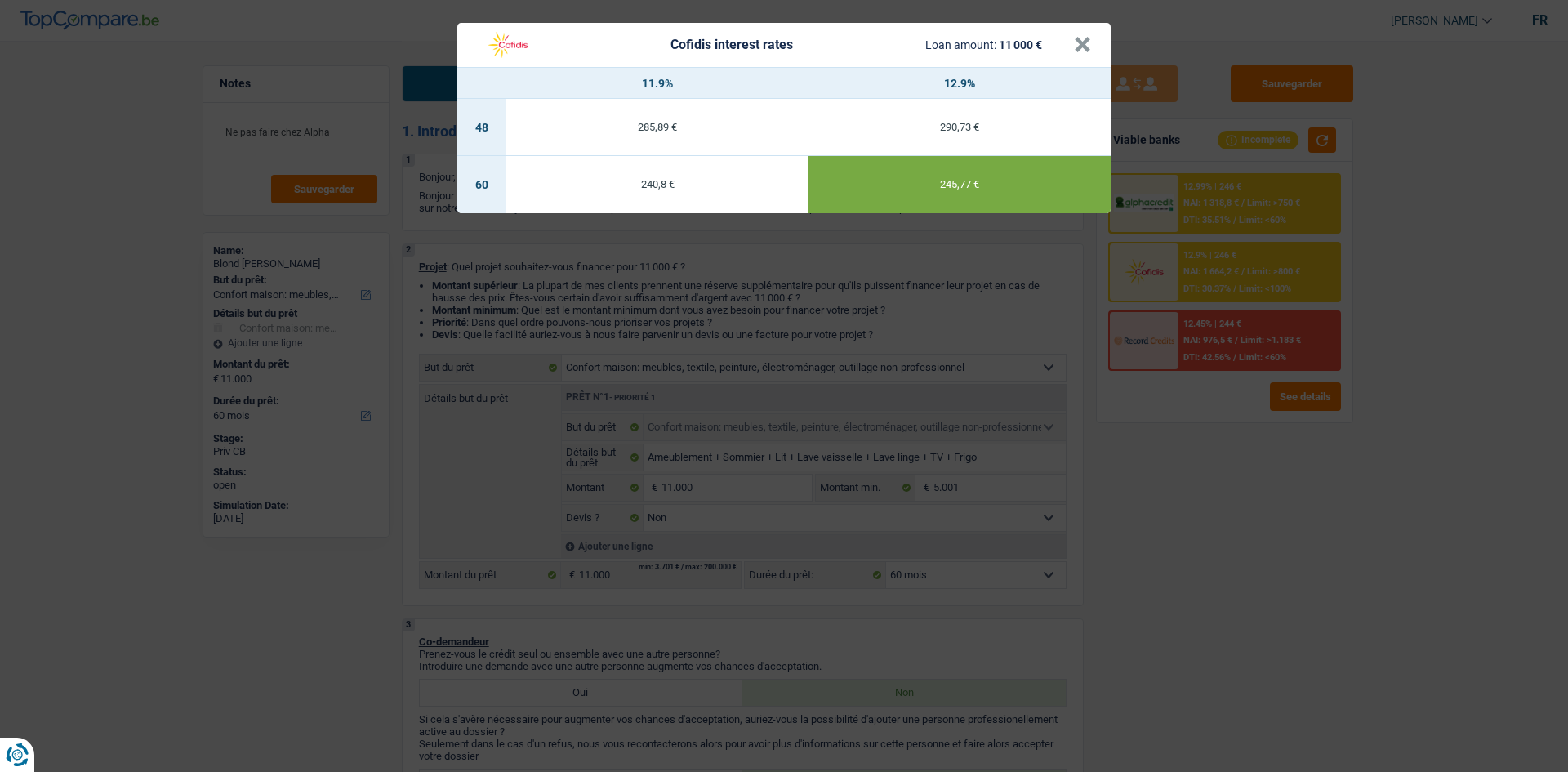
click at [1250, 548] on div "Cofidis interest rates Loan amount: 11 000 € × 11.9% 12.9% 48 285,89 € 290,73 €…" at bounding box center [784, 386] width 1568 height 772
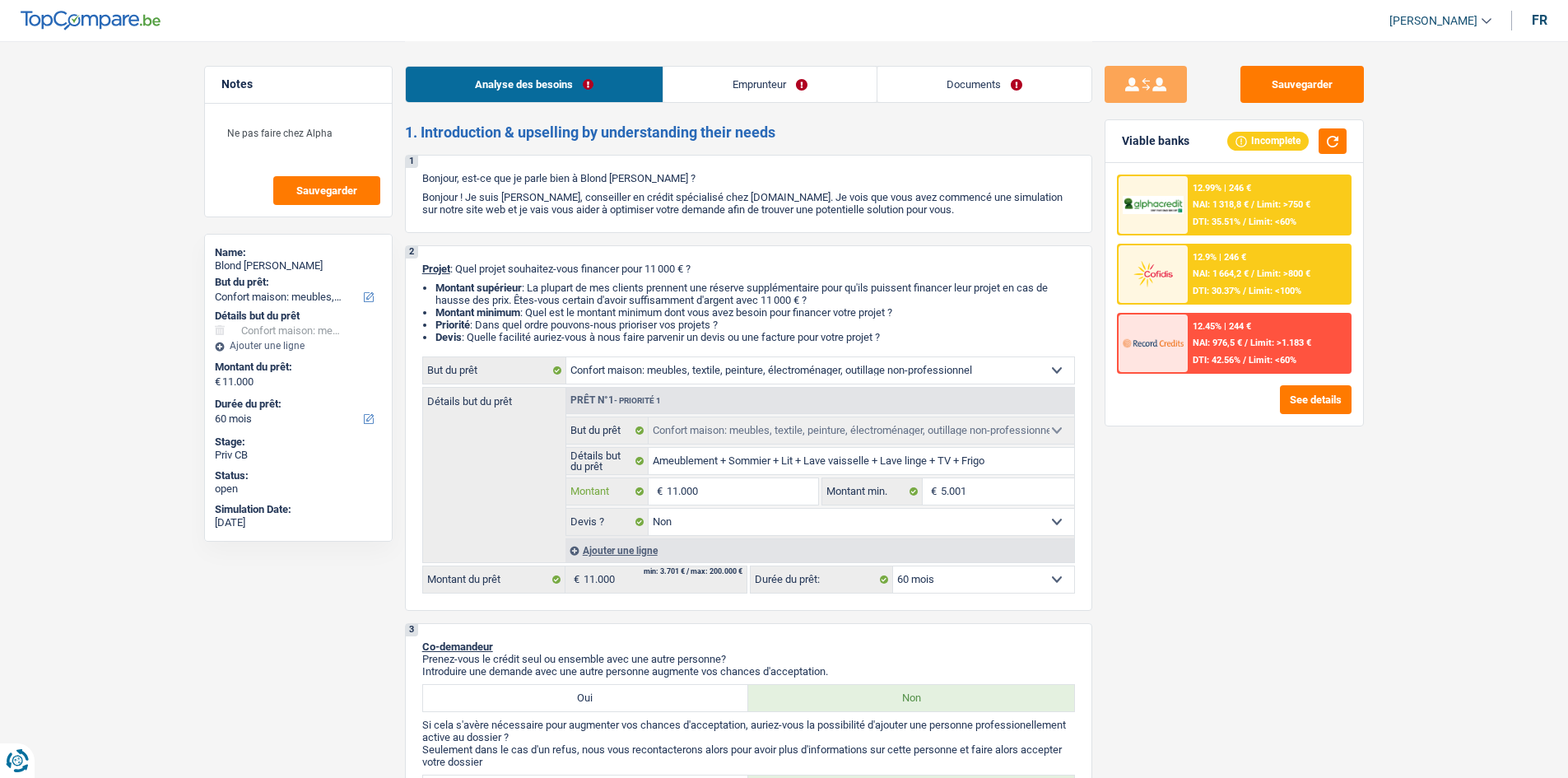
click at [779, 488] on input "11.000" at bounding box center [741, 491] width 151 height 26
click at [968, 491] on input "5.001" at bounding box center [1007, 491] width 133 height 26
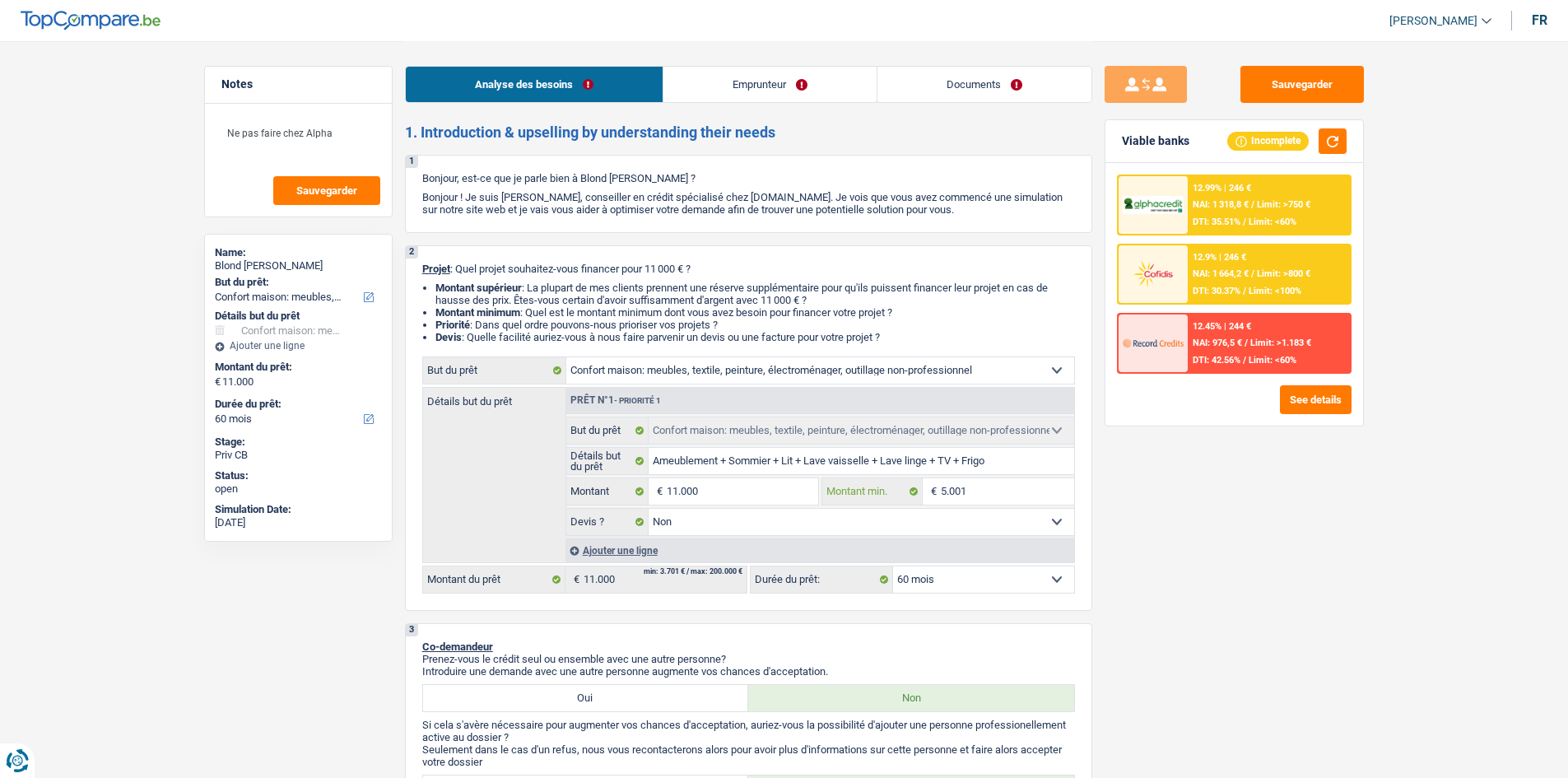
paste input "11.000"
type input "11.000"
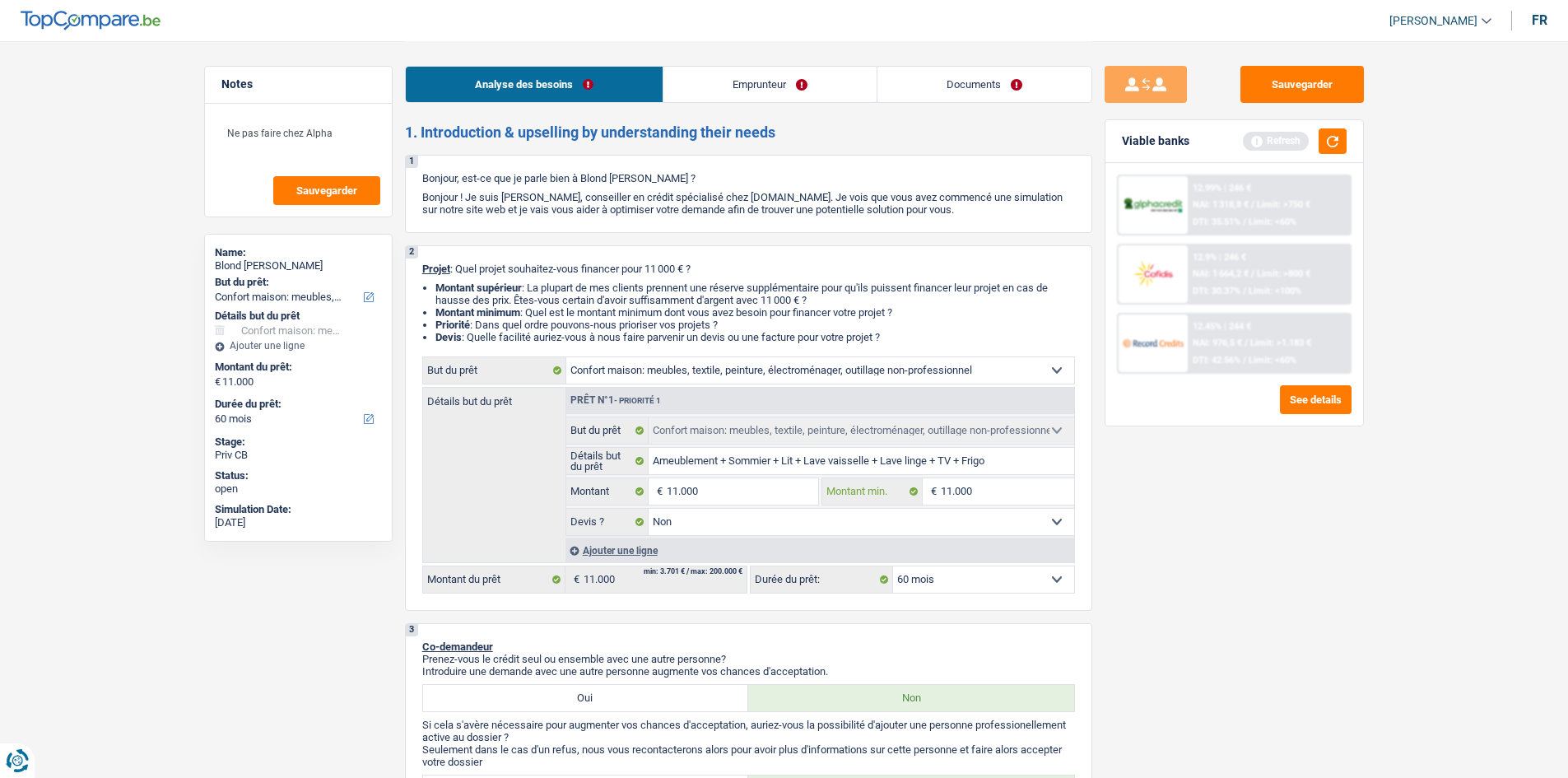
type input "11.000"
click at [1210, 485] on div "Sauvegarder Viable banks Refresh 12.99% | 246 € NAI: 1 318,8 € / Limit: >750 € …" at bounding box center [1234, 408] width 284 height 686
drag, startPoint x: 1328, startPoint y: 128, endPoint x: 1334, endPoint y: 138, distance: 11.7
click at [1329, 128] on button "button" at bounding box center [1332, 141] width 28 height 25
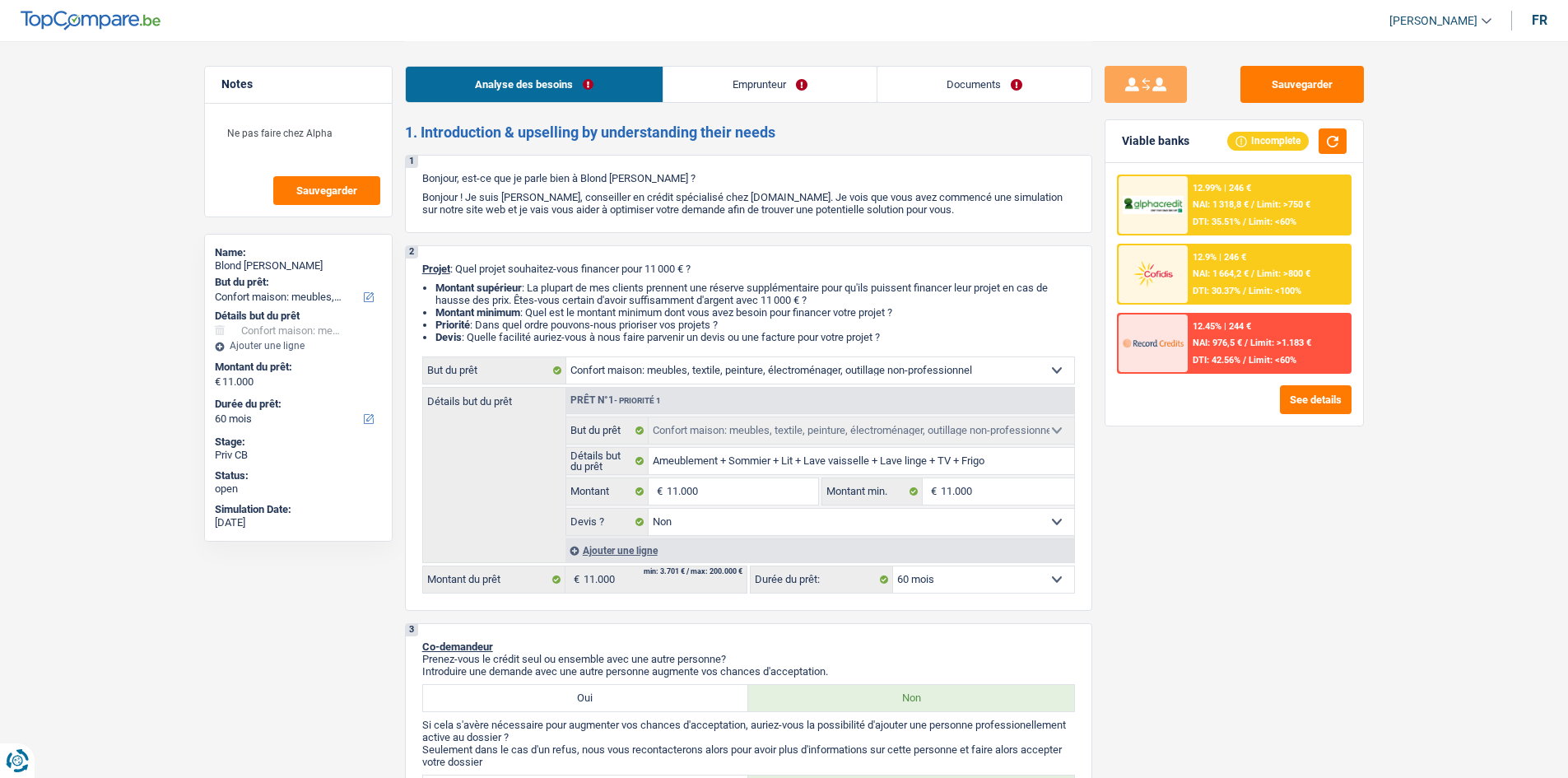
click at [1220, 269] on span "NAI: 1 664,2 €" at bounding box center [1220, 273] width 56 height 11
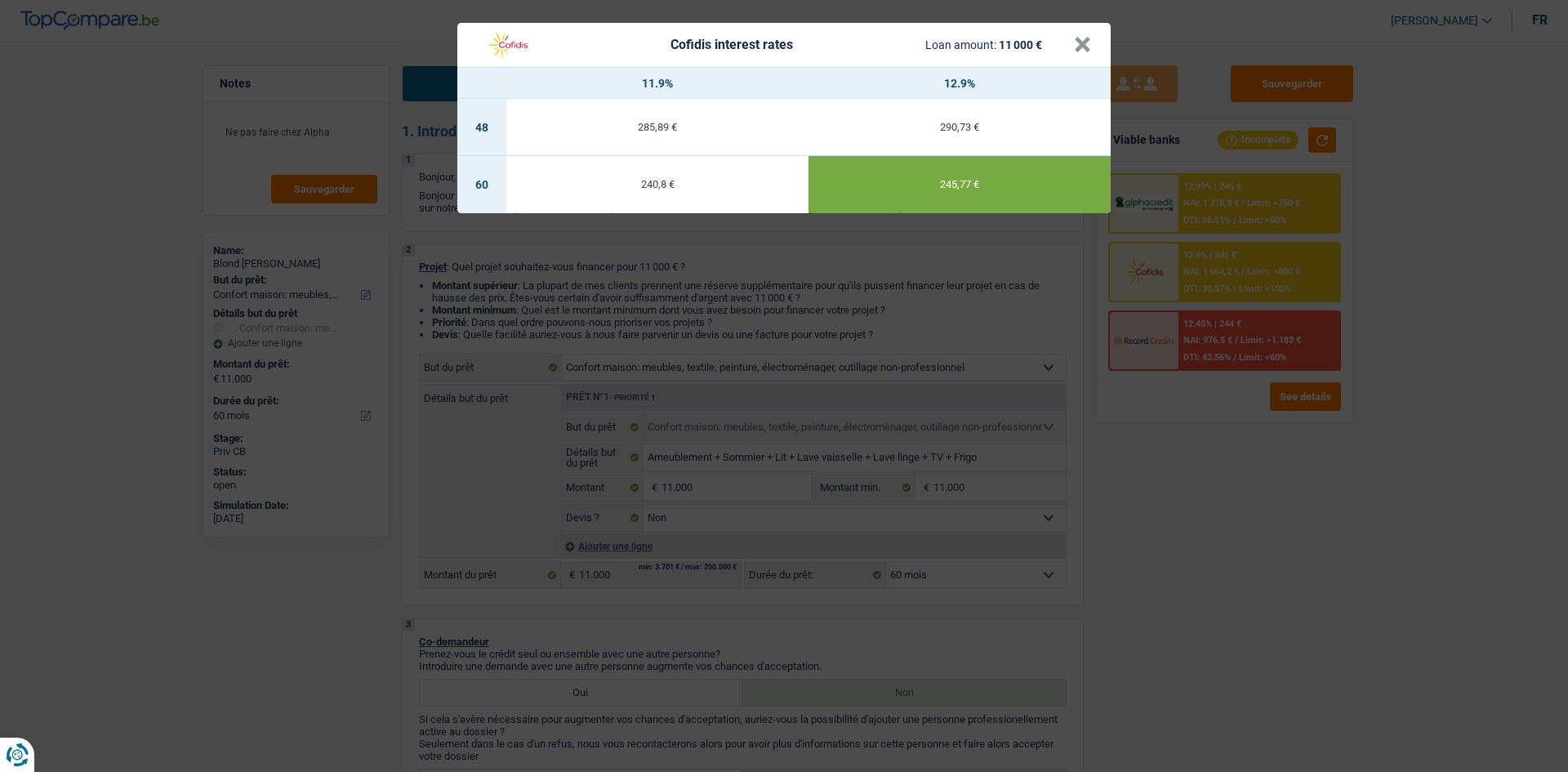
click at [1416, 288] on div "Cofidis interest rates Loan amount: 11 000 € × 11.9% 12.9% 48 285,89 € 290,73 €…" at bounding box center [784, 386] width 1568 height 772
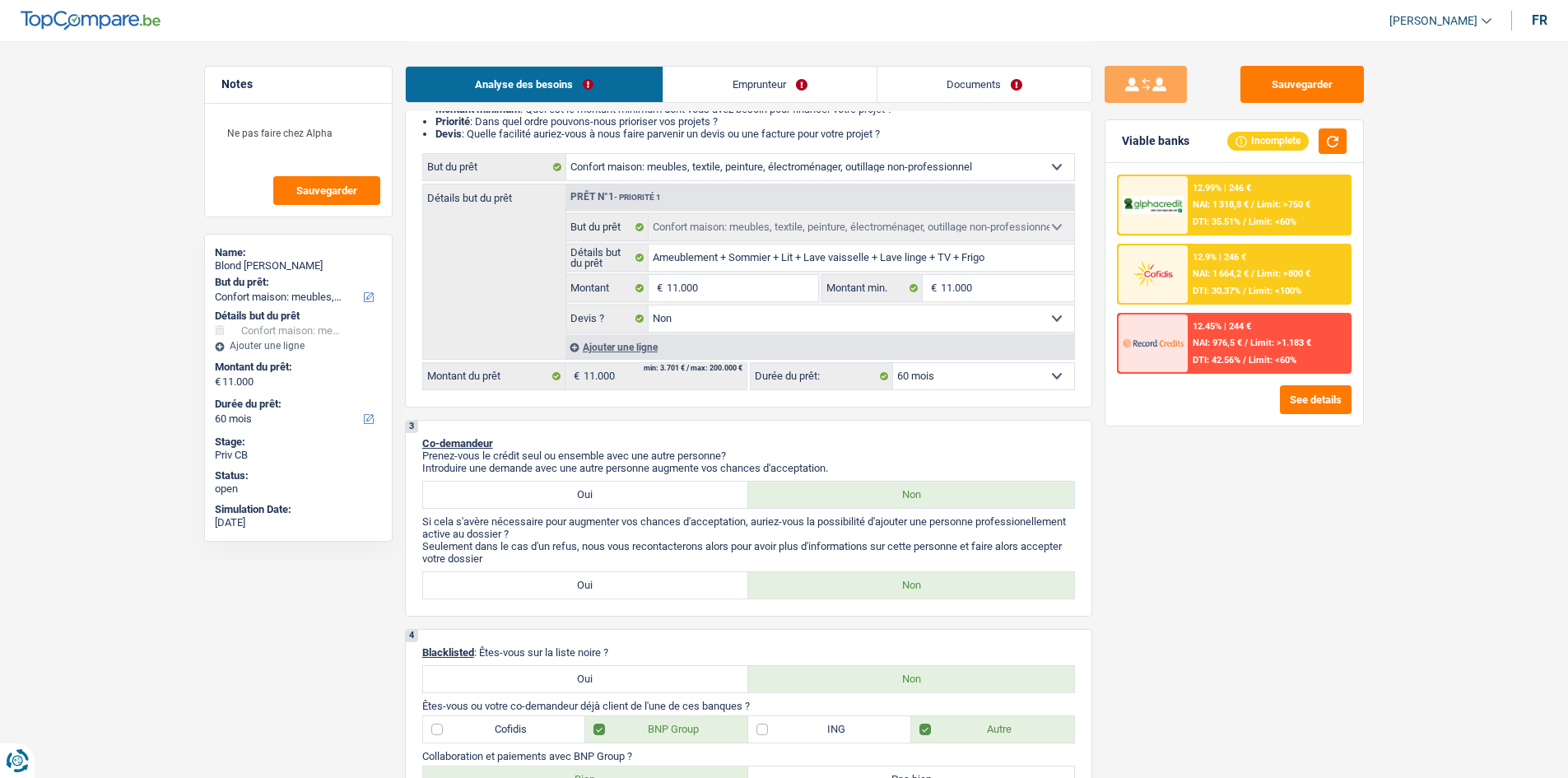
scroll to position [165, 0]
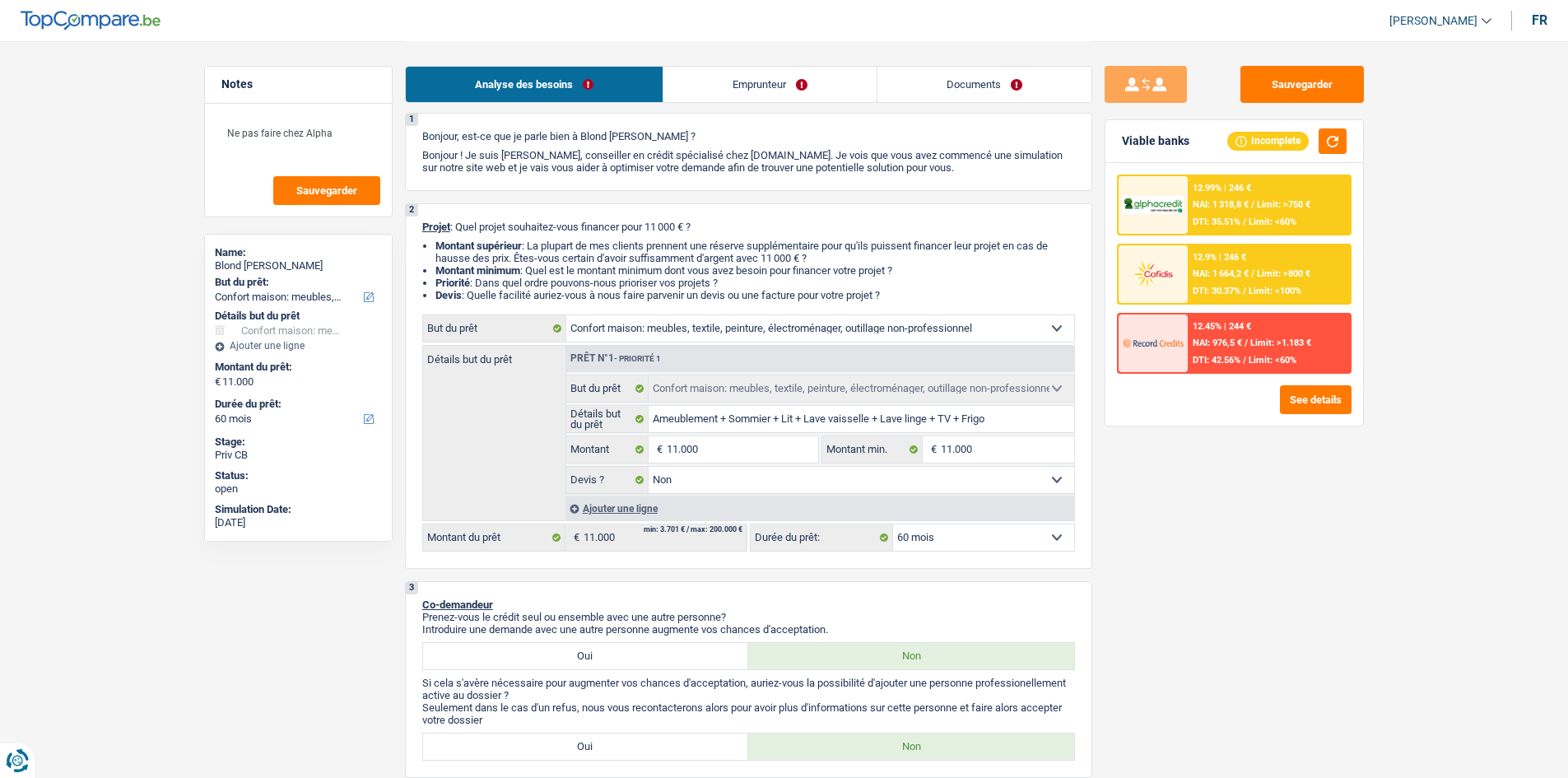
scroll to position [0, 0]
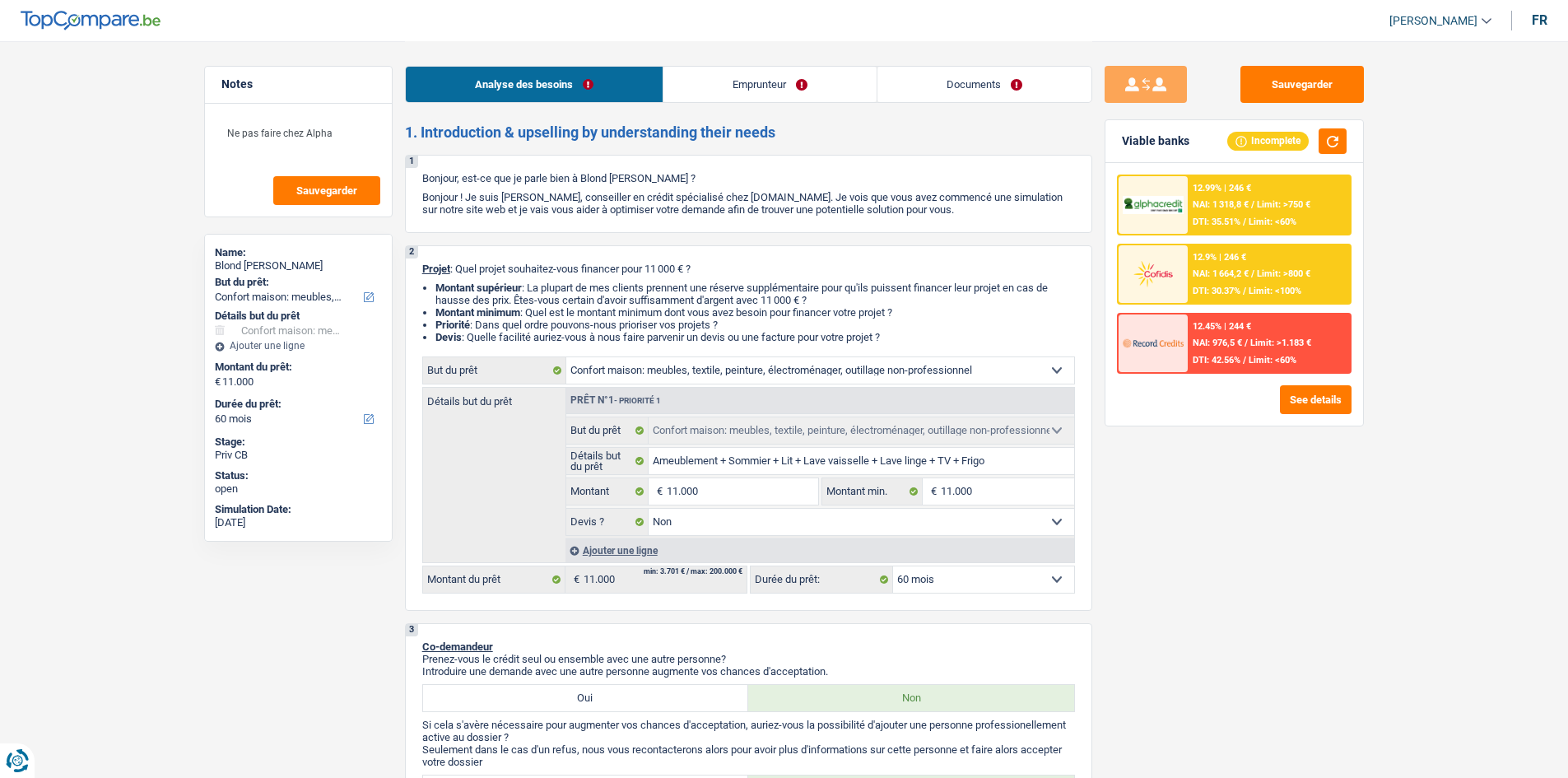
click at [817, 74] on link "Emprunteur" at bounding box center [769, 84] width 213 height 35
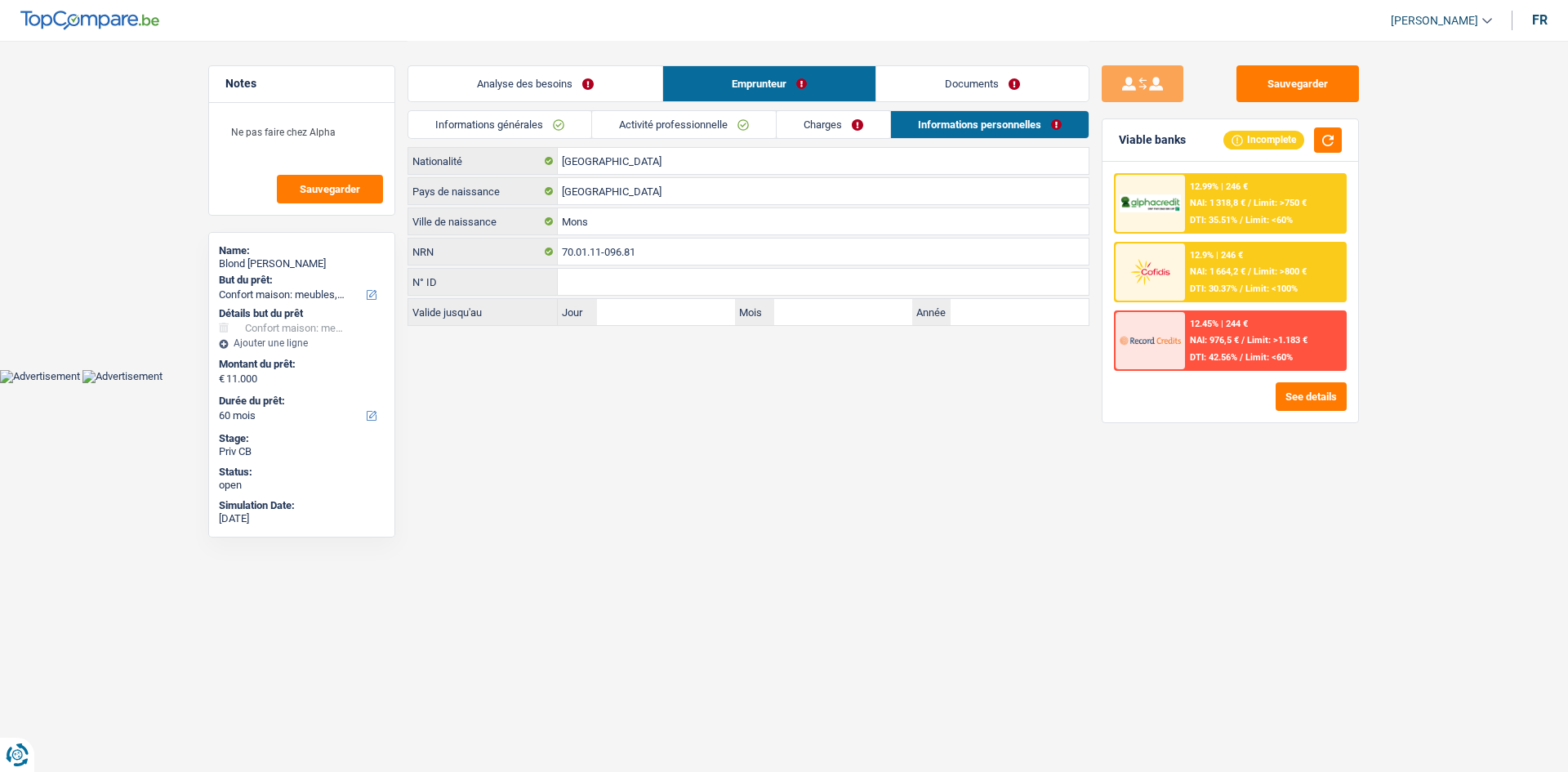
click at [568, 124] on link "Informations générales" at bounding box center [500, 125] width 183 height 27
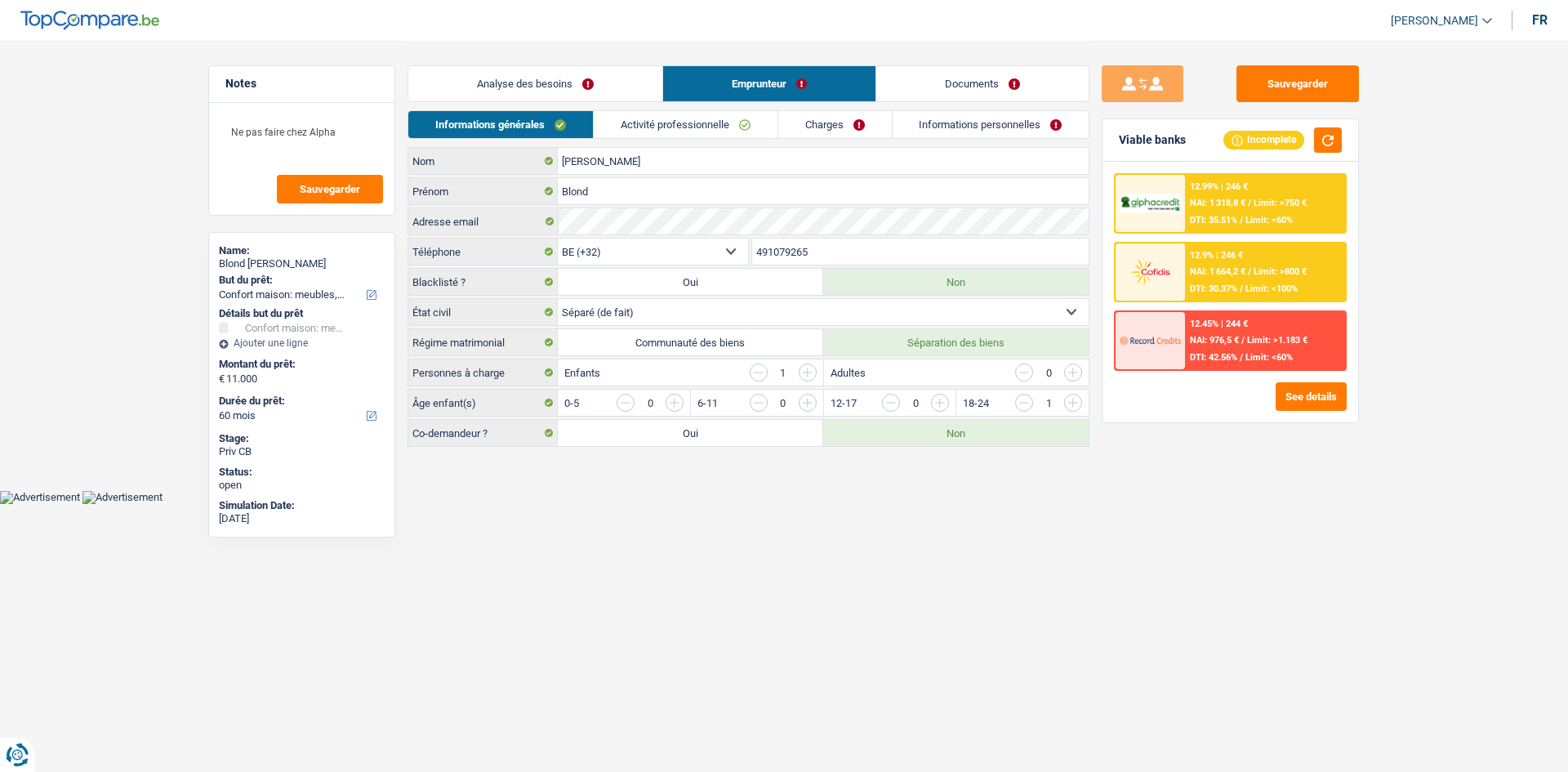
click at [613, 131] on link "Activité professionnelle" at bounding box center [686, 125] width 184 height 27
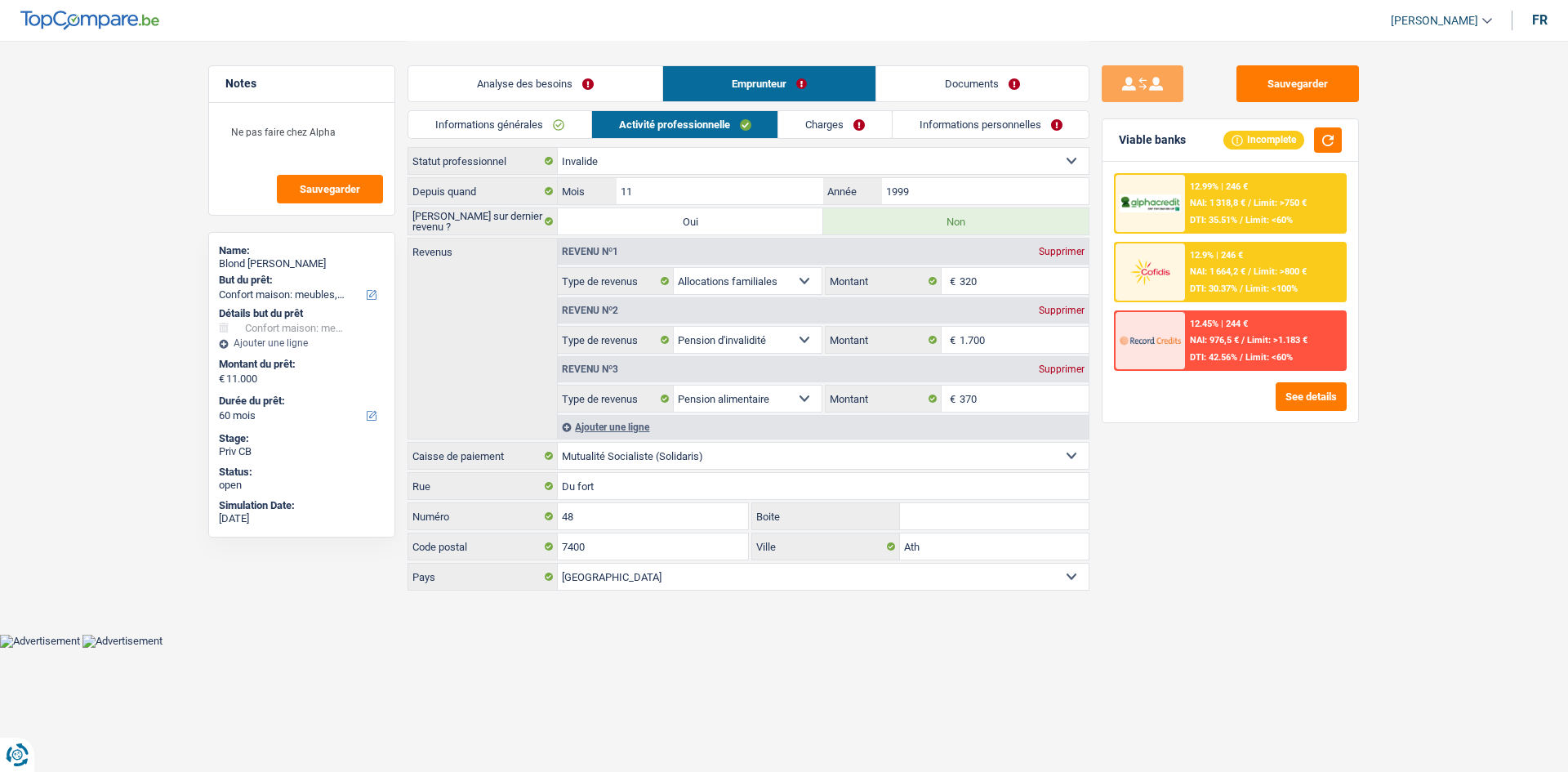
click at [820, 130] on link "Charges" at bounding box center [835, 125] width 114 height 27
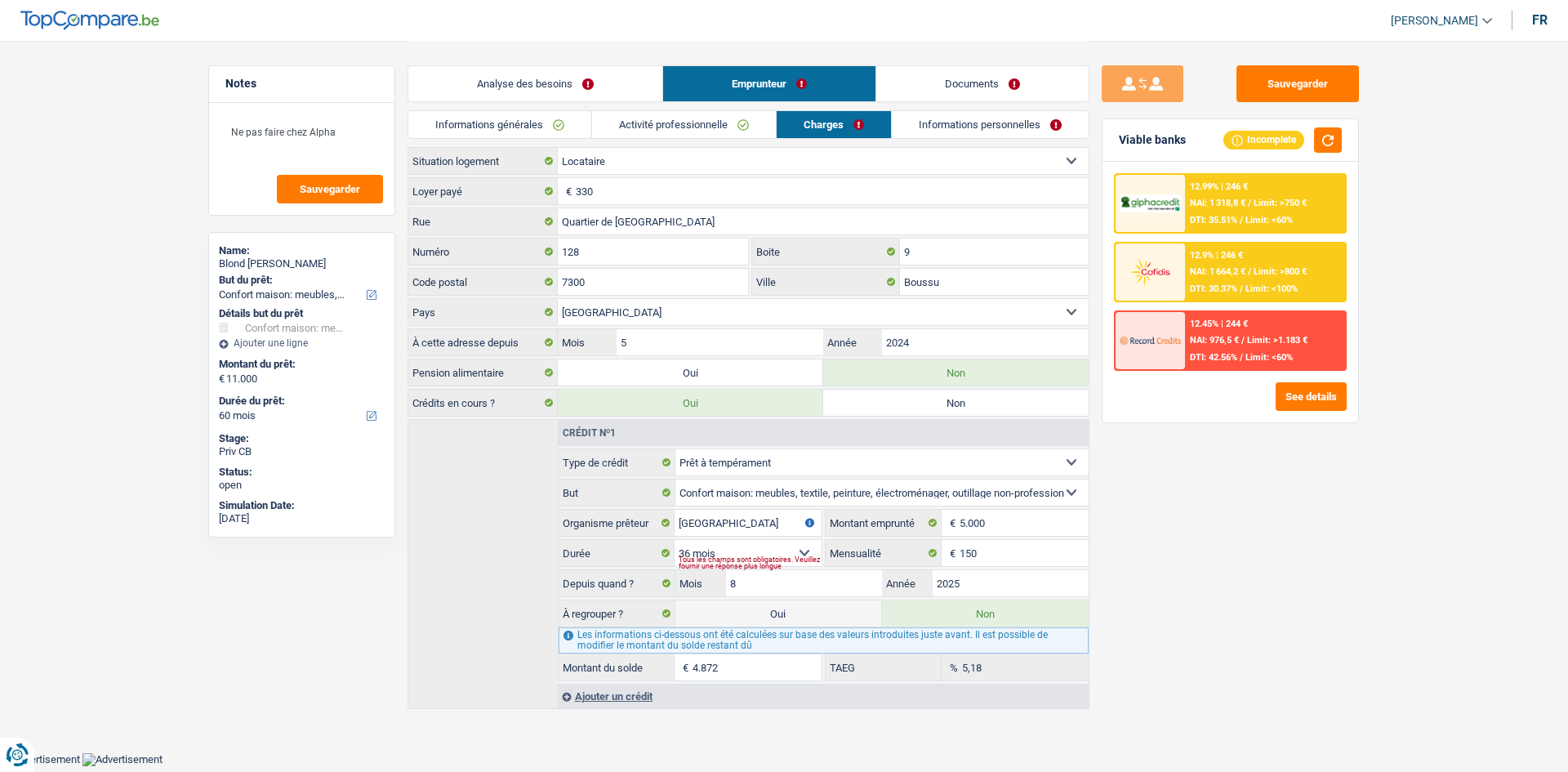
click at [914, 119] on link "Informations personnelles" at bounding box center [990, 125] width 197 height 27
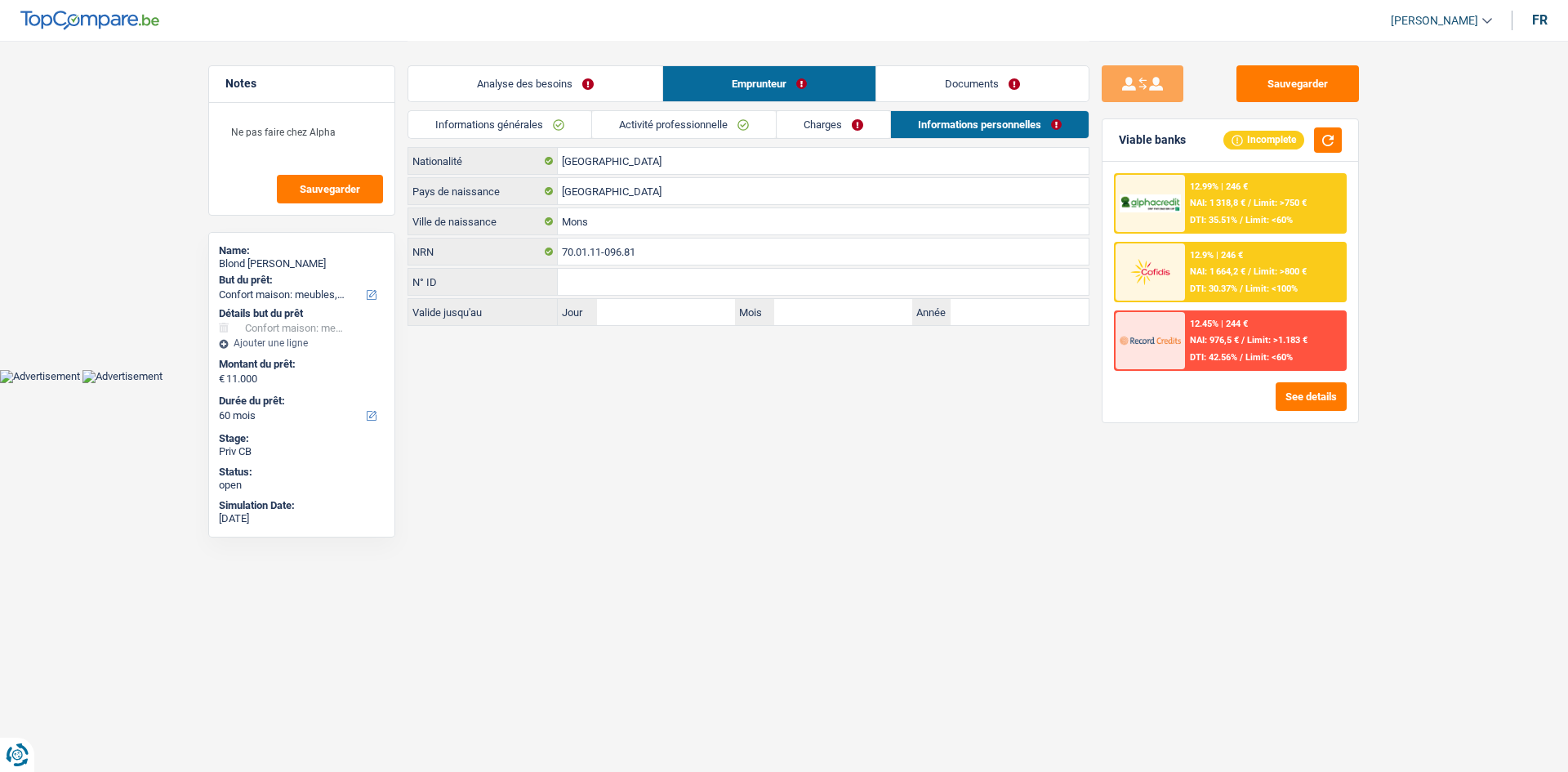
click at [933, 84] on link "Documents" at bounding box center [983, 84] width 213 height 35
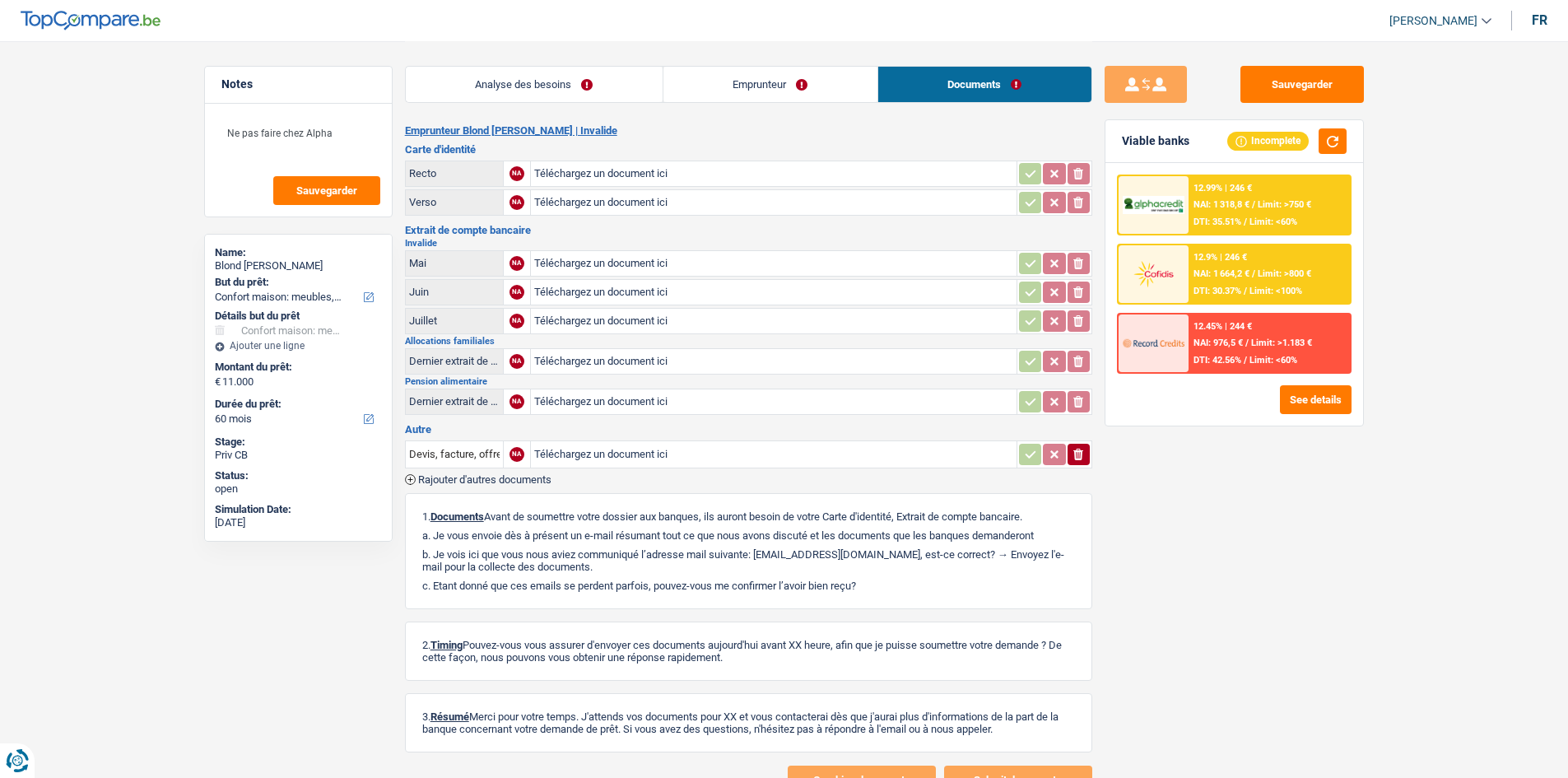
click at [596, 83] on link "Analyse des besoins" at bounding box center [534, 84] width 256 height 35
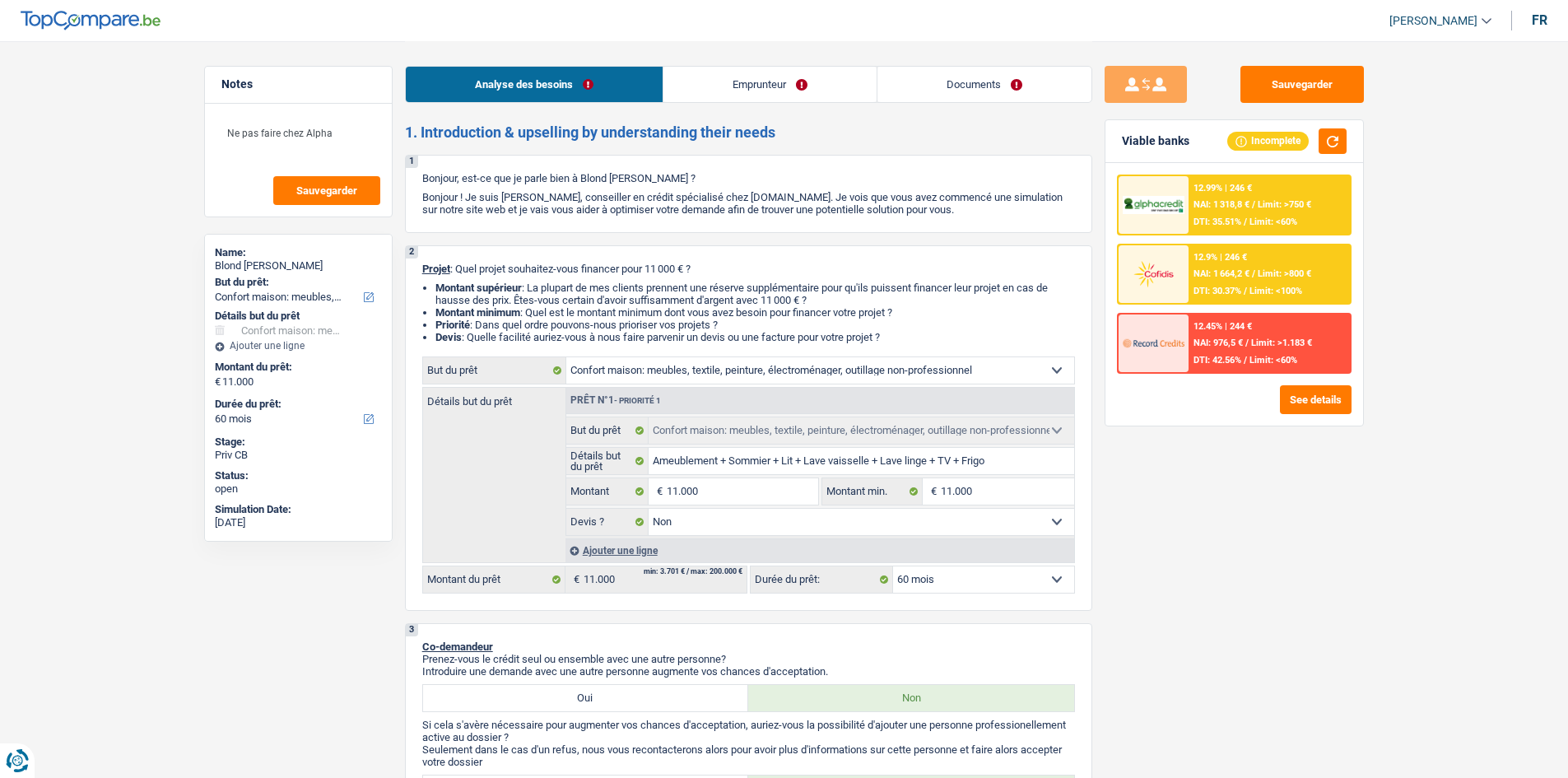
click at [1356, 507] on div "Sauvegarder Viable banks Incomplete 12.99% | 246 € NAI: 1 318,8 € / Limit: >750…" at bounding box center [1234, 408] width 284 height 686
click at [1292, 86] on button "Sauvegarder" at bounding box center [1301, 84] width 123 height 37
click at [1264, 461] on div "Sauvegarder Viable banks Incomplete 12.99% | 246 € NAI: 1 318,8 € / Limit: >750…" at bounding box center [1234, 408] width 284 height 686
click at [1314, 79] on button "Sauvegarder" at bounding box center [1301, 84] width 123 height 37
click at [622, 29] on header "Habib Tasan Se déconnecter fr" at bounding box center [784, 21] width 1568 height 42
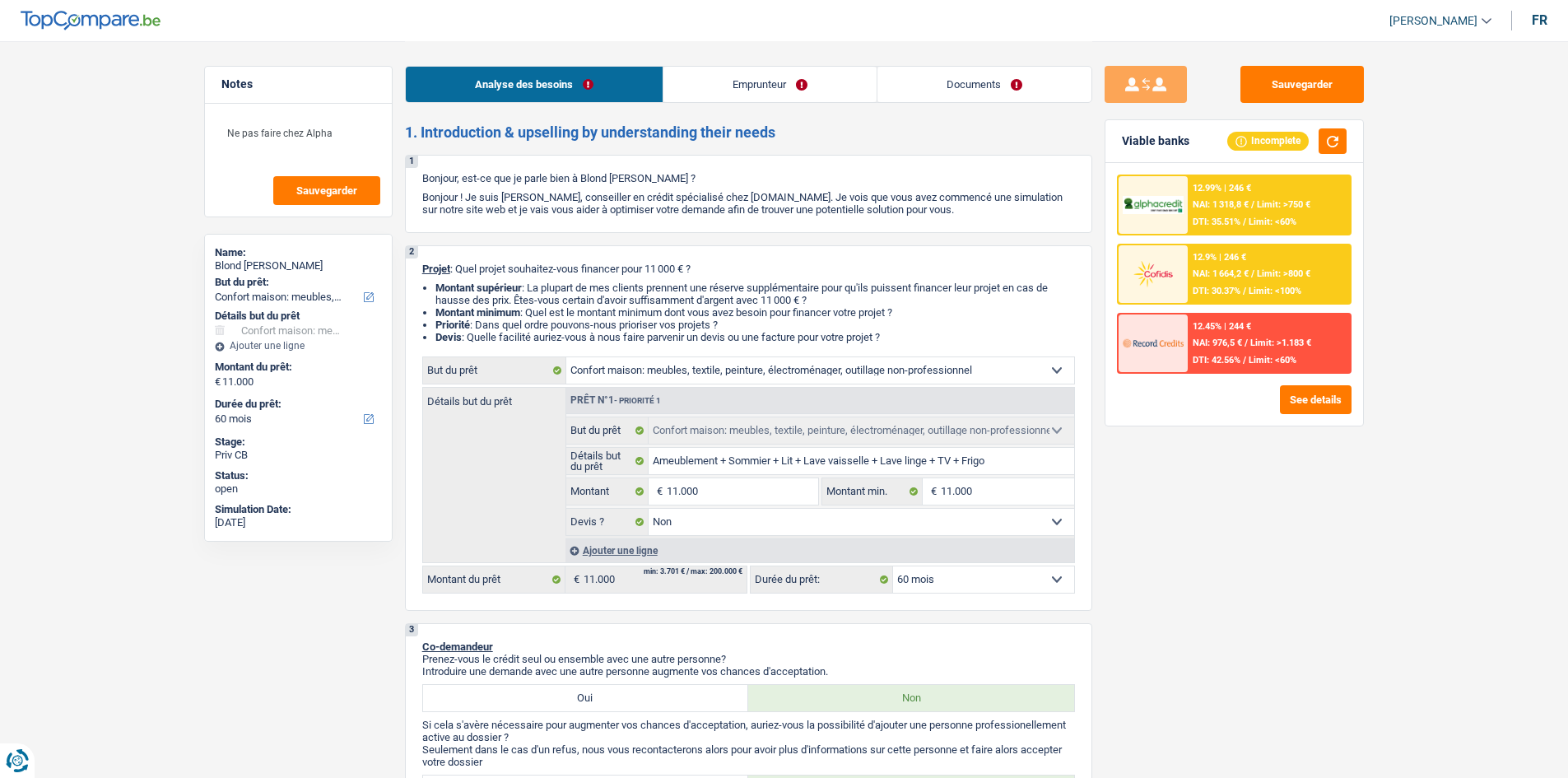
click at [1290, 261] on div "12.9% | 246 € NAI: 1 664,2 € / Limit: >800 € DTI: 30.37% / Limit: <100%" at bounding box center [1269, 274] width 162 height 57
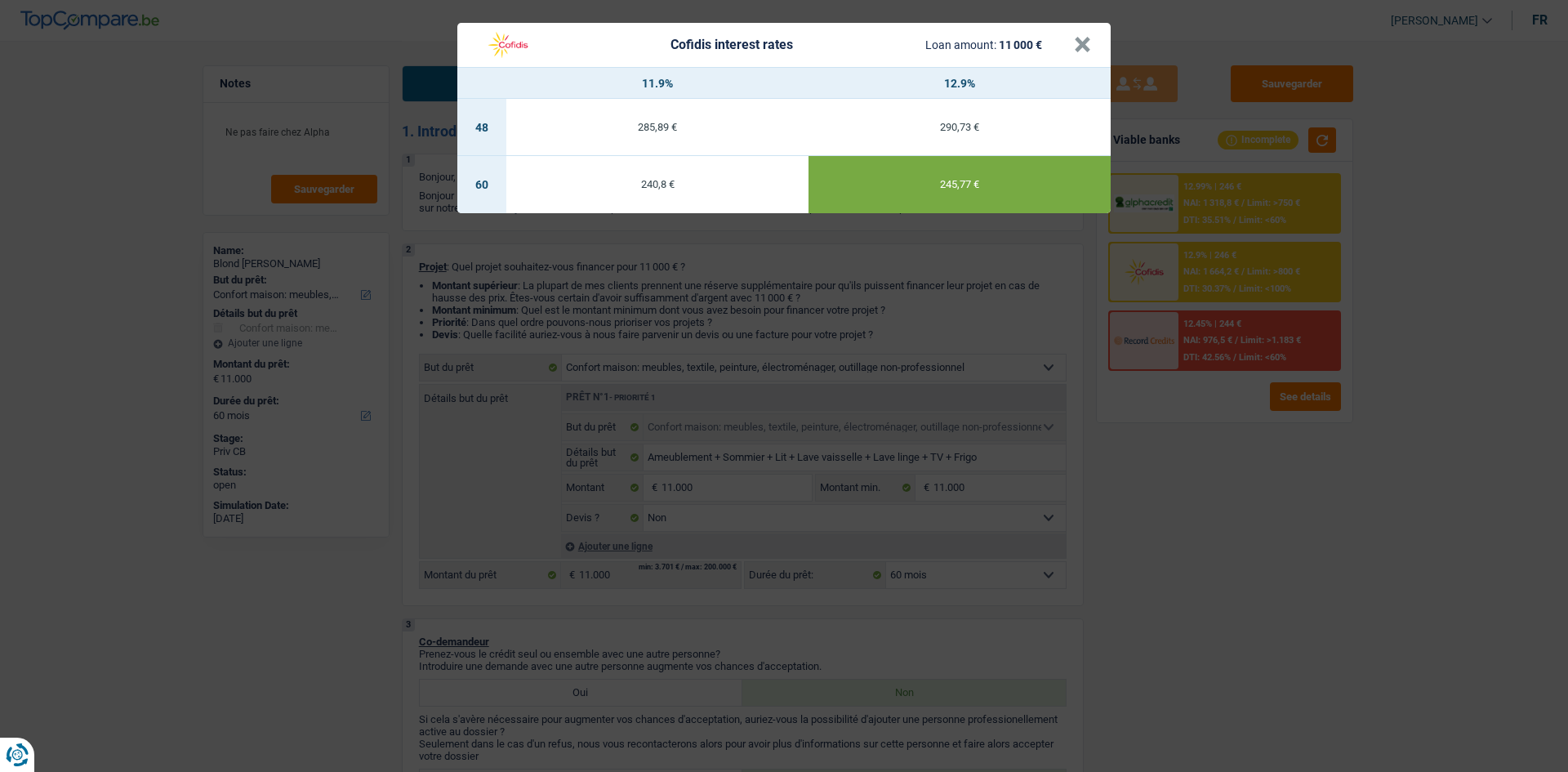
click at [696, 187] on div "240,8 €" at bounding box center [657, 184] width 302 height 11
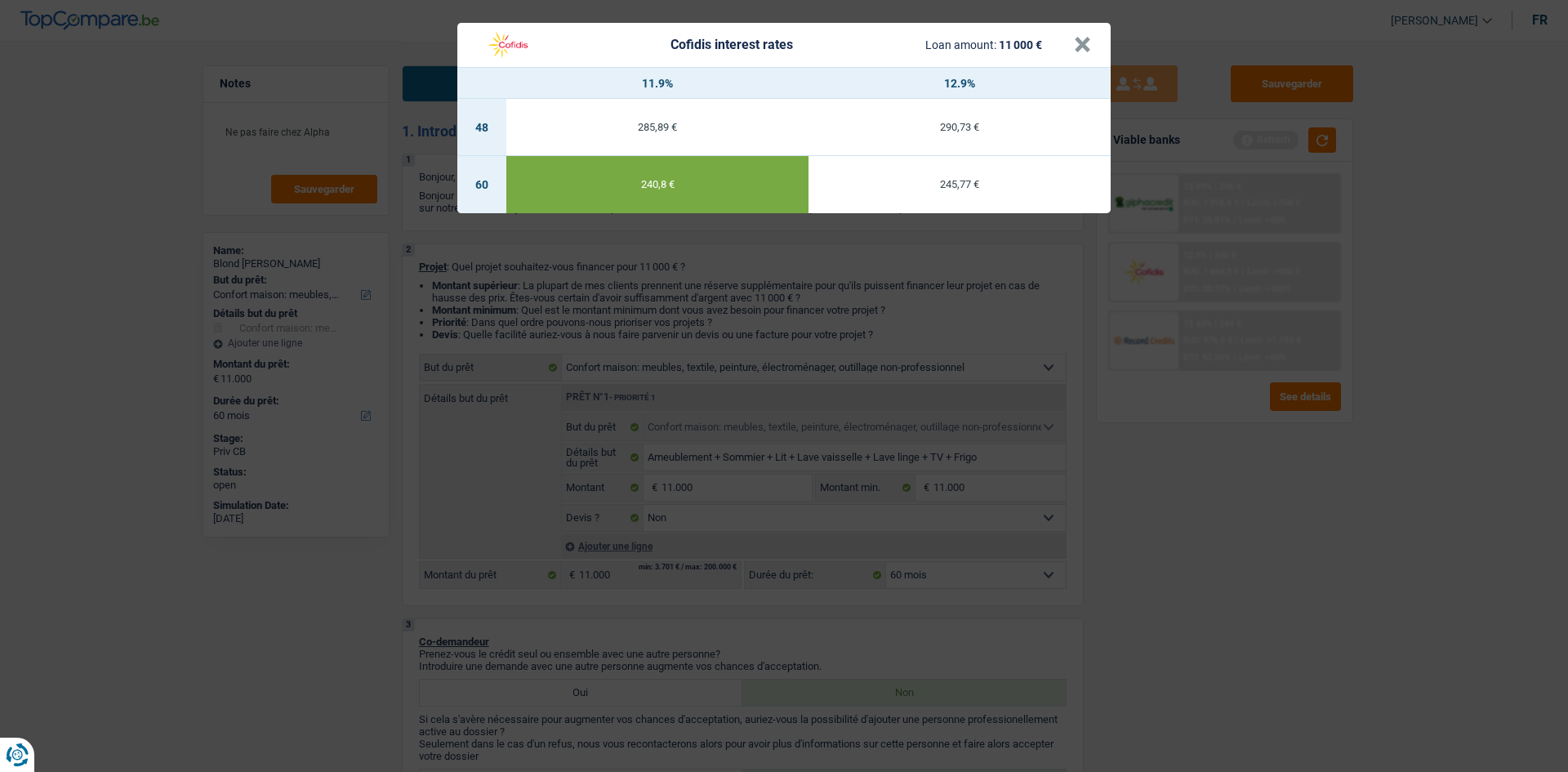
click at [1255, 512] on div "Cofidis interest rates Loan amount: 11 000 € × 11.9% 12.9% 48 285,89 € 290,73 €…" at bounding box center [784, 386] width 1568 height 772
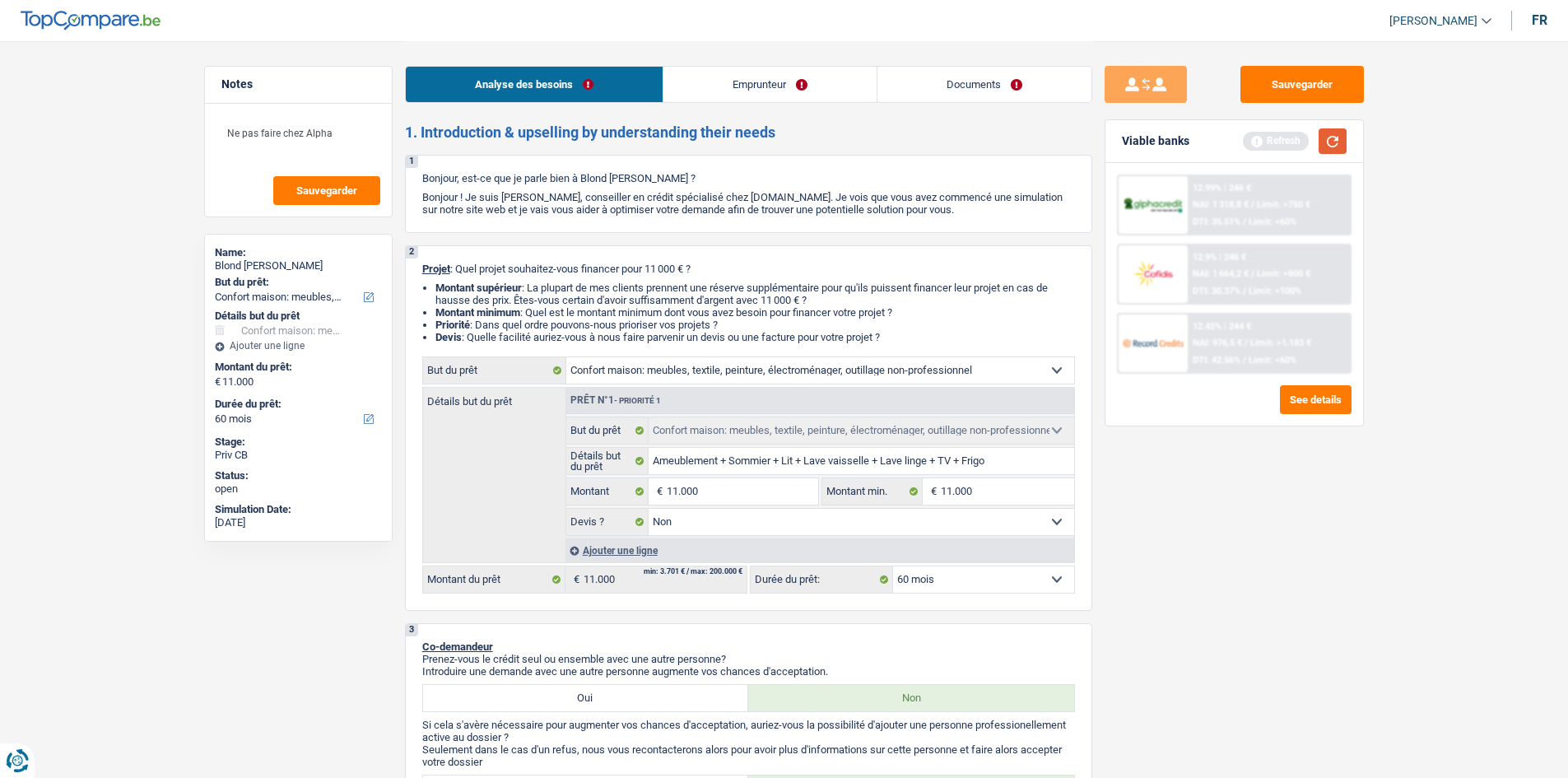
click at [1333, 153] on button "button" at bounding box center [1332, 141] width 28 height 25
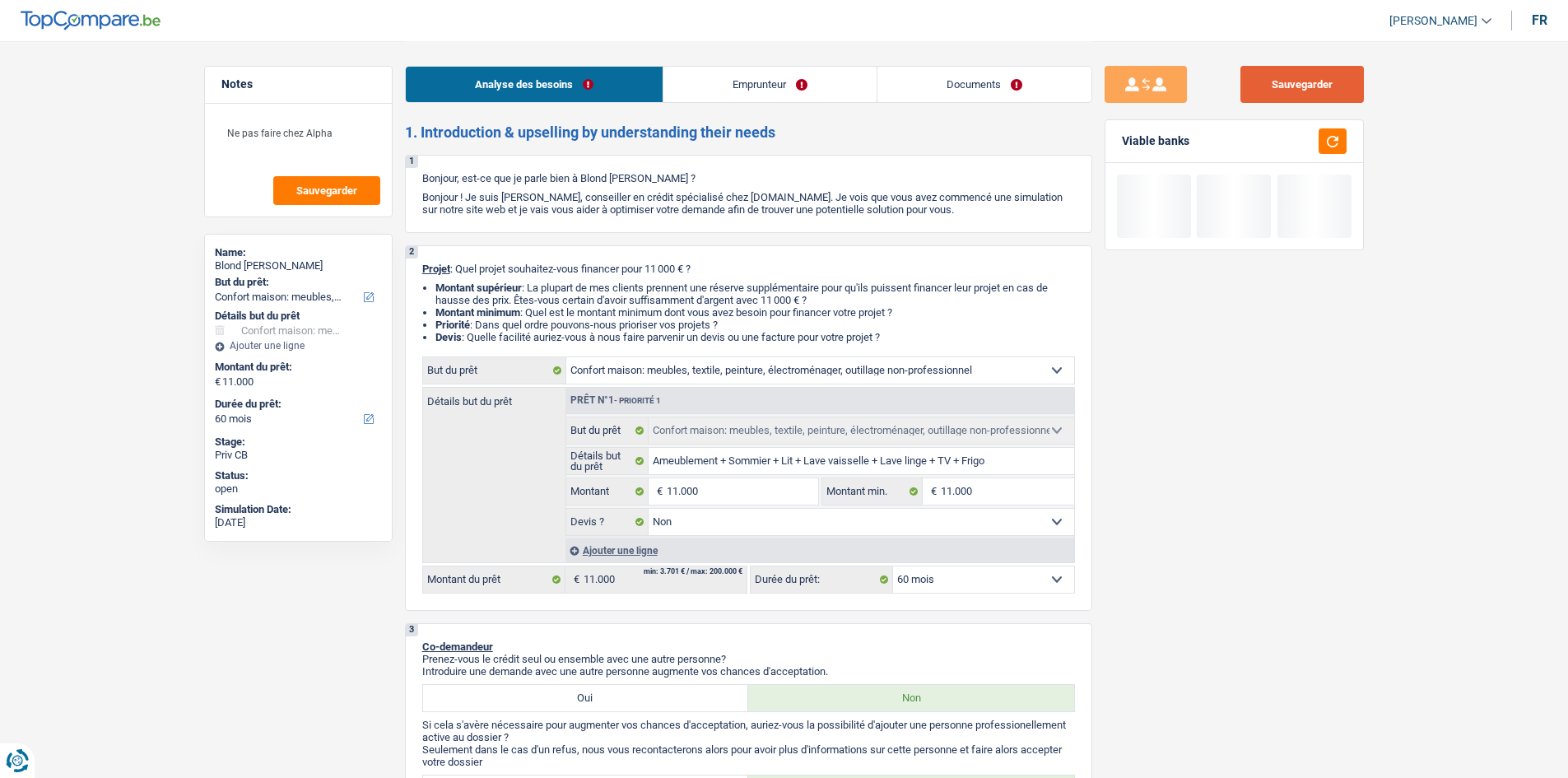
click at [1341, 69] on button "Sauvegarder" at bounding box center [1301, 84] width 123 height 37
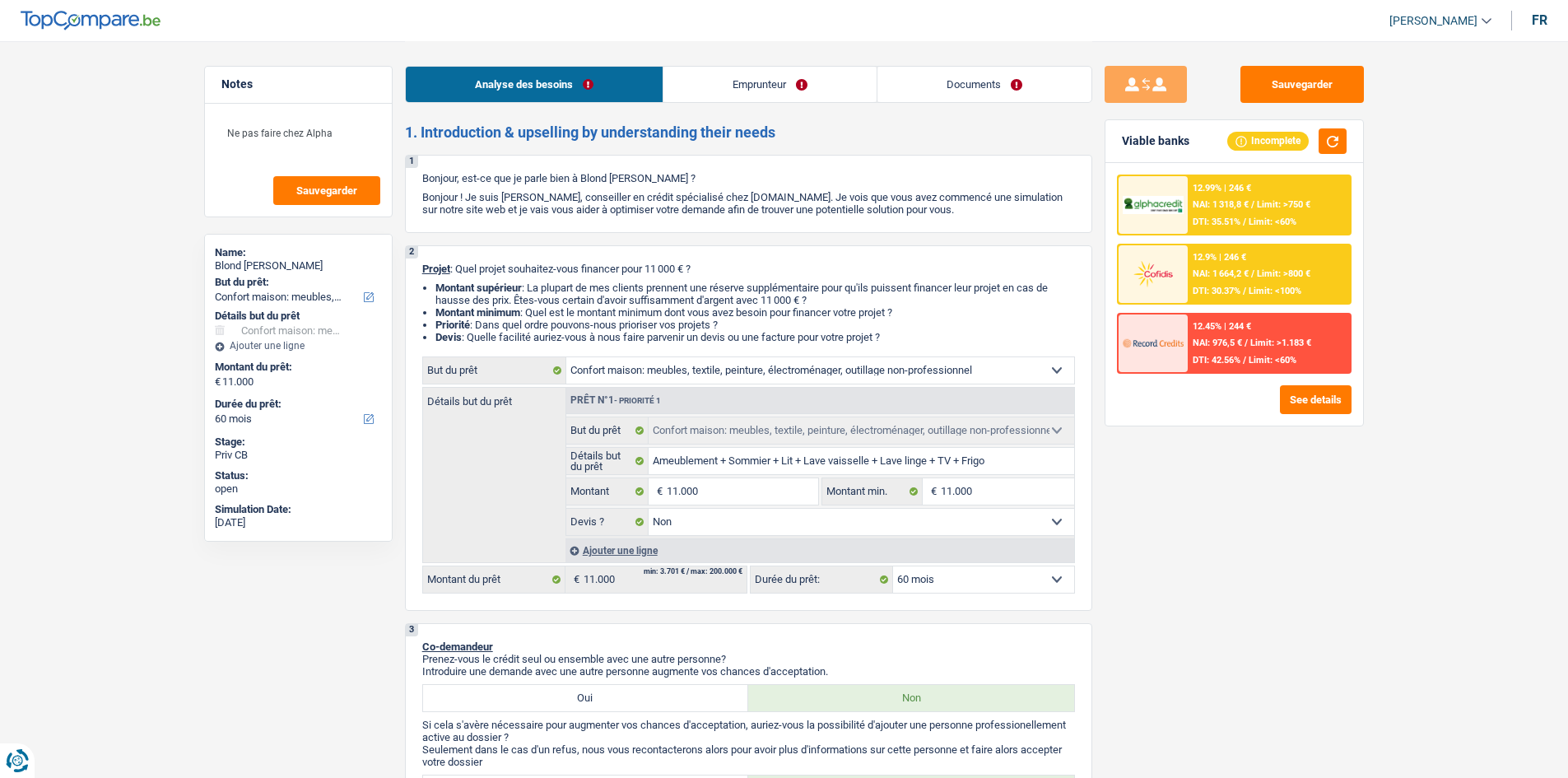
click at [984, 134] on h2 "1. Introduction & upselling by understanding their needs" at bounding box center [748, 132] width 687 height 18
click at [1295, 554] on div "Sauvegarder Viable banks Incomplete 12.99% | 246 € NAI: 1 318,8 € / Limit: >750…" at bounding box center [1234, 408] width 284 height 686
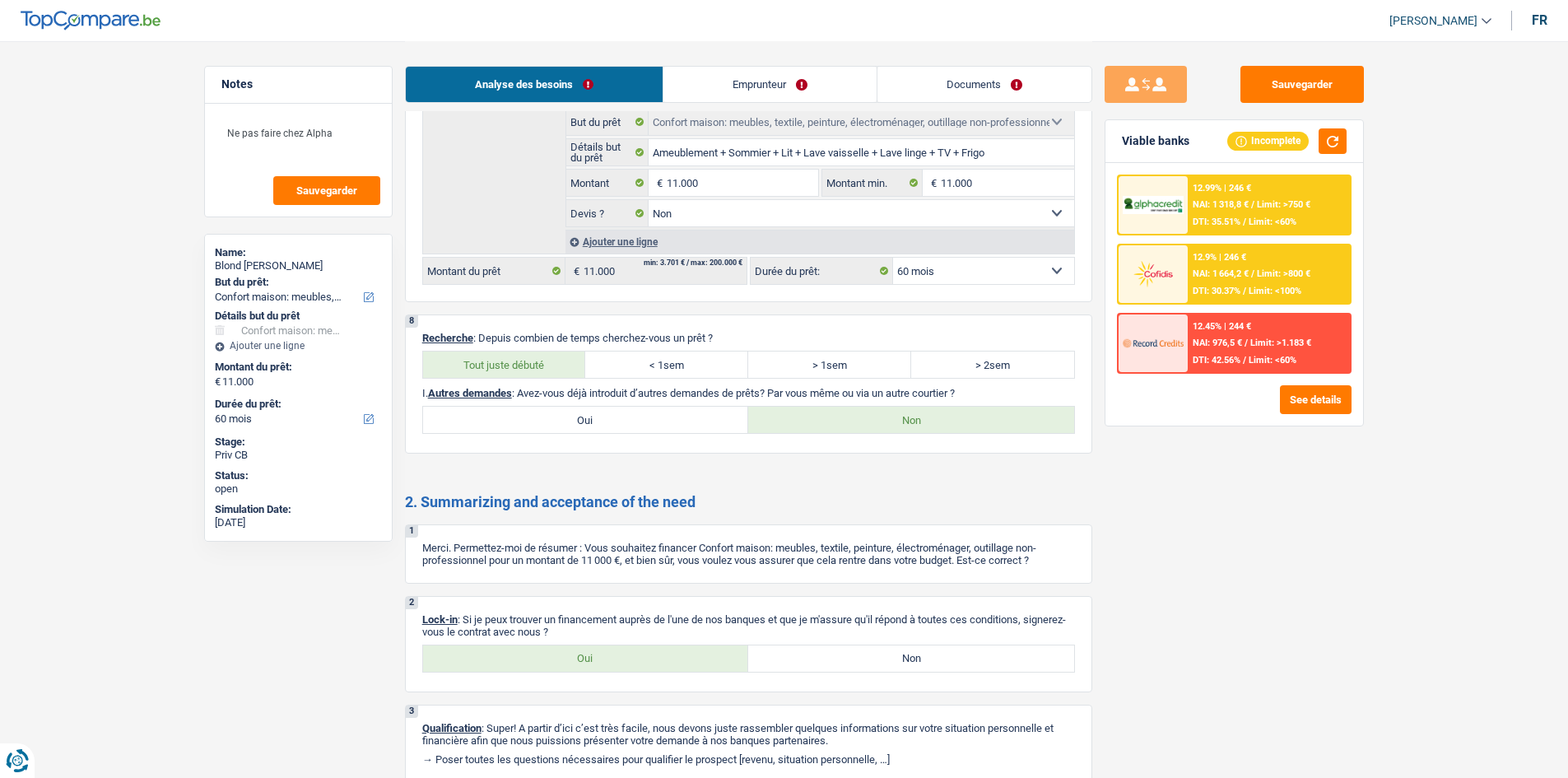
scroll to position [2132, 0]
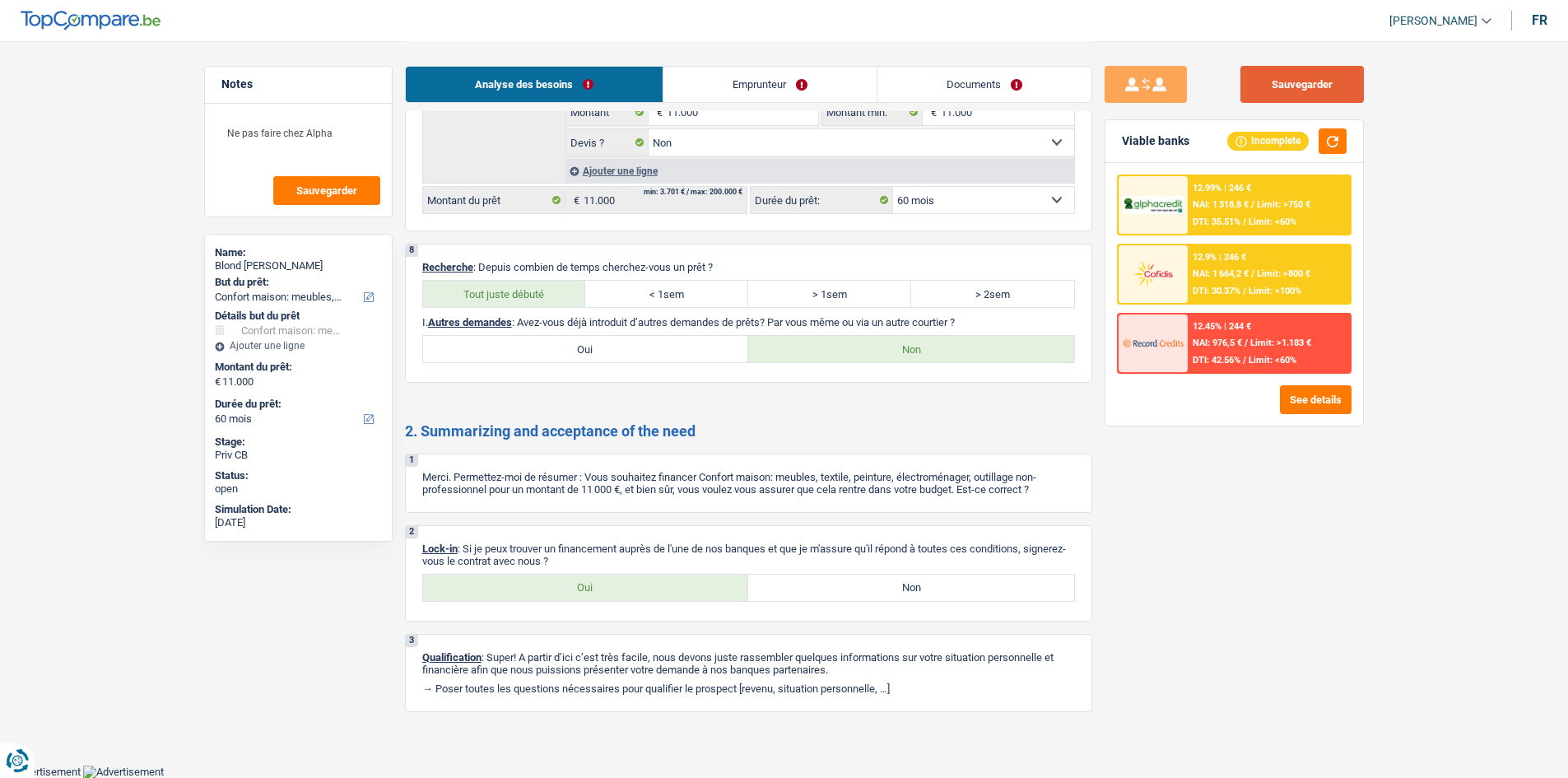
drag, startPoint x: 1289, startPoint y: 89, endPoint x: 1094, endPoint y: 89, distance: 195.0
click at [1289, 89] on button "Sauvegarder" at bounding box center [1301, 84] width 123 height 37
click at [345, 147] on textarea "Ne pas faire chez Alpha" at bounding box center [299, 140] width 164 height 50
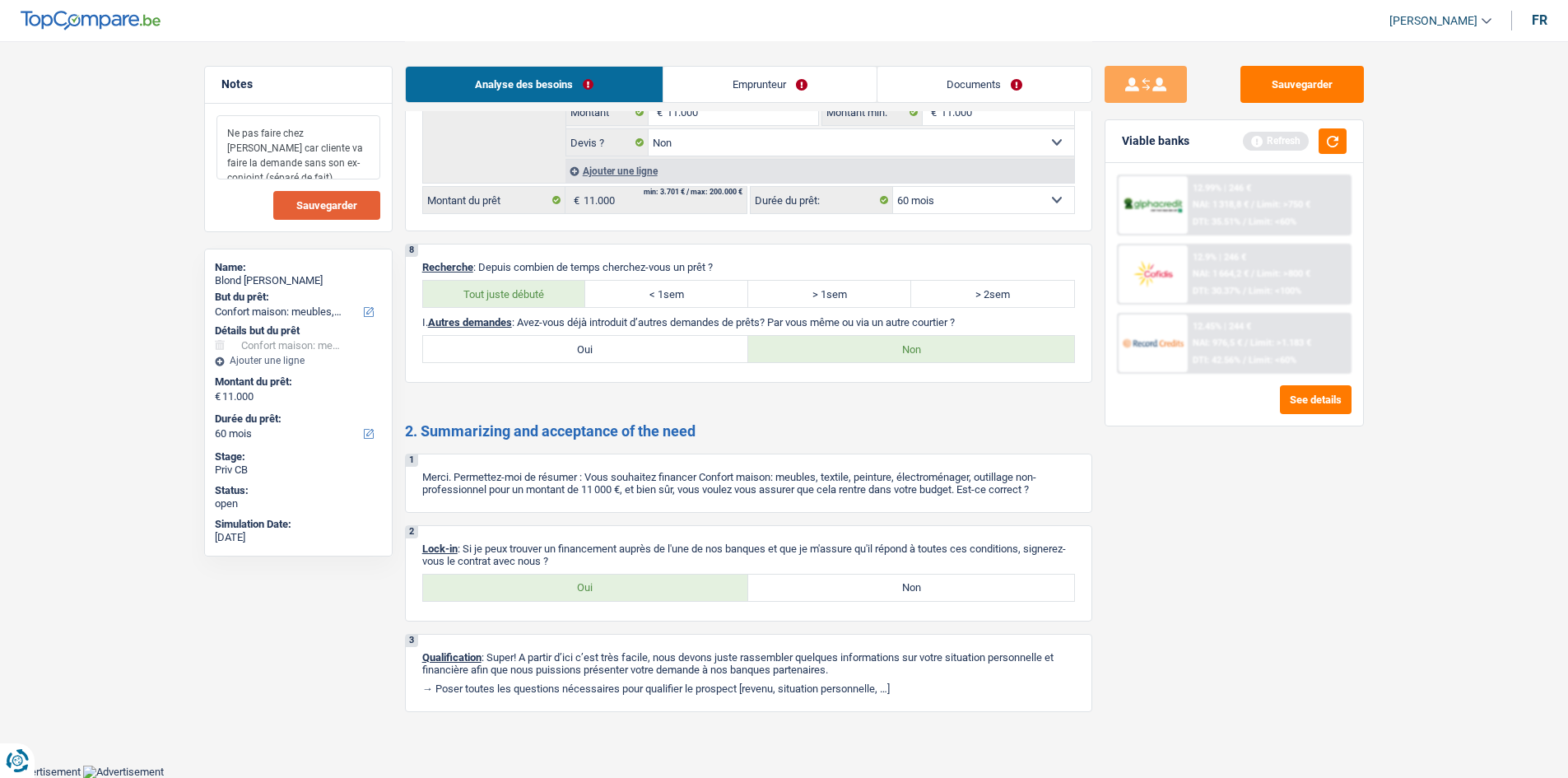
type textarea "Ne pas faire chez Alpha car cliente va faire la demande sans son ex-conjoint (s…"
click at [369, 206] on button "Sauvegarder" at bounding box center [326, 205] width 107 height 29
click at [1334, 143] on button "button" at bounding box center [1332, 141] width 28 height 25
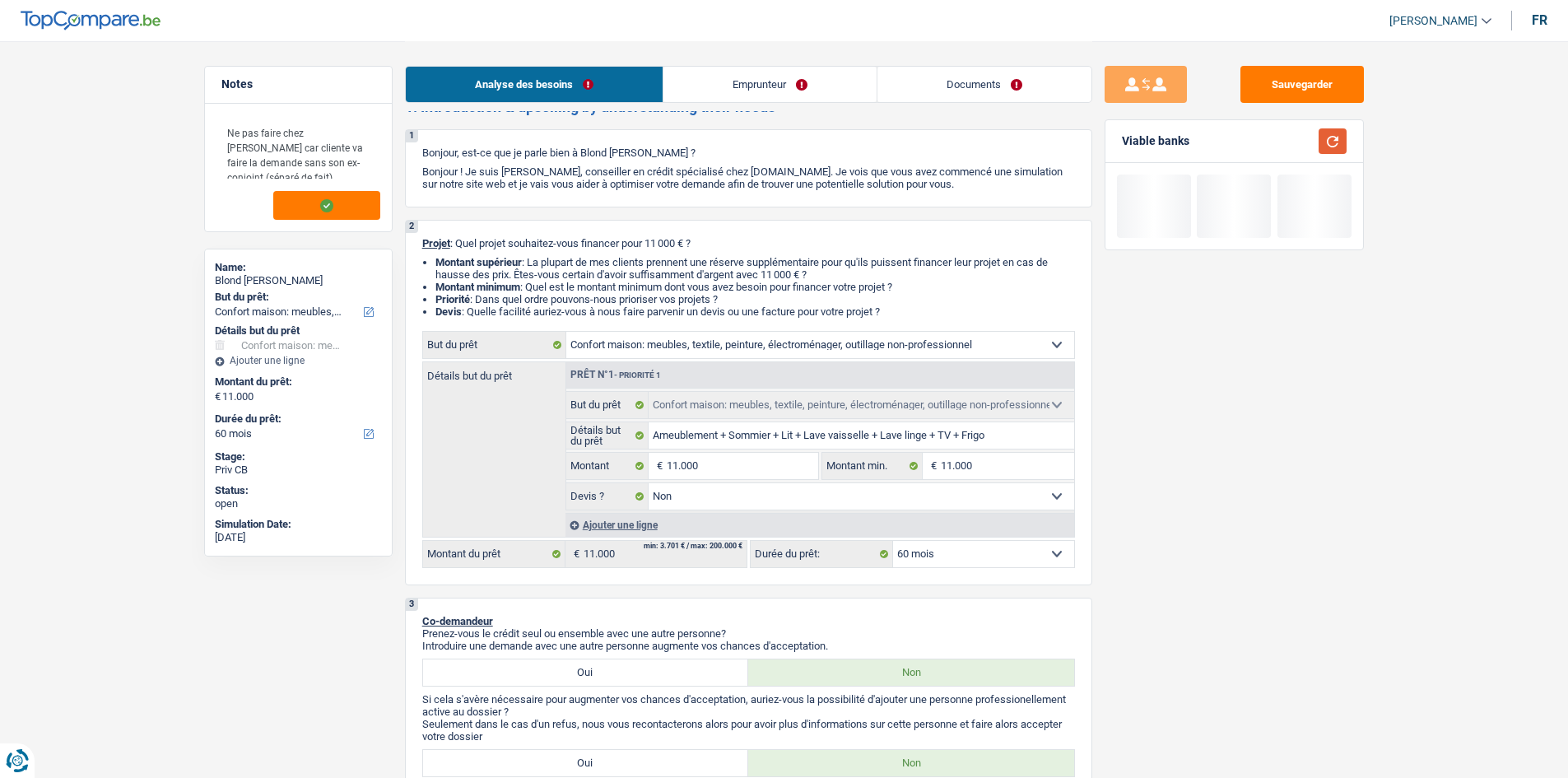
scroll to position [0, 0]
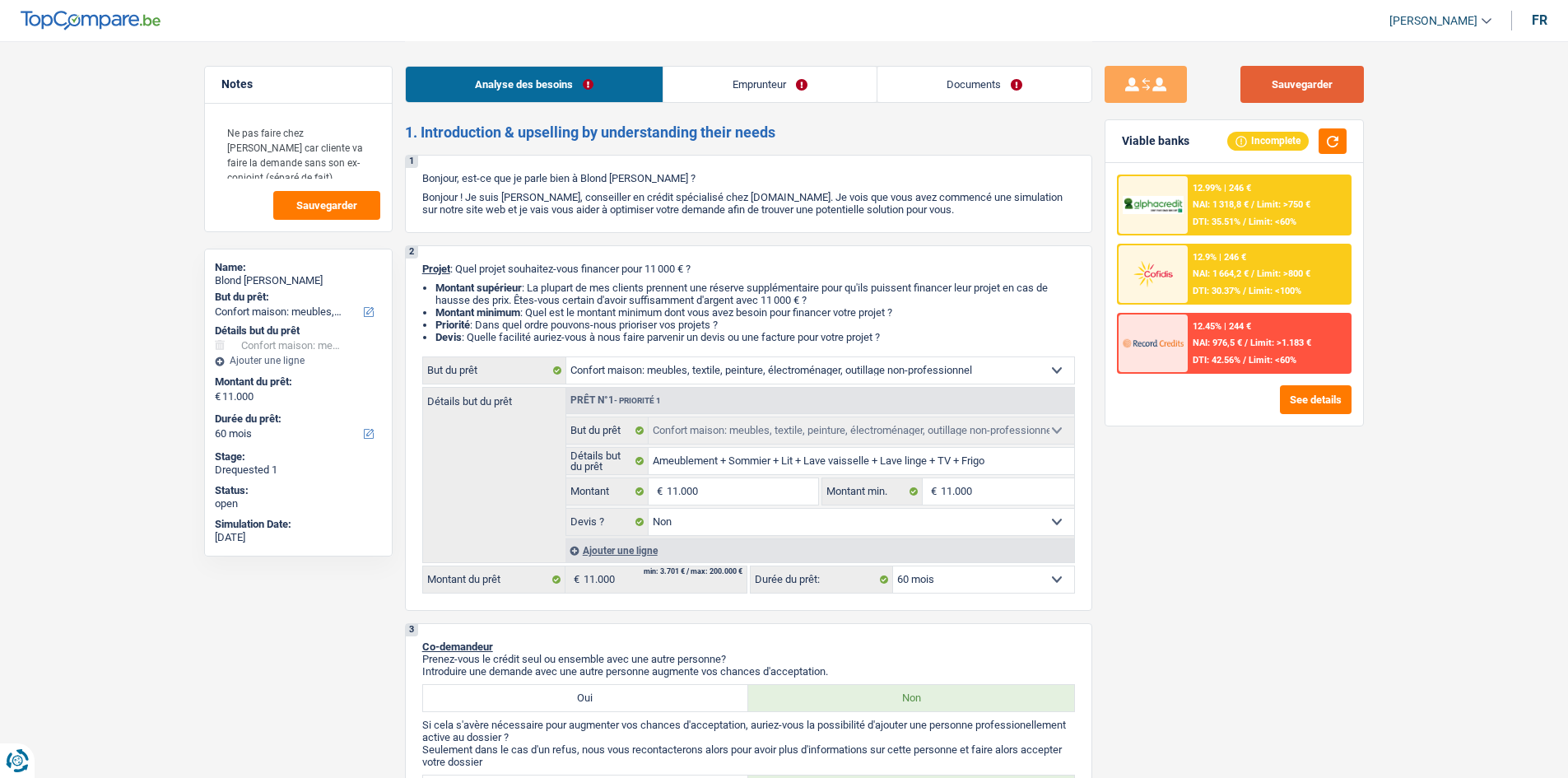
click at [1317, 88] on button "Sauvegarder" at bounding box center [1301, 84] width 123 height 37
click at [1312, 86] on button "Sauvegarder" at bounding box center [1301, 84] width 123 height 37
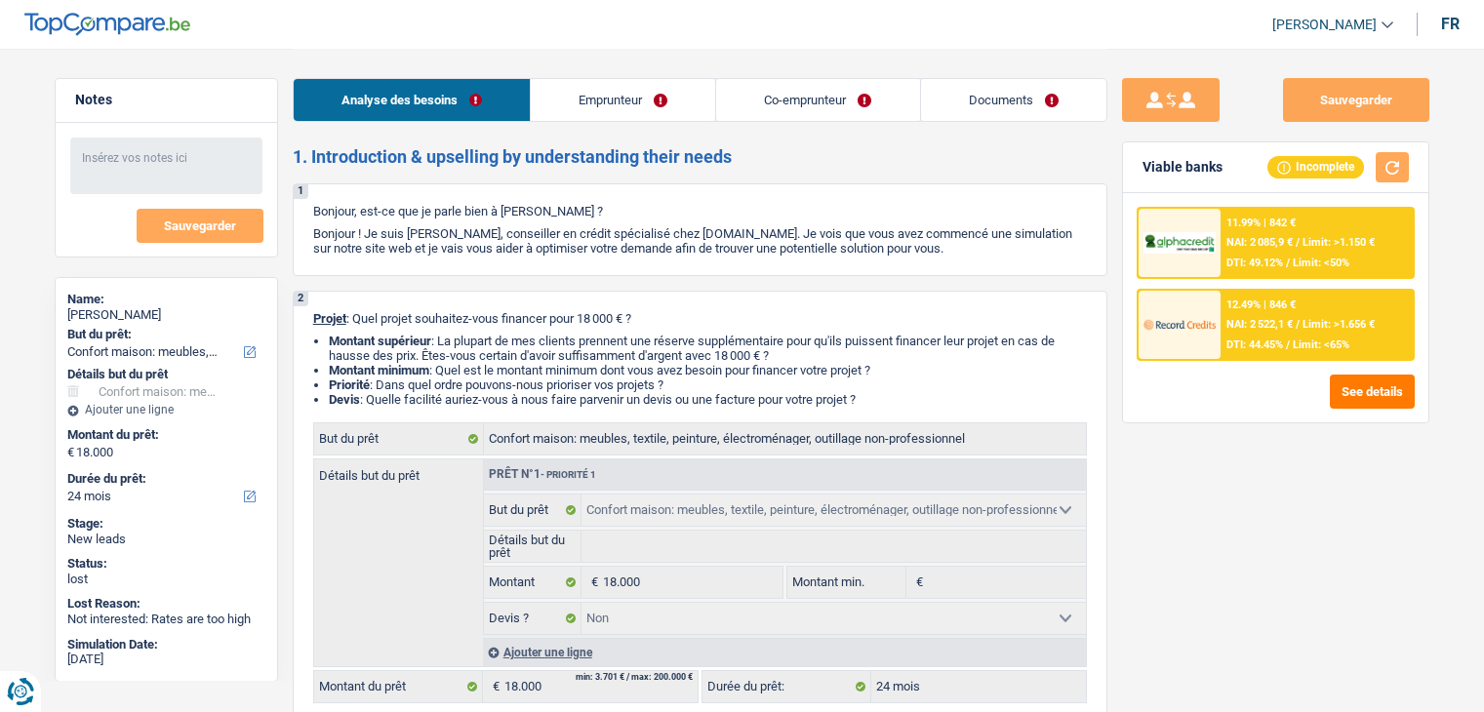
select select "household"
select select "24"
select select "household"
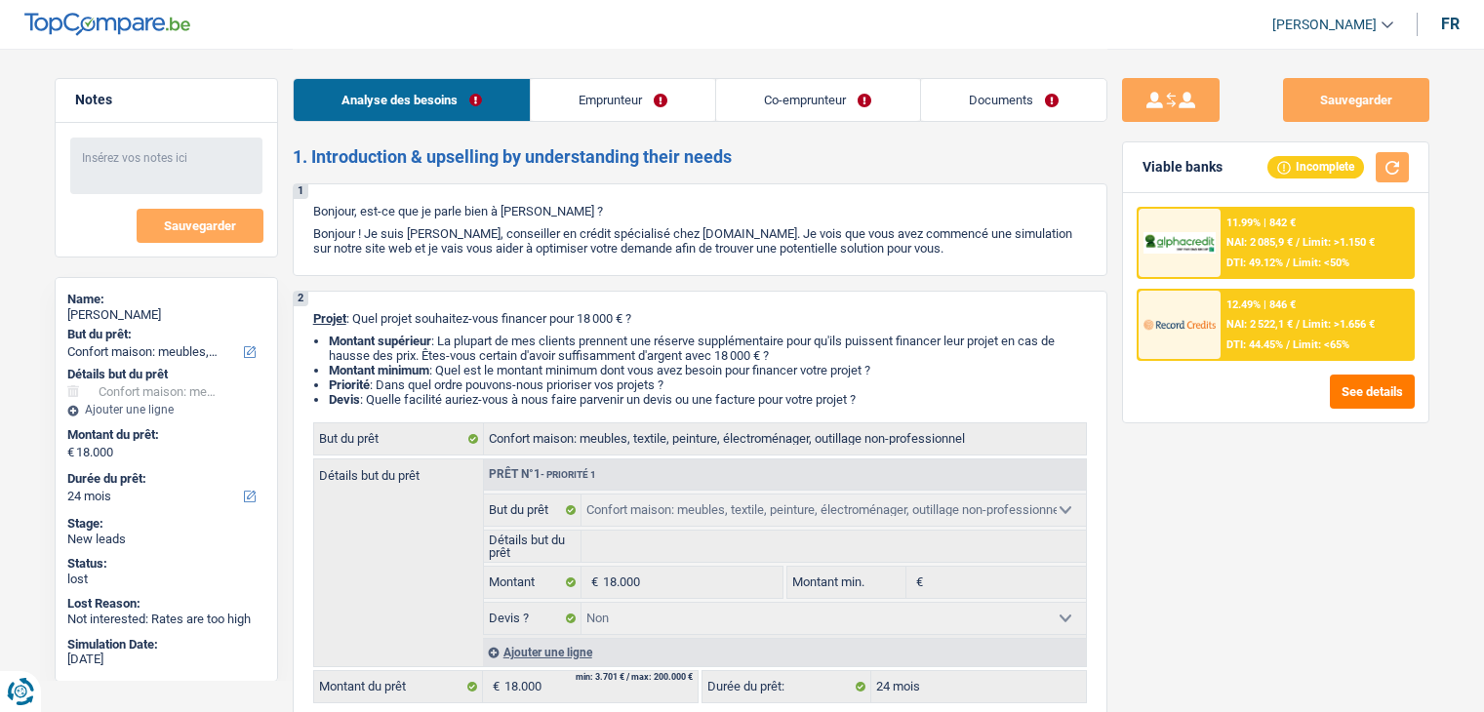
select select "false"
select select "24"
select select "privateEmployee"
select select "netSalary"
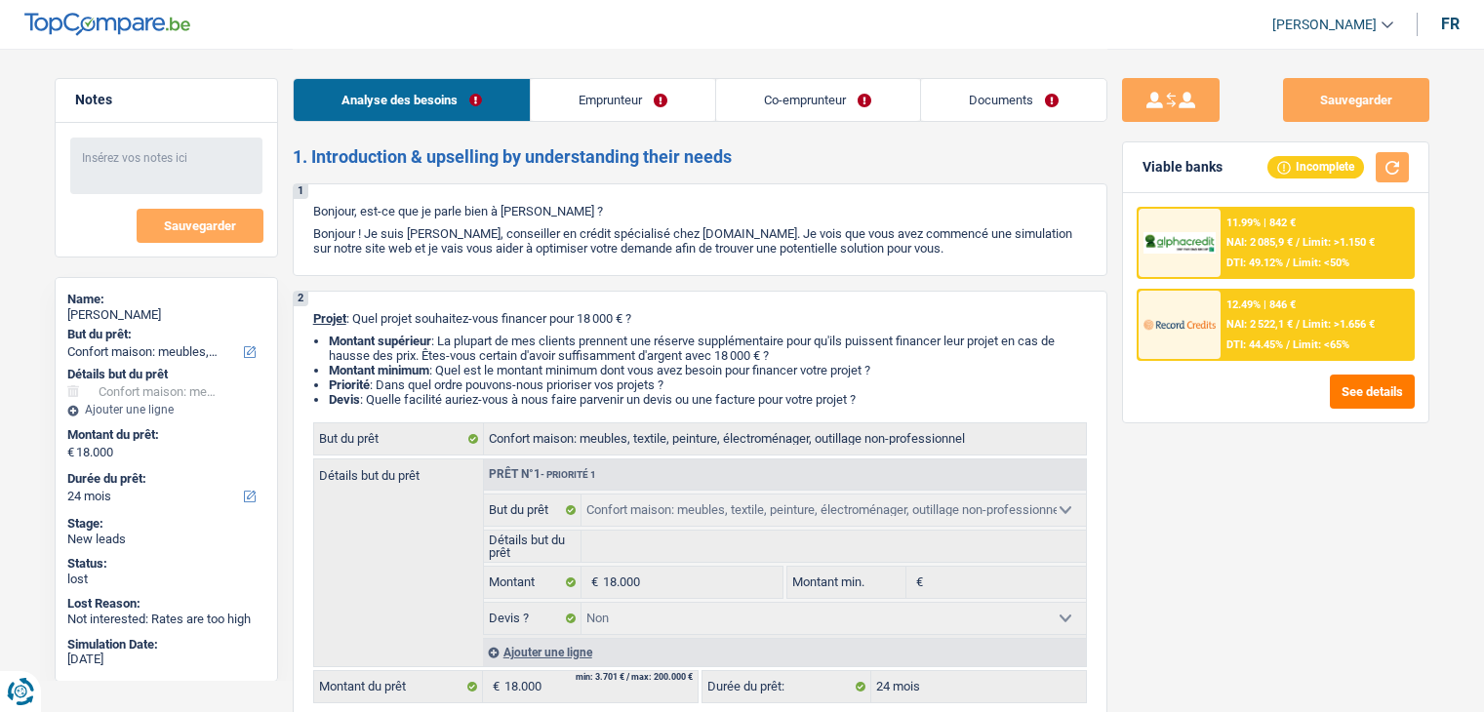
select select "mealVouchers"
select select "familyAllowances"
select select "netSalary"
select select "mealVouchers"
select select "rents"
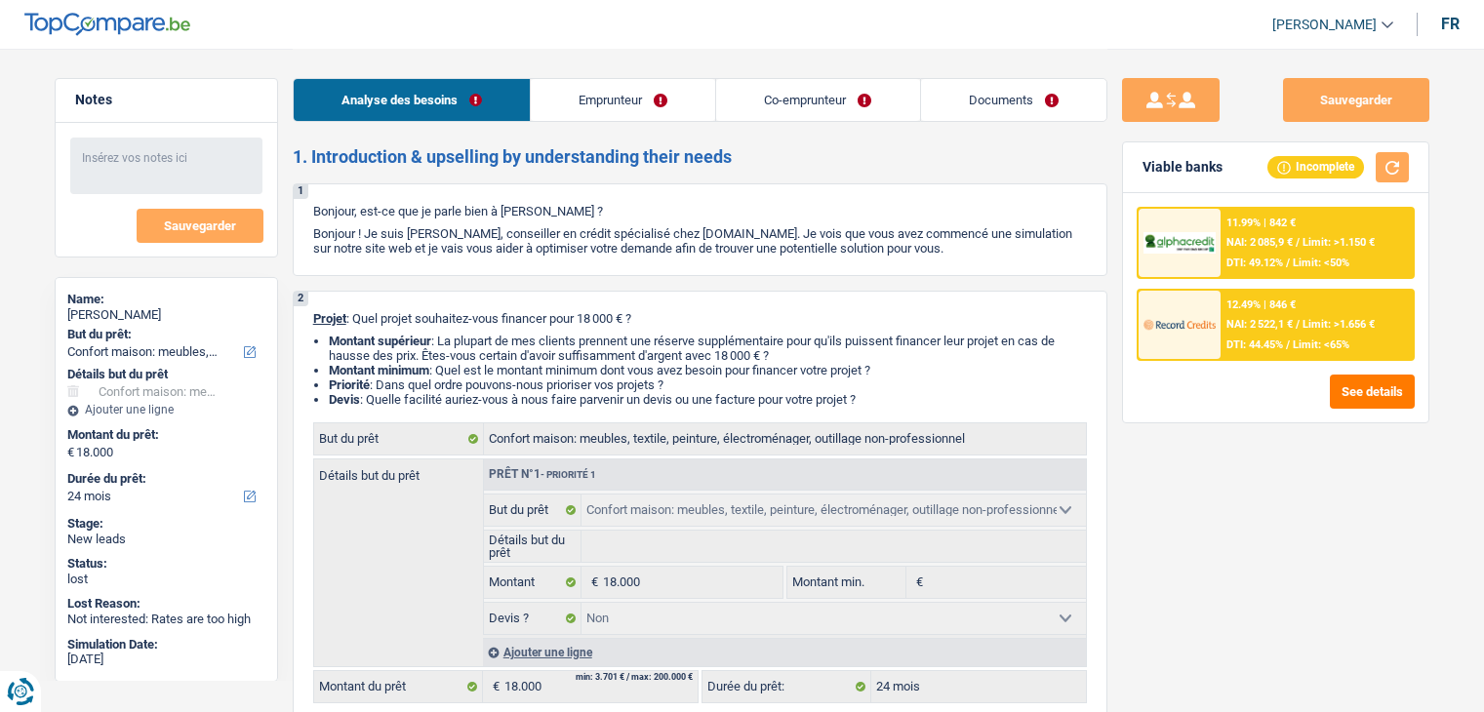
select select "carLoan"
select select "60"
select select "cardOrCredit"
select select "household"
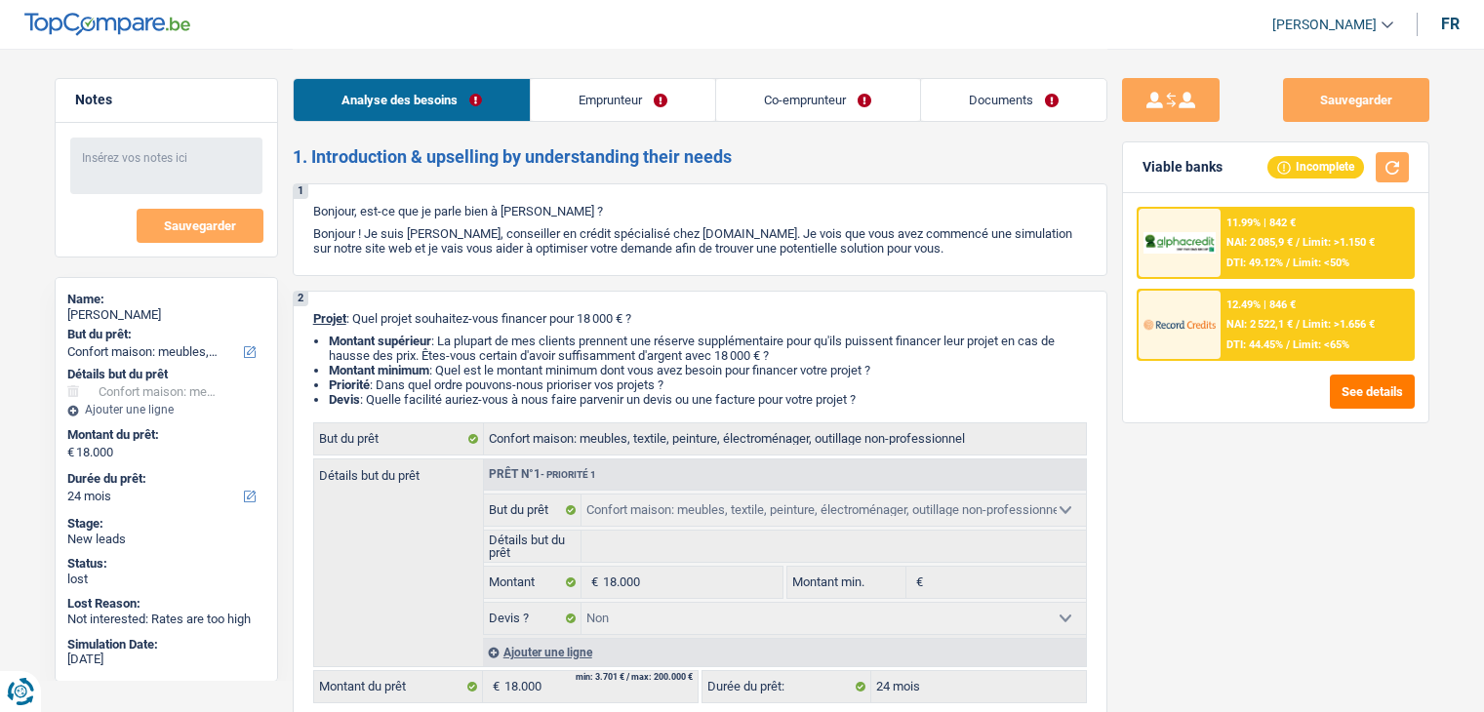
select select "household"
select select "false"
select select "24"
click at [1272, 225] on div "11.99% | 842 €" at bounding box center [1261, 223] width 69 height 13
click at [1257, 313] on div "12.49% | 846 € NAI: 2 522,1 € / Limit: >1.656 € DTI: 44.45% / Limit: <65%" at bounding box center [1317, 325] width 192 height 68
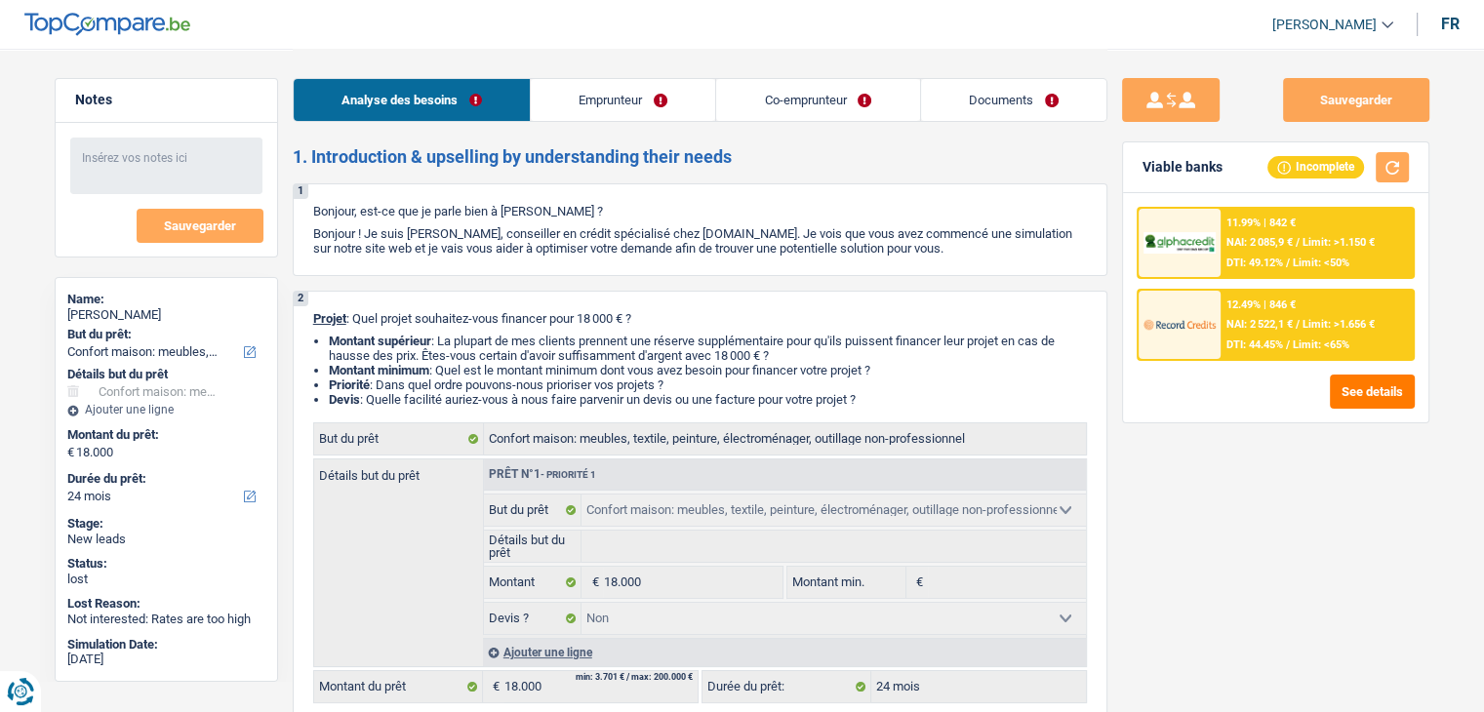
click at [1277, 498] on div "Sauvegarder Viable banks Incomplete 11.99% | 842 € NAI: 2 085,9 € / Limit: >1.1…" at bounding box center [1275, 379] width 337 height 603
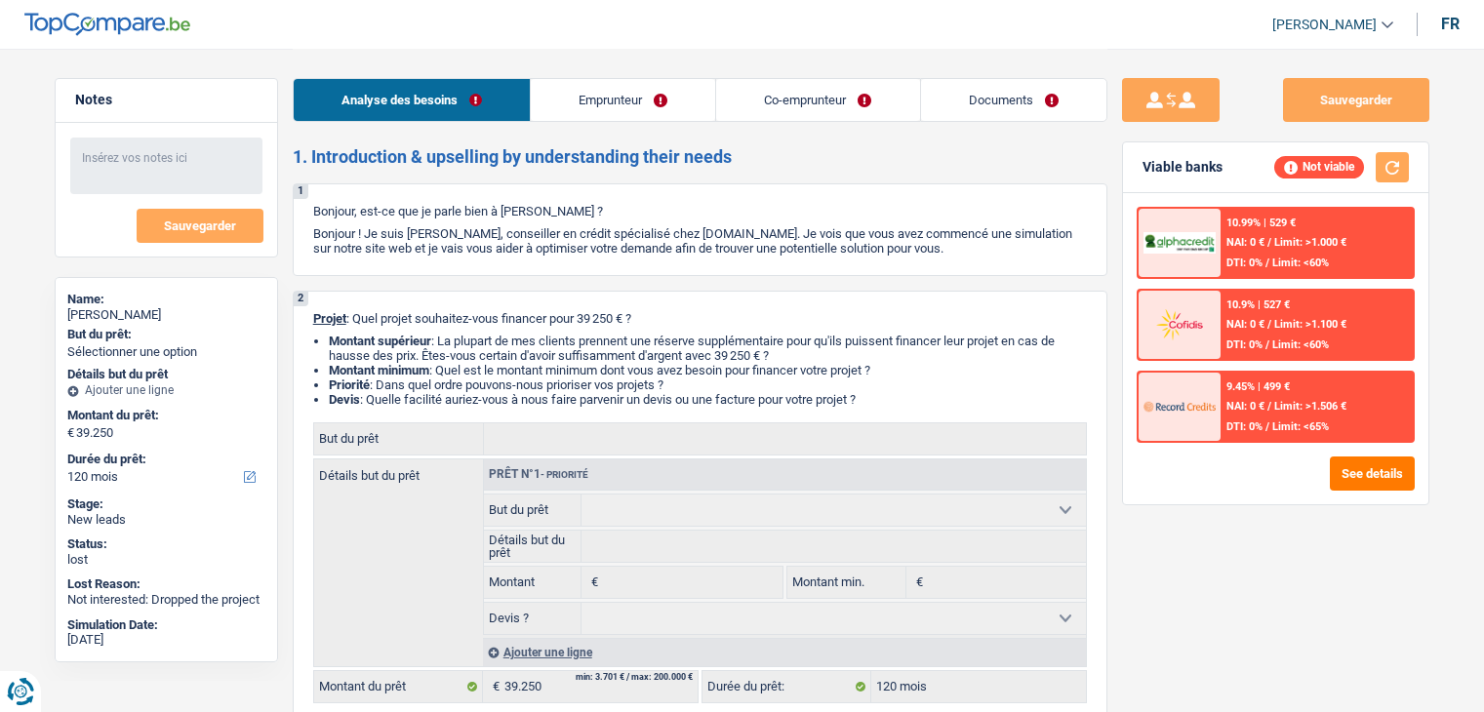
select select "120"
select select "publicEmployee"
select select "familyAllowances"
select select "netSalary"
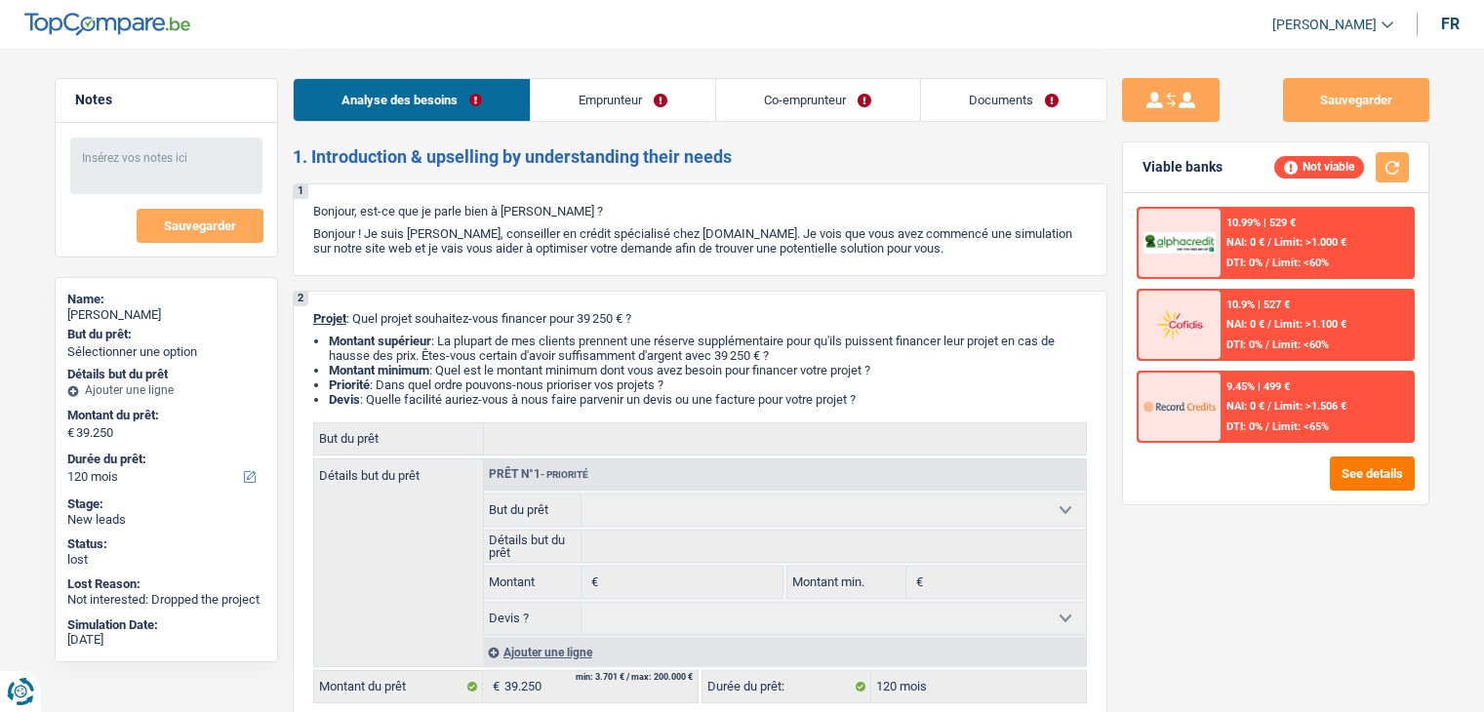
select select "mealVouchers"
select select "ownerWithMortgage"
select select "mortgage"
select select "120"
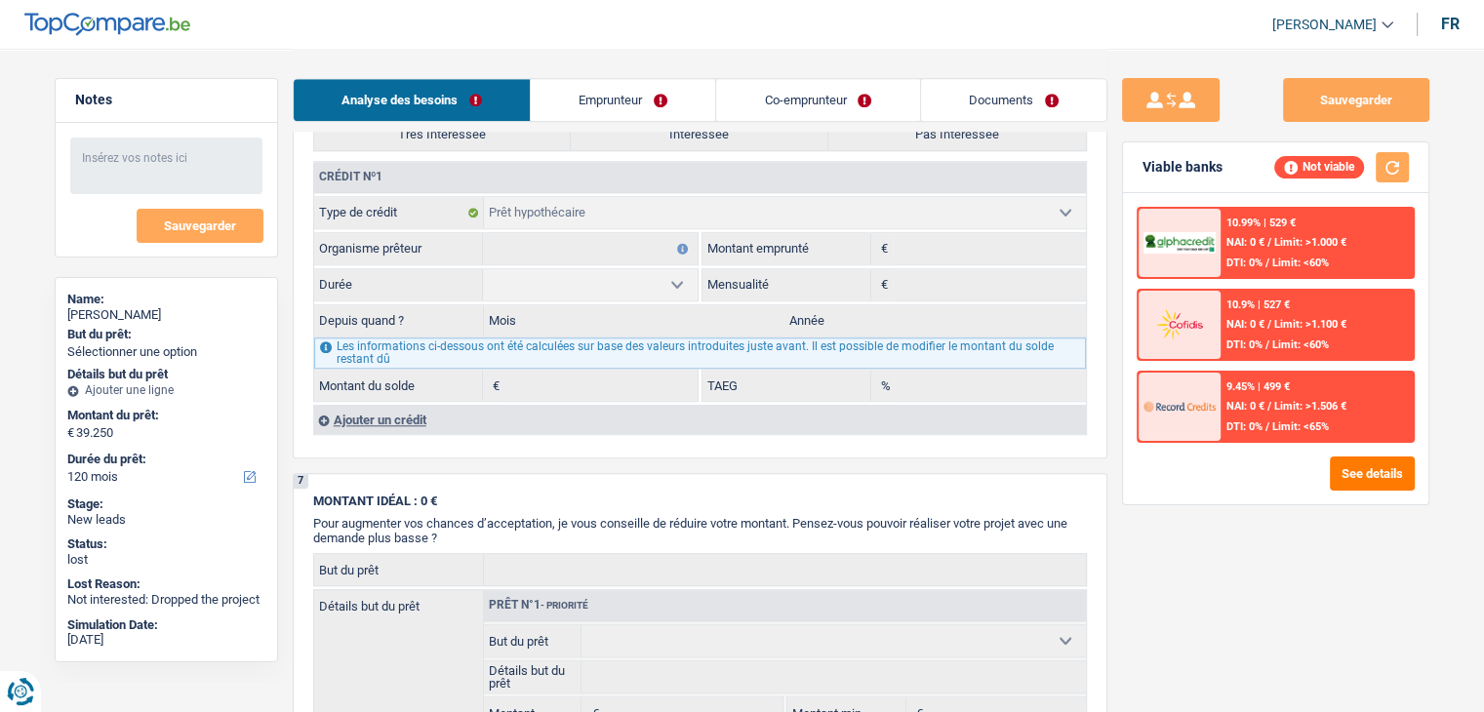
scroll to position [1366, 0]
